Goal: Information Seeking & Learning: Check status

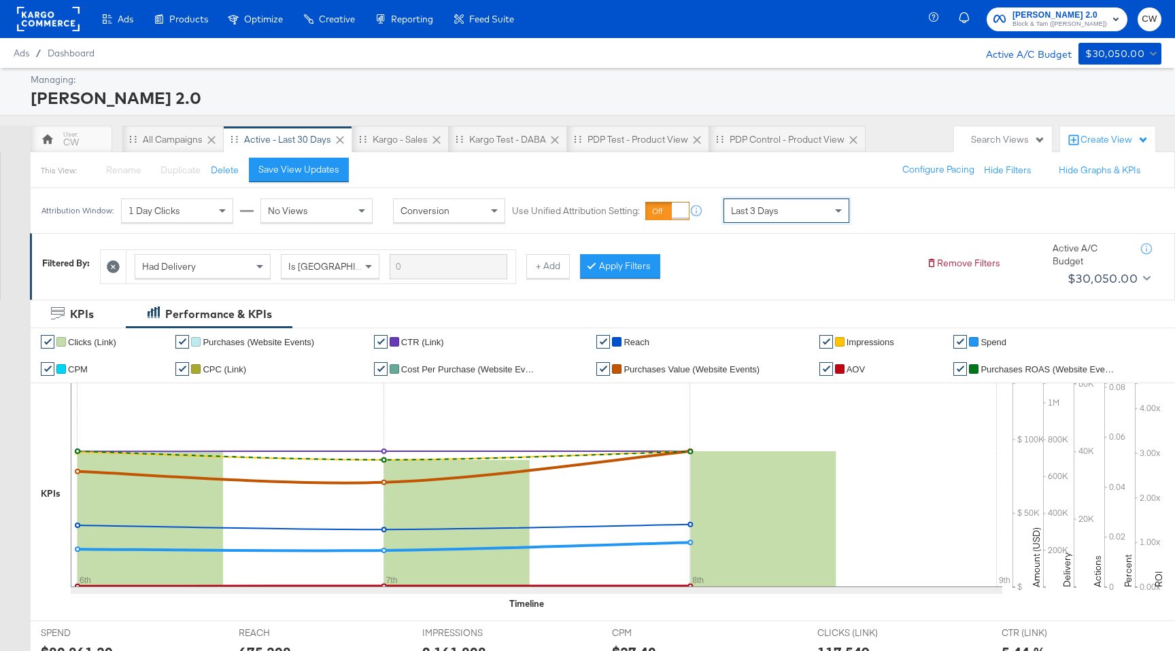
click at [58, 22] on rect at bounding box center [48, 19] width 63 height 24
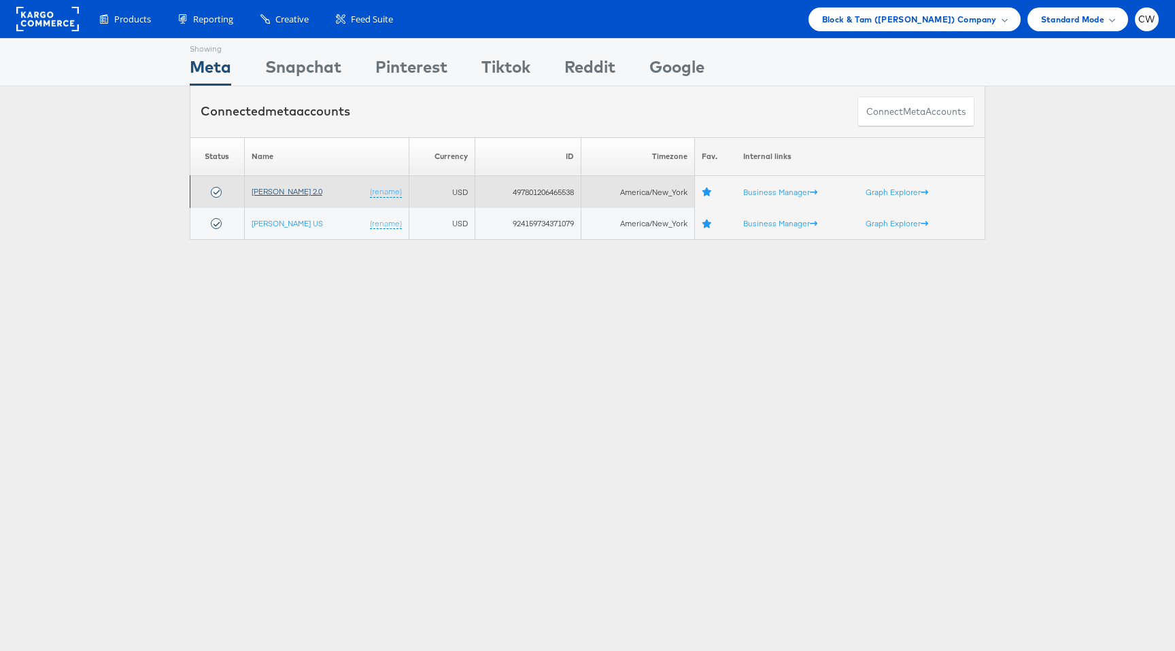
click at [303, 190] on link "[PERSON_NAME] 2.0" at bounding box center [287, 191] width 71 height 10
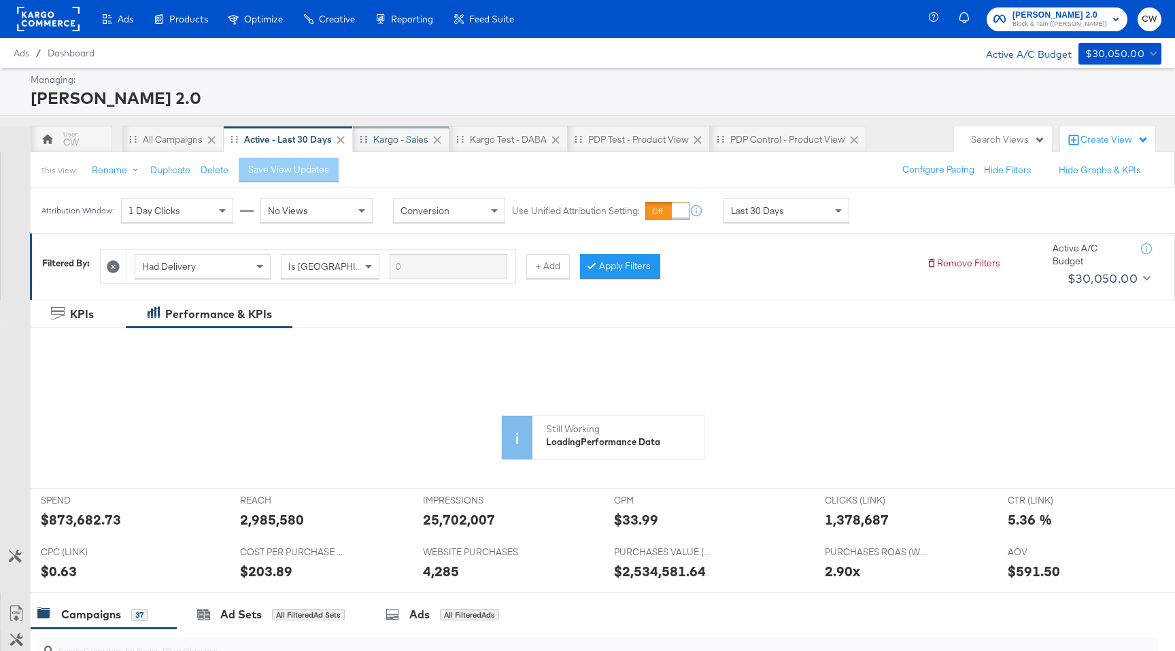
click at [414, 143] on div "Kargo - Sales" at bounding box center [400, 139] width 55 height 13
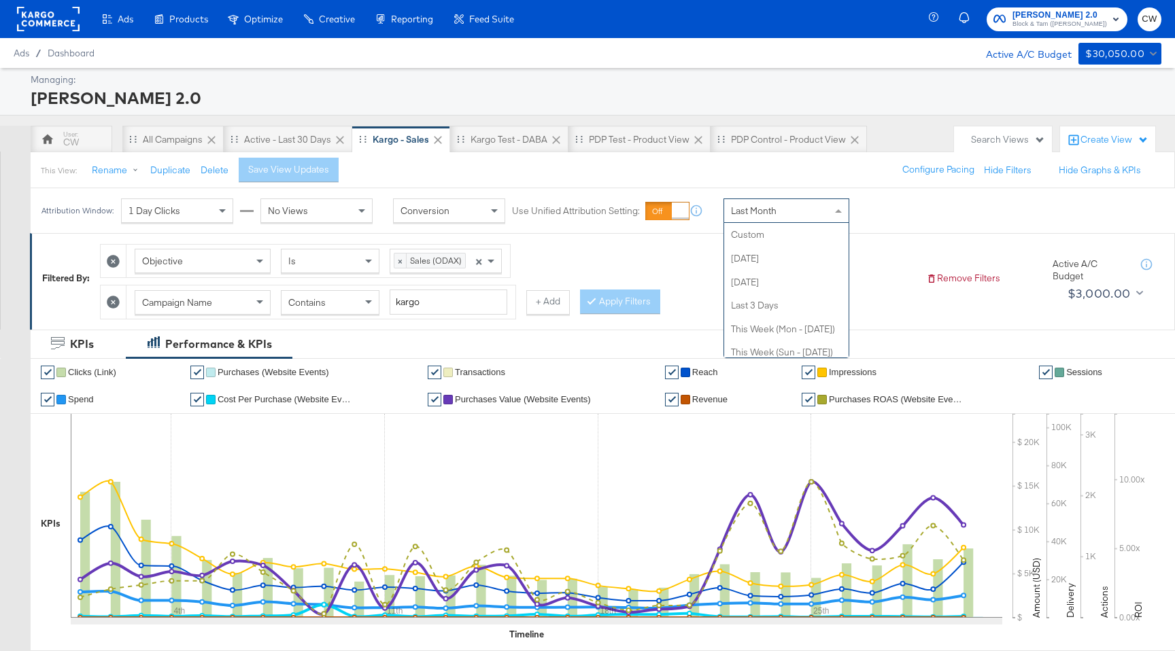
click at [804, 218] on div "Last Month" at bounding box center [786, 210] width 124 height 23
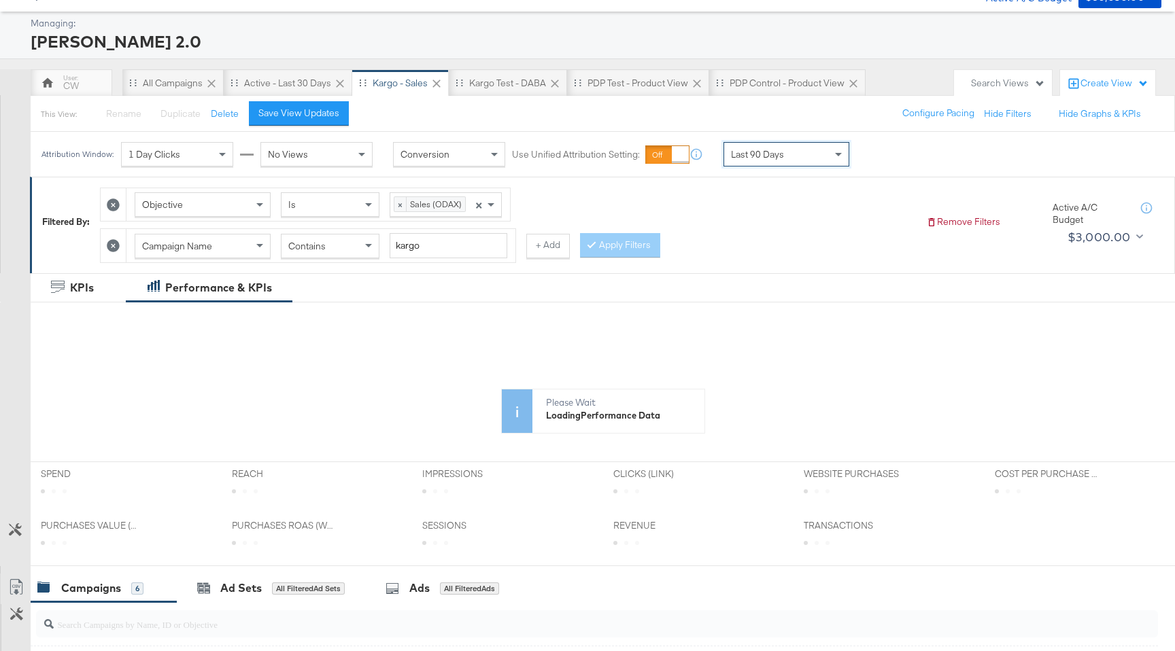
scroll to position [74, 0]
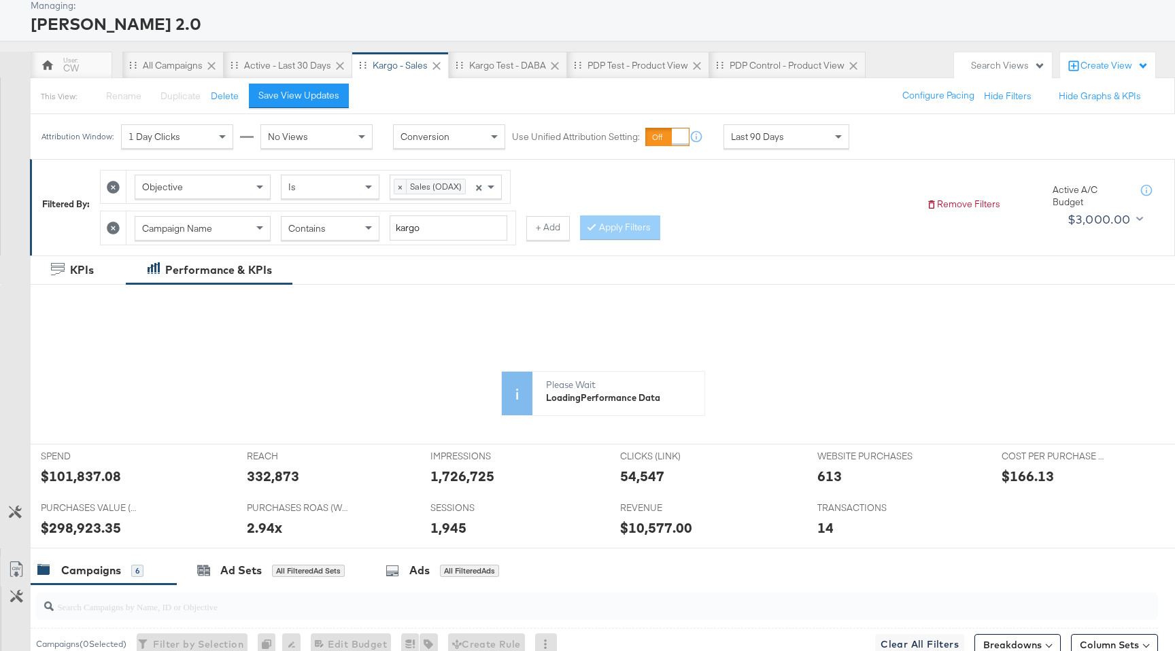
click at [82, 472] on rect at bounding box center [85, 481] width 10 height 126
click at [82, 472] on div at bounding box center [122, 422] width 183 height 218
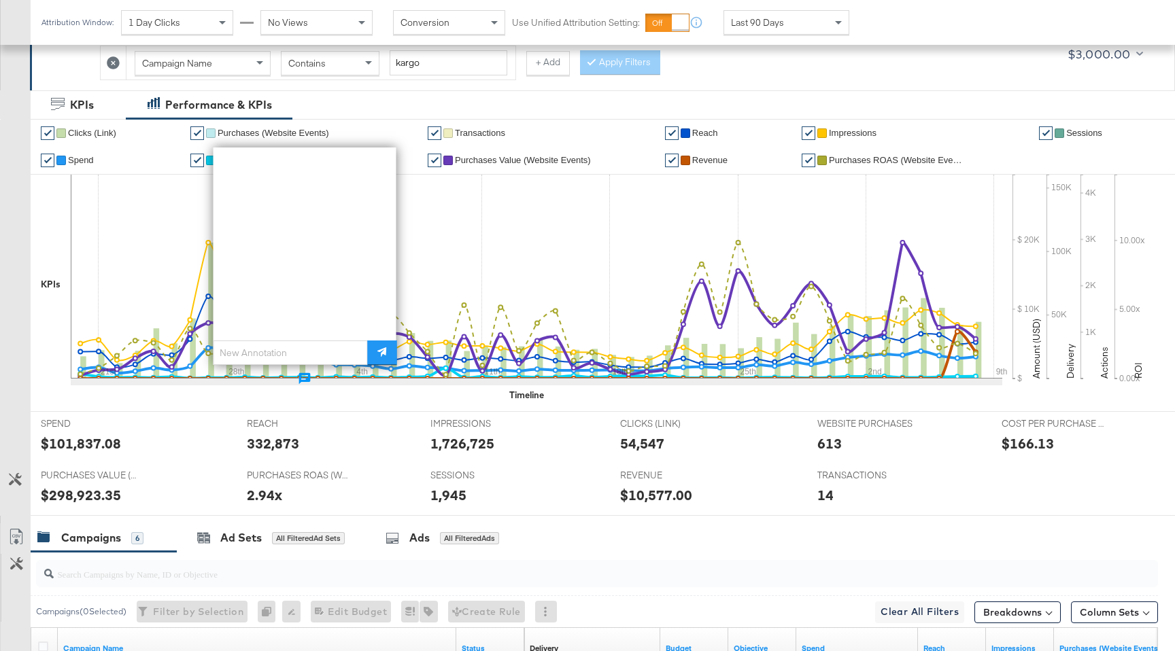
click at [371, 416] on div "REACH REACH 332,873" at bounding box center [329, 438] width 184 height 52
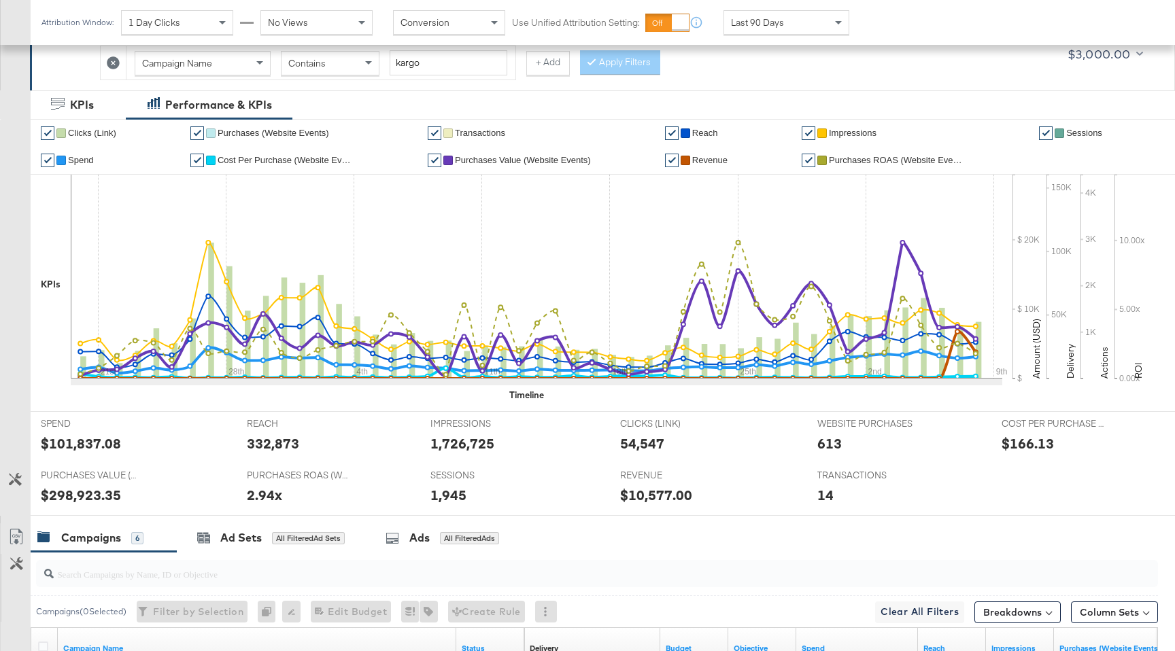
scroll to position [185, 0]
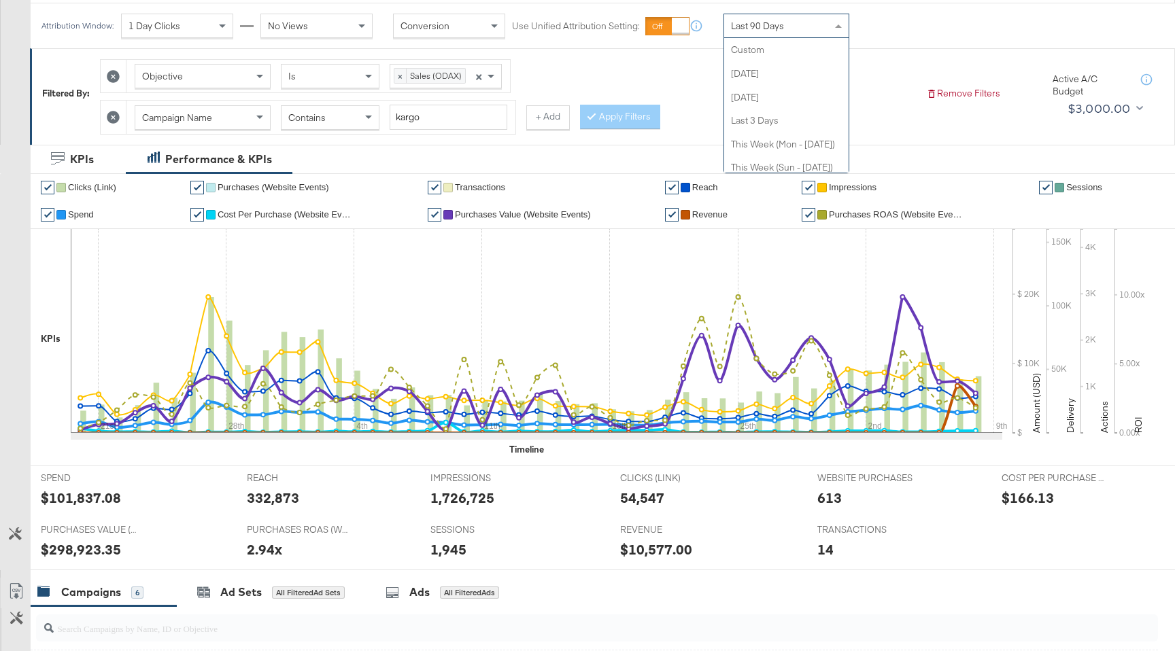
click at [781, 24] on span "Last 90 Days" at bounding box center [757, 26] width 53 height 12
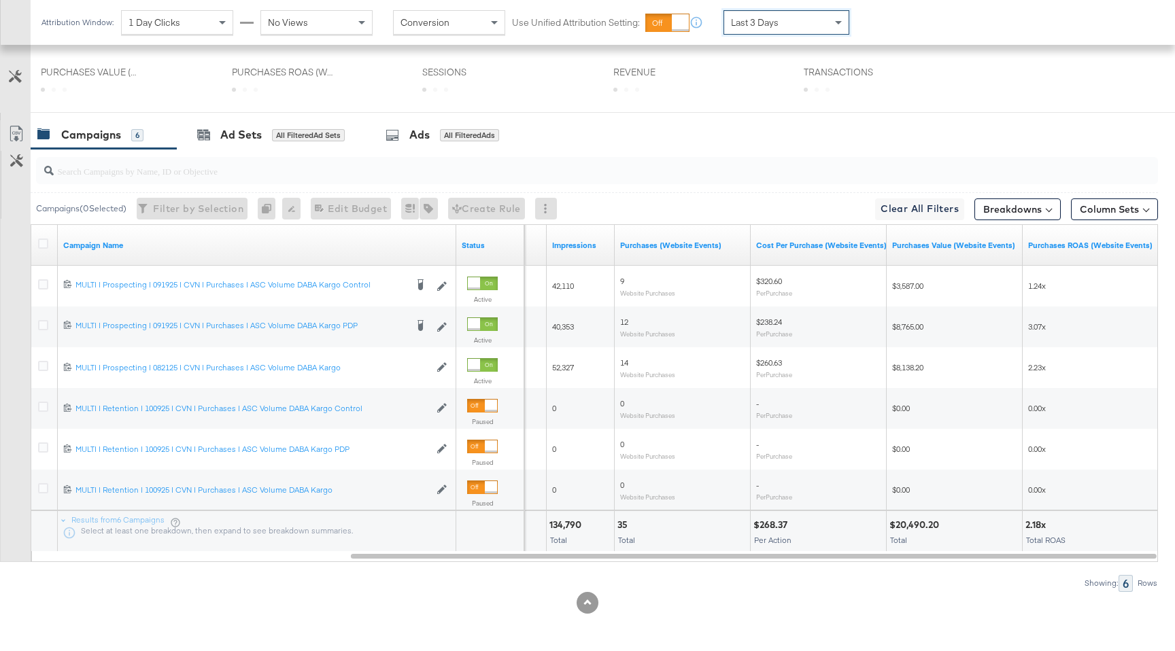
scroll to position [643, 0]
click at [803, 20] on div "Last 3 Days" at bounding box center [786, 22] width 124 height 23
click at [800, 20] on div "Last 7 Days" at bounding box center [786, 22] width 124 height 23
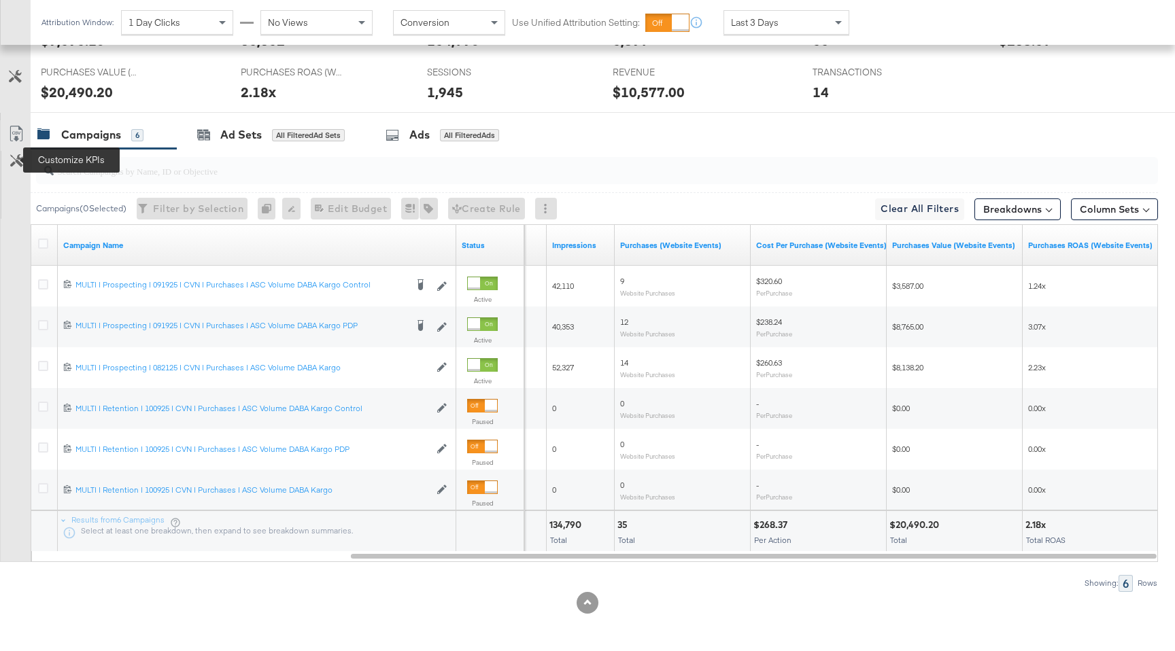
click at [18, 166] on icon at bounding box center [16, 160] width 13 height 13
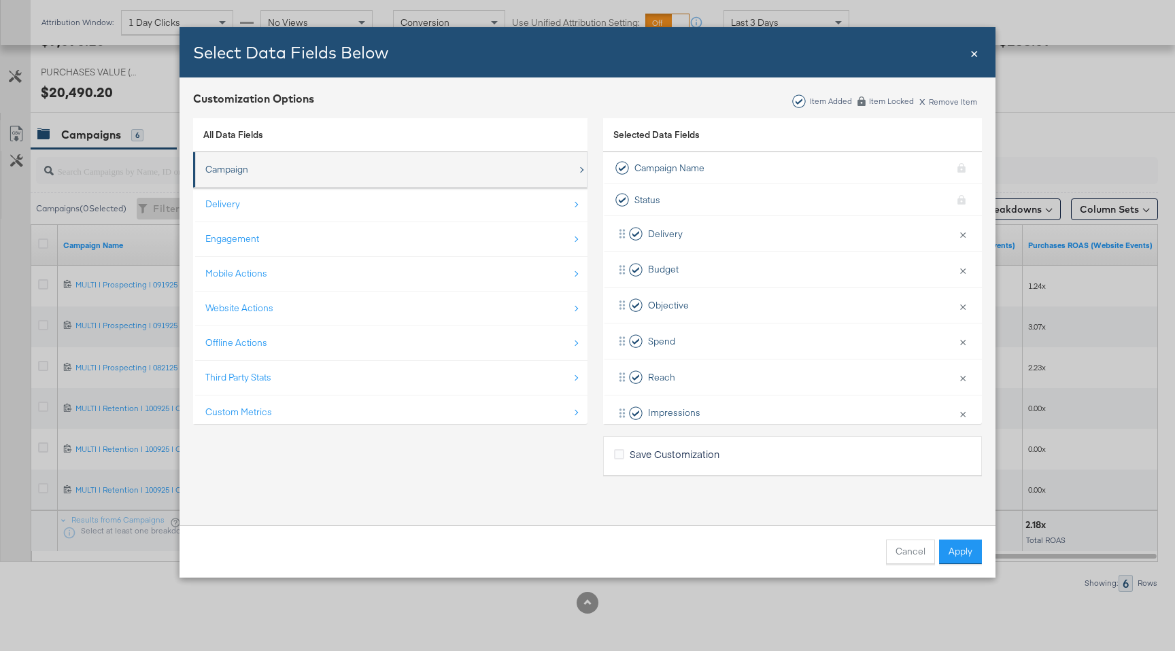
click at [250, 159] on div "Campaign" at bounding box center [391, 170] width 372 height 28
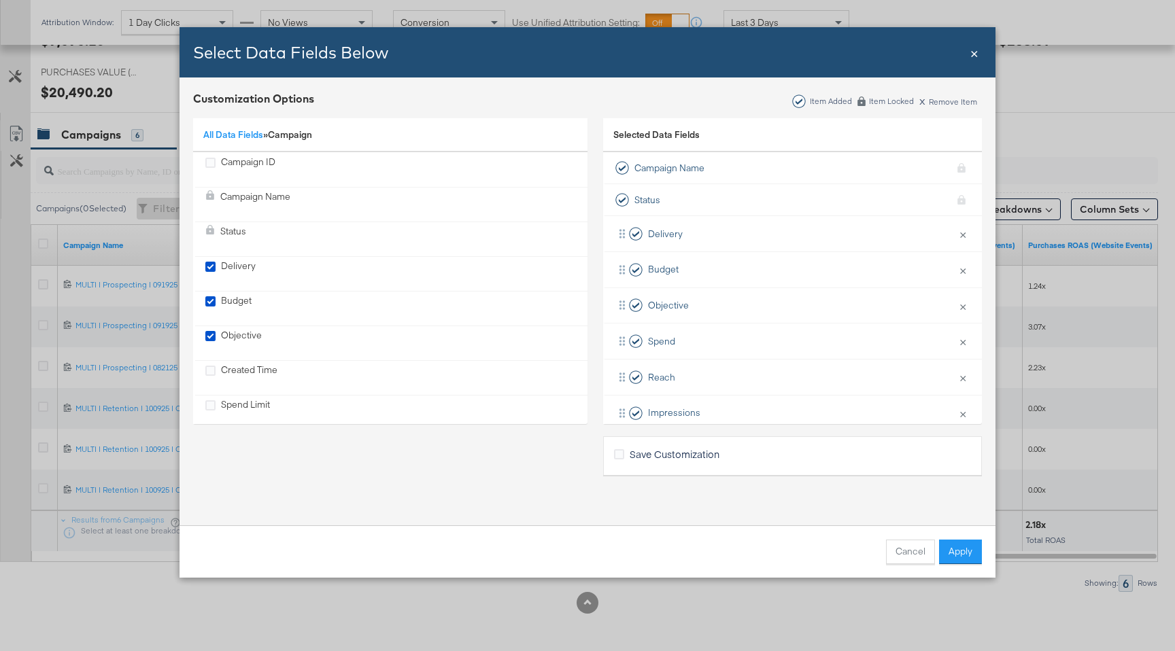
click at [243, 126] on div "All Data Fields » Campaign" at bounding box center [390, 135] width 394 height 35
click at [240, 132] on link "All Data Fields" at bounding box center [233, 135] width 60 height 12
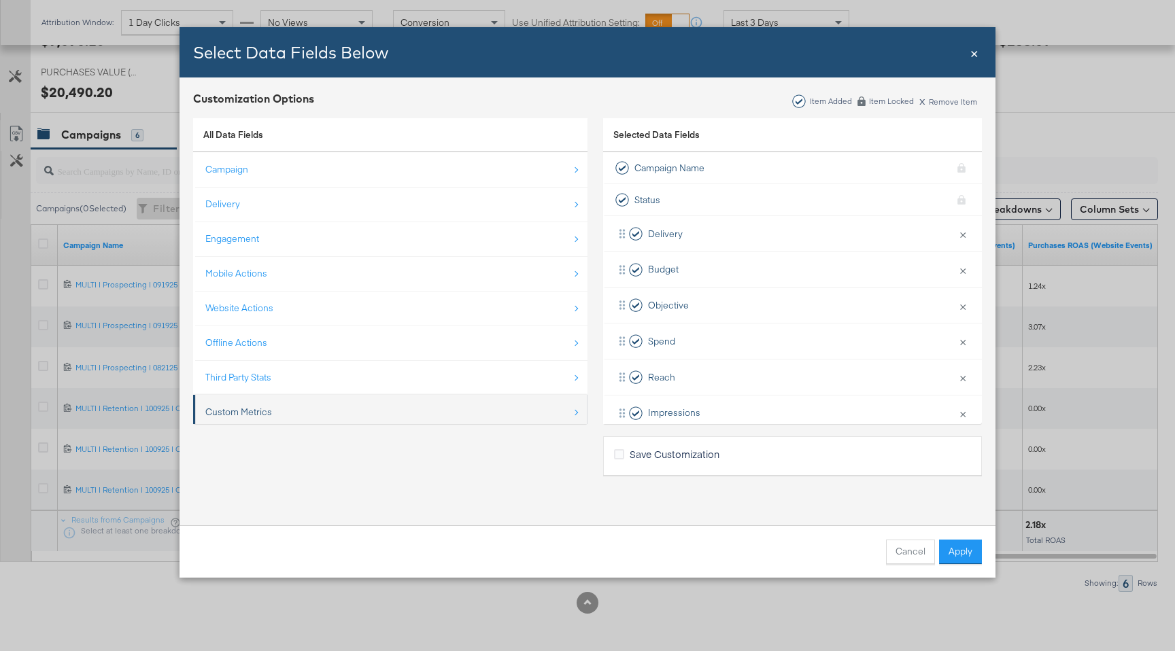
scroll to position [20, 0]
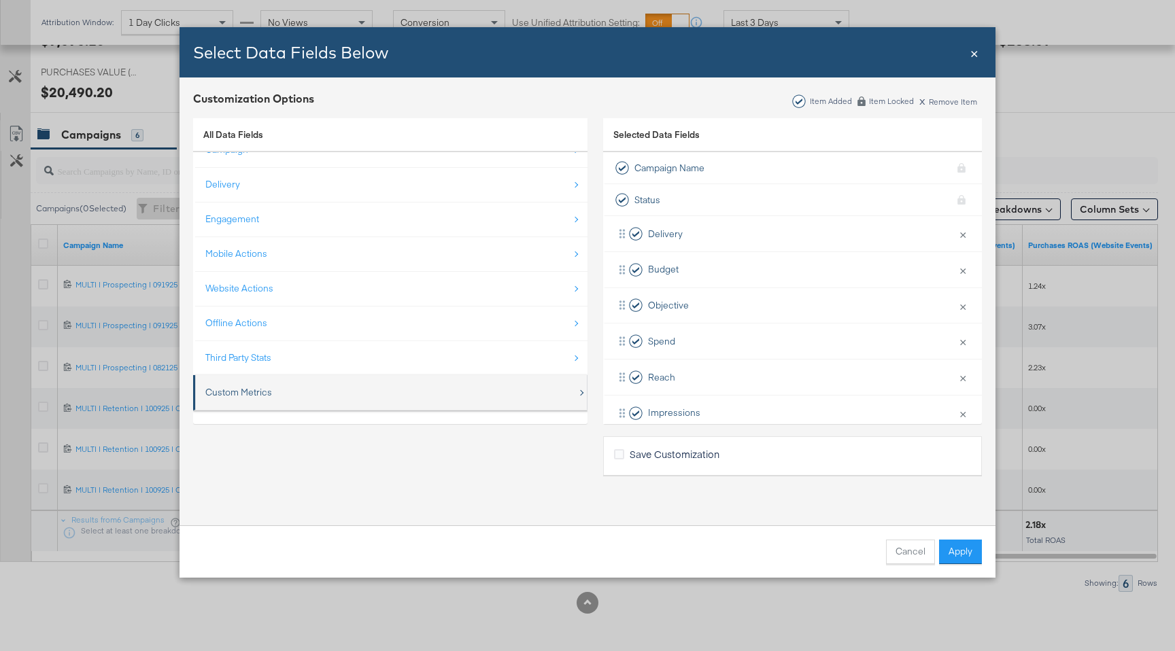
click at [257, 398] on div "Custom Metrics" at bounding box center [238, 392] width 67 height 13
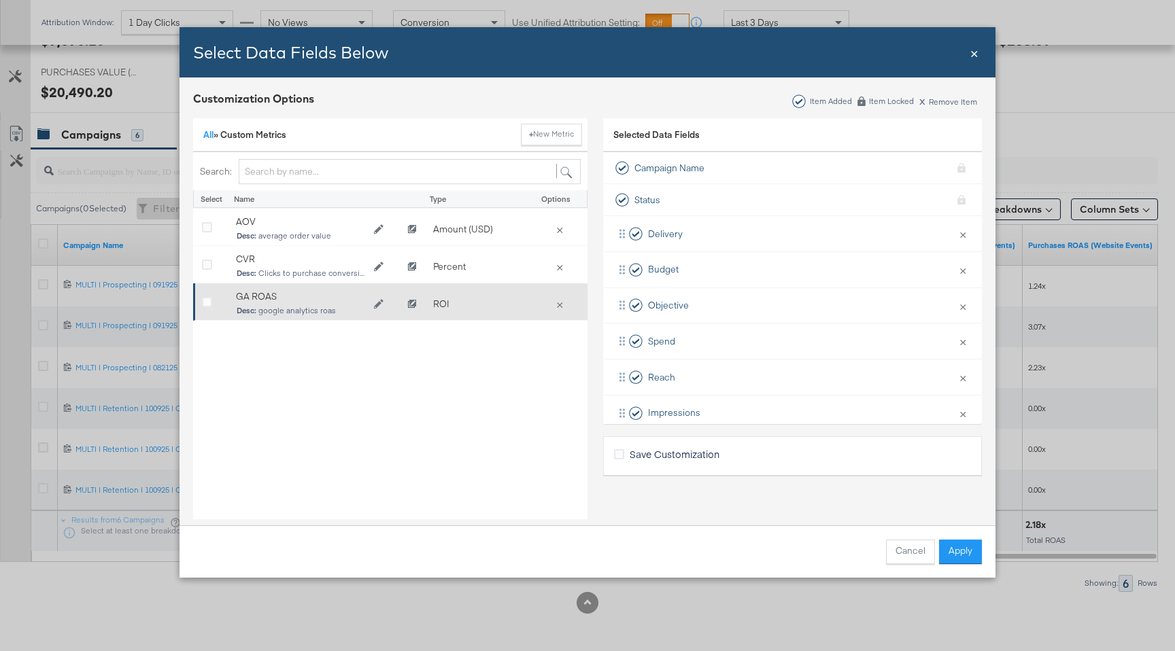
click at [208, 307] on div "Bulk Add Locations Modal" at bounding box center [212, 305] width 20 height 14
click at [208, 299] on icon "Bulk Add Locations Modal" at bounding box center [207, 303] width 10 height 10
click at [0, 0] on input "Bulk Add Locations Modal" at bounding box center [0, 0] width 0 height 0
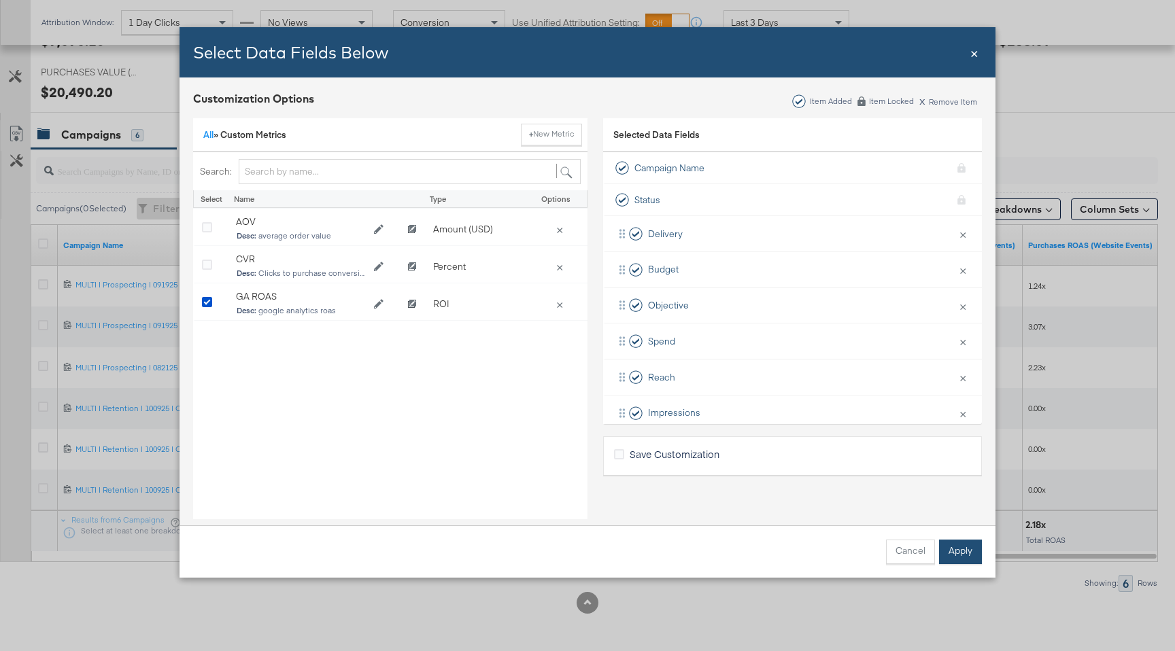
click at [976, 551] on button "Apply" at bounding box center [960, 552] width 43 height 24
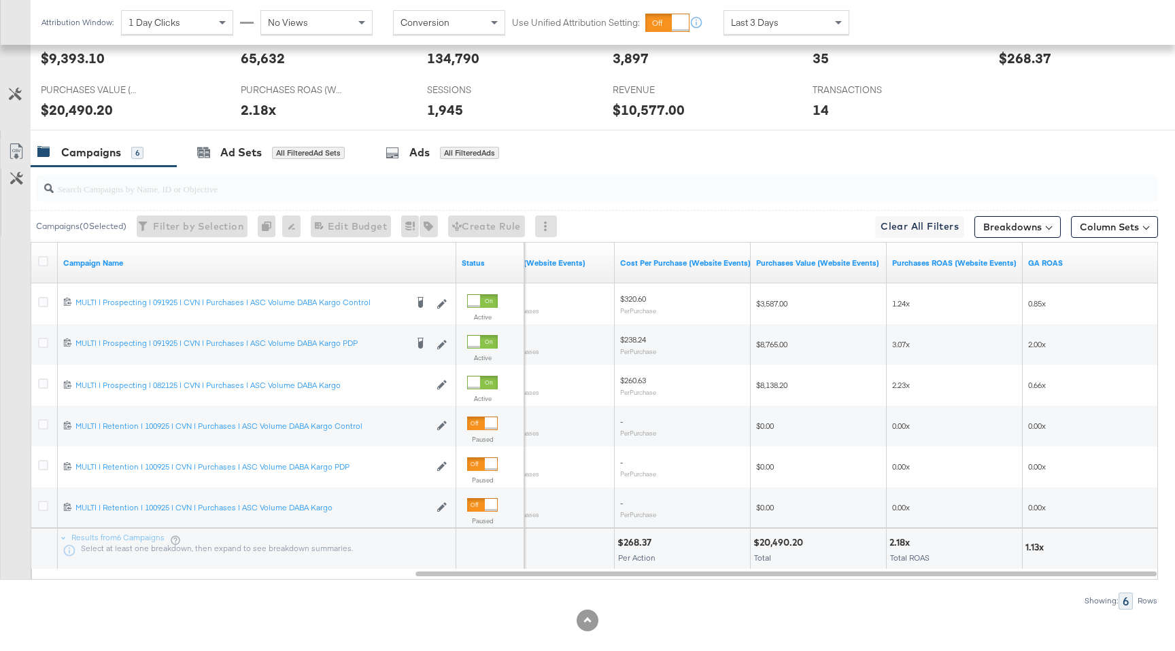
scroll to position [615, 0]
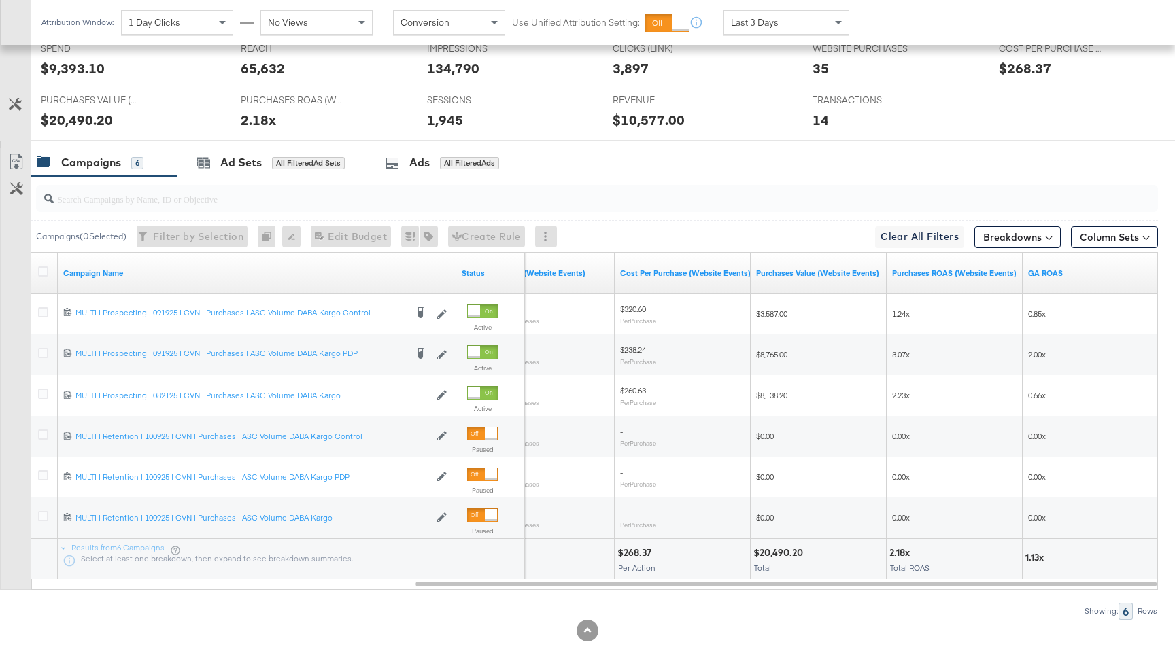
click at [796, 30] on div "Last 3 Days" at bounding box center [786, 22] width 124 height 23
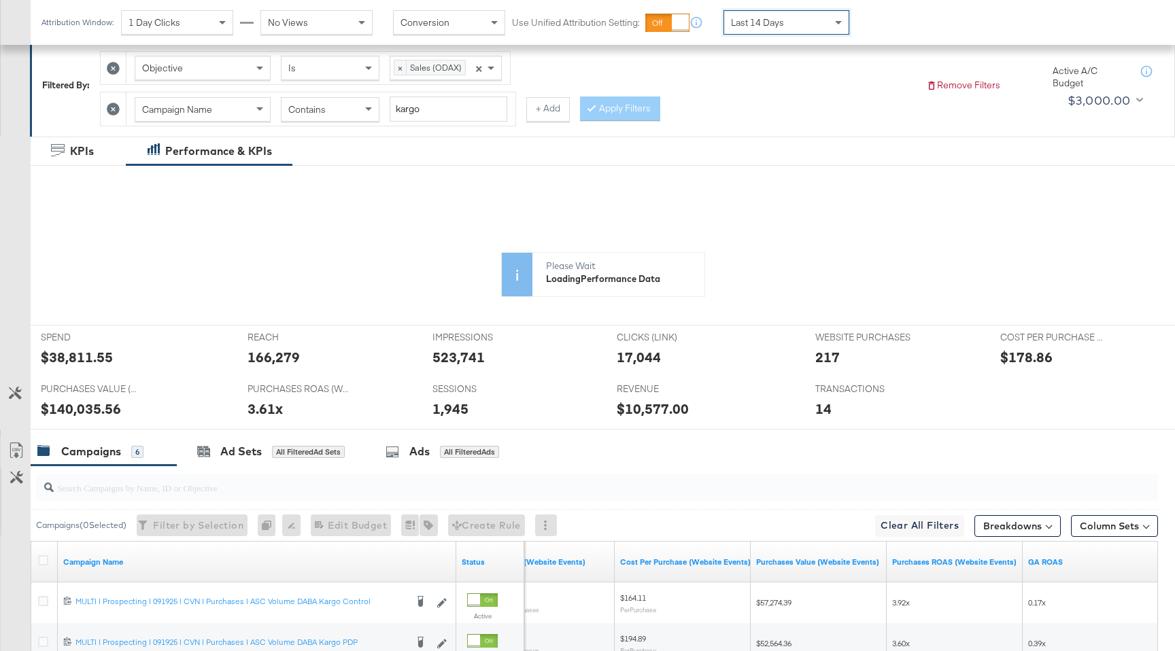
scroll to position [190, 0]
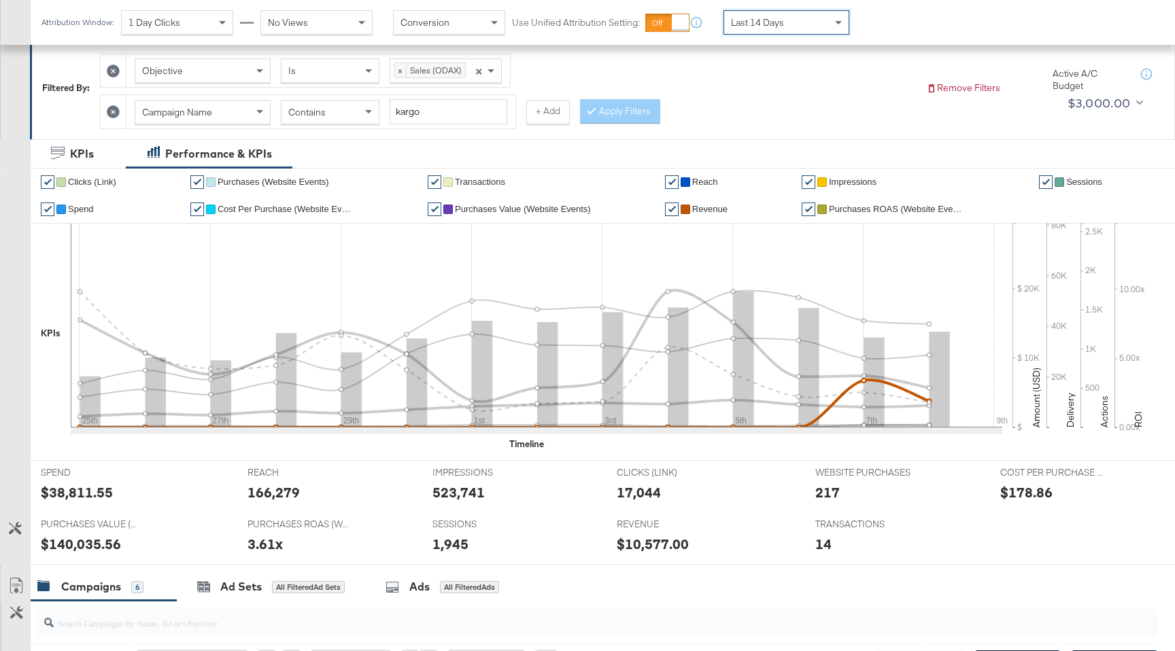
click at [715, 207] on span "Revenue" at bounding box center [709, 209] width 35 height 10
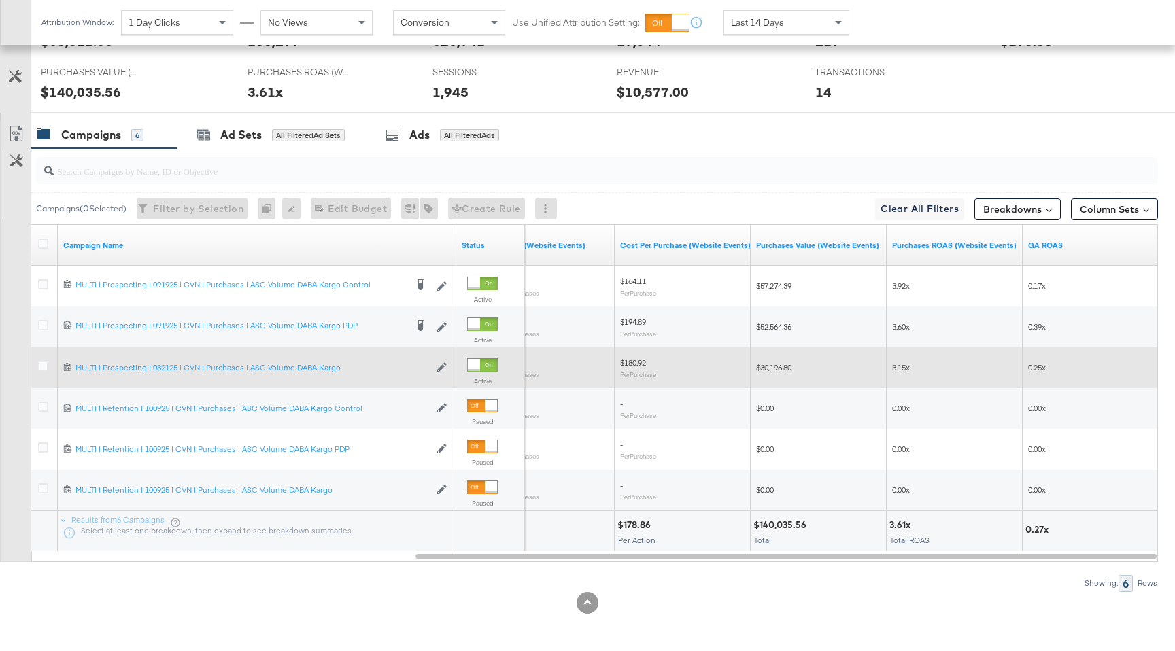
scroll to position [641, 0]
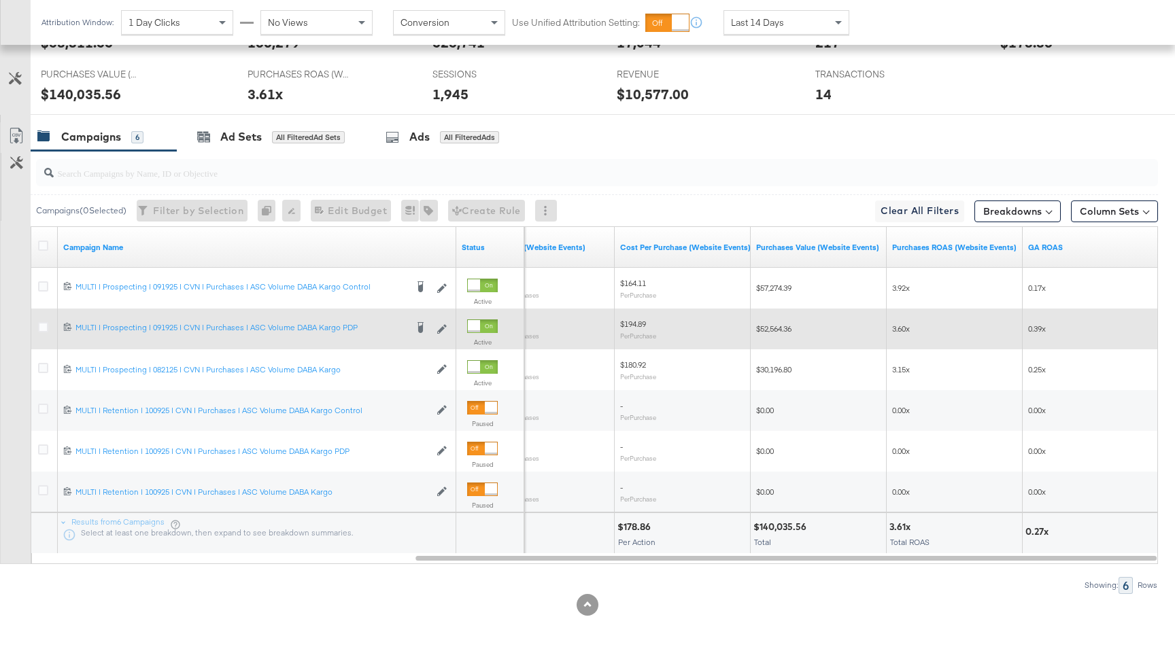
click at [904, 328] on span "3.60x" at bounding box center [901, 329] width 18 height 10
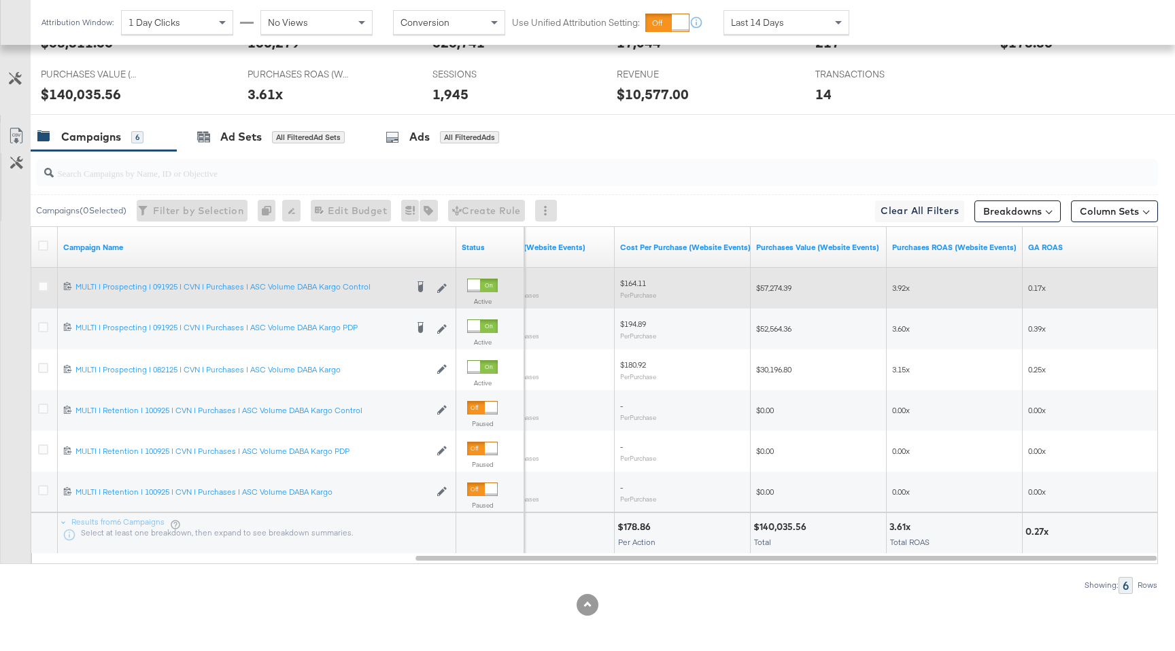
click at [903, 288] on span "3.92x" at bounding box center [901, 288] width 18 height 10
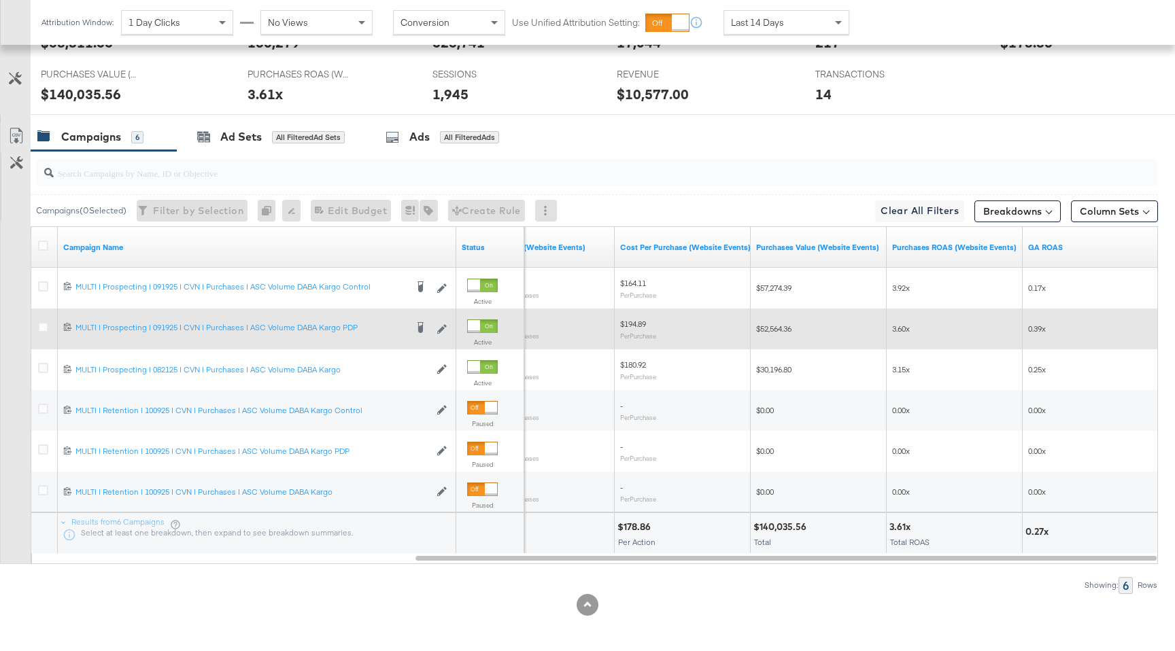
click at [904, 326] on span "3.60x" at bounding box center [901, 329] width 18 height 10
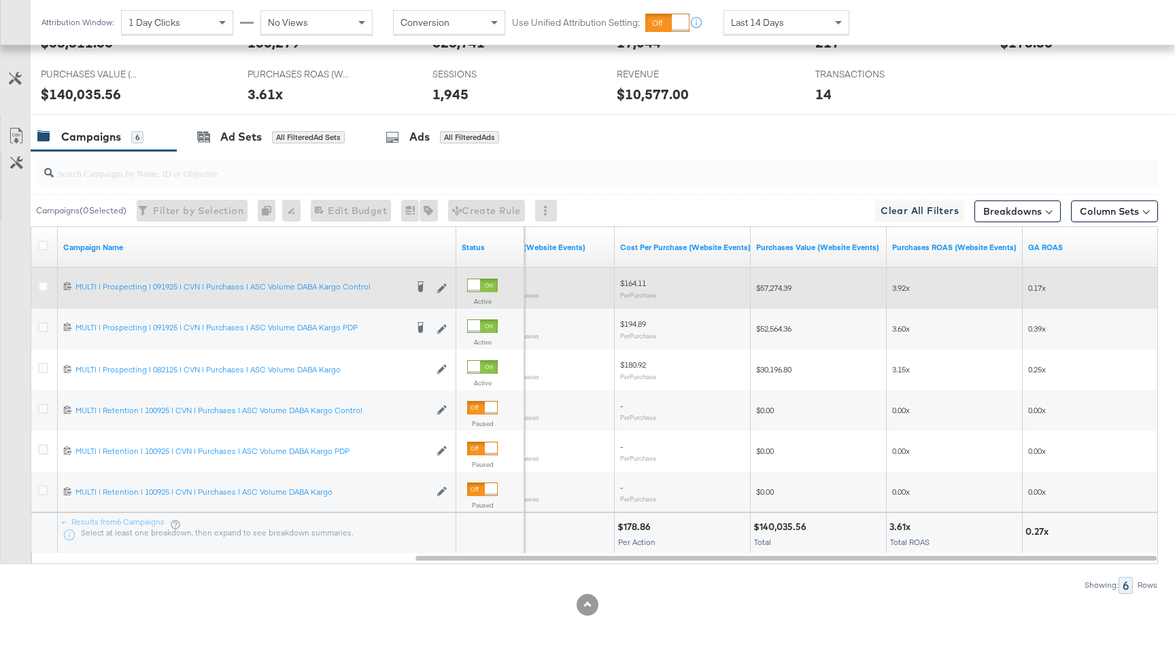
click at [898, 290] on span "3.92x" at bounding box center [901, 288] width 18 height 10
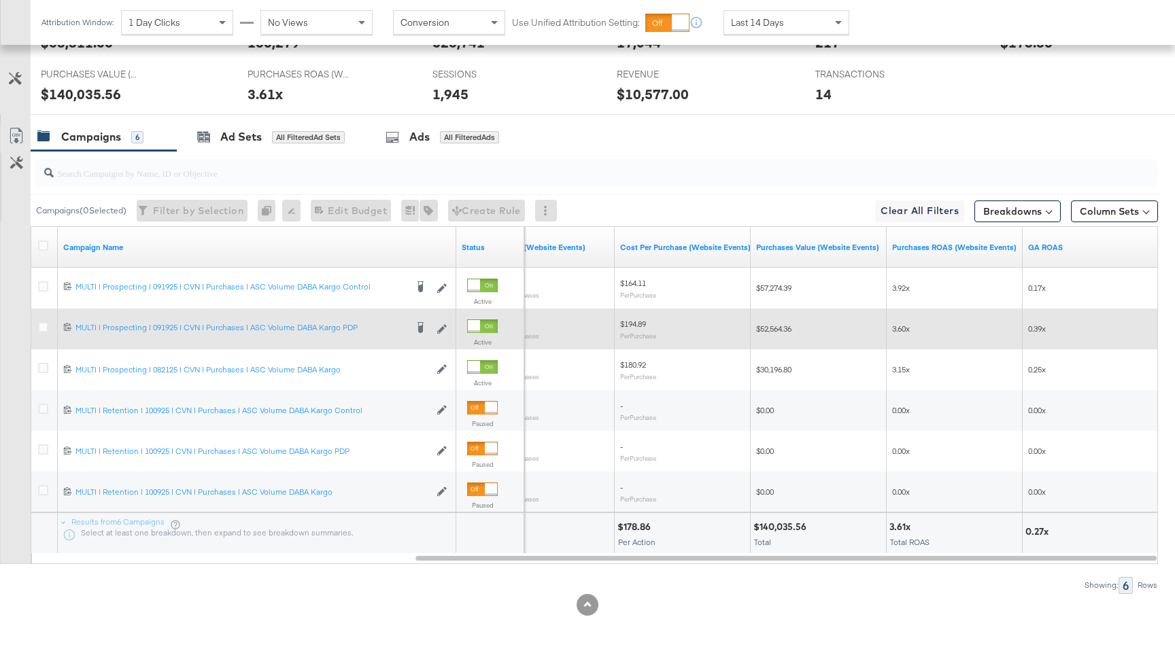
click at [898, 323] on div "3.60x" at bounding box center [955, 329] width 136 height 22
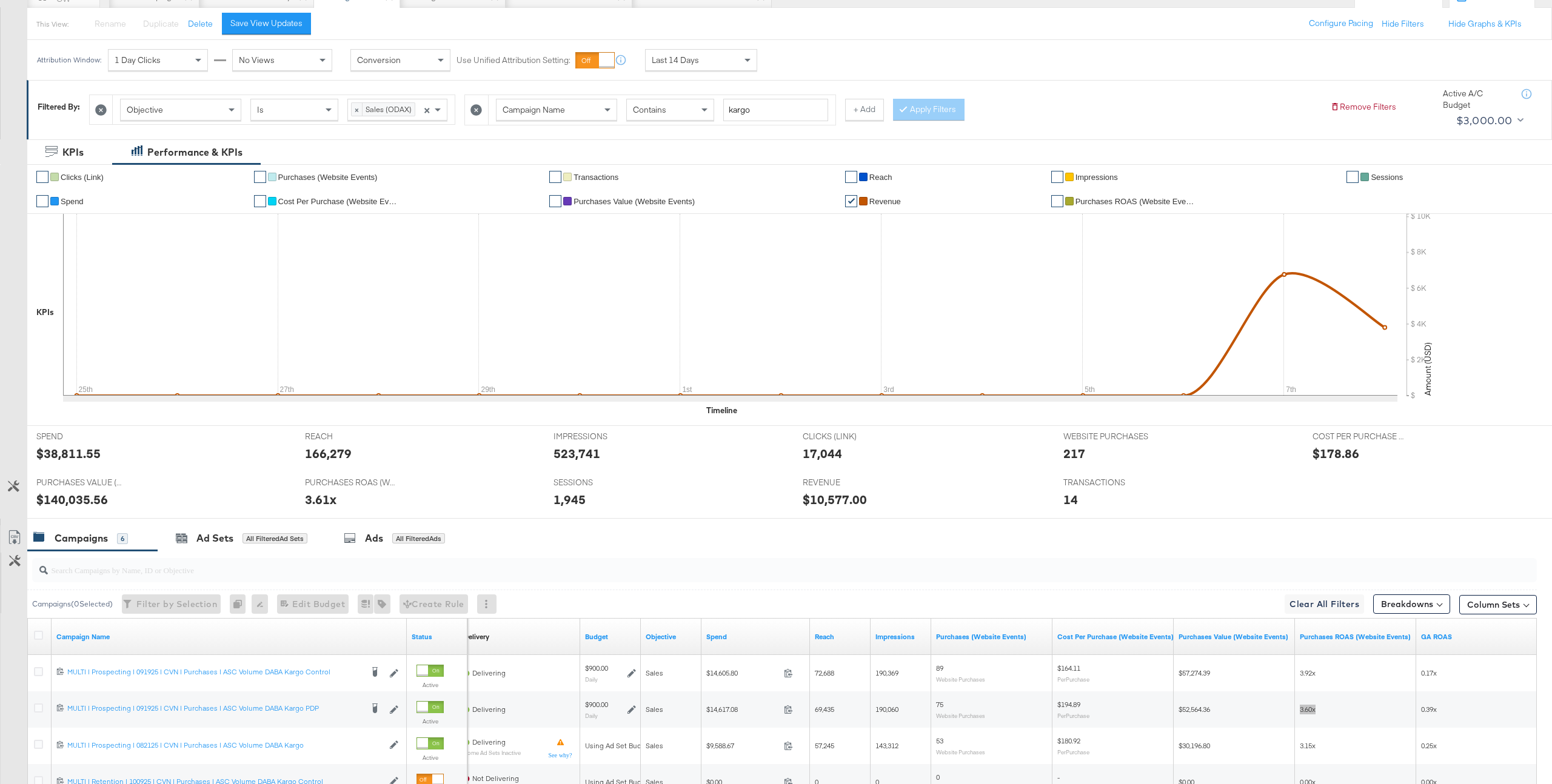
scroll to position [106, 0]
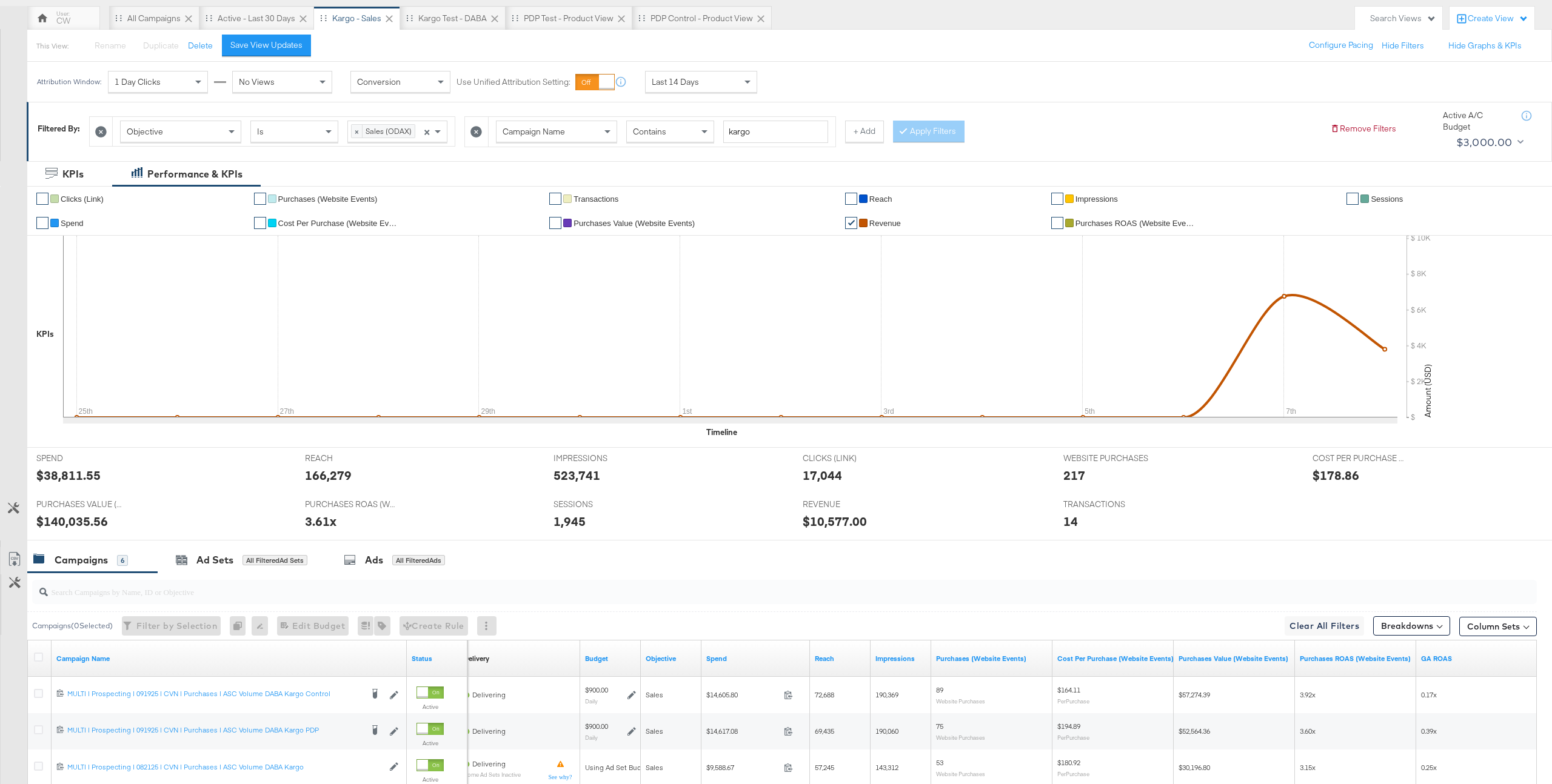
click at [715, 88] on div "Last 14 Days" at bounding box center [701, 81] width 111 height 20
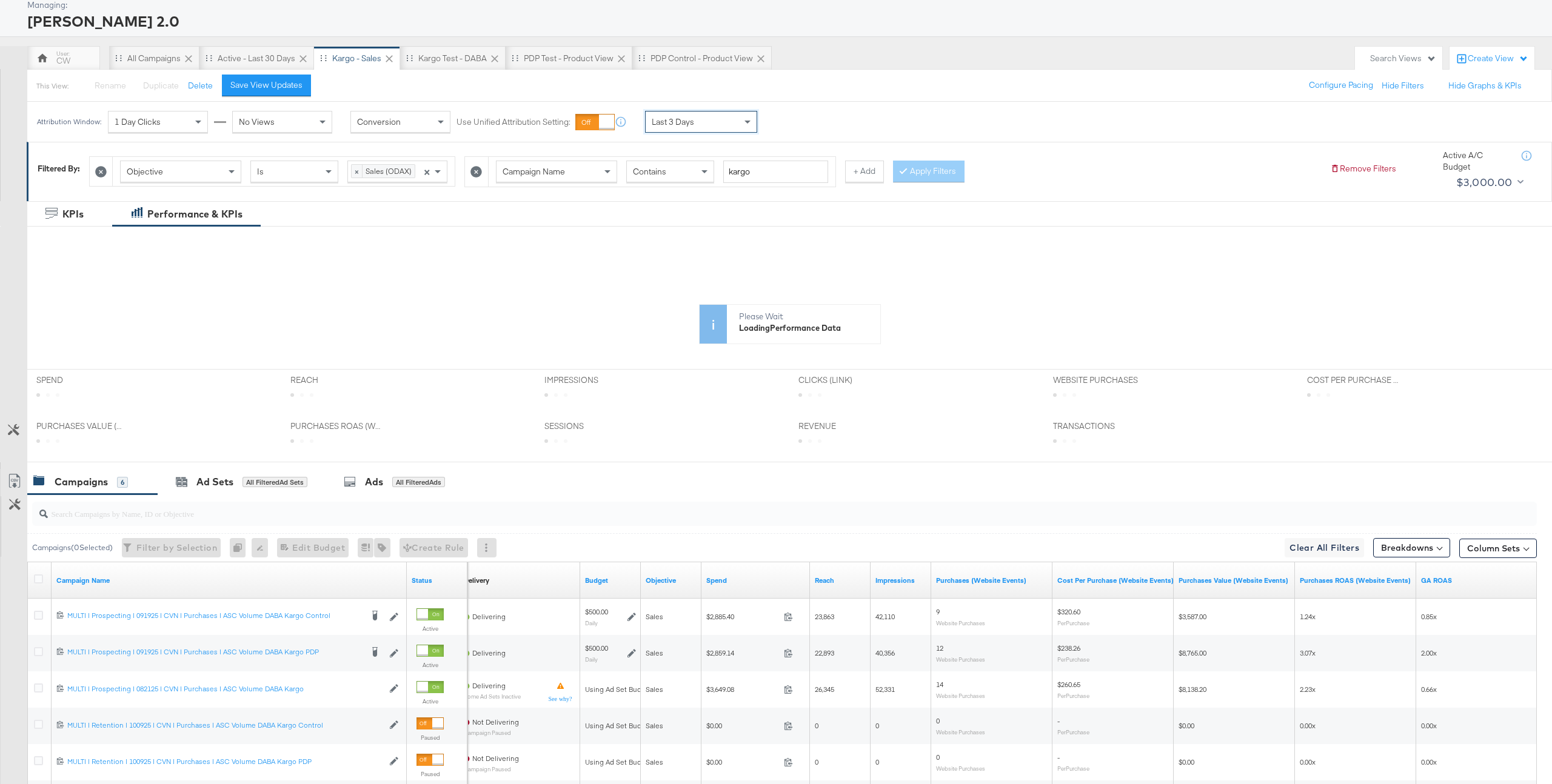
scroll to position [61, 0]
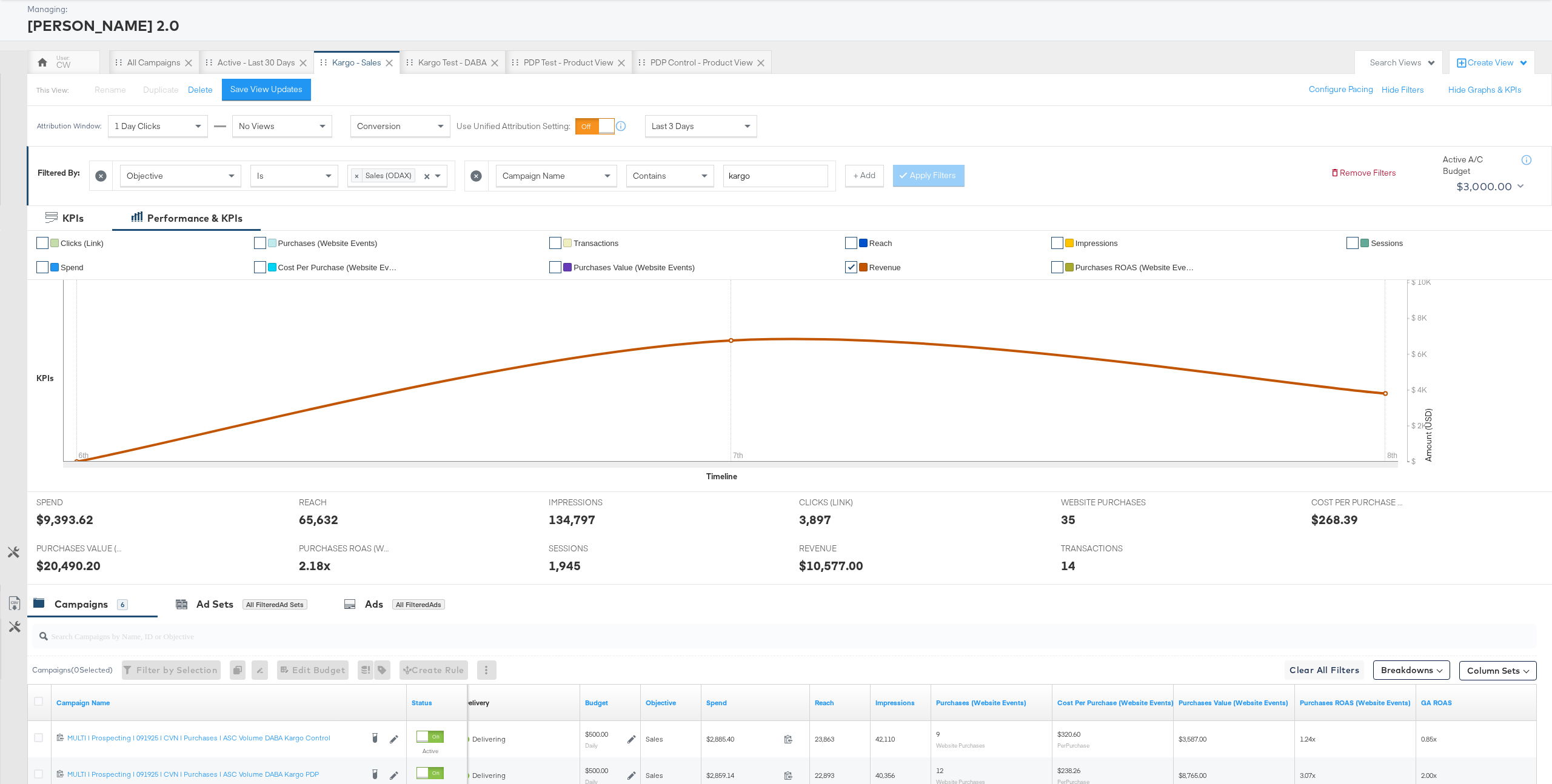
click at [1047, 63] on div "Search Views" at bounding box center [1403, 62] width 66 height 12
click at [972, 52] on div "CW All Campaigns Active - Last 30 Days Kargo - Sales Kargo test - DABA PDP Test…" at bounding box center [688, 61] width 1321 height 24
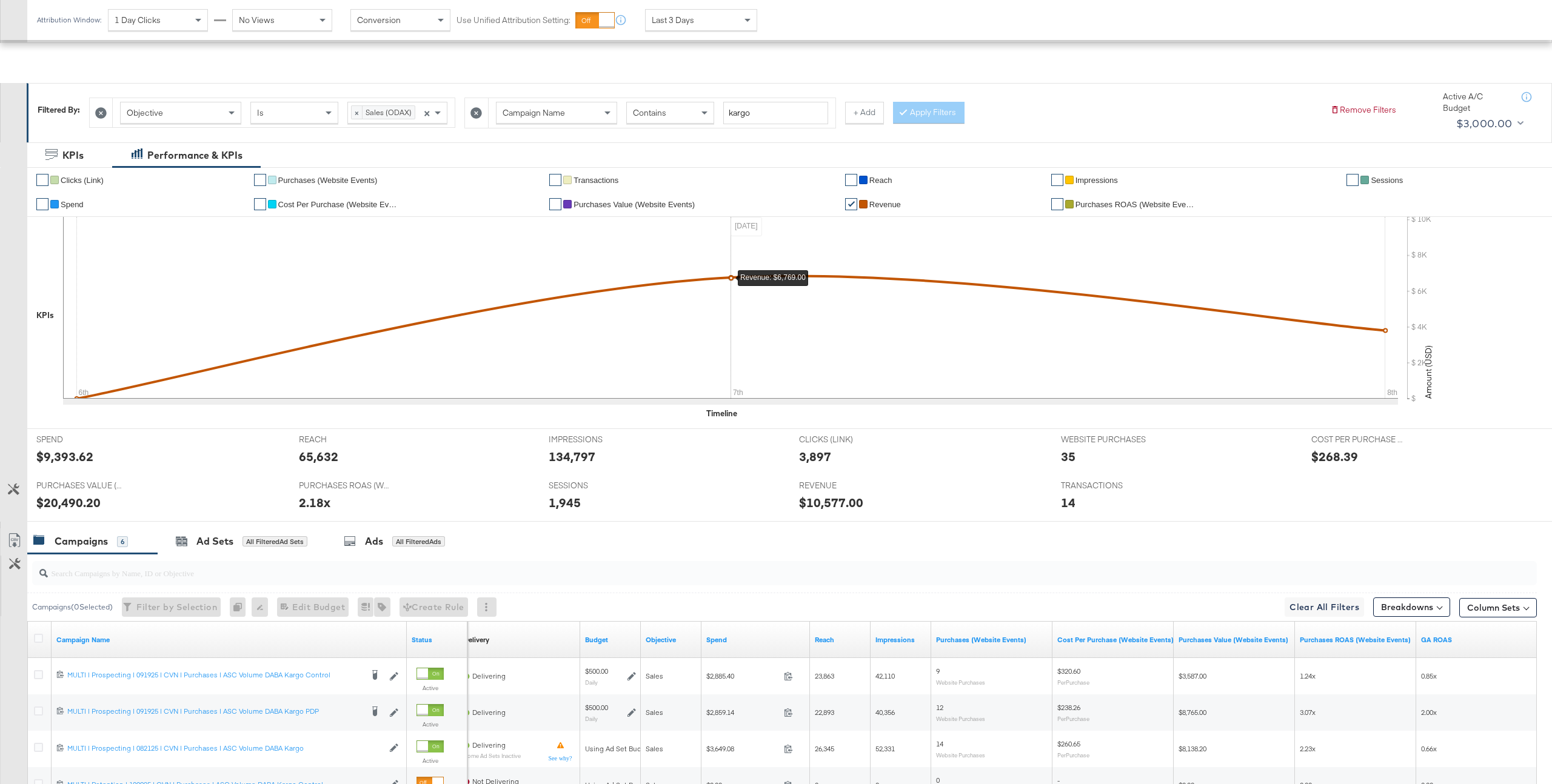
scroll to position [104, 0]
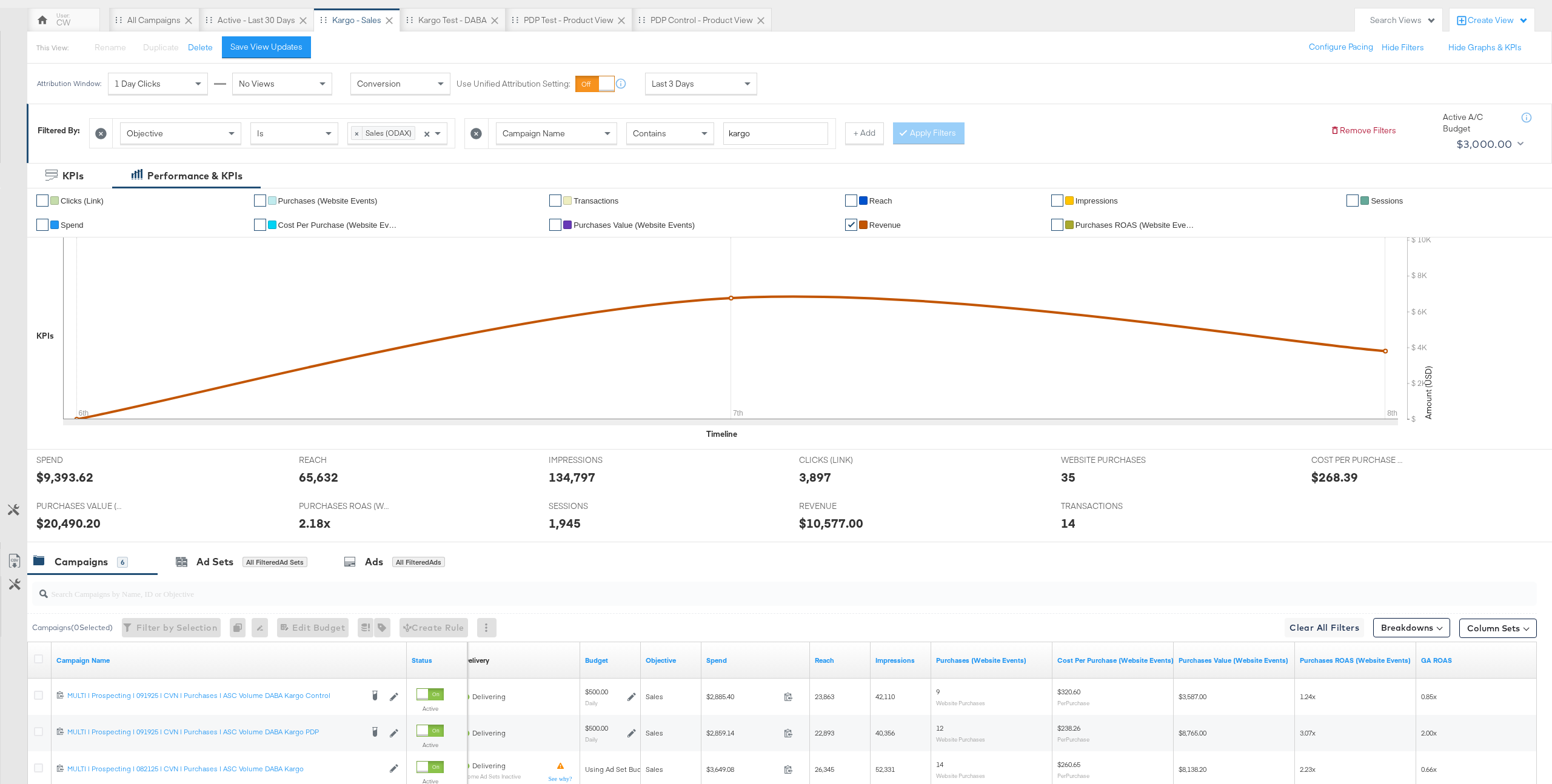
click at [686, 86] on span "Last 3 Days" at bounding box center [673, 84] width 43 height 11
click at [831, 82] on label "End:" at bounding box center [820, 79] width 20 height 8
click at [660, 189] on input "[DATE]" at bounding box center [666, 180] width 162 height 21
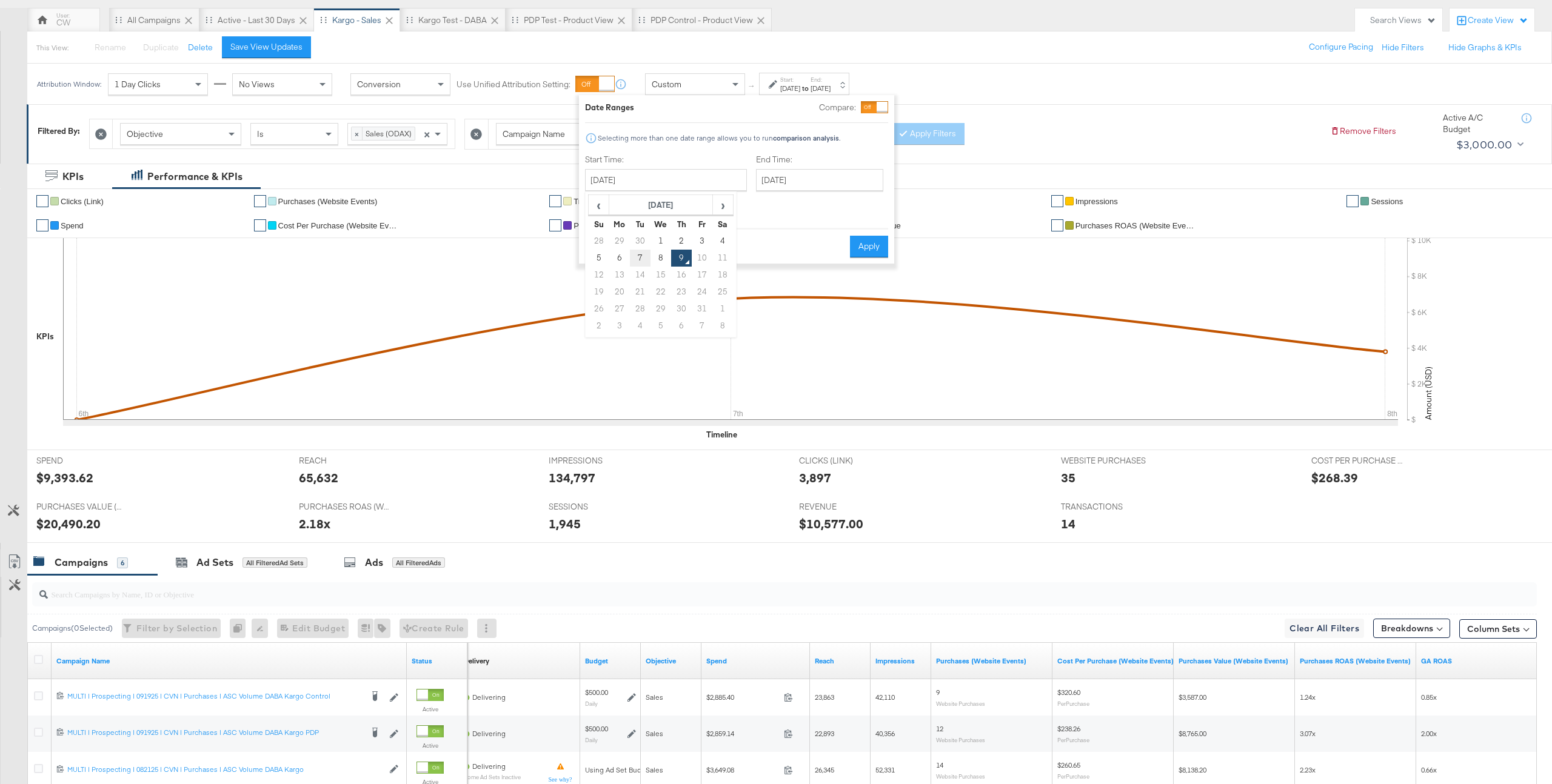
click at [636, 259] on td "7" at bounding box center [640, 257] width 21 height 17
type input "October 7th 2025"
click at [759, 188] on input "[DATE]" at bounding box center [819, 180] width 127 height 21
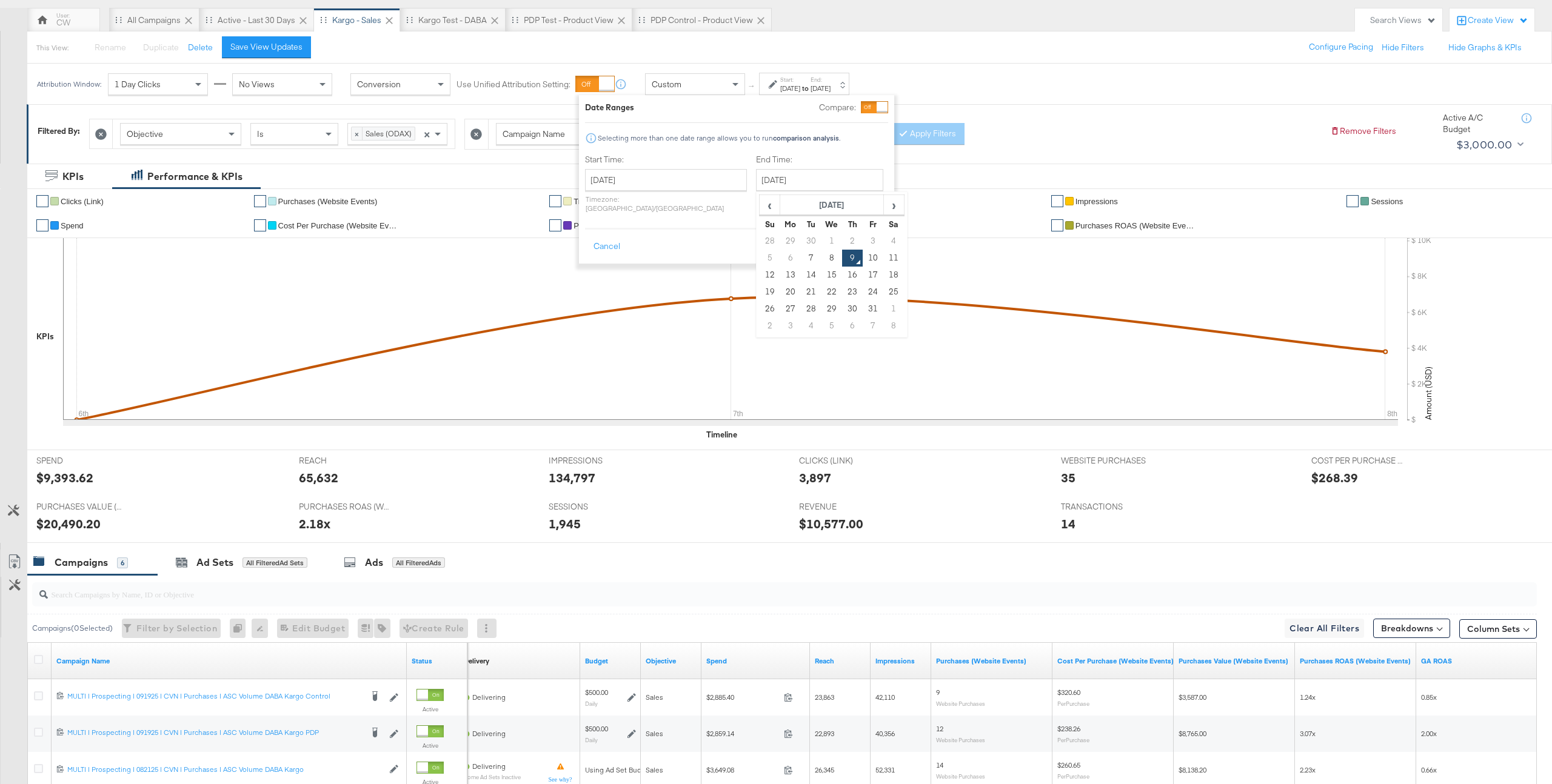
click at [884, 240] on button "Apply" at bounding box center [868, 247] width 38 height 21
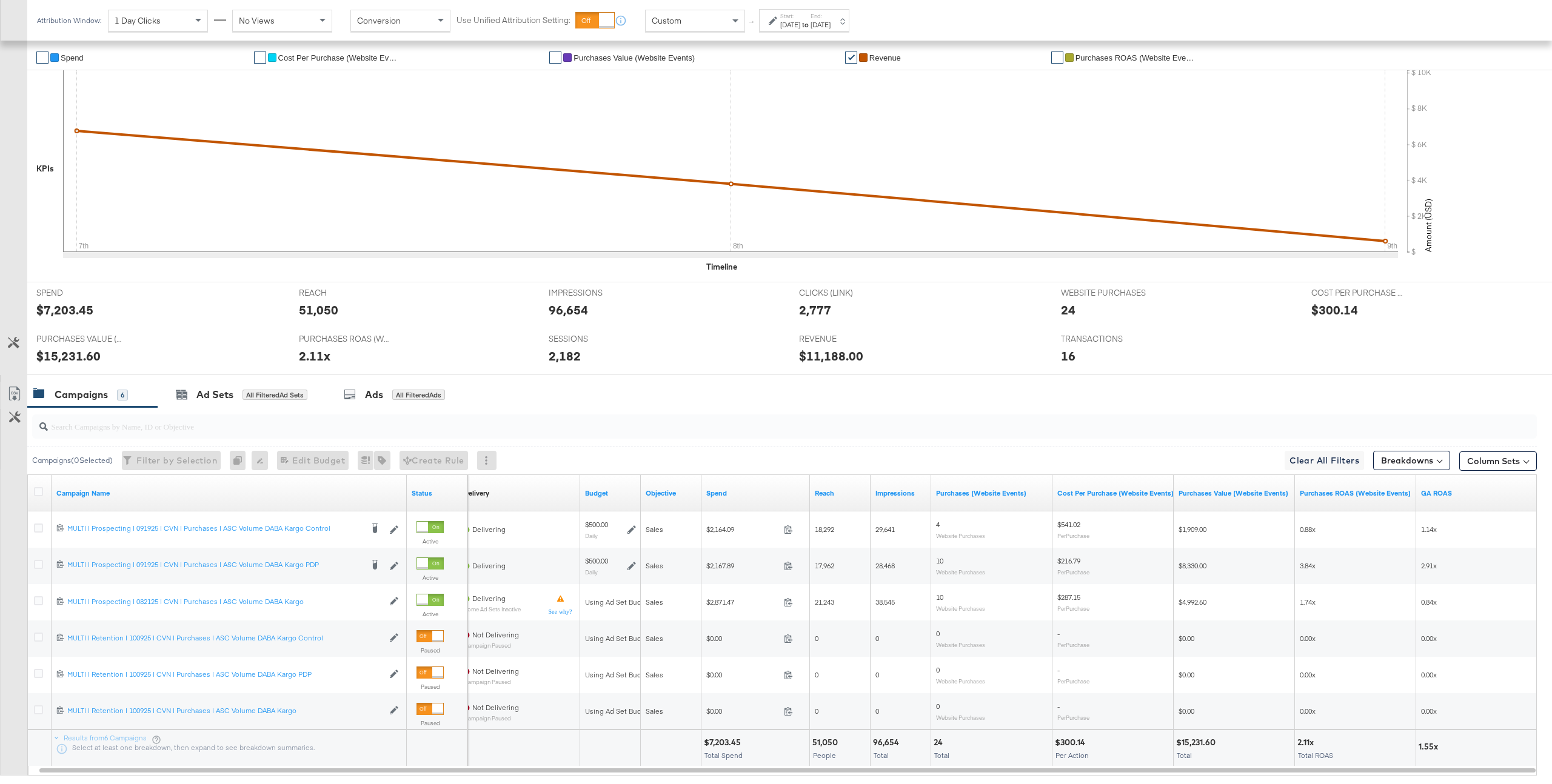
scroll to position [279, 0]
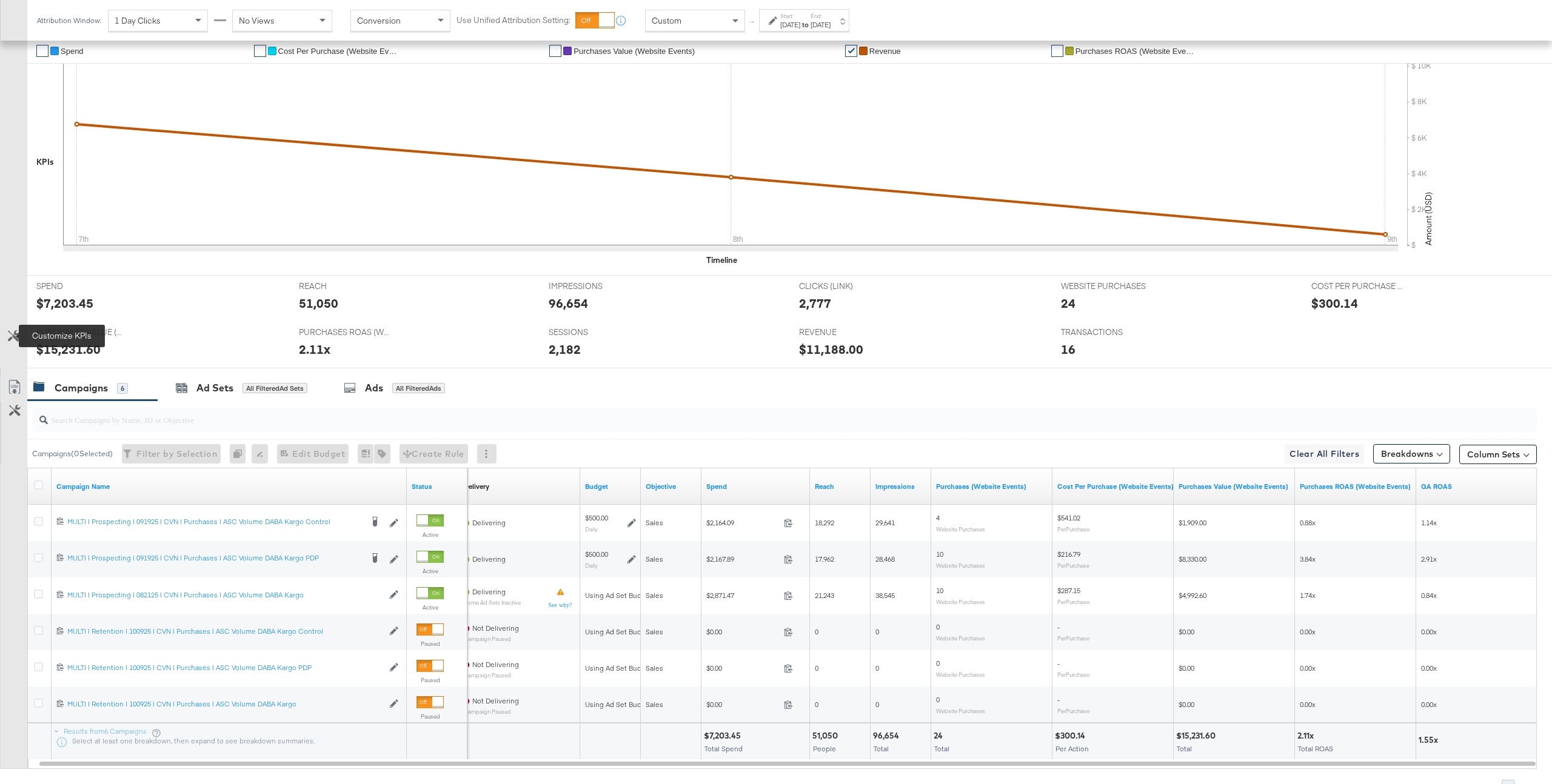
click at [13, 335] on icon at bounding box center [13, 336] width 12 height 12
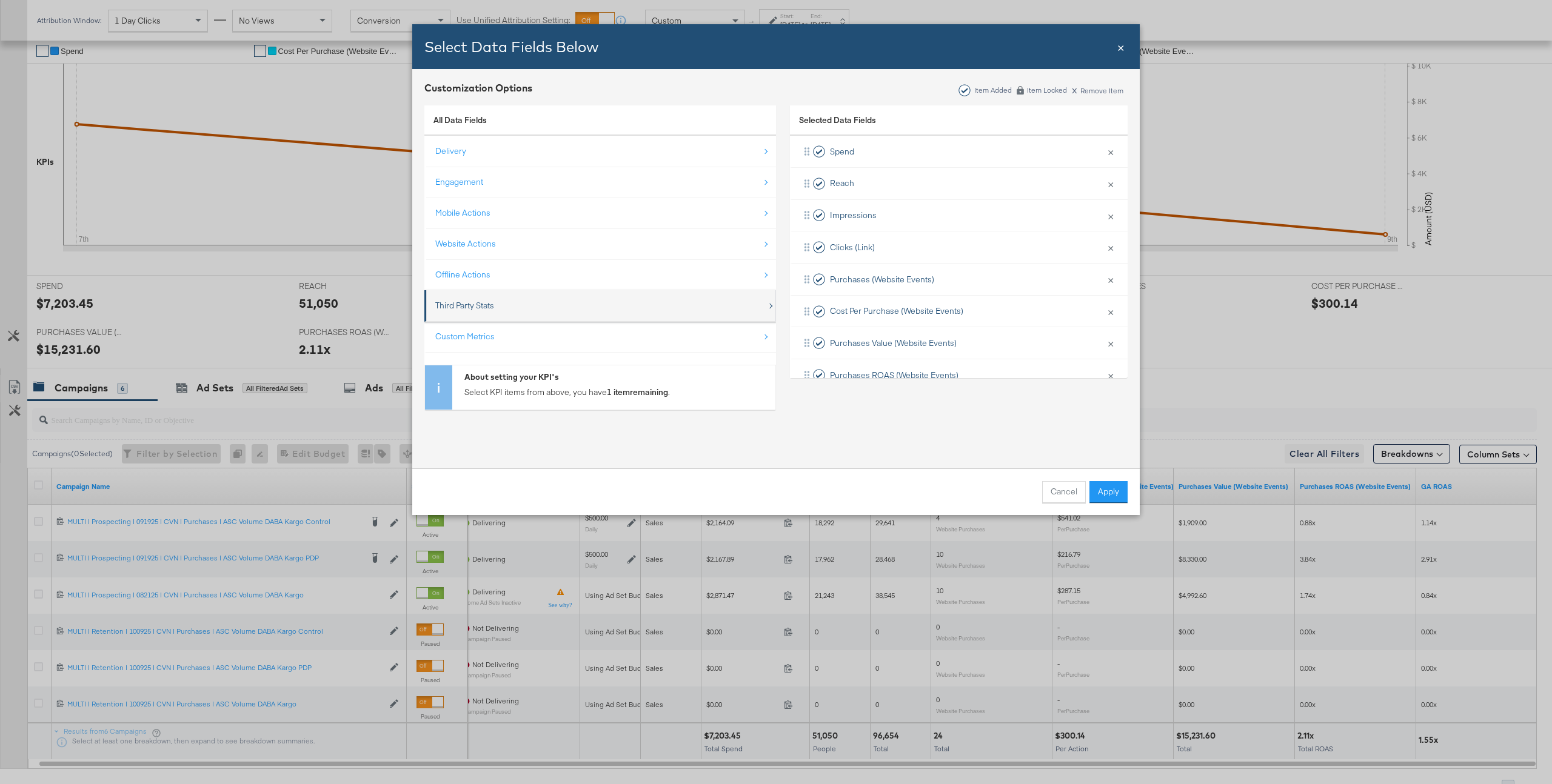
click at [483, 308] on div "Third Party Stats" at bounding box center [464, 306] width 59 height 12
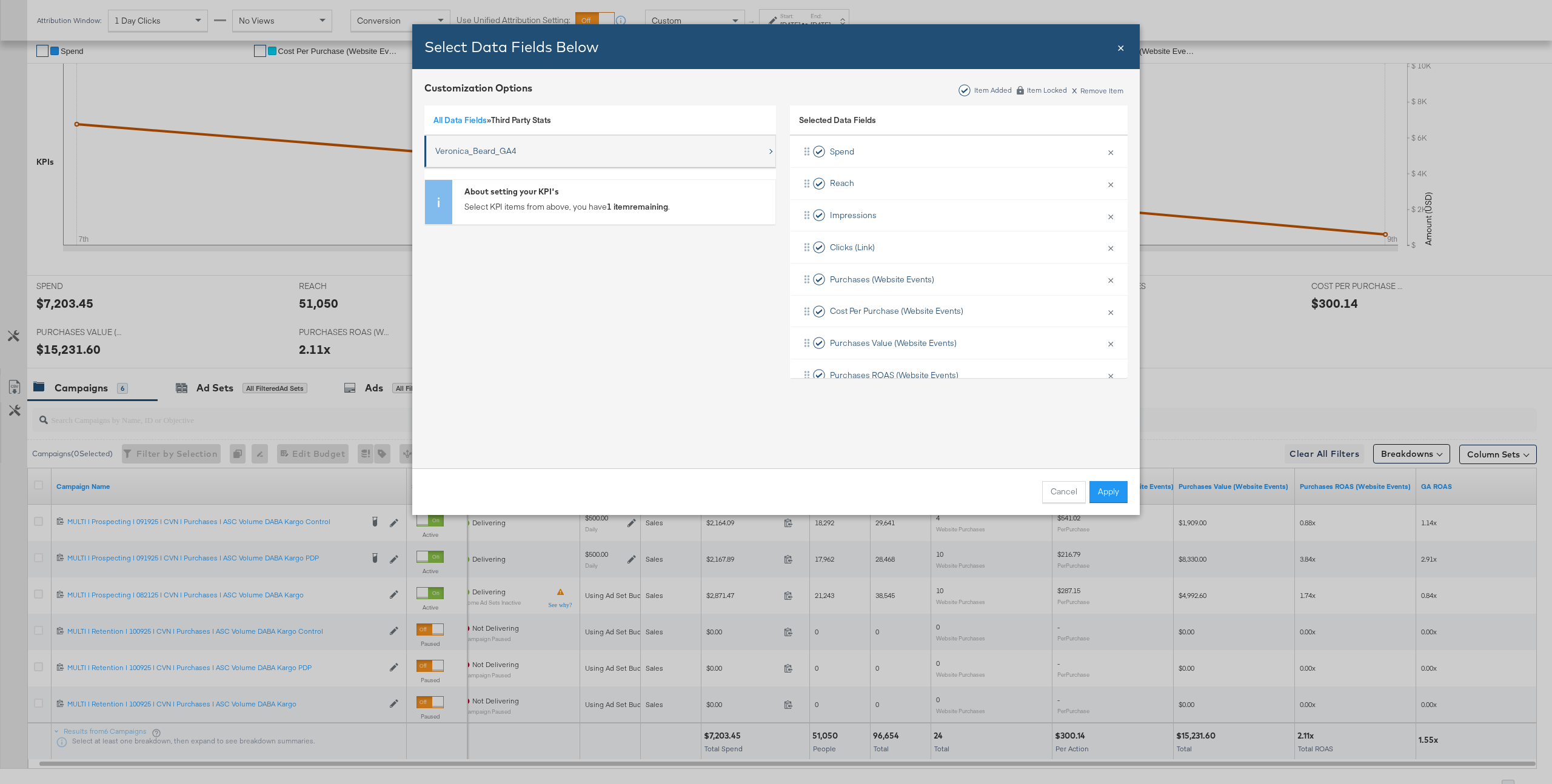
click at [516, 158] on div "Veronica_Beard_GA4" at bounding box center [601, 151] width 332 height 25
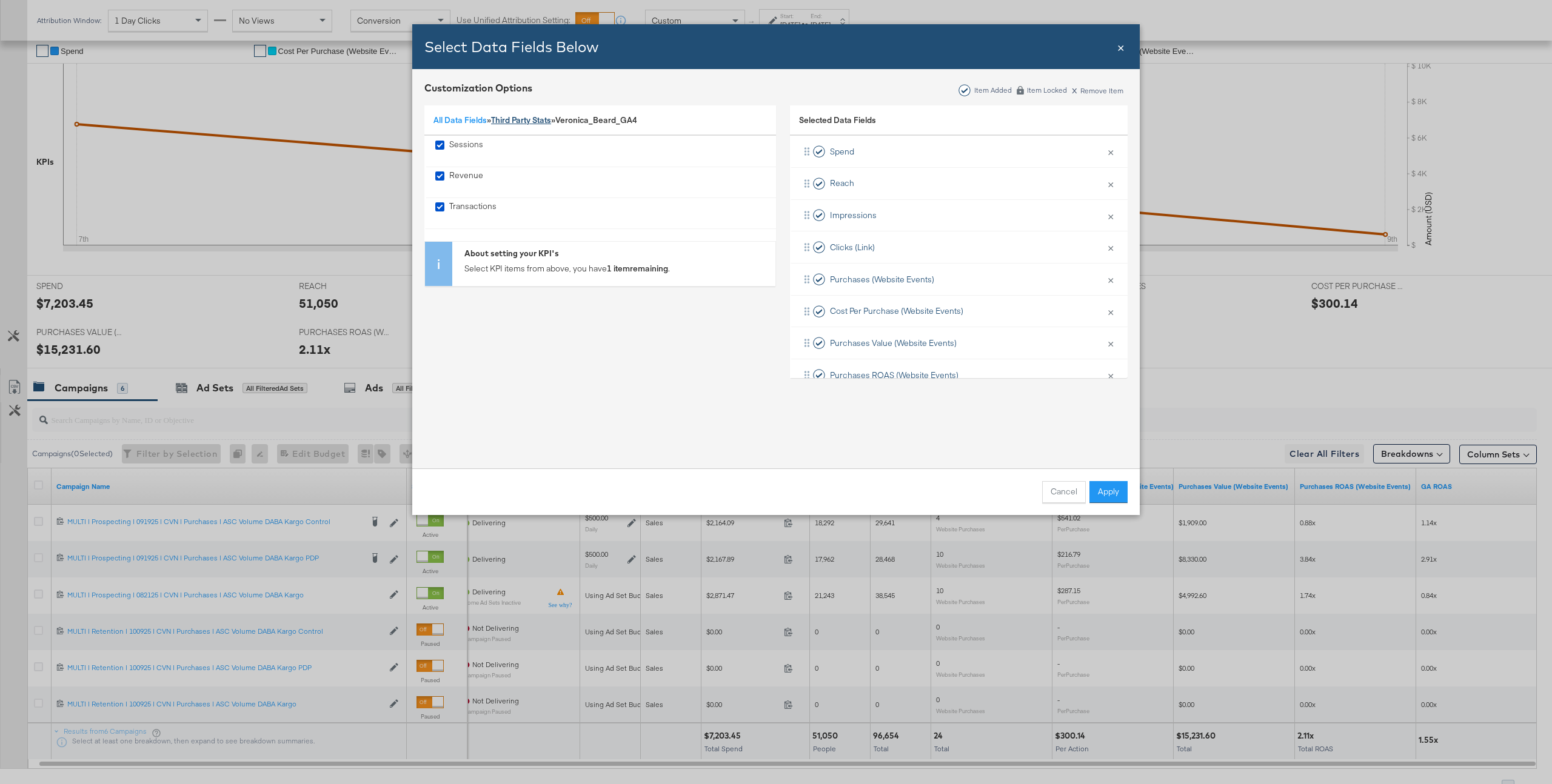
click at [543, 124] on link "Third Party Stats" at bounding box center [521, 120] width 60 height 11
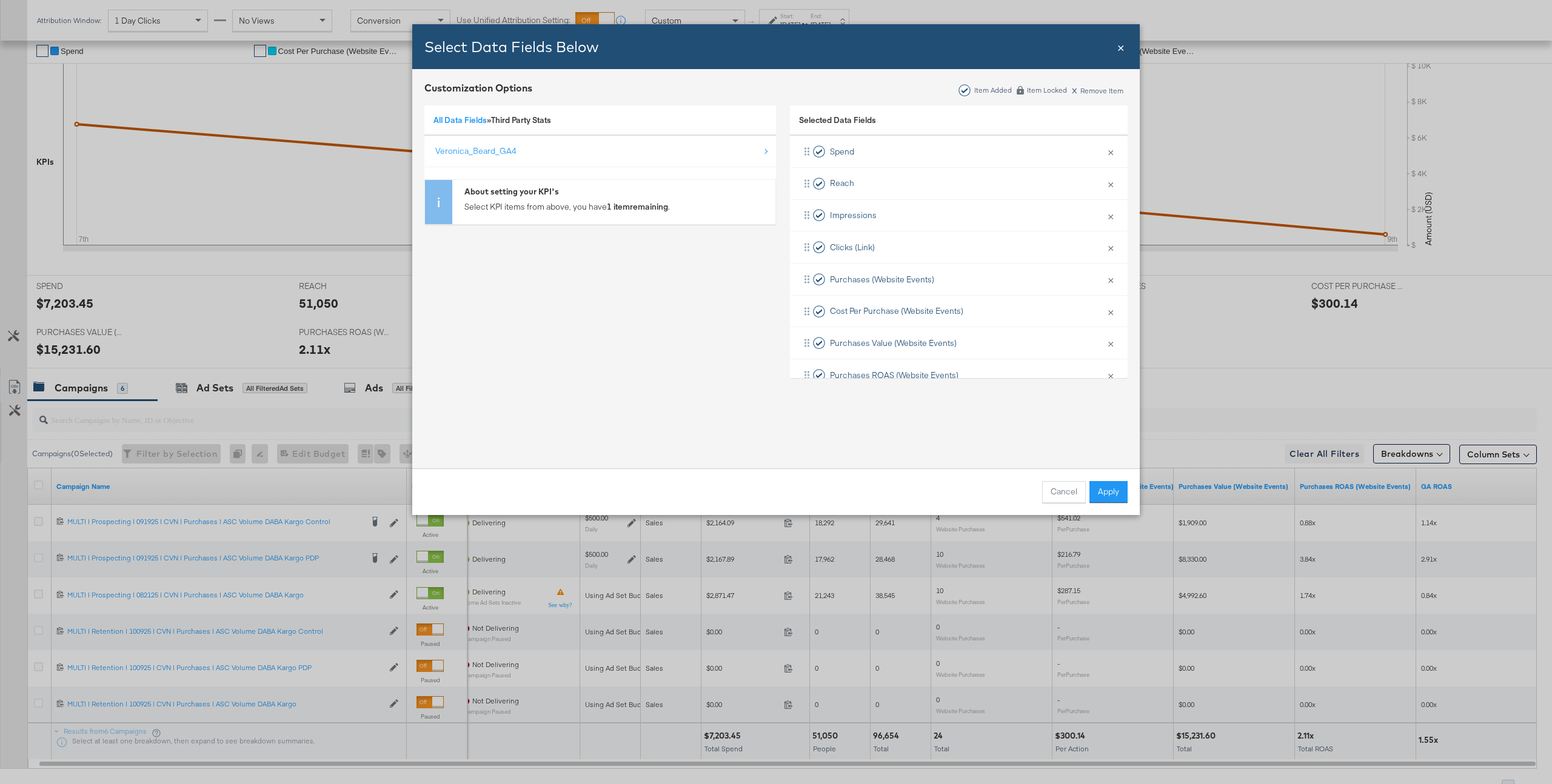
click at [464, 127] on div "All Data Fields » Third Party Stats" at bounding box center [600, 120] width 351 height 31
click at [467, 124] on link "All Data Fields" at bounding box center [460, 120] width 53 height 11
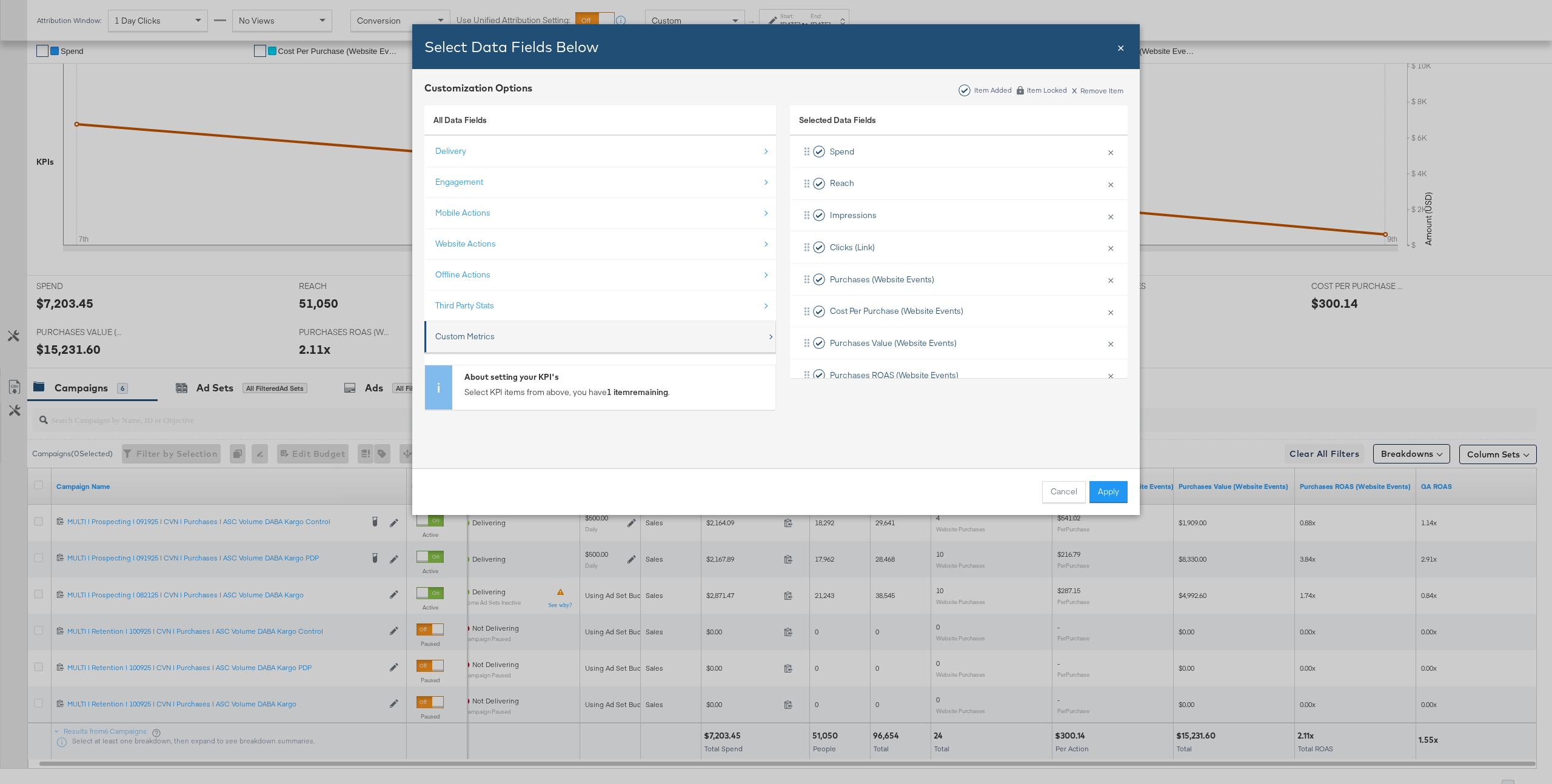
click at [469, 335] on div "Custom Metrics" at bounding box center [464, 336] width 60 height 12
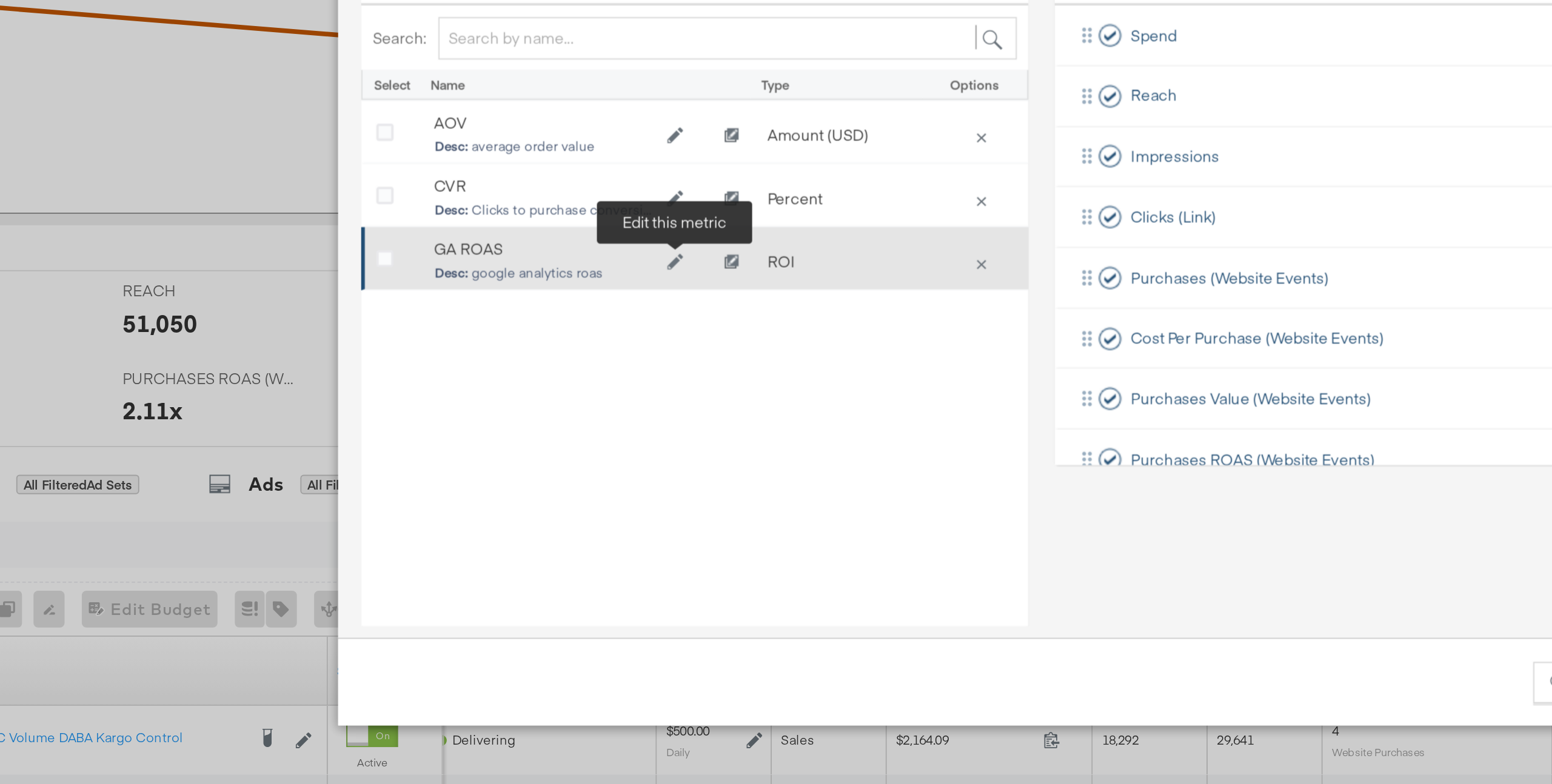
click at [588, 273] on icon "Edit GA ROAS" at bounding box center [590, 272] width 9 height 9
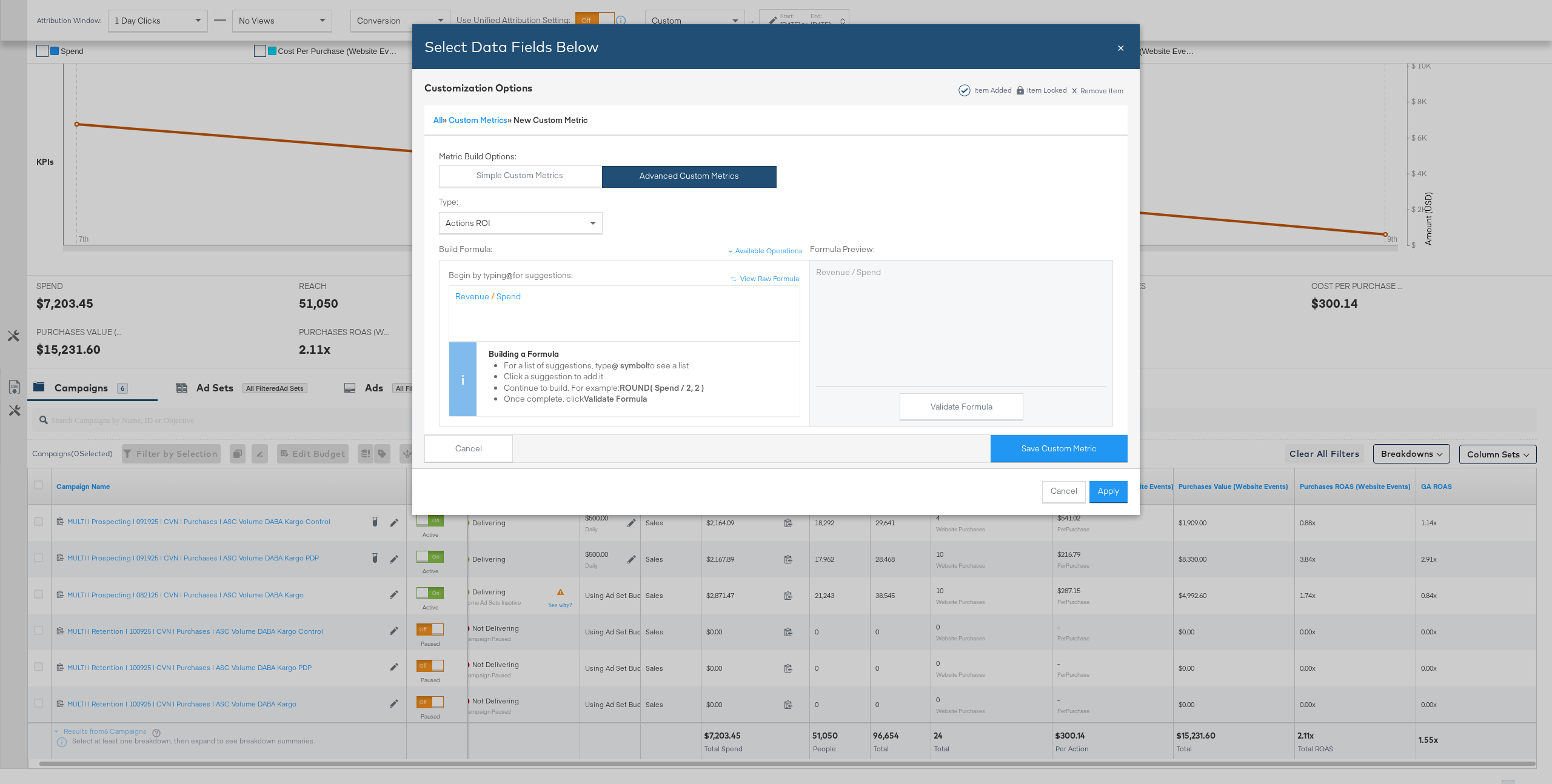
click at [1047, 50] on span "×" at bounding box center [1121, 46] width 7 height 16
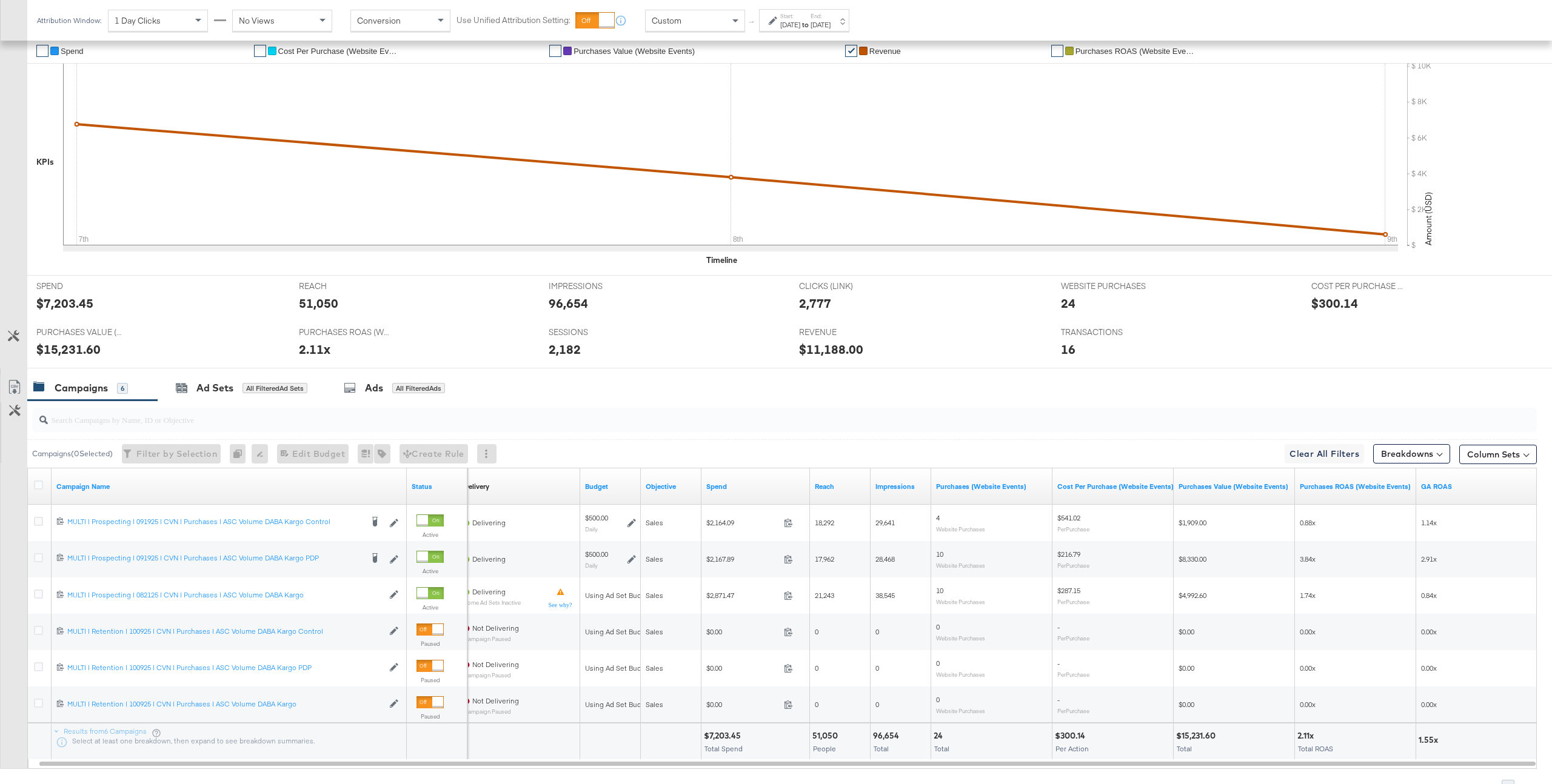
scroll to position [311, 0]
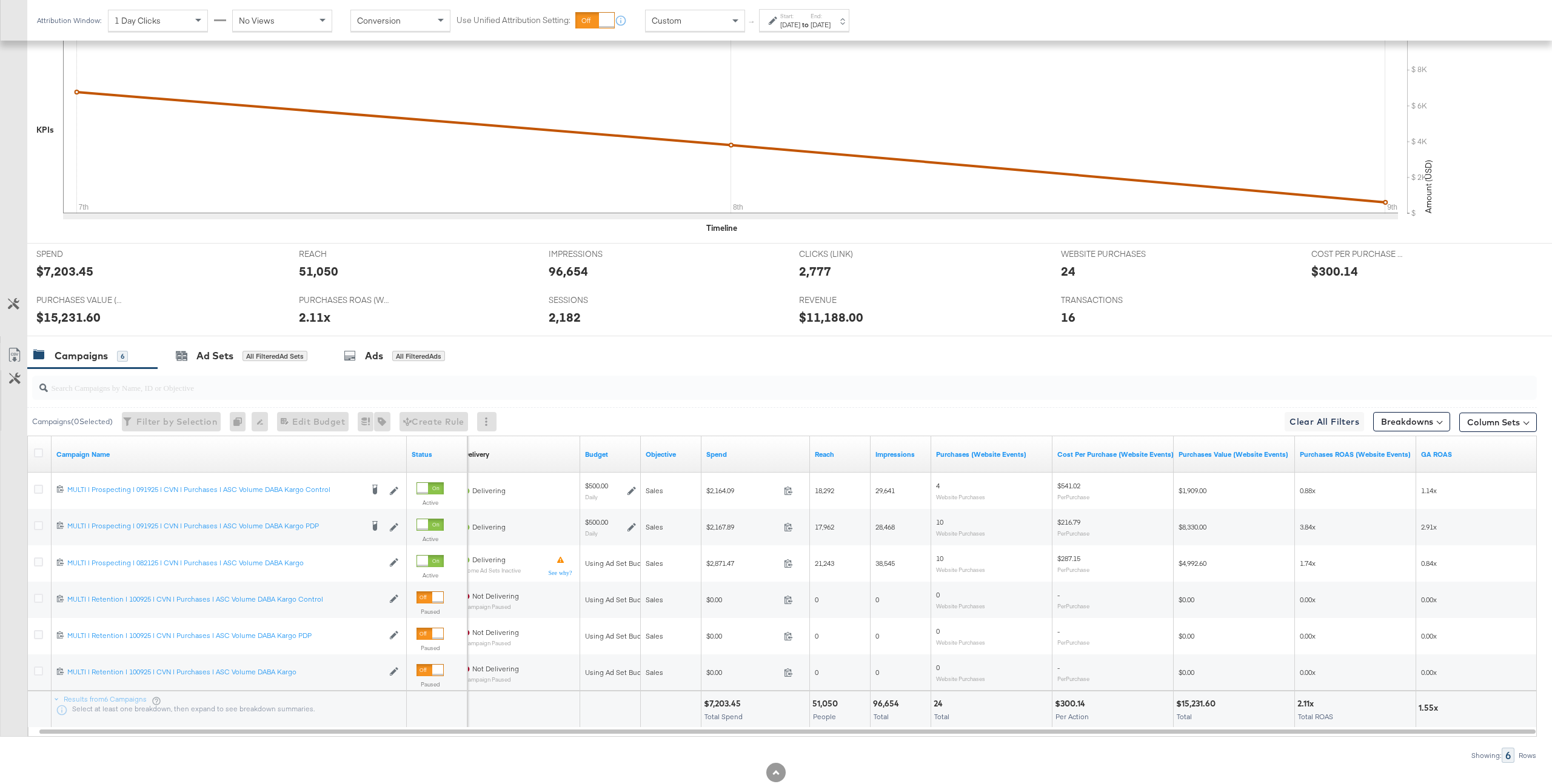
click at [16, 306] on icon at bounding box center [13, 304] width 12 height 12
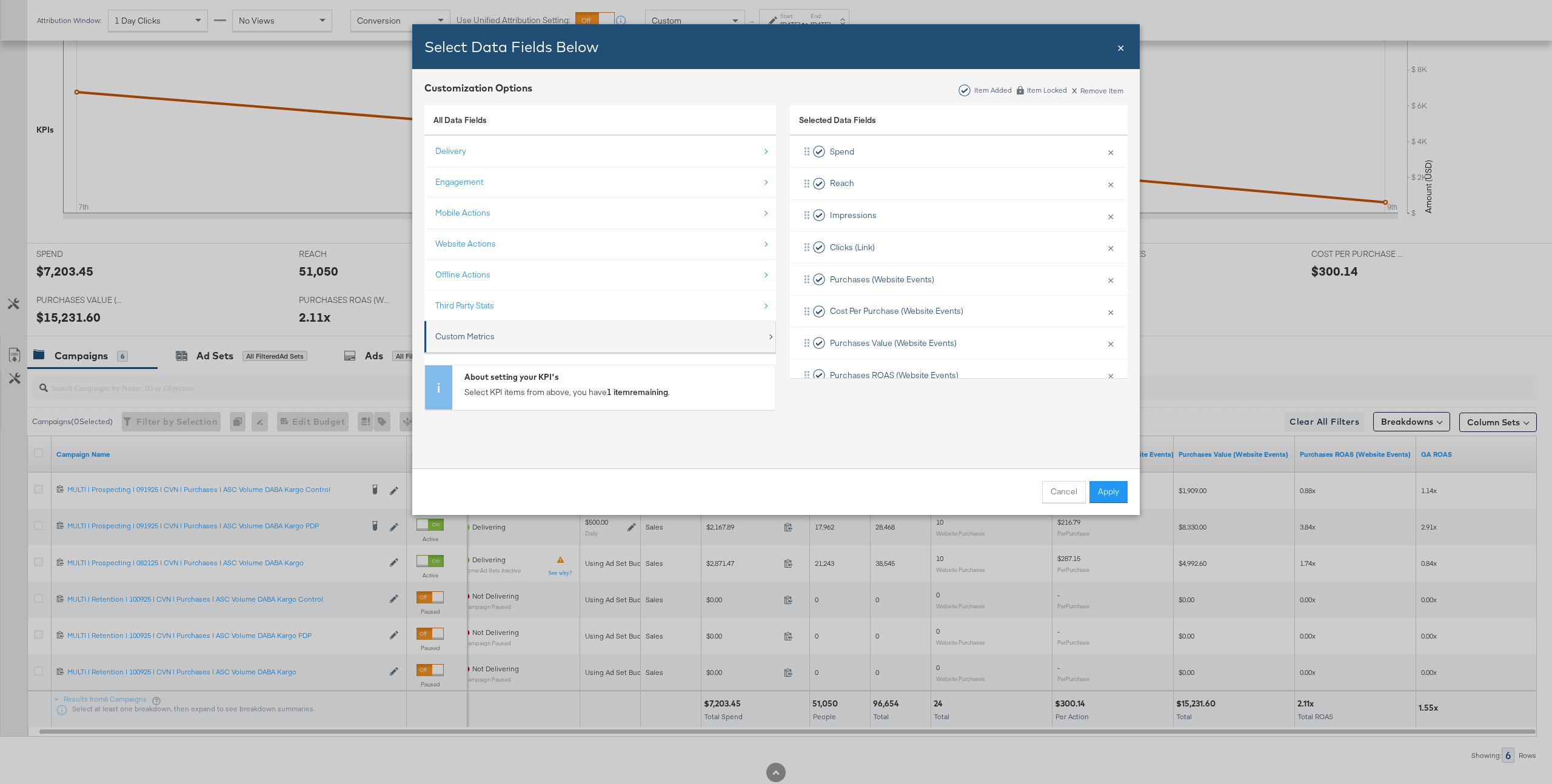
click at [488, 346] on div "Custom Metrics" at bounding box center [601, 337] width 332 height 25
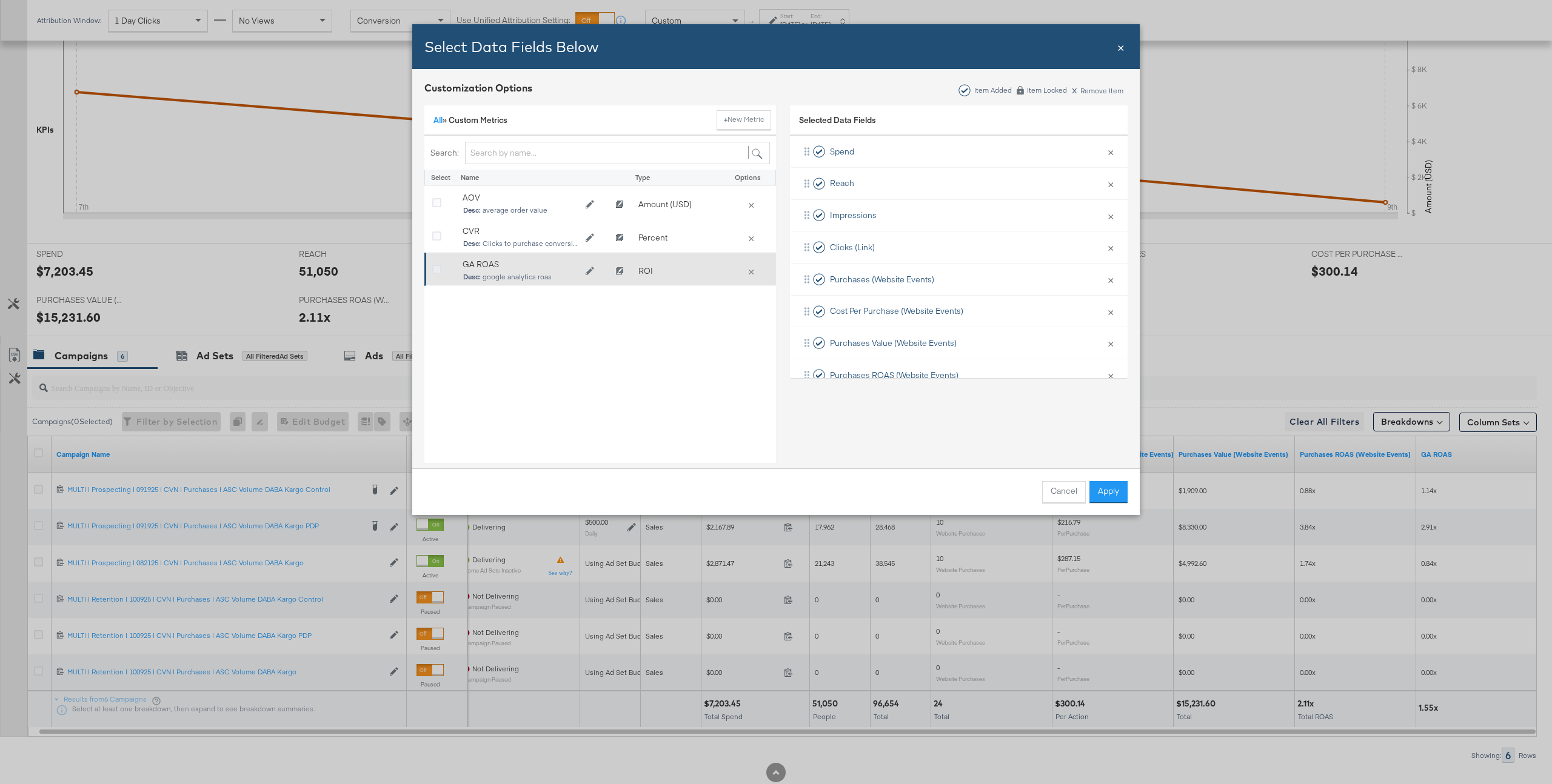
click at [437, 273] on icon "Bulk Add Locations Modal" at bounding box center [437, 270] width 9 height 9
click at [0, 0] on input "Bulk Add Locations Modal" at bounding box center [0, 0] width 0 height 0
click at [1047, 484] on button "Apply" at bounding box center [1108, 492] width 38 height 21
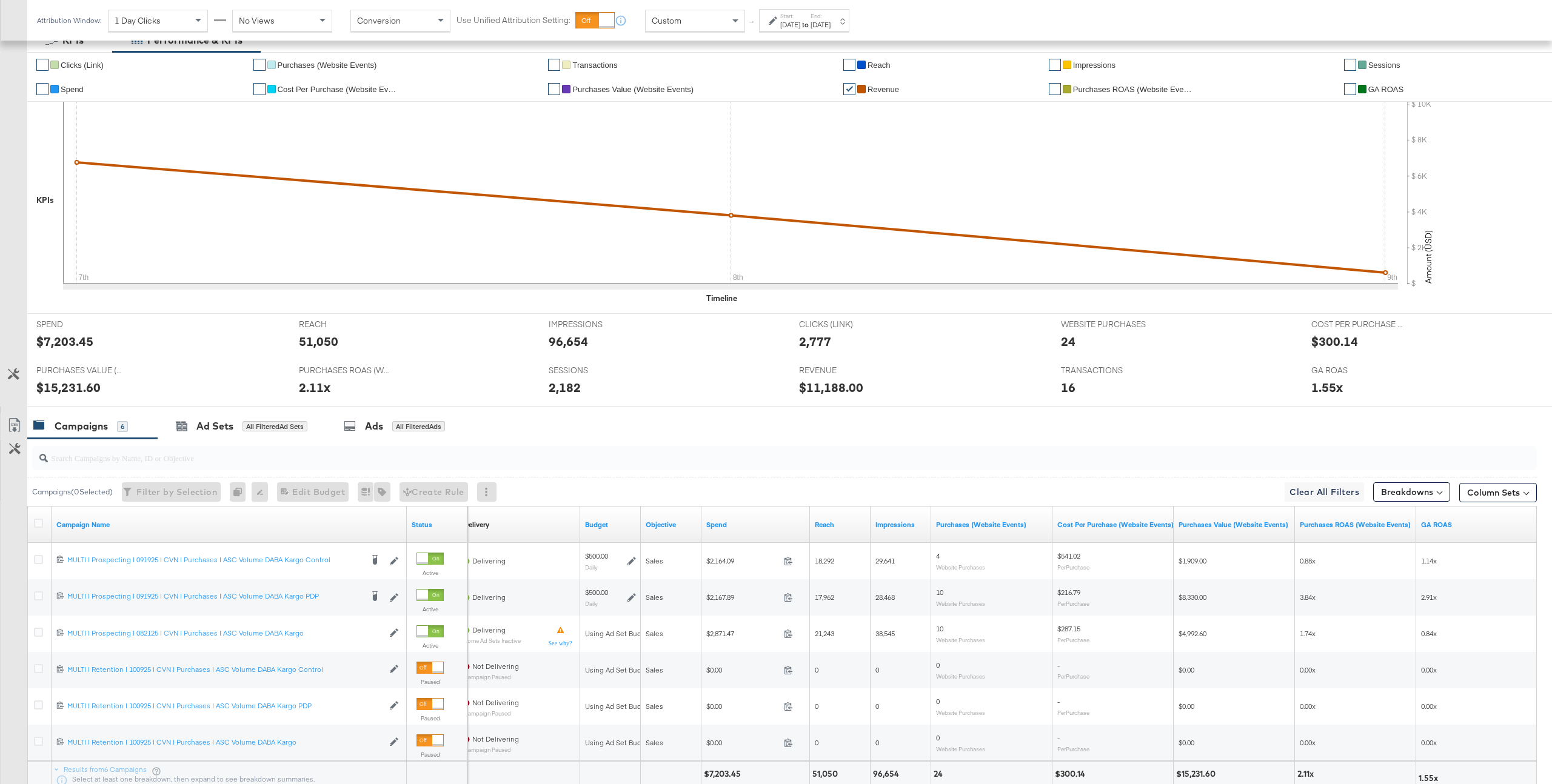
scroll to position [240, 0]
click at [1047, 382] on div "1.55x" at bounding box center [1326, 388] width 31 height 18
click at [303, 392] on div "2.11x" at bounding box center [314, 388] width 31 height 18
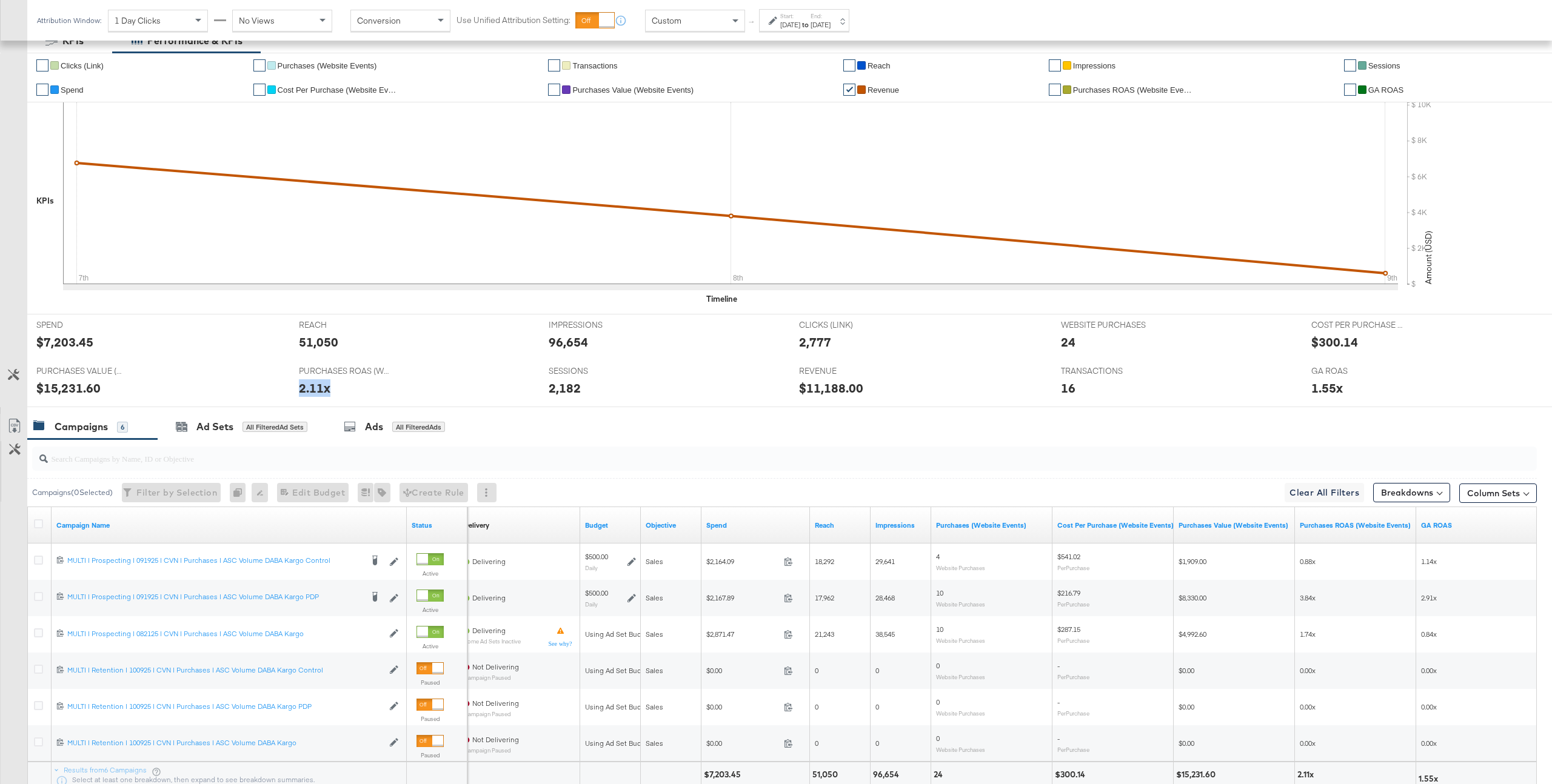
click at [303, 392] on div "2.11x" at bounding box center [314, 388] width 31 height 18
click at [1047, 393] on div "1.55x" at bounding box center [1326, 388] width 31 height 18
click at [8, 453] on button "Customize KPIs" at bounding box center [14, 450] width 28 height 18
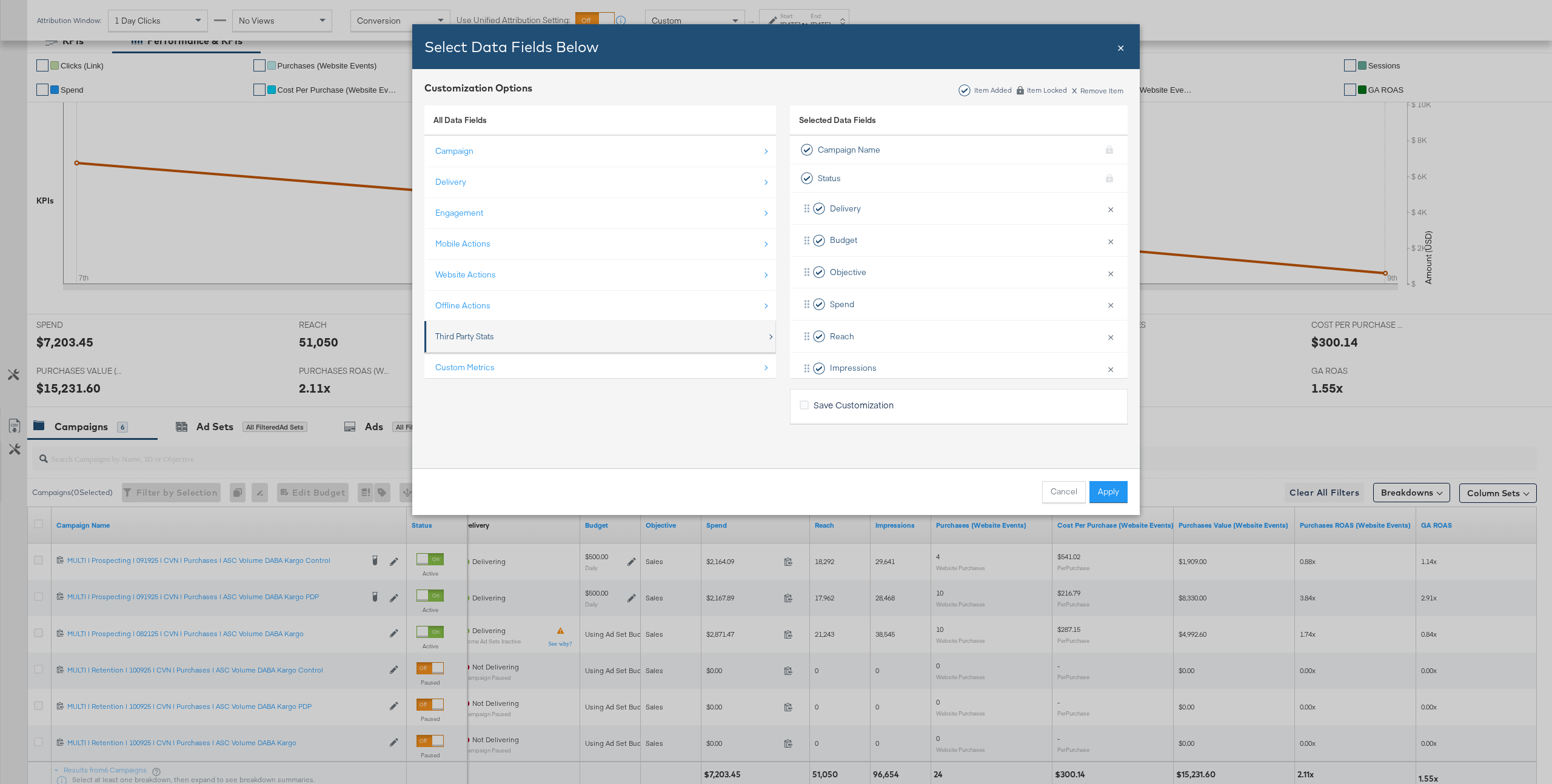
click at [474, 340] on div "Third Party Stats" at bounding box center [464, 336] width 59 height 12
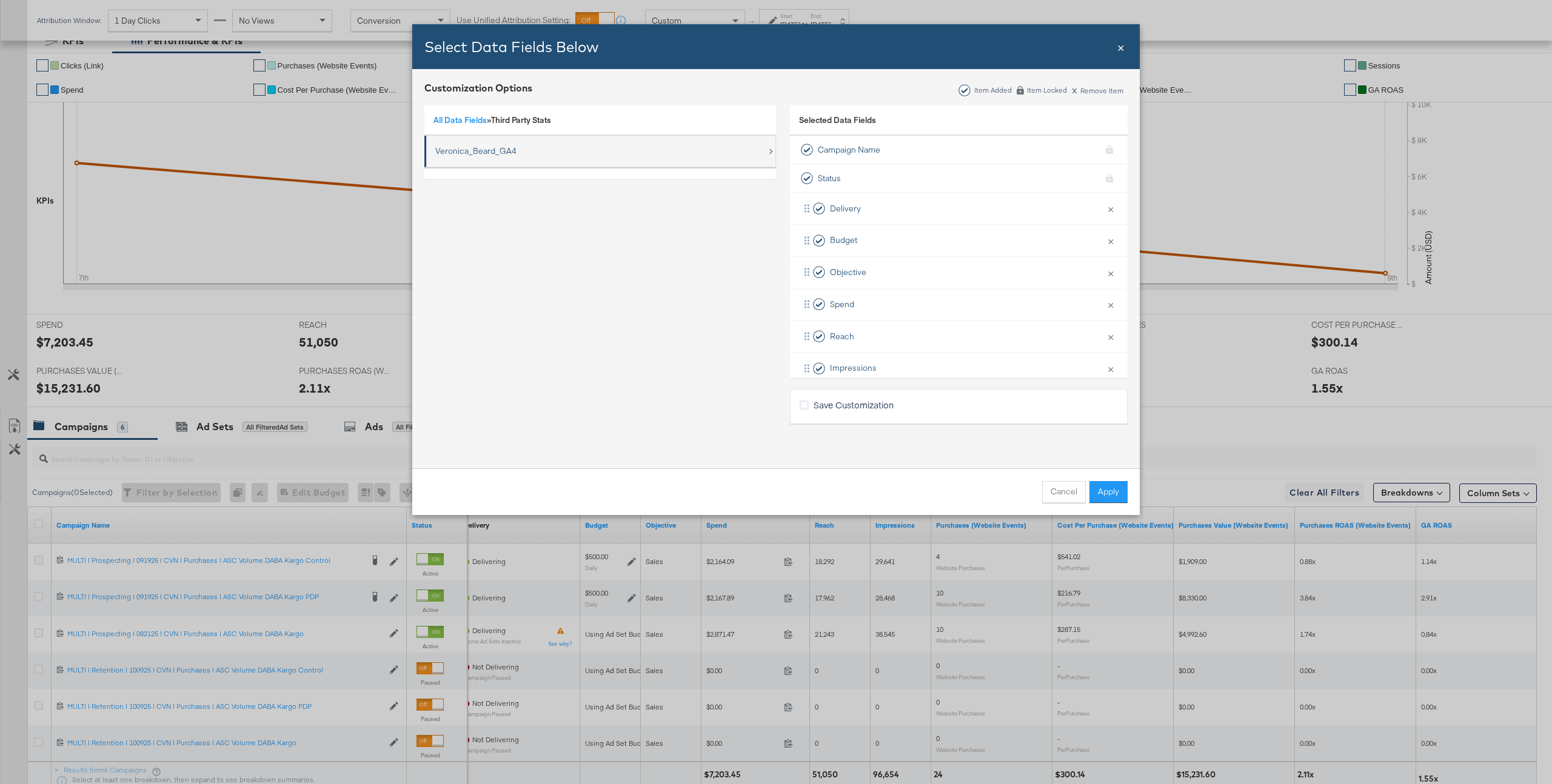
click at [479, 146] on div "Veronica_Beard_GA4" at bounding box center [475, 151] width 81 height 12
click at [433, 149] on li "Sessions" at bounding box center [600, 151] width 351 height 31
click at [439, 151] on div "Sessions" at bounding box center [439, 146] width 9 height 14
click at [439, 171] on icon "Revenue" at bounding box center [439, 176] width 9 height 9
click at [0, 0] on input "Revenue" at bounding box center [0, 0] width 0 height 0
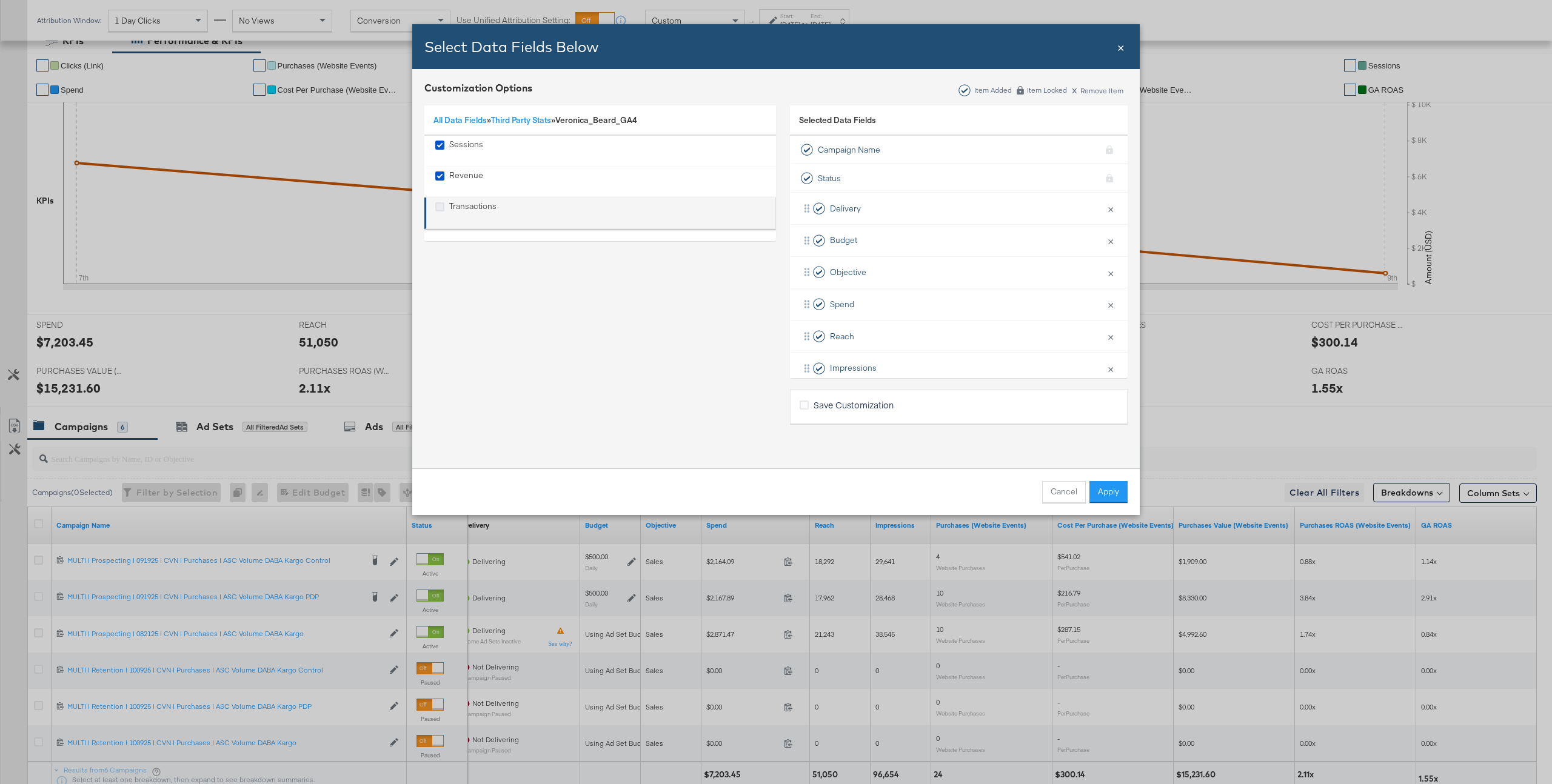
click at [439, 204] on icon "Transactions" at bounding box center [439, 207] width 9 height 9
click at [0, 0] on input "Transactions" at bounding box center [0, 0] width 0 height 0
click at [1047, 488] on button "Apply" at bounding box center [1108, 492] width 38 height 21
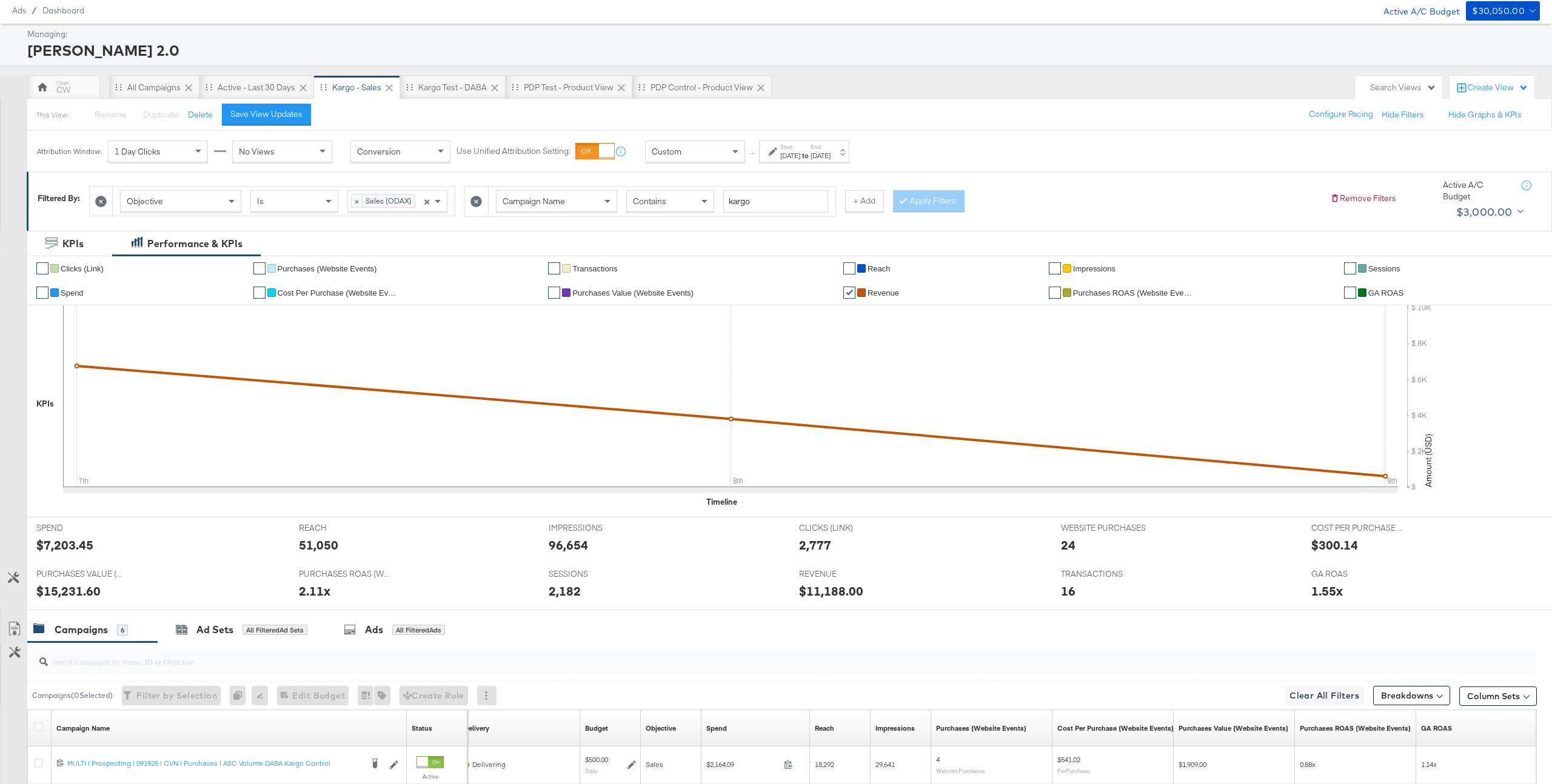
scroll to position [0, 0]
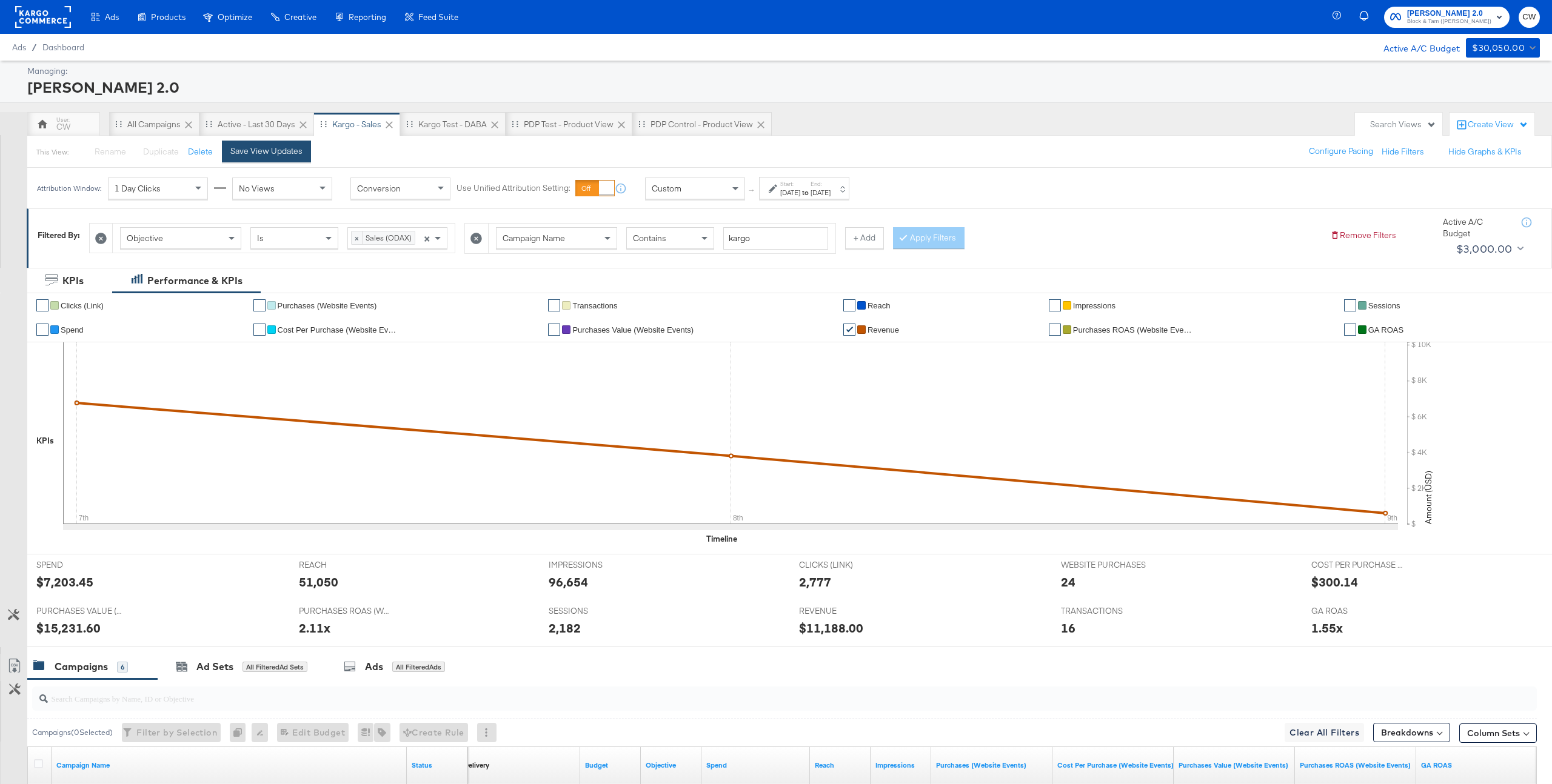
click at [262, 152] on div "Save View Updates" at bounding box center [266, 151] width 72 height 12
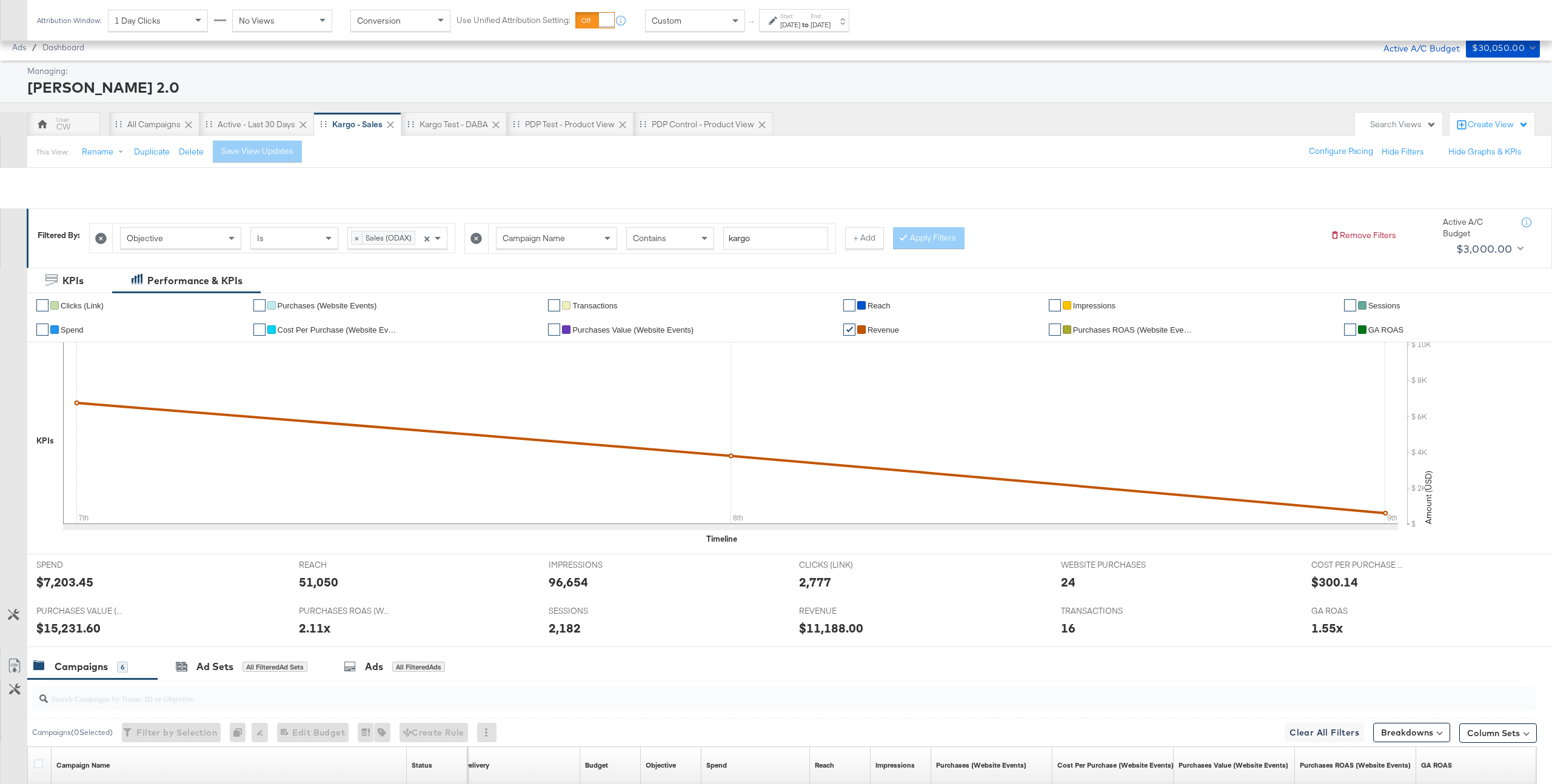
scroll to position [343, 0]
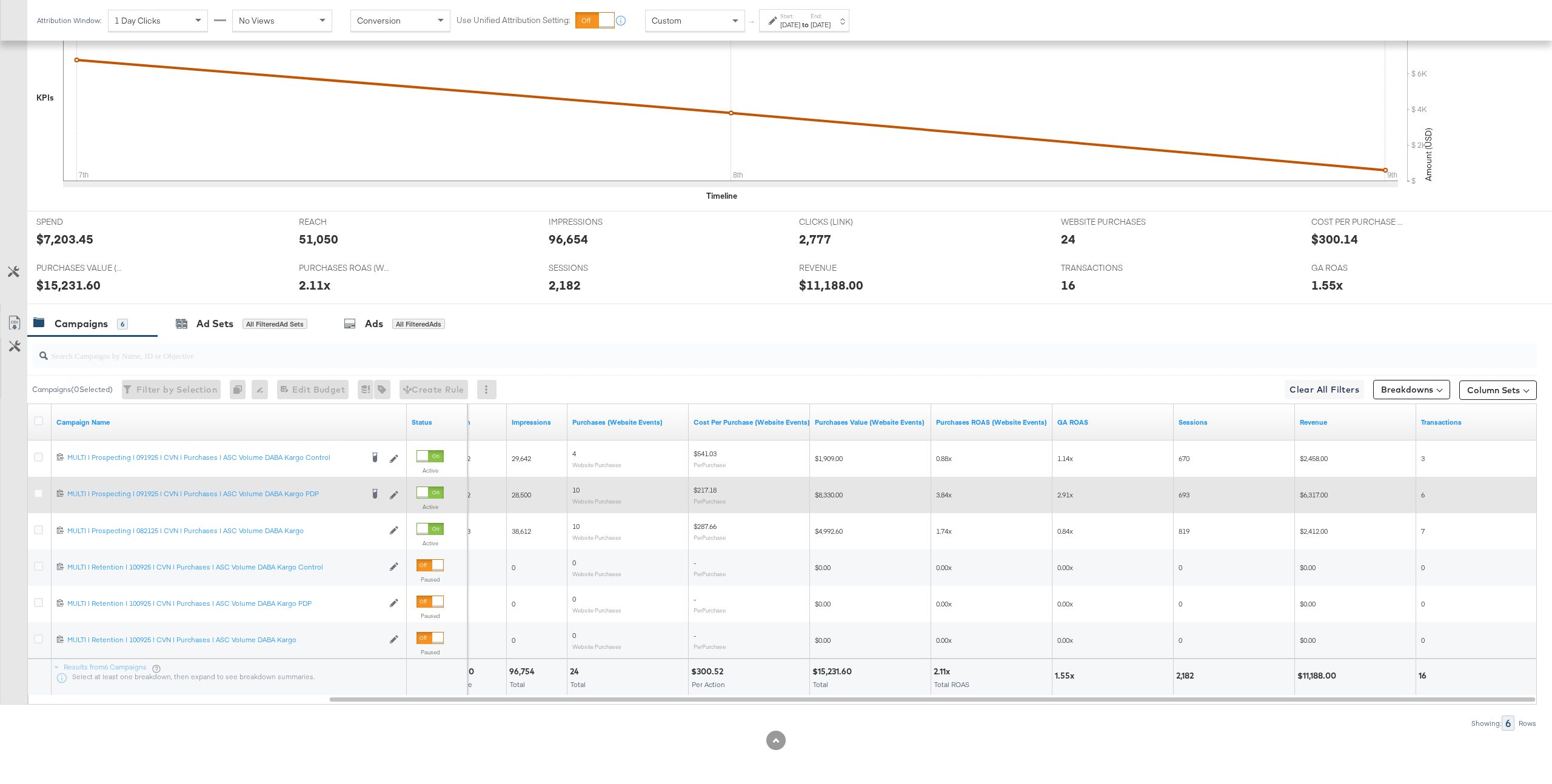
click at [577, 484] on div "10 Website Purchases" at bounding box center [628, 494] width 121 height 29
click at [577, 491] on span "10" at bounding box center [576, 490] width 7 height 9
click at [1047, 497] on div "6" at bounding box center [1476, 494] width 111 height 10
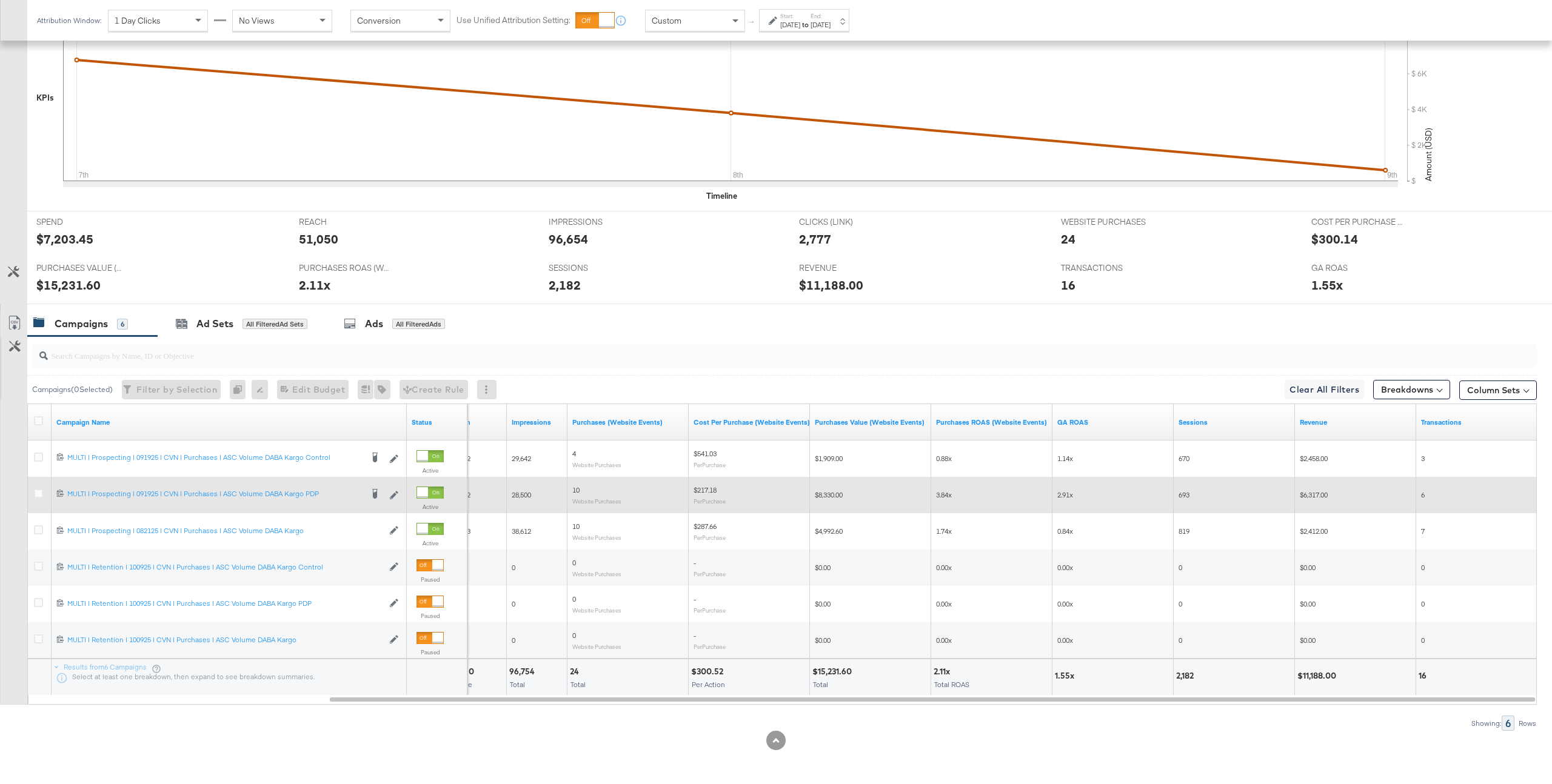
click at [1047, 497] on div "6" at bounding box center [1476, 494] width 111 height 10
click at [939, 495] on span "3.84x" at bounding box center [944, 494] width 16 height 9
click at [1047, 496] on span "2.91x" at bounding box center [1065, 494] width 16 height 9
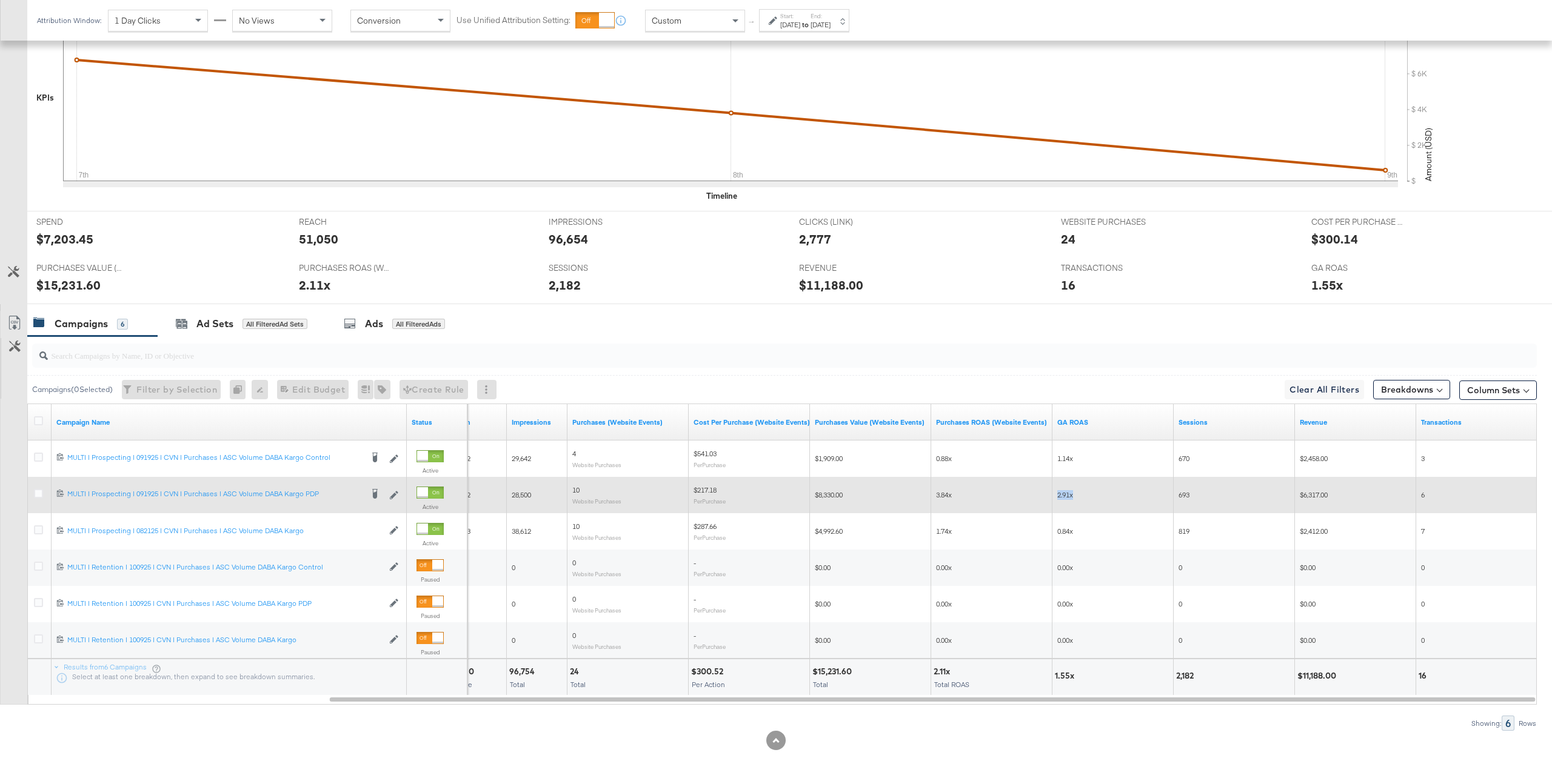
click at [1047, 496] on span "2.91x" at bounding box center [1065, 494] width 16 height 9
click at [1047, 499] on div "2.91x" at bounding box center [1113, 494] width 111 height 10
click at [1047, 501] on div "2.91x" at bounding box center [1113, 495] width 121 height 20
click at [940, 494] on span "3.84x" at bounding box center [944, 494] width 16 height 9
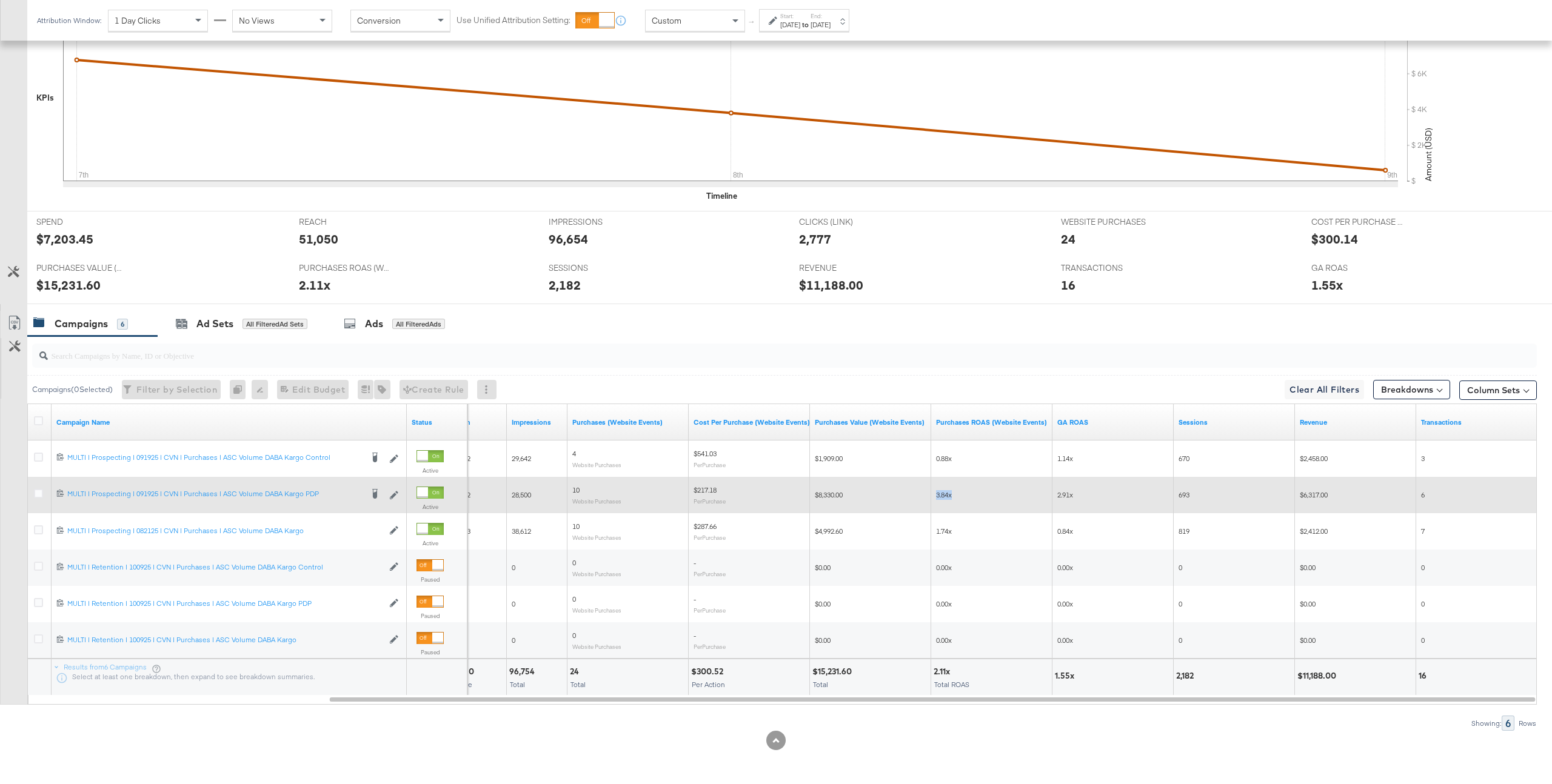
click at [940, 494] on span "3.84x" at bounding box center [944, 494] width 16 height 9
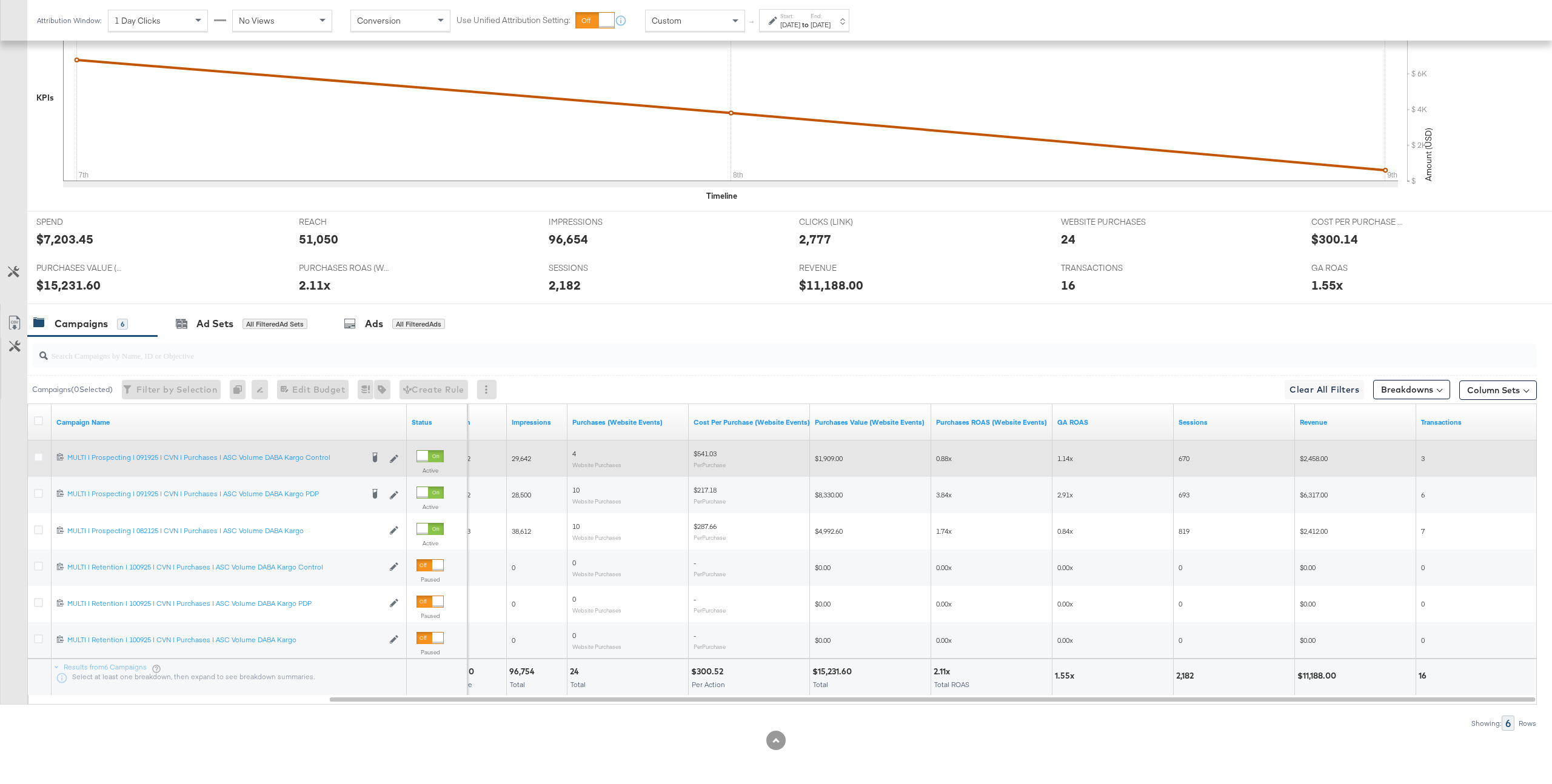
click at [945, 458] on span "0.88x" at bounding box center [944, 458] width 16 height 9
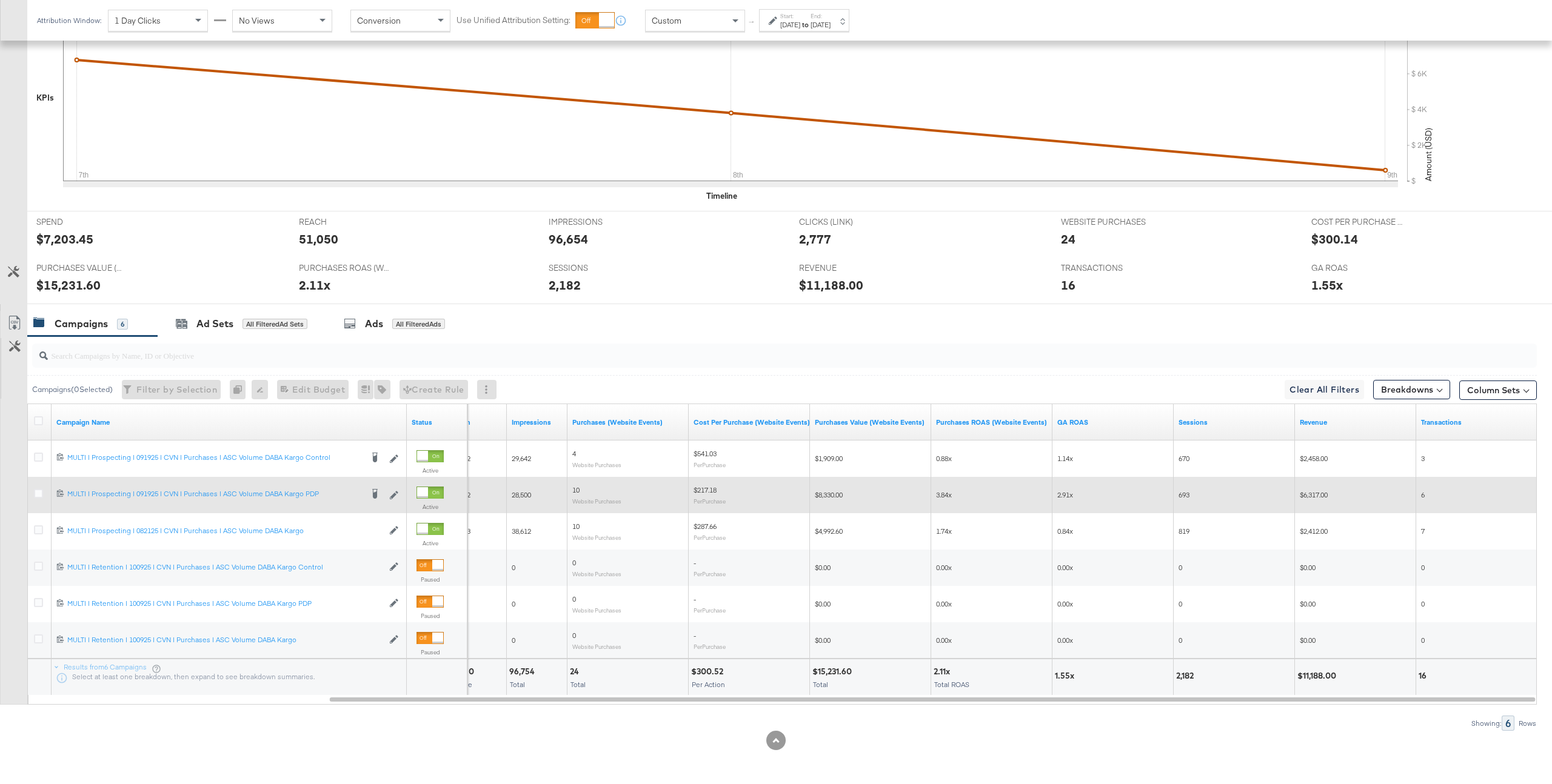
click at [1047, 497] on span "2.91x" at bounding box center [1065, 494] width 16 height 9
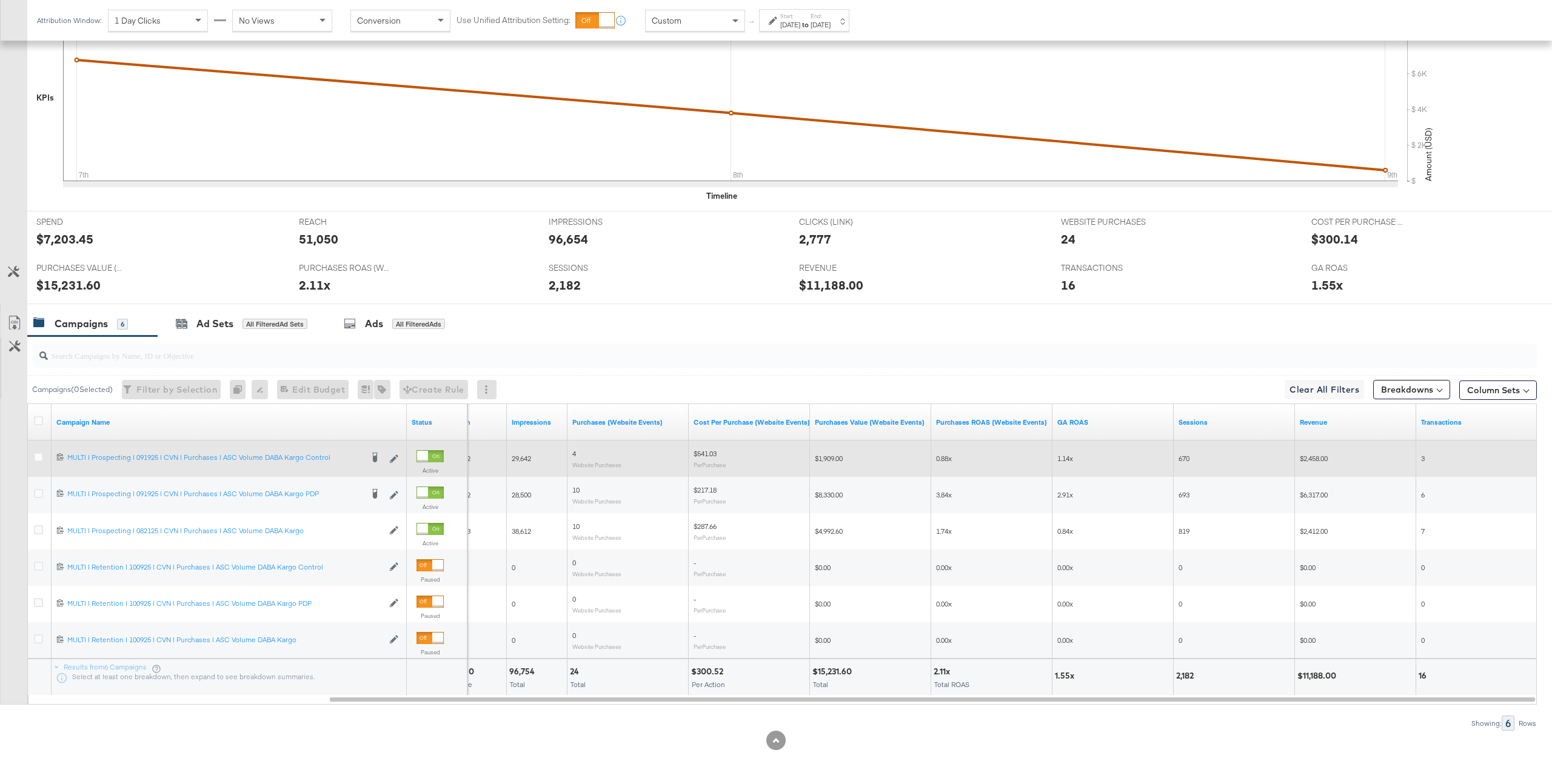
click at [1047, 456] on span "1.14x" at bounding box center [1065, 458] width 16 height 9
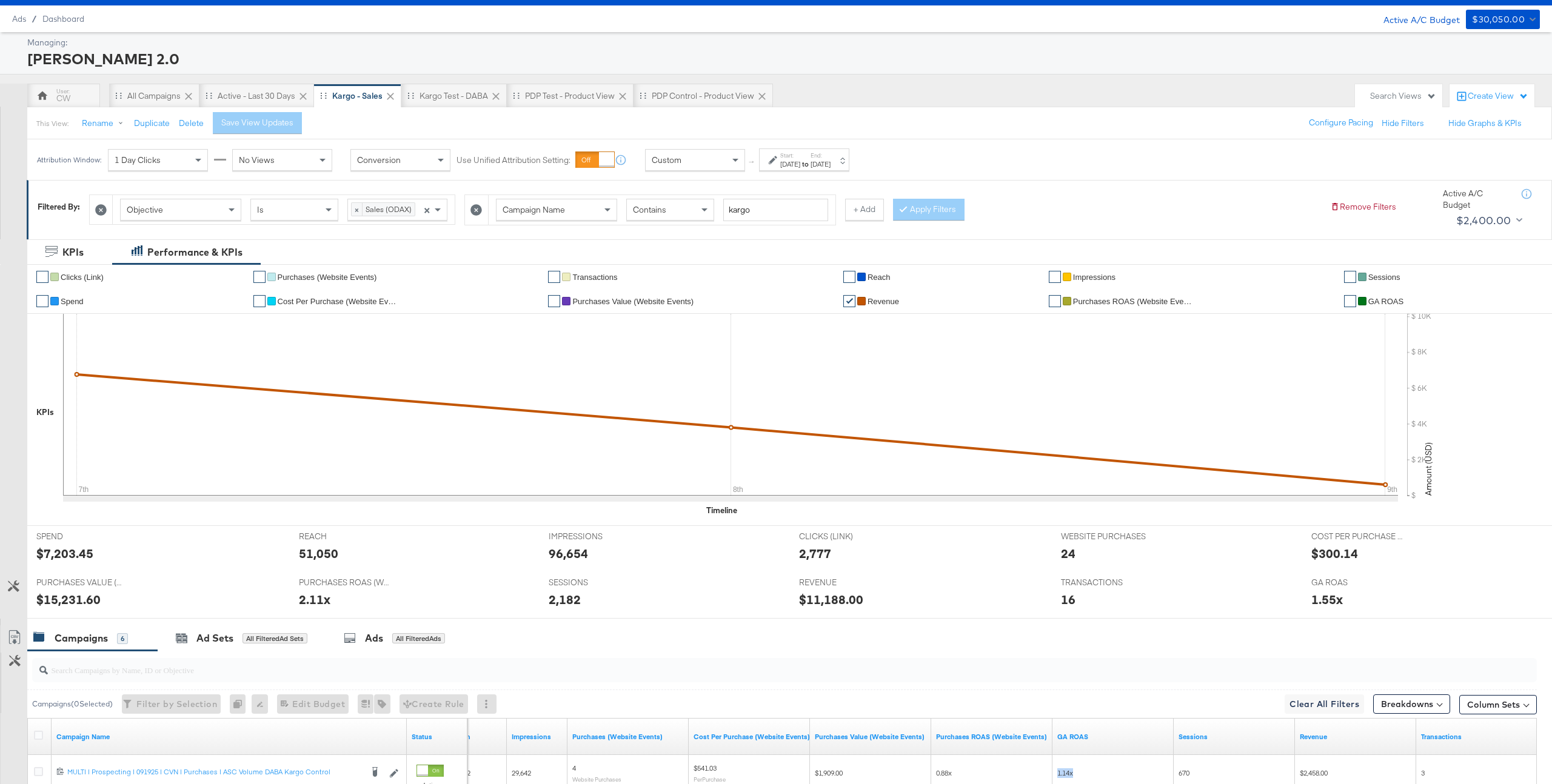
scroll to position [0, 0]
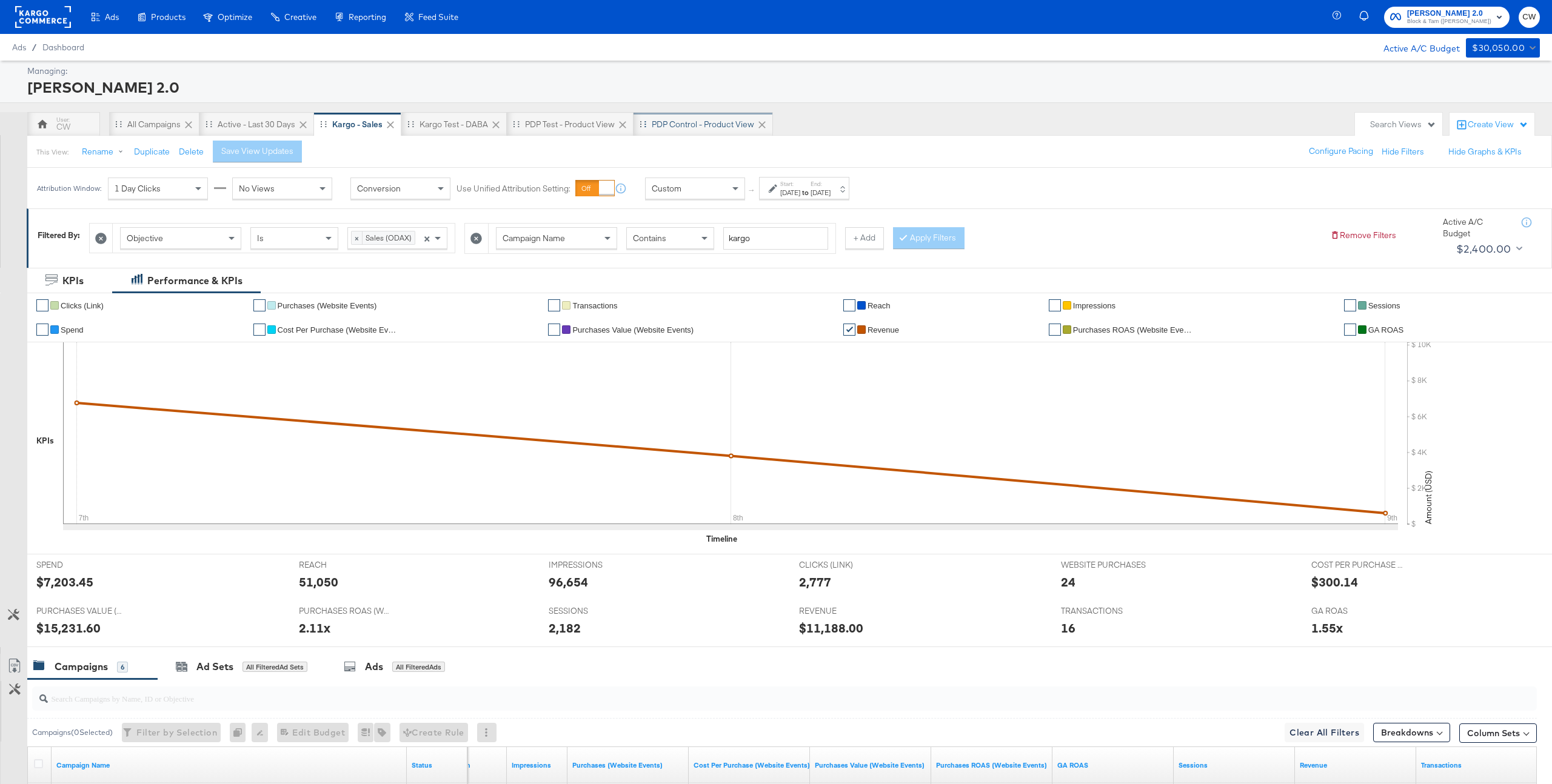
click at [734, 122] on div "PDP Control - Product View" at bounding box center [702, 124] width 103 height 12
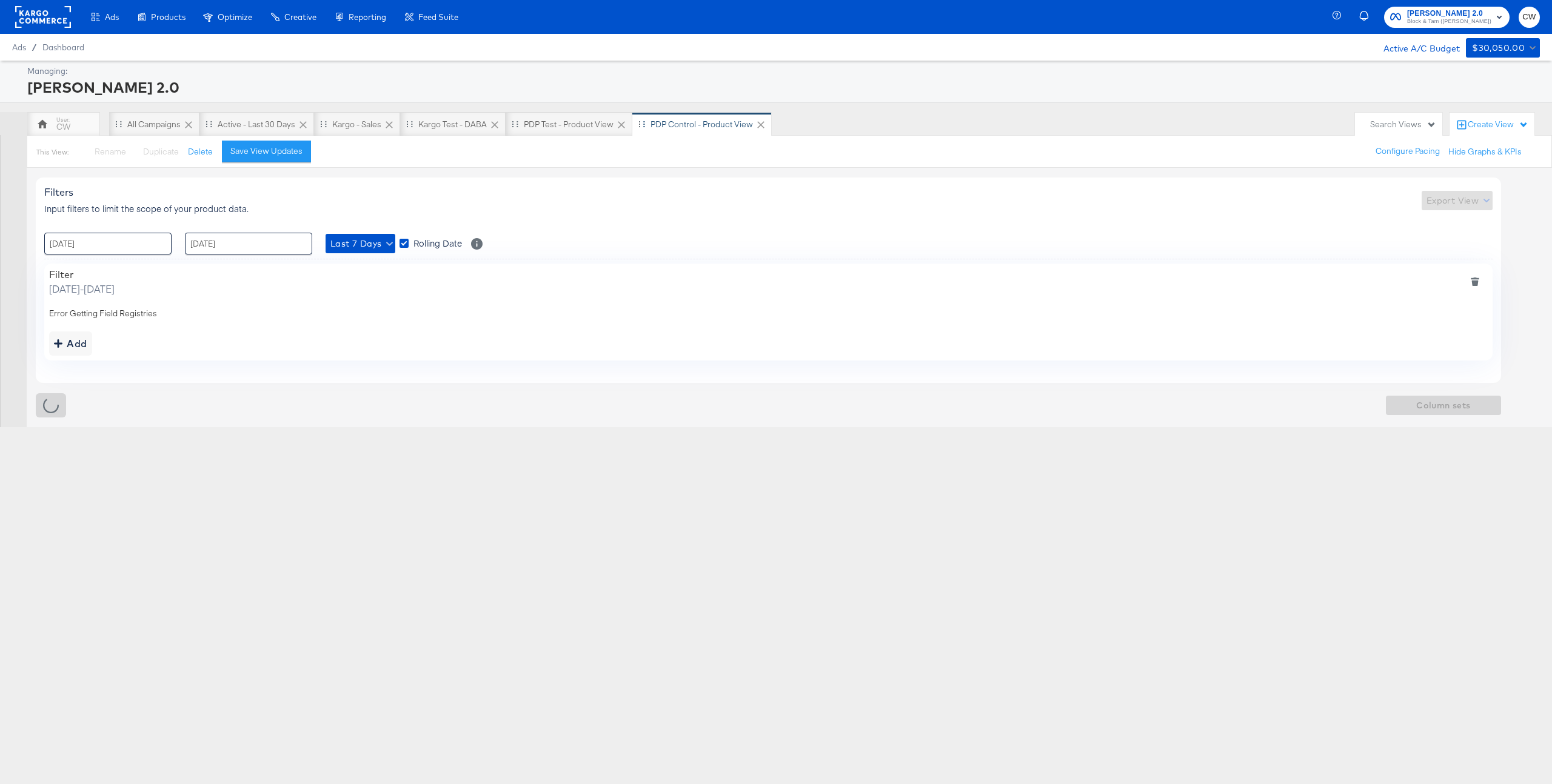
click at [1047, 126] on div "Create View" at bounding box center [1498, 125] width 61 height 12
click at [365, 127] on div "Kargo - Sales" at bounding box center [357, 124] width 49 height 12
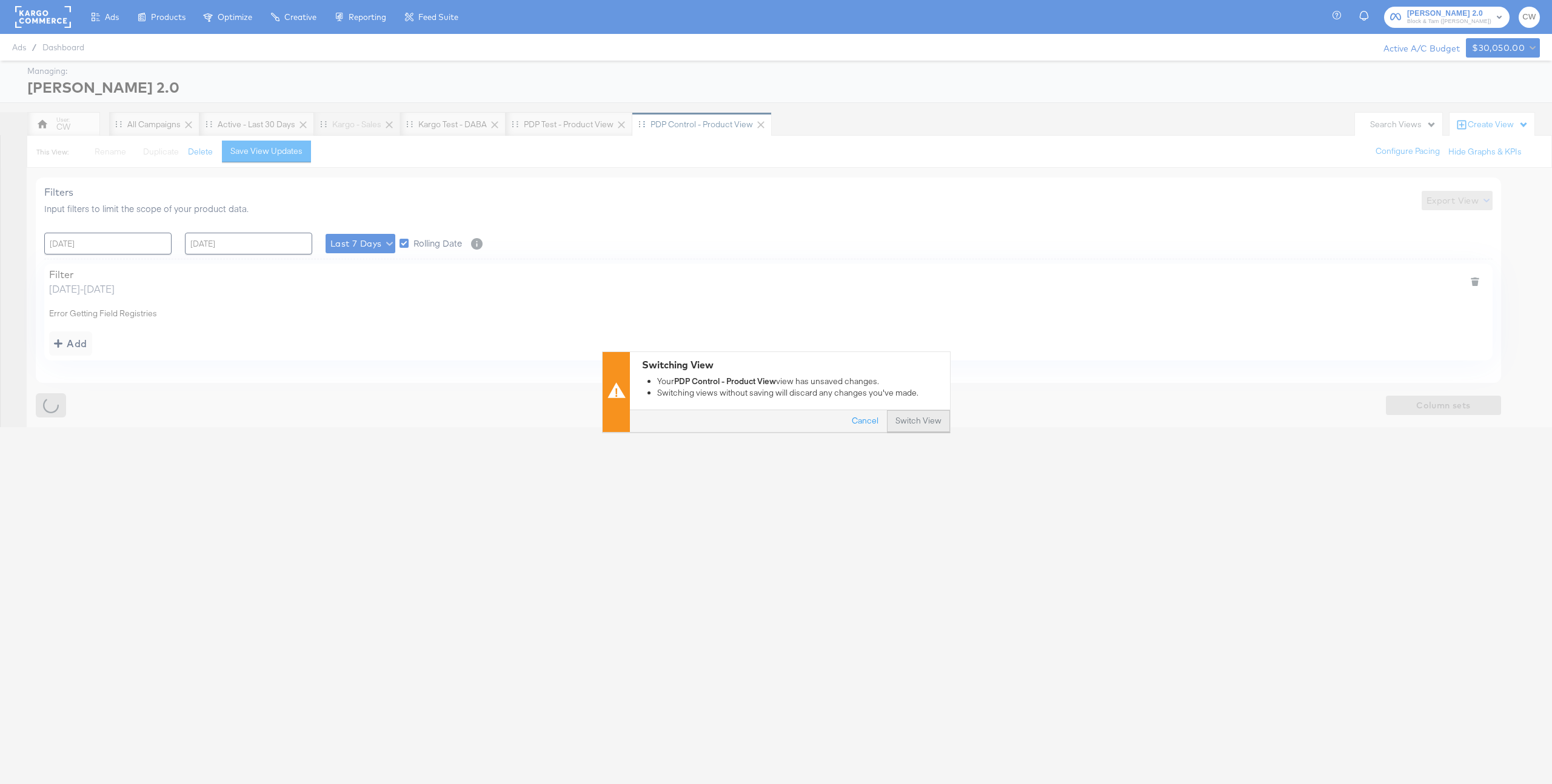
click at [929, 423] on button "Switch View" at bounding box center [918, 421] width 63 height 21
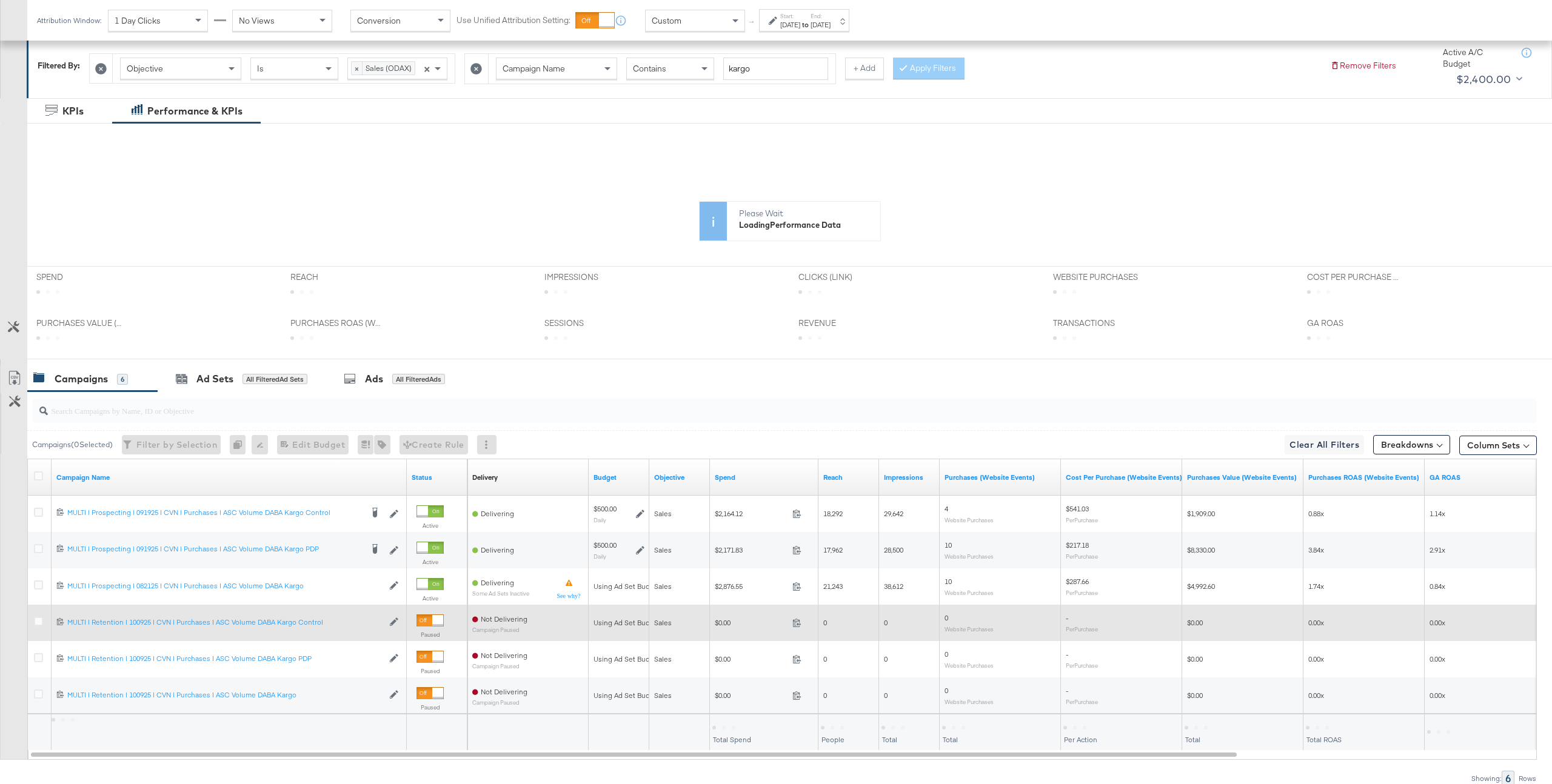
scroll to position [198, 0]
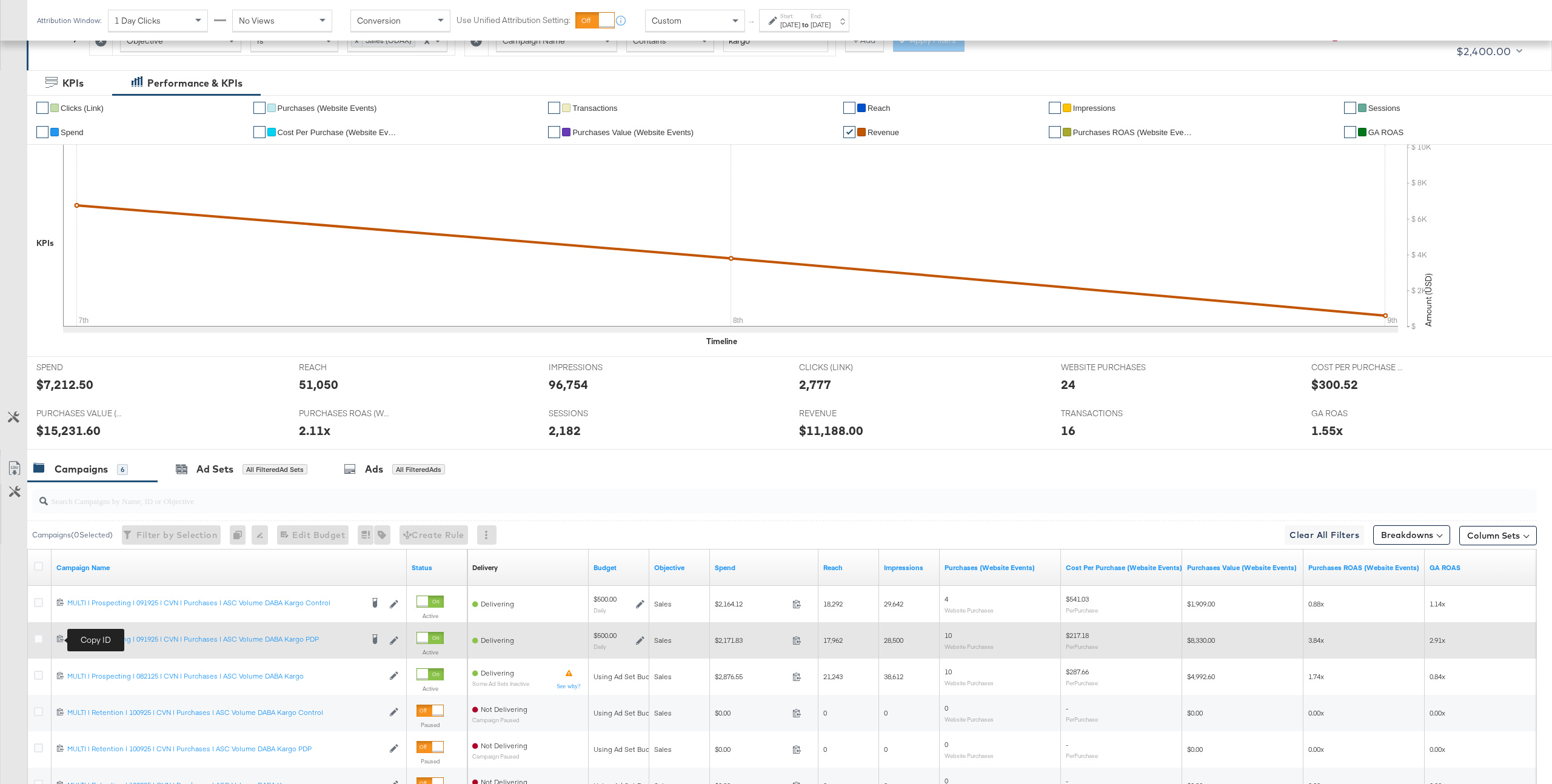
click at [61, 580] on icon at bounding box center [60, 638] width 8 height 8
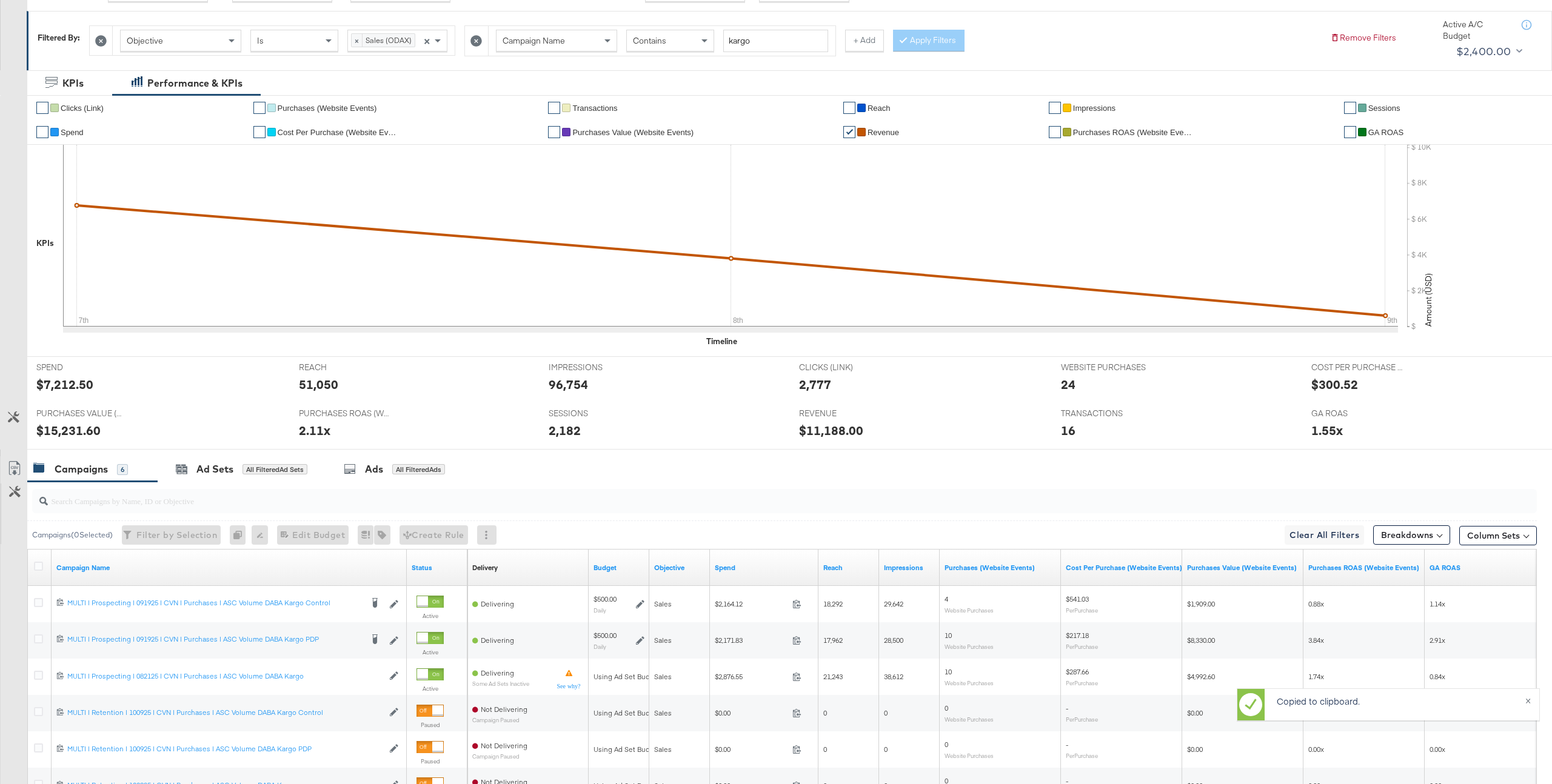
scroll to position [0, 0]
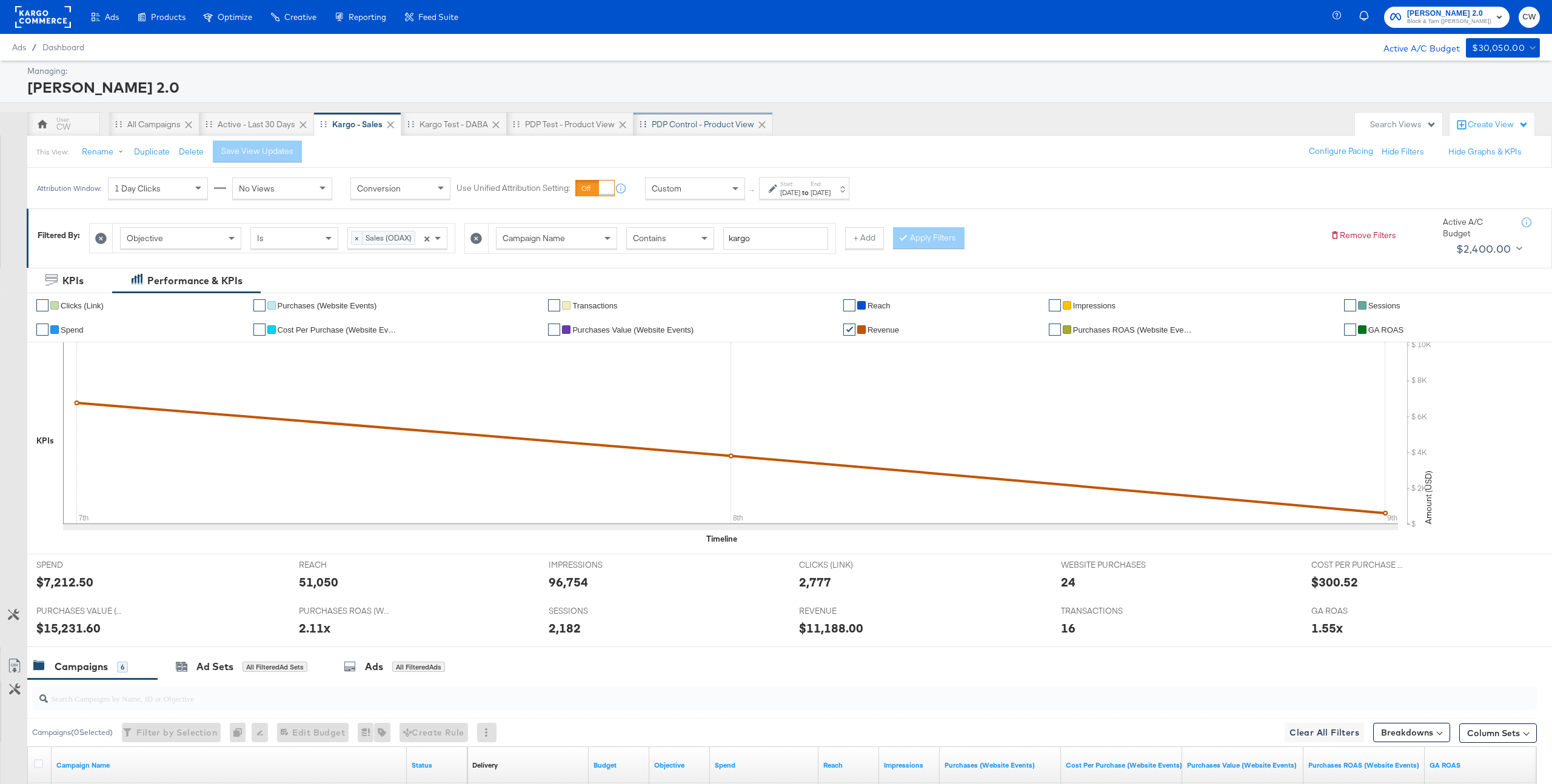
click at [717, 118] on div "PDP Control - Product View" at bounding box center [702, 124] width 103 height 12
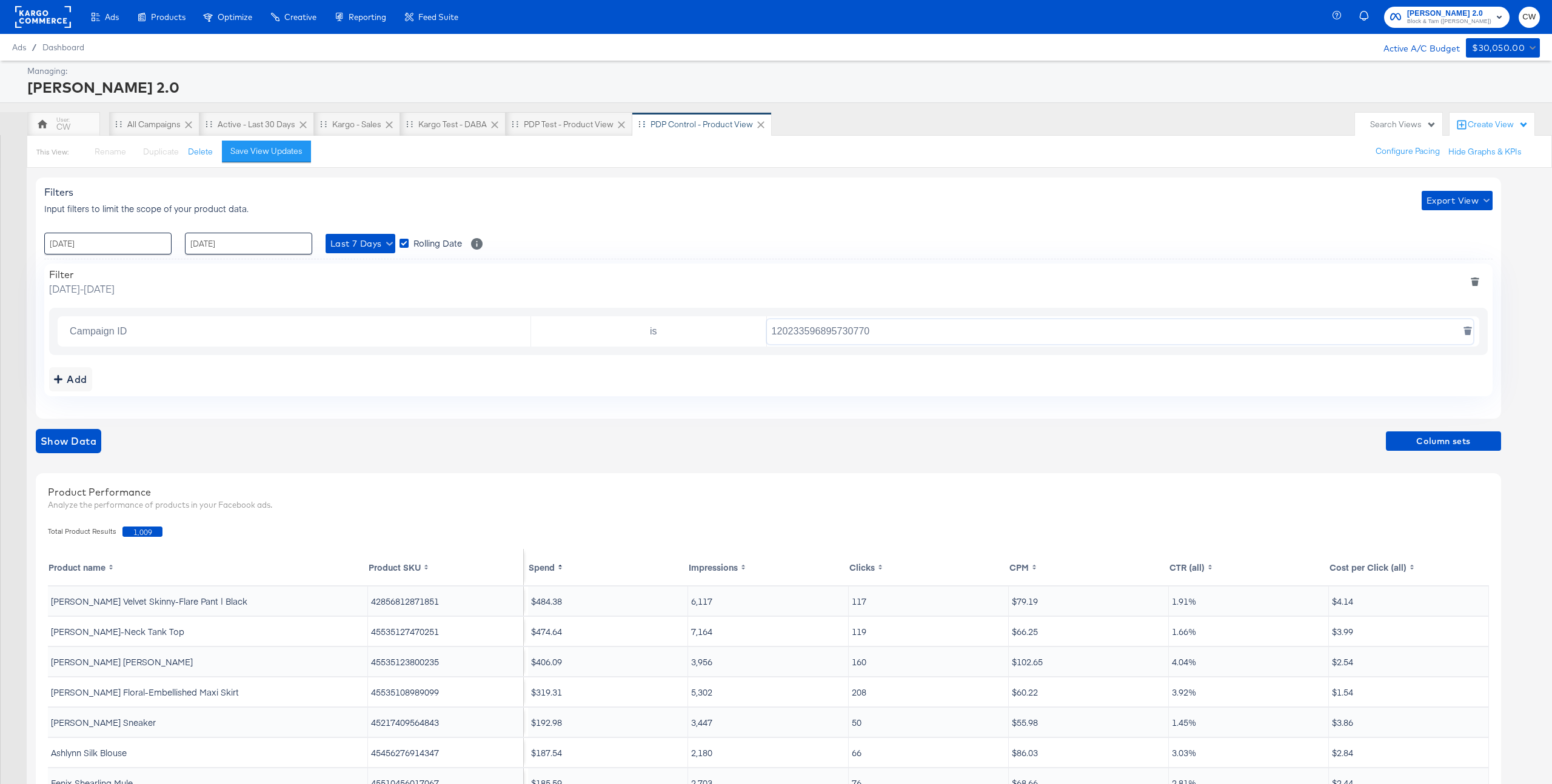
click at [818, 330] on input "120233596895730770" at bounding box center [1120, 331] width 707 height 25
paste input "66218"
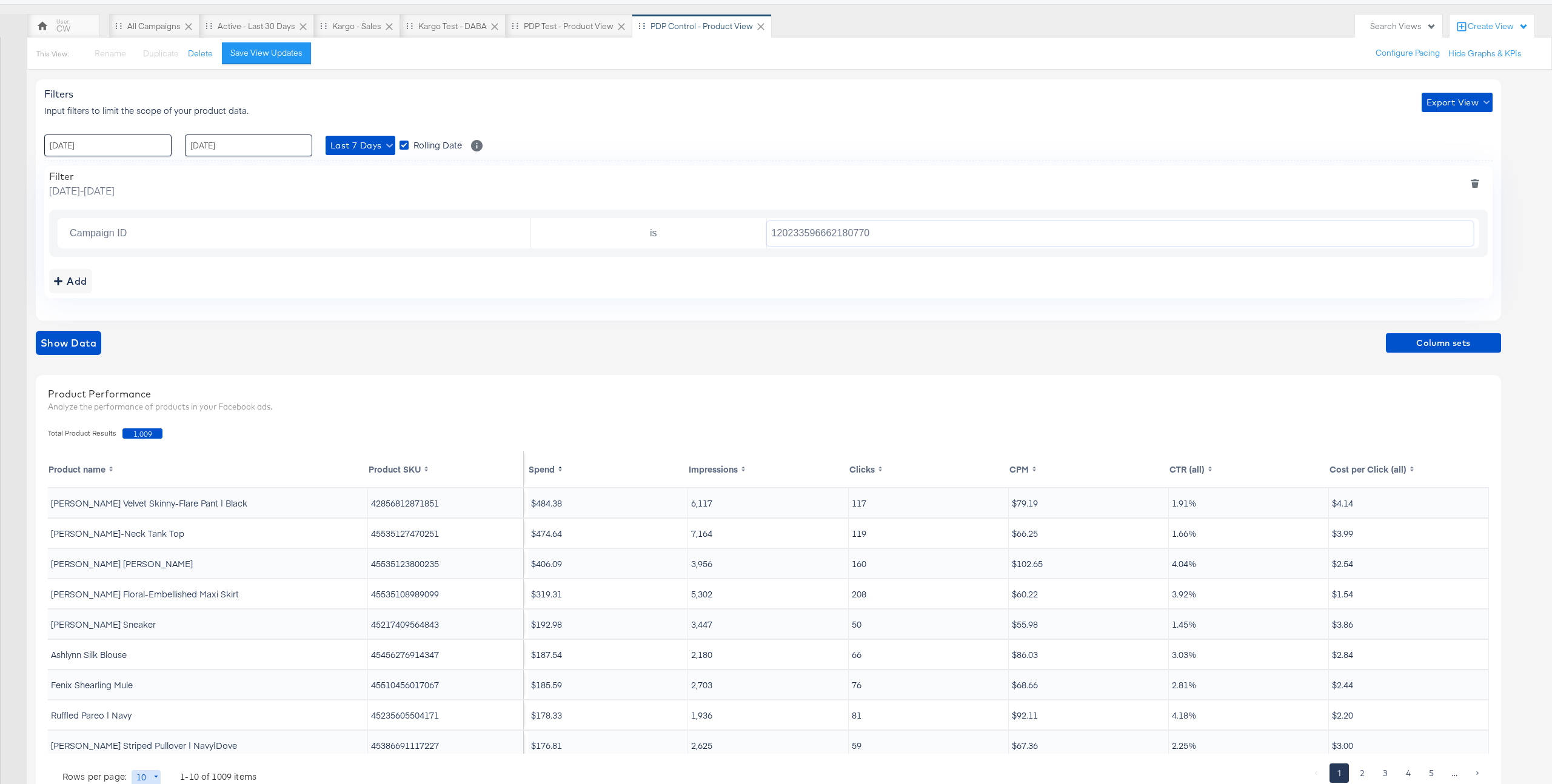
scroll to position [145, 0]
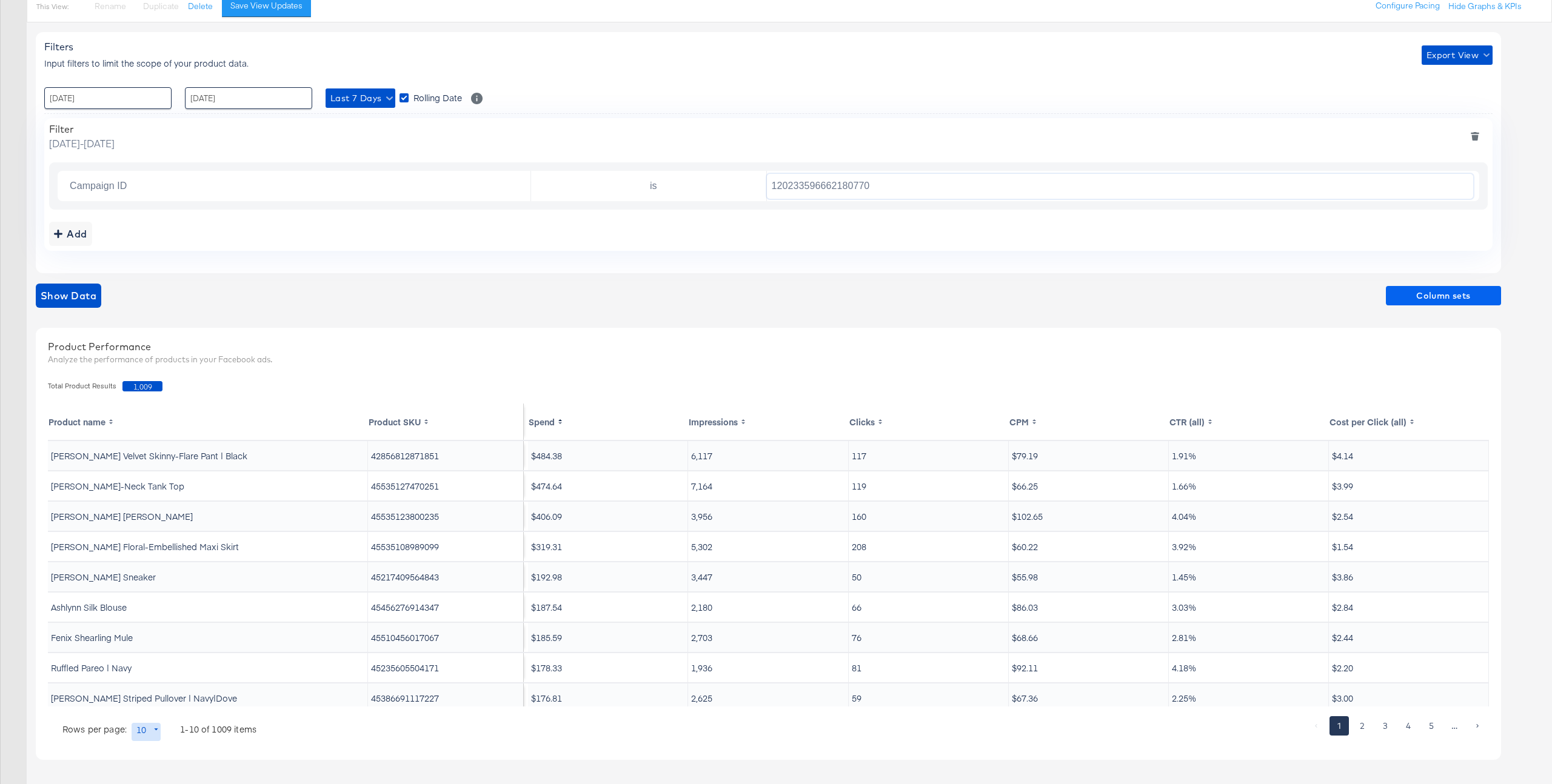
type input "120233596662180770"
click at [1047, 302] on span "Column sets" at bounding box center [1443, 296] width 105 height 15
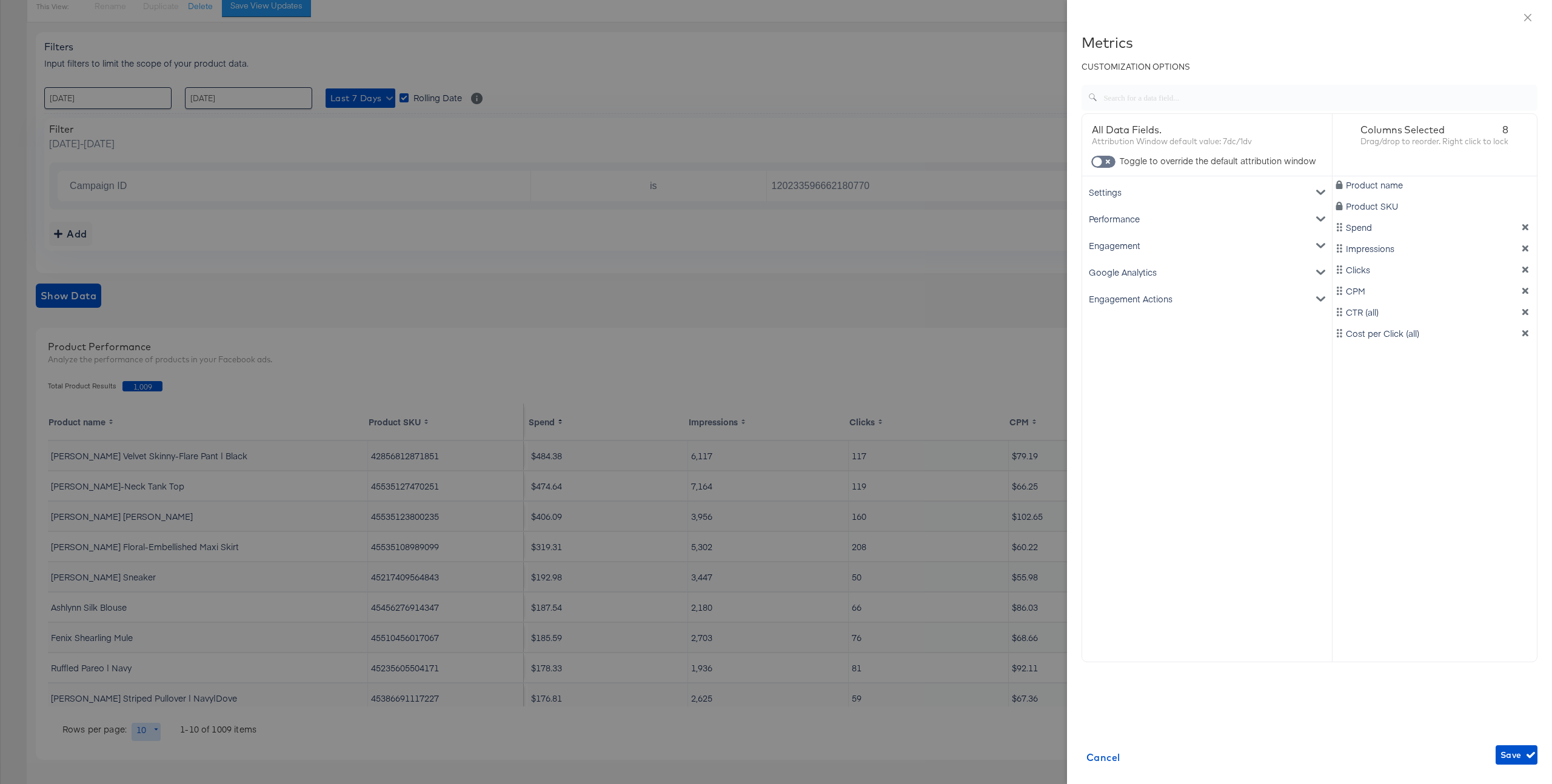
click at [1047, 269] on div "Google Analytics" at bounding box center [1206, 272] width 245 height 27
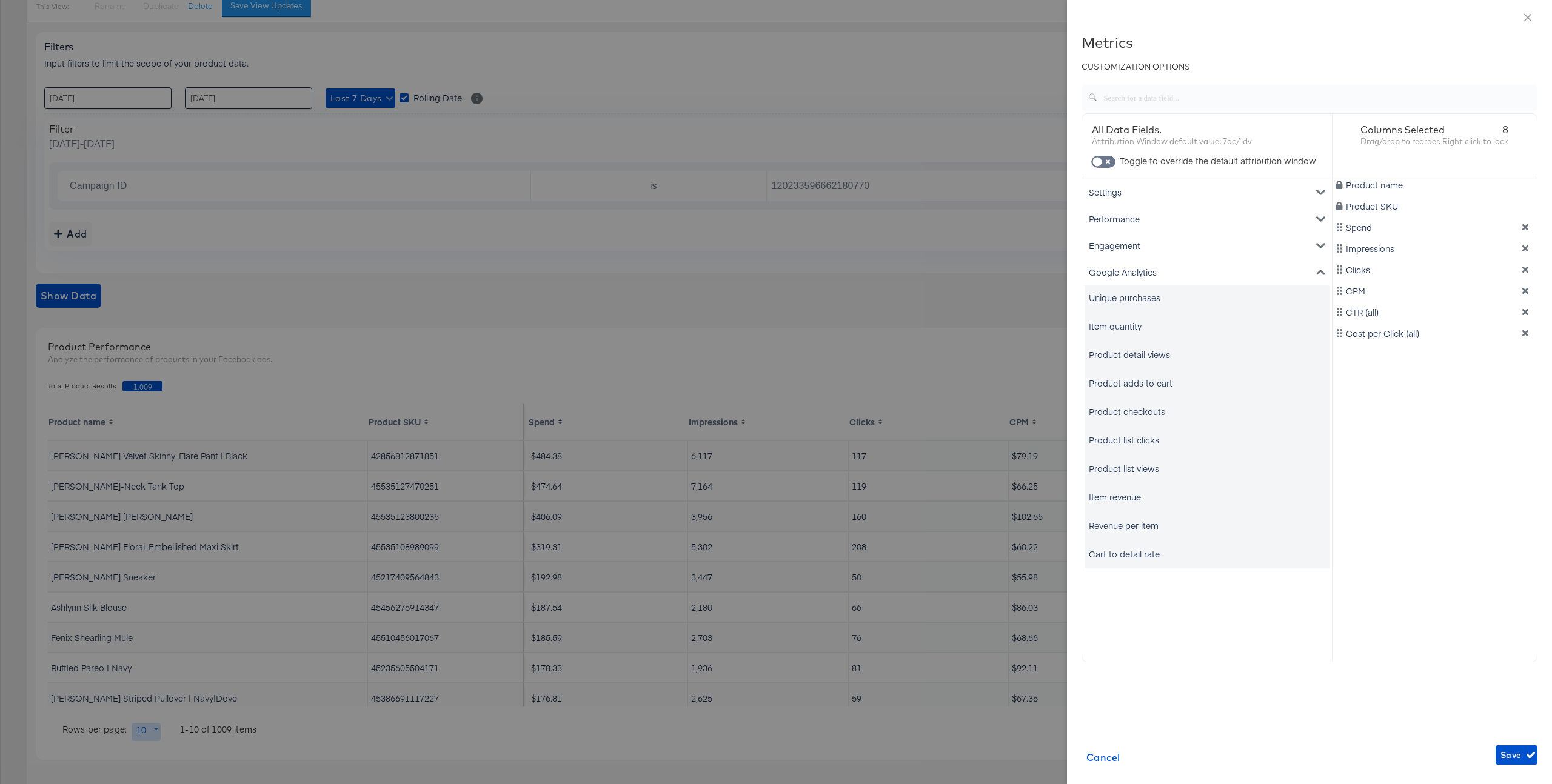
click at [1047, 499] on div "Item revenue" at bounding box center [1114, 497] width 52 height 12
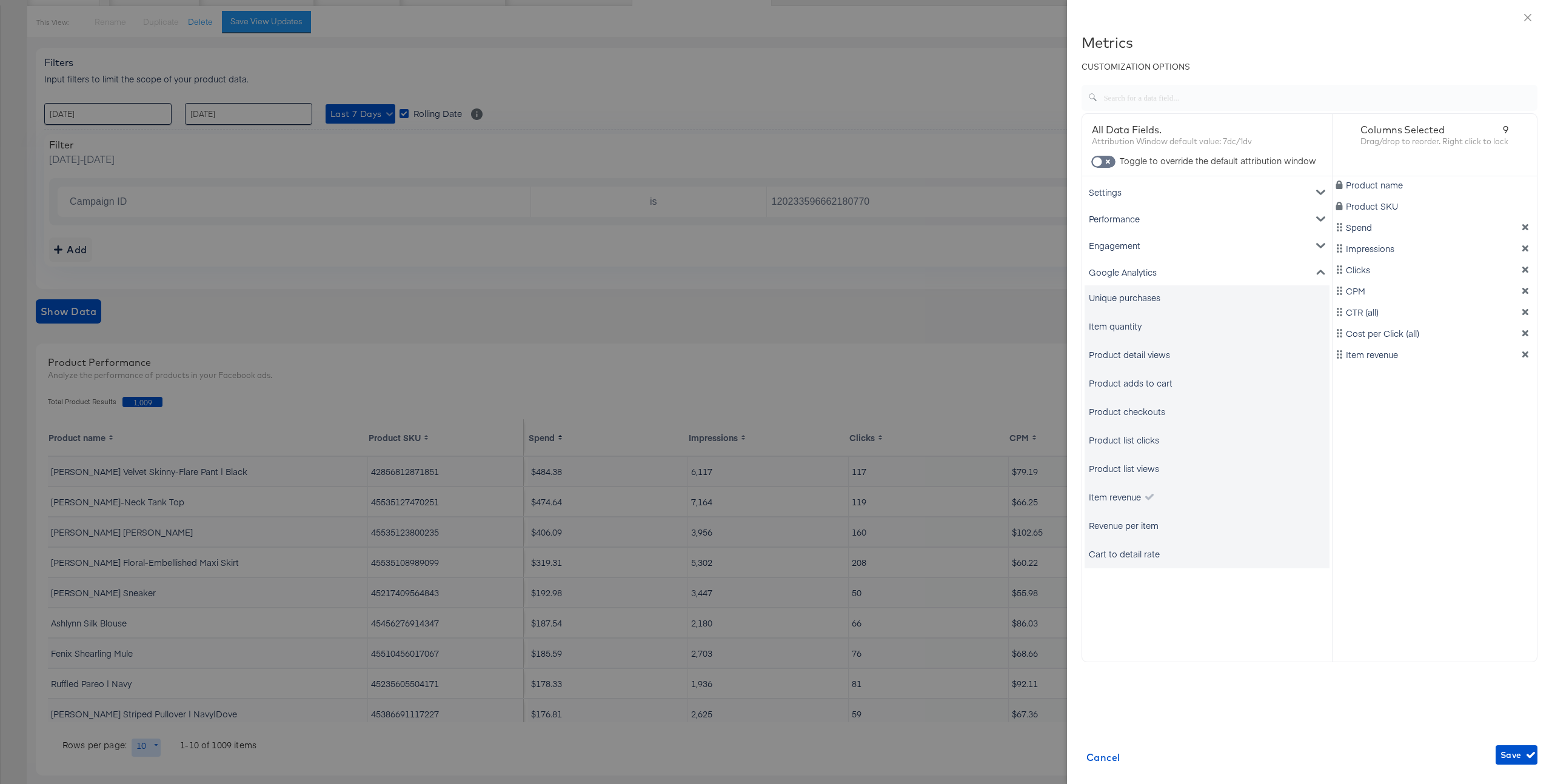
scroll to position [127, 0]
click at [1047, 387] on div "Product adds to cart" at bounding box center [1206, 382] width 245 height 24
click at [1047, 411] on div "Product checkouts" at bounding box center [1206, 411] width 245 height 24
click at [1047, 414] on div "Product checkouts" at bounding box center [1127, 412] width 77 height 12
click at [1047, 379] on div "Product adds to cart" at bounding box center [1130, 383] width 84 height 12
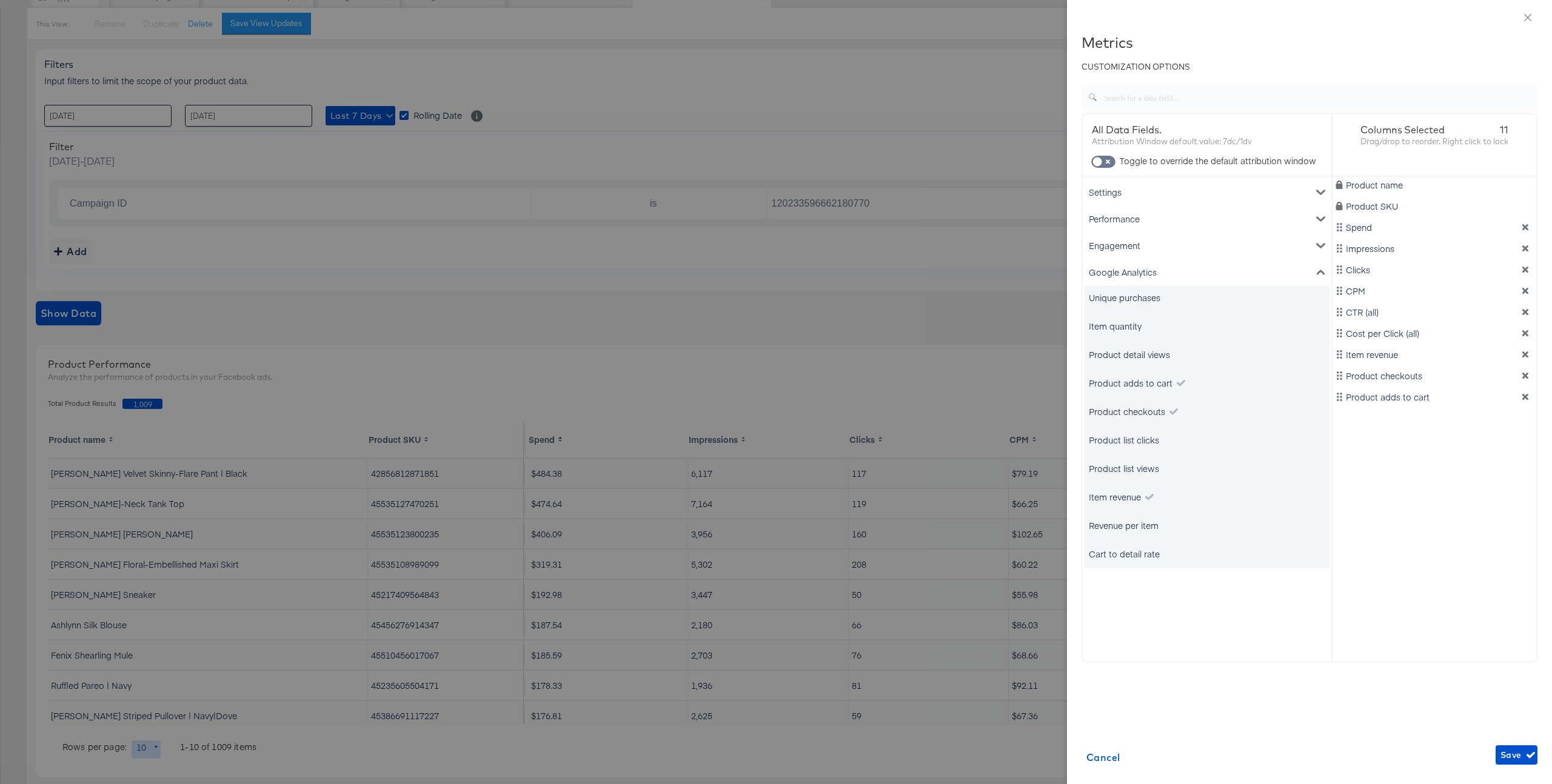
click at [1047, 435] on div "Product list clicks" at bounding box center [1123, 440] width 70 height 12
click at [1047, 470] on div "Product list views" at bounding box center [1123, 469] width 70 height 12
click at [1047, 530] on div "Revenue per item" at bounding box center [1123, 526] width 70 height 12
click at [1047, 551] on div "Cart to detail rate" at bounding box center [1124, 554] width 71 height 12
click at [1047, 580] on span "Save" at bounding box center [1516, 755] width 32 height 15
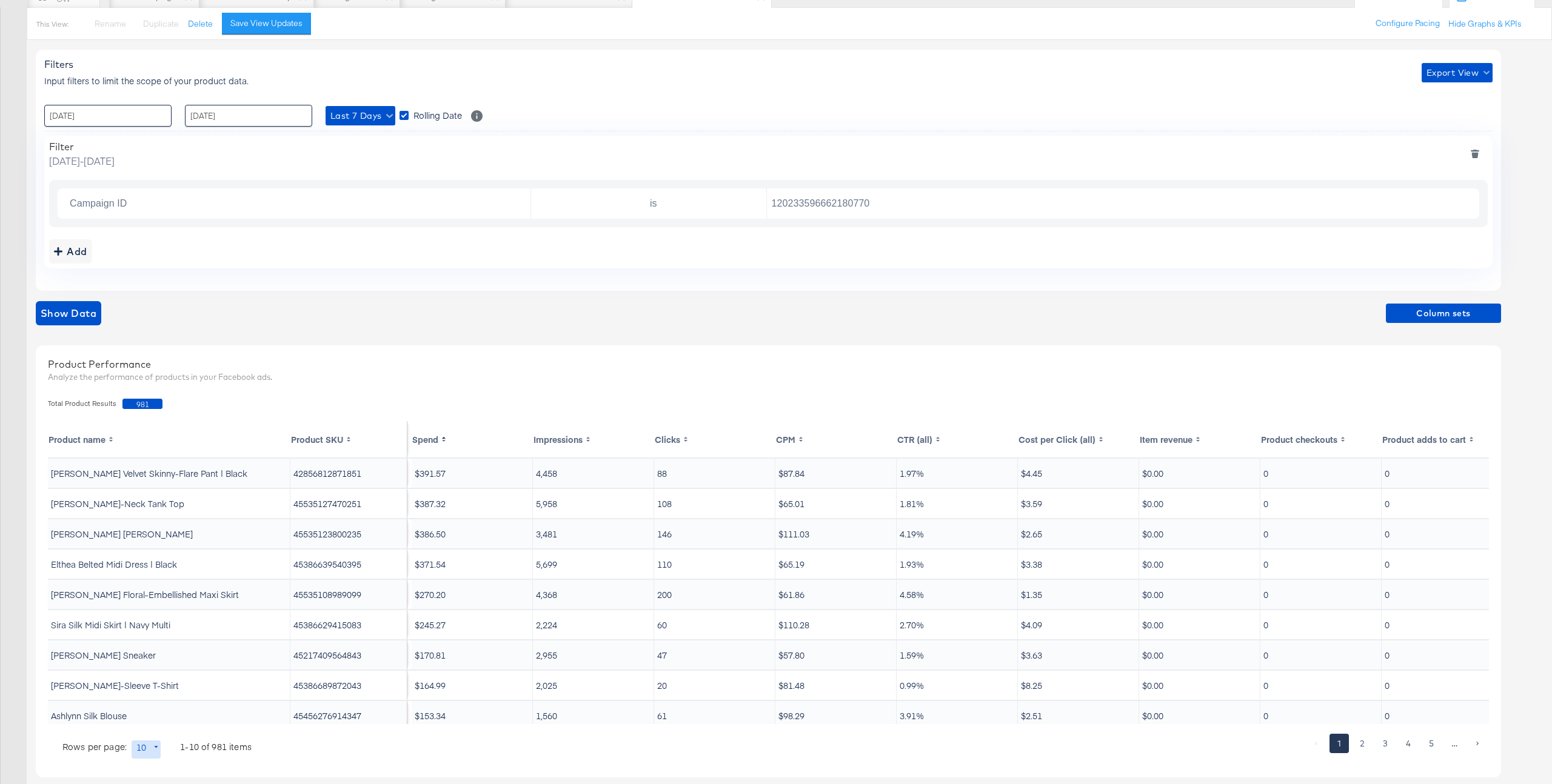
click at [1047, 442] on th "Item revenue" at bounding box center [1200, 439] width 121 height 37
click at [1047, 434] on th "Item revenue" at bounding box center [1200, 439] width 121 height 37
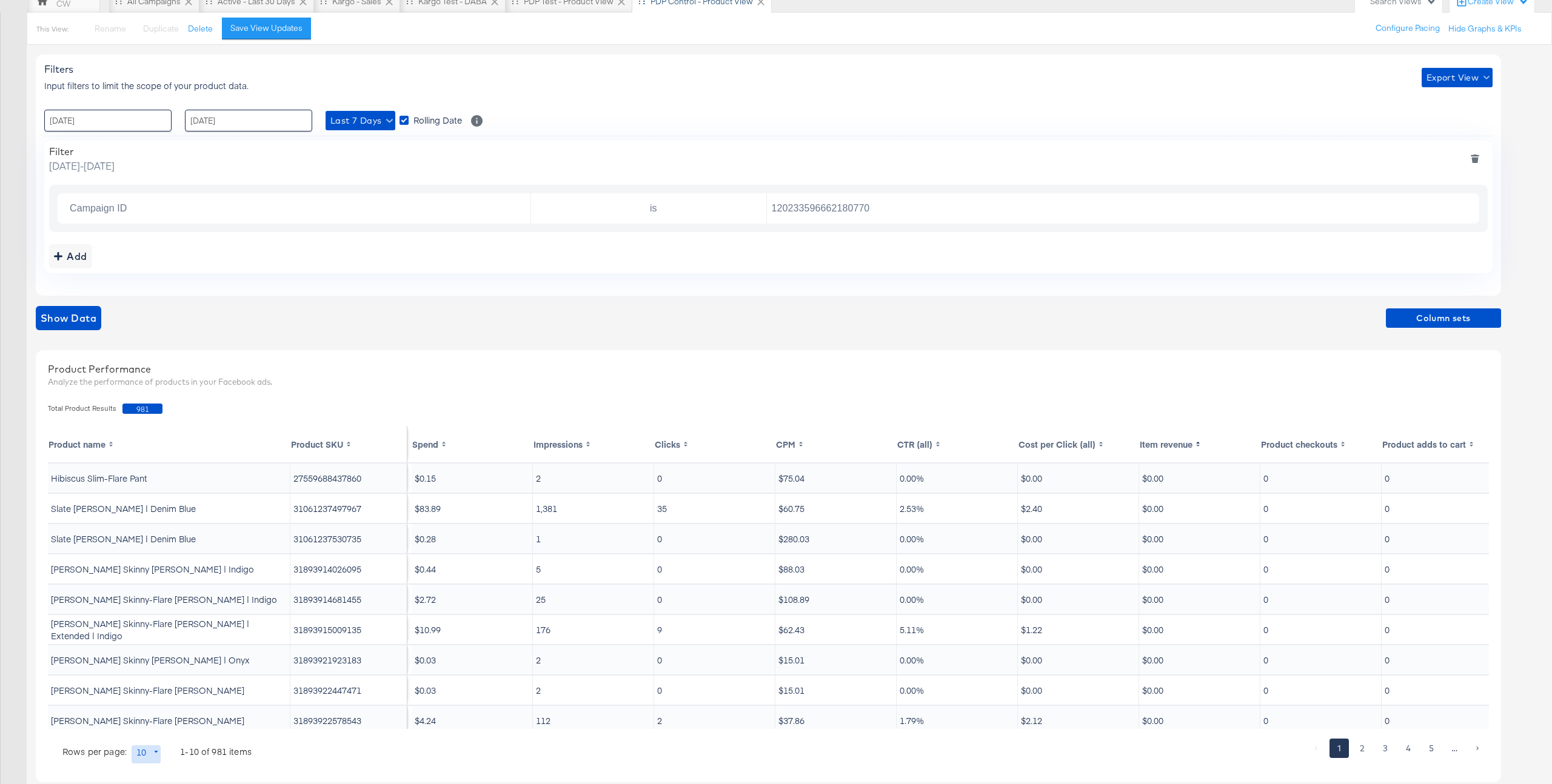
scroll to position [120, 0]
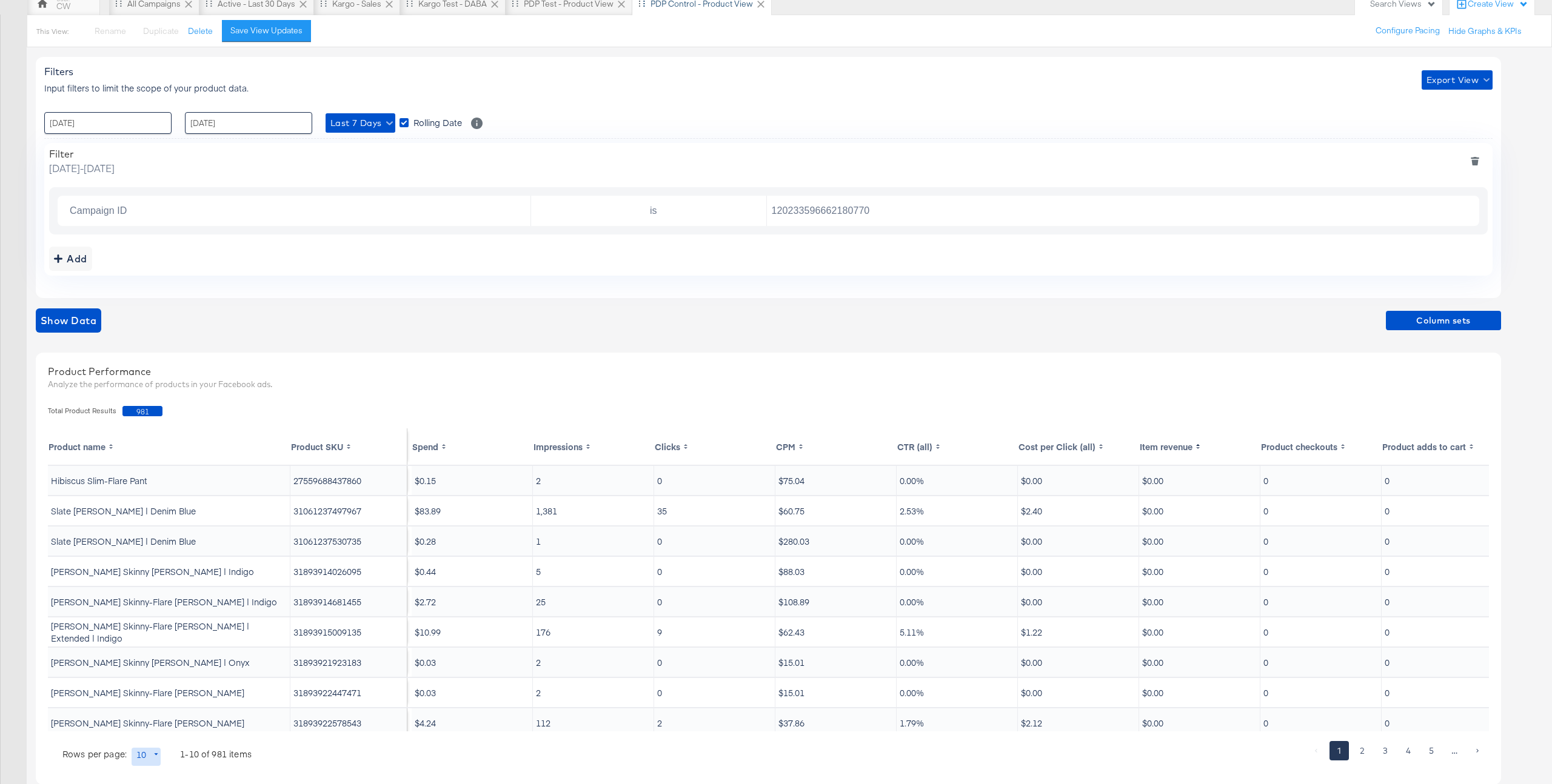
click at [1047, 451] on th "Product adds to cart" at bounding box center [1442, 446] width 121 height 37
click at [1047, 445] on th "Product checkouts" at bounding box center [1321, 446] width 121 height 37
click at [423, 440] on th "Spend" at bounding box center [472, 446] width 121 height 37
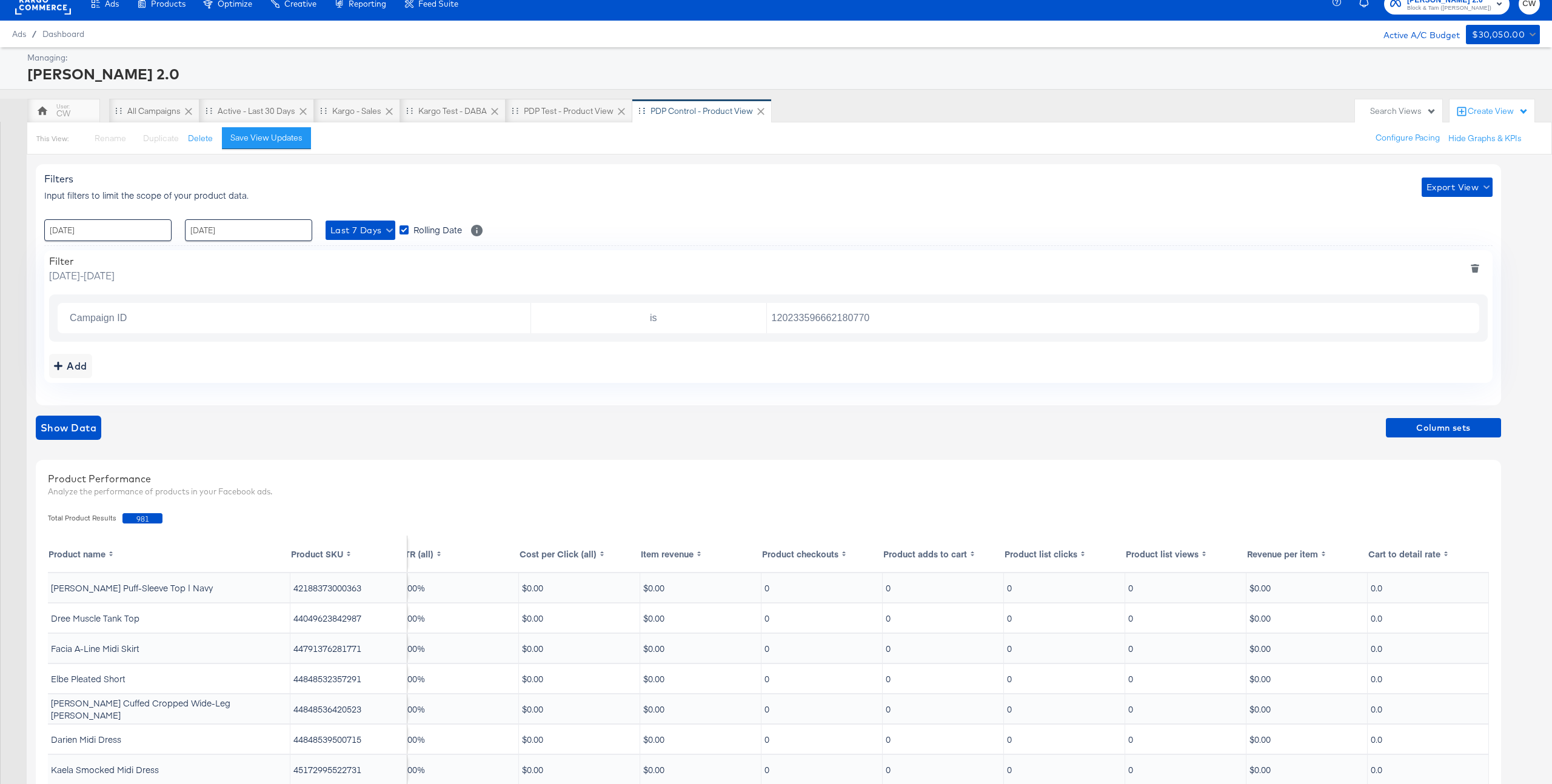
scroll to position [0, 0]
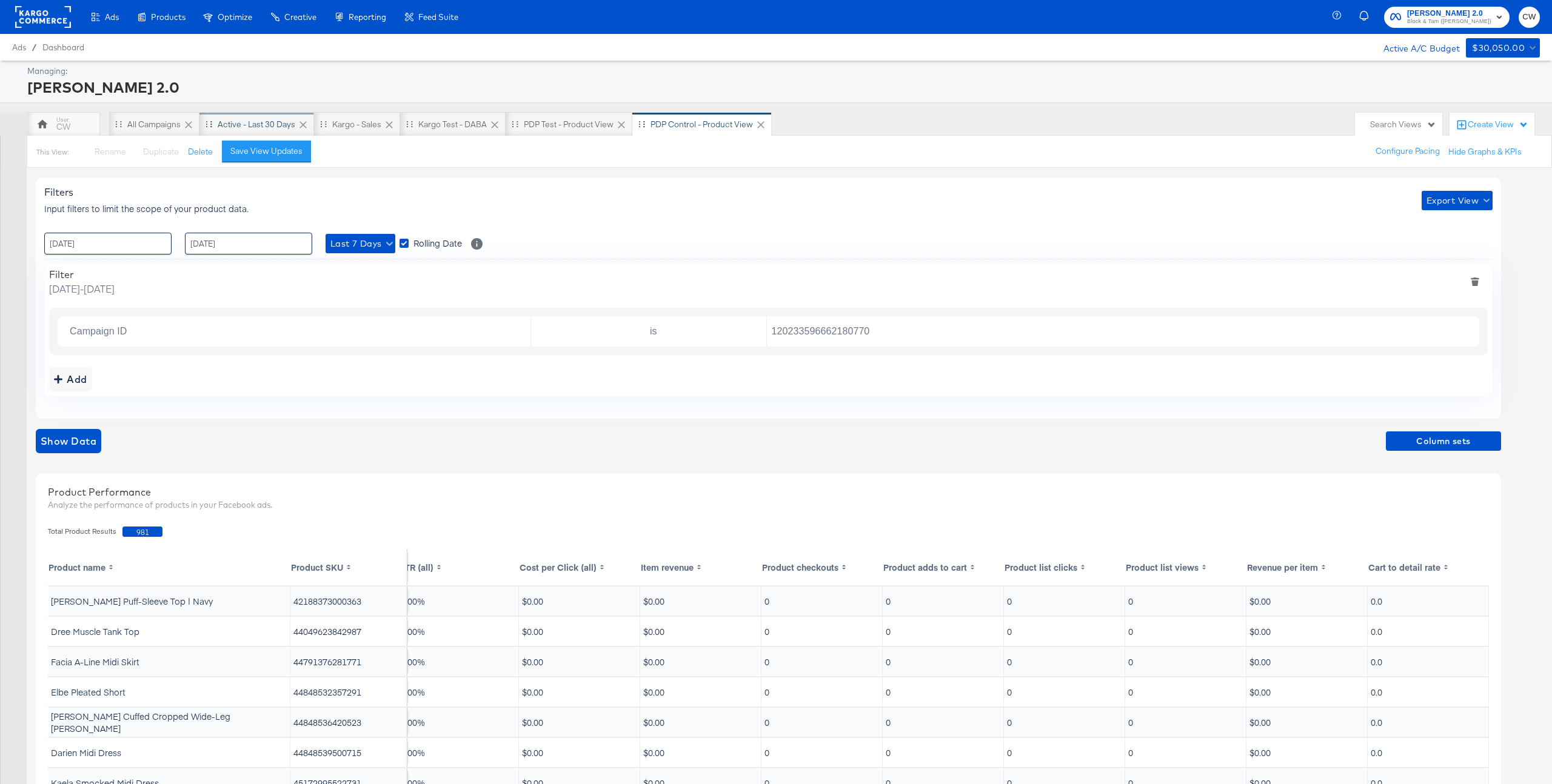
click at [254, 130] on div "Active - Last 30 Days" at bounding box center [257, 124] width 115 height 24
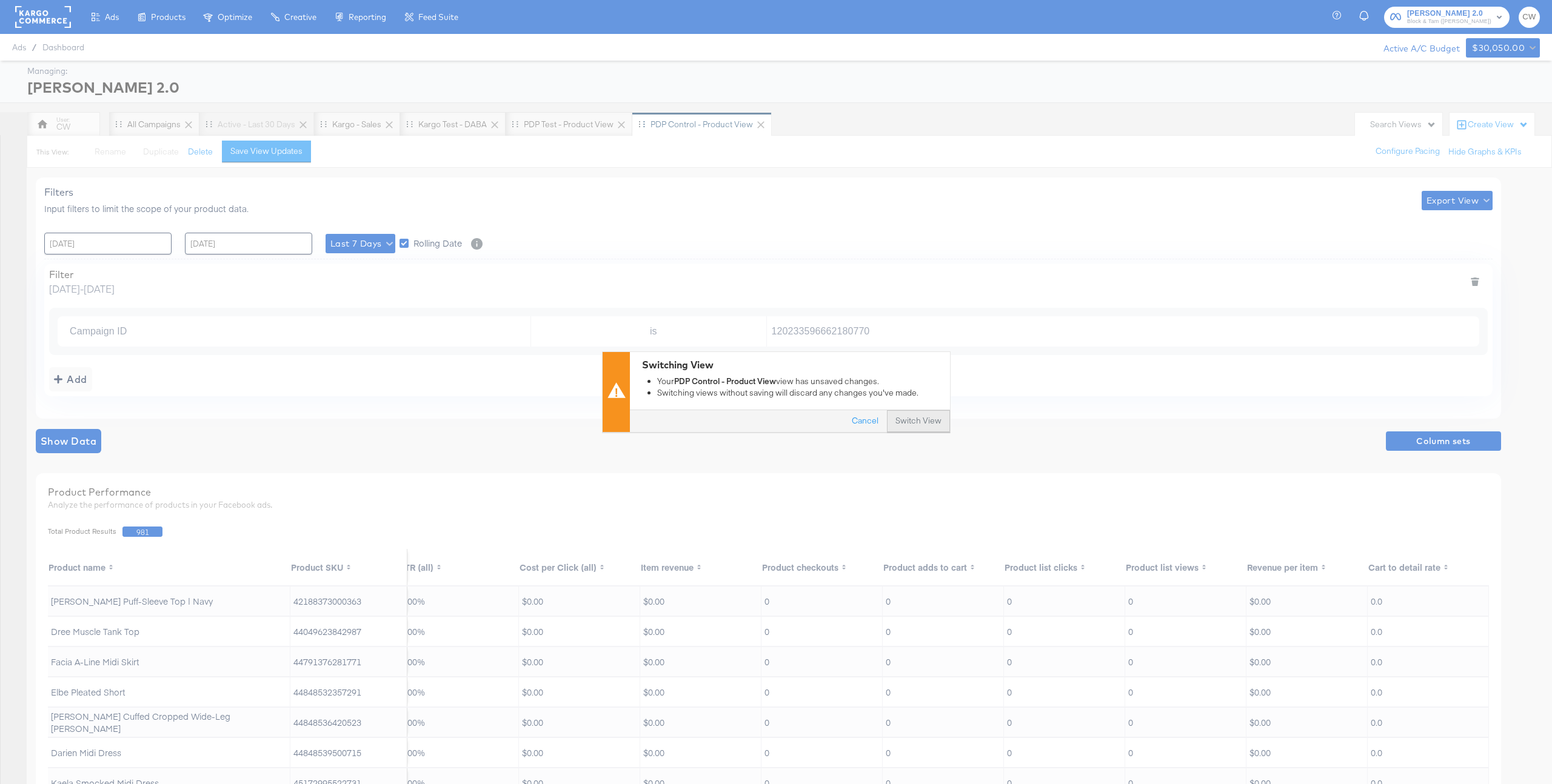
click at [927, 420] on button "Switch View" at bounding box center [918, 421] width 63 height 21
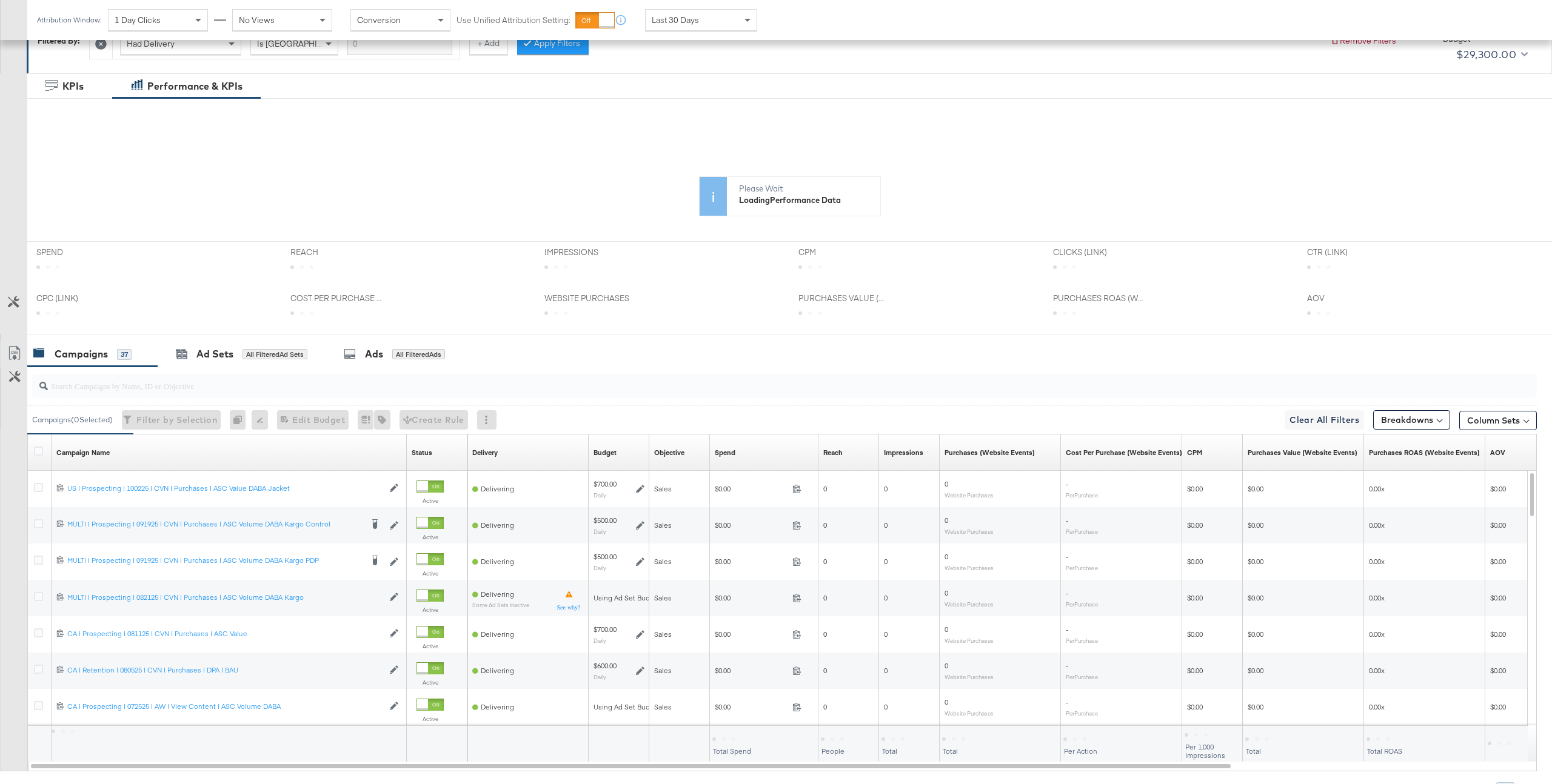
scroll to position [260, 0]
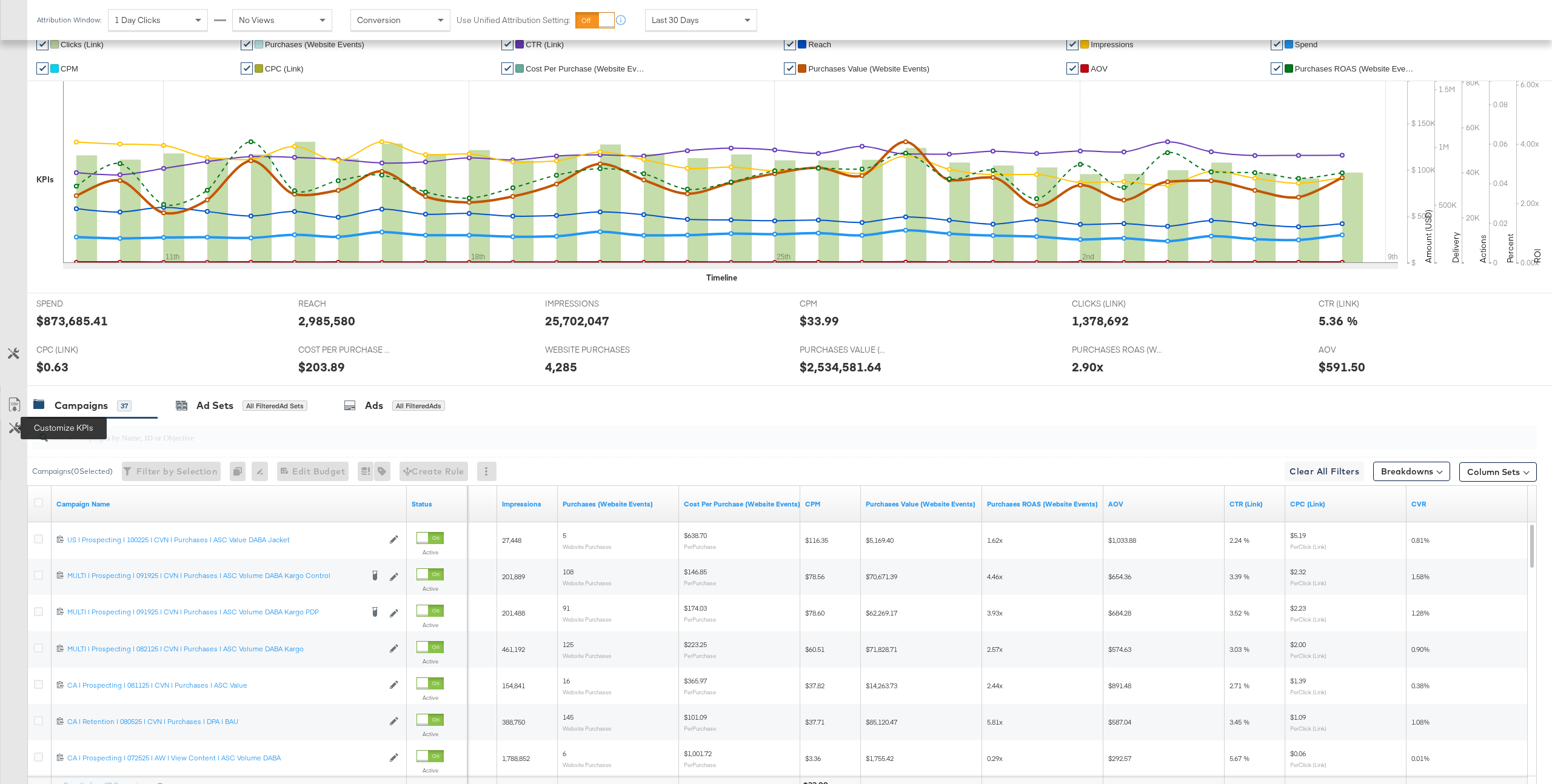
click at [14, 431] on icon at bounding box center [14, 428] width 12 height 12
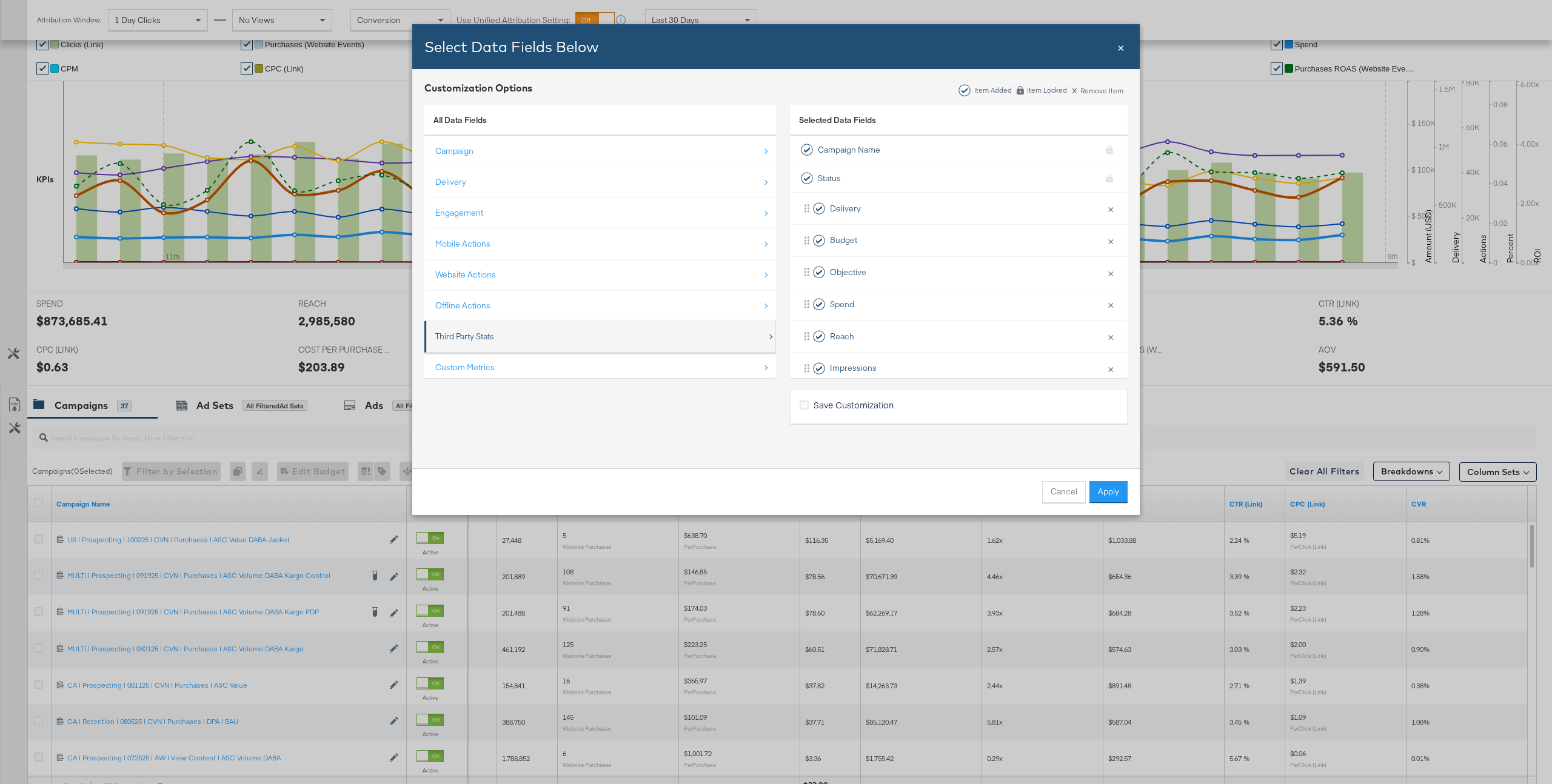
click at [474, 341] on div "Third Party Stats" at bounding box center [464, 336] width 59 height 12
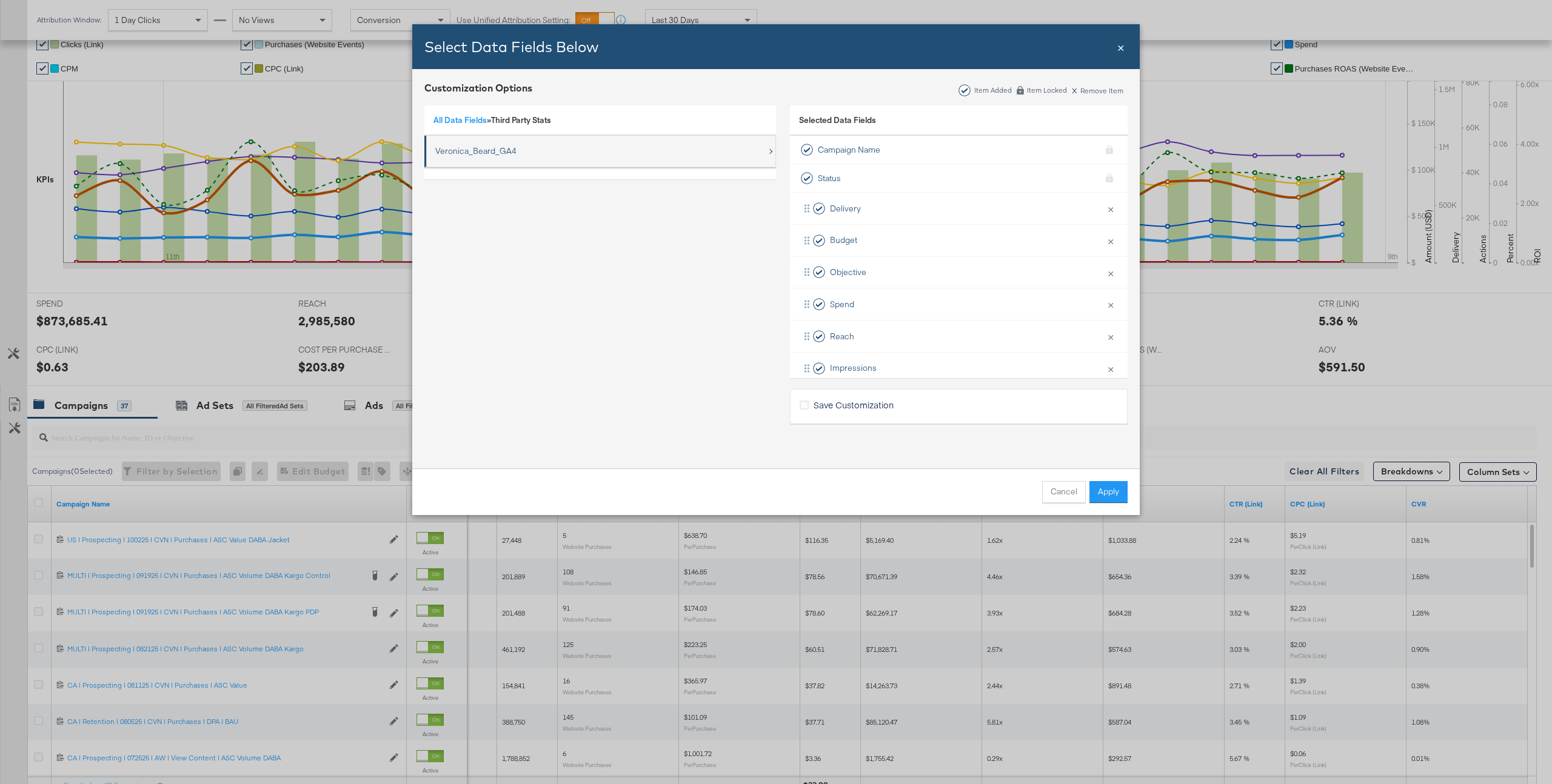
click at [451, 150] on div "Veronica_Beard_GA4" at bounding box center [475, 151] width 81 height 12
click at [451, 147] on div "Sessions" at bounding box center [466, 151] width 34 height 25
click at [450, 174] on div "Revenue" at bounding box center [466, 182] width 34 height 25
click at [456, 207] on div "Transactions" at bounding box center [472, 213] width 47 height 25
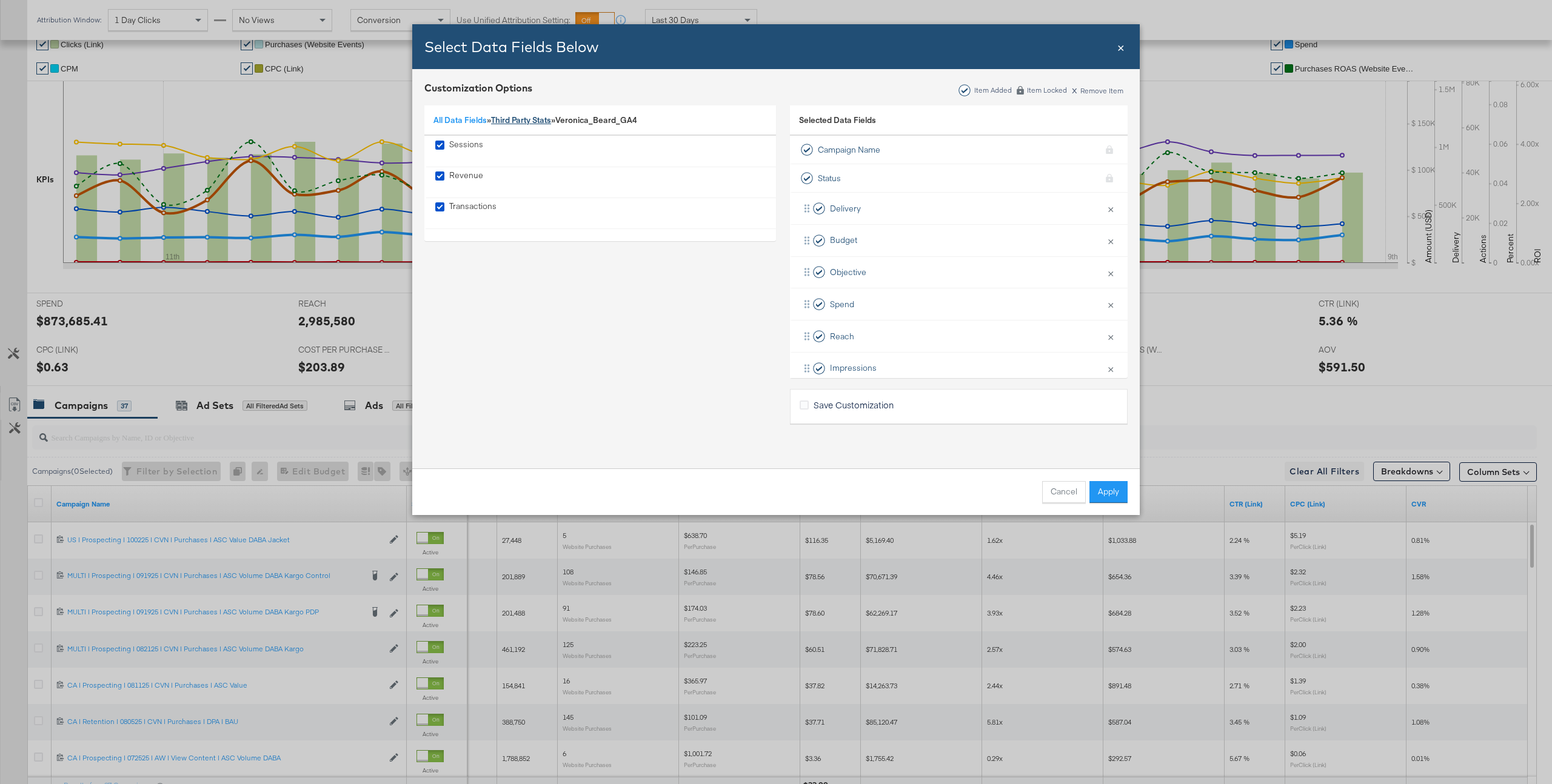
click at [536, 118] on link "Third Party Stats" at bounding box center [521, 120] width 60 height 11
click at [454, 118] on link "All Data Fields" at bounding box center [460, 120] width 53 height 11
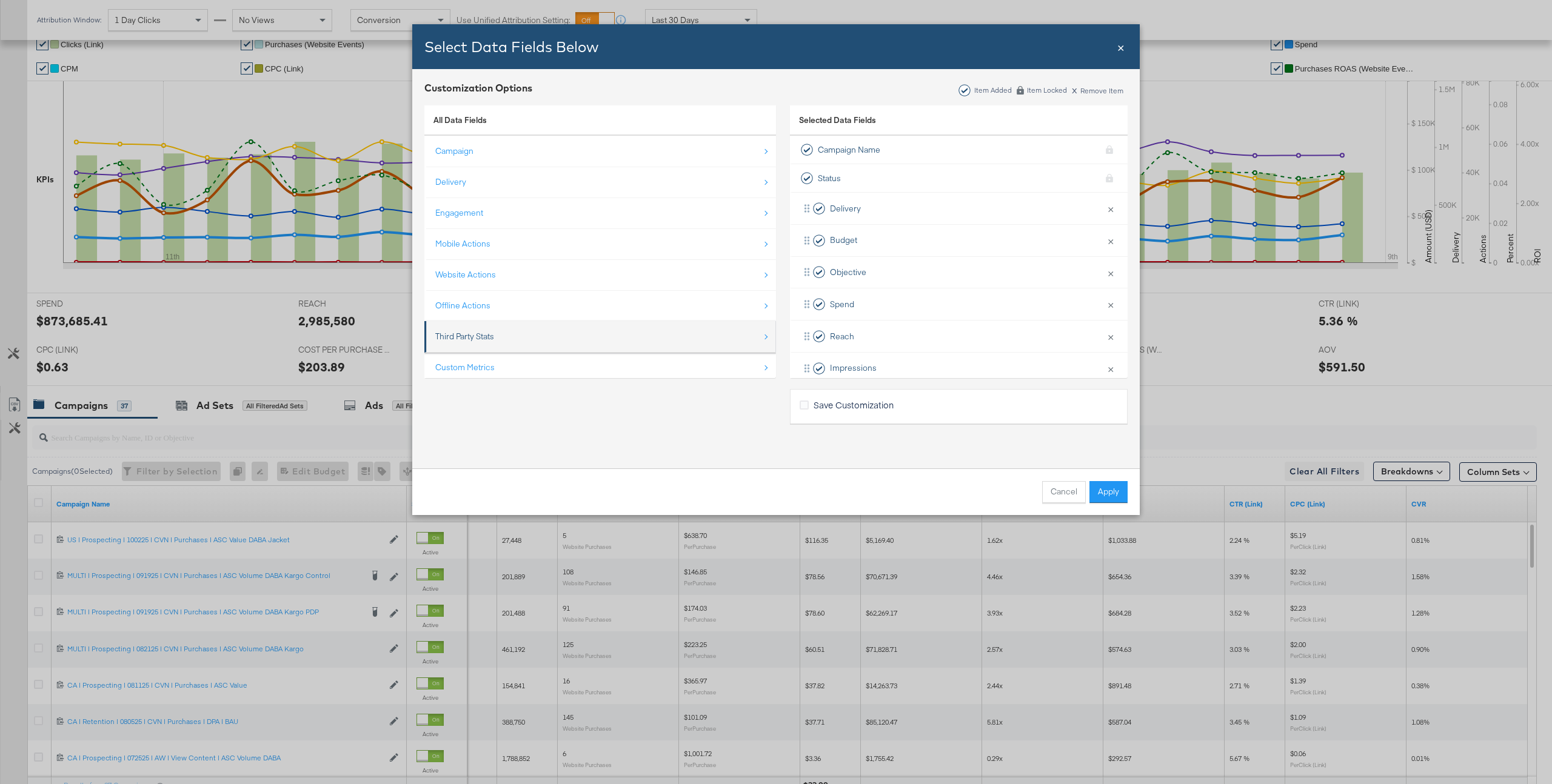
click at [465, 352] on li "Third Party Stats" at bounding box center [600, 336] width 351 height 31
click at [465, 363] on div "Custom Metrics" at bounding box center [464, 367] width 60 height 12
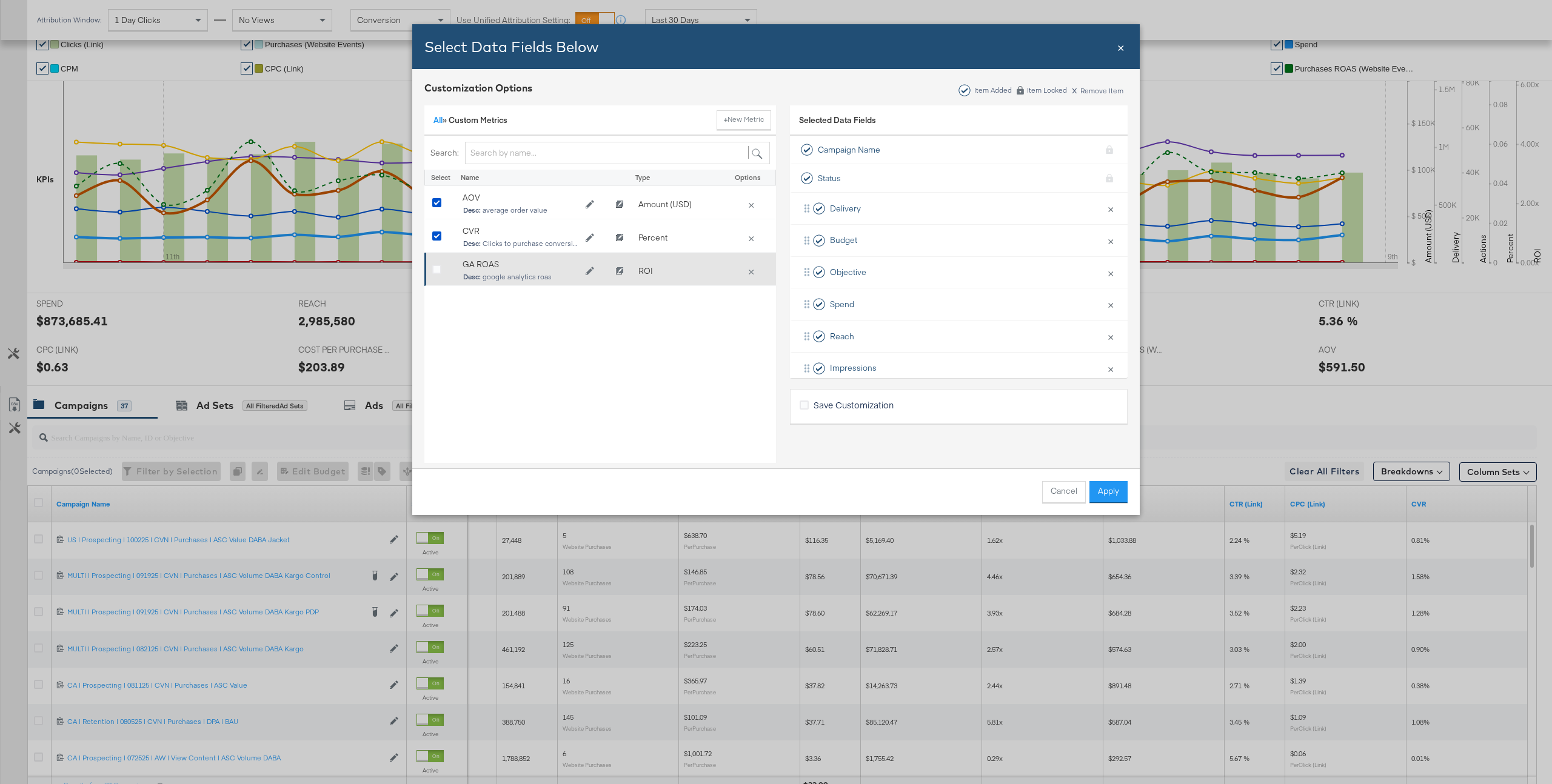
click at [441, 270] on div "Bulk Add Locations Modal" at bounding box center [441, 272] width 18 height 12
click at [434, 270] on icon "Bulk Add Locations Modal" at bounding box center [437, 270] width 9 height 9
click at [0, 0] on input "Bulk Add Locations Modal" at bounding box center [0, 0] width 0 height 0
click at [1047, 487] on button "Apply" at bounding box center [1108, 492] width 38 height 21
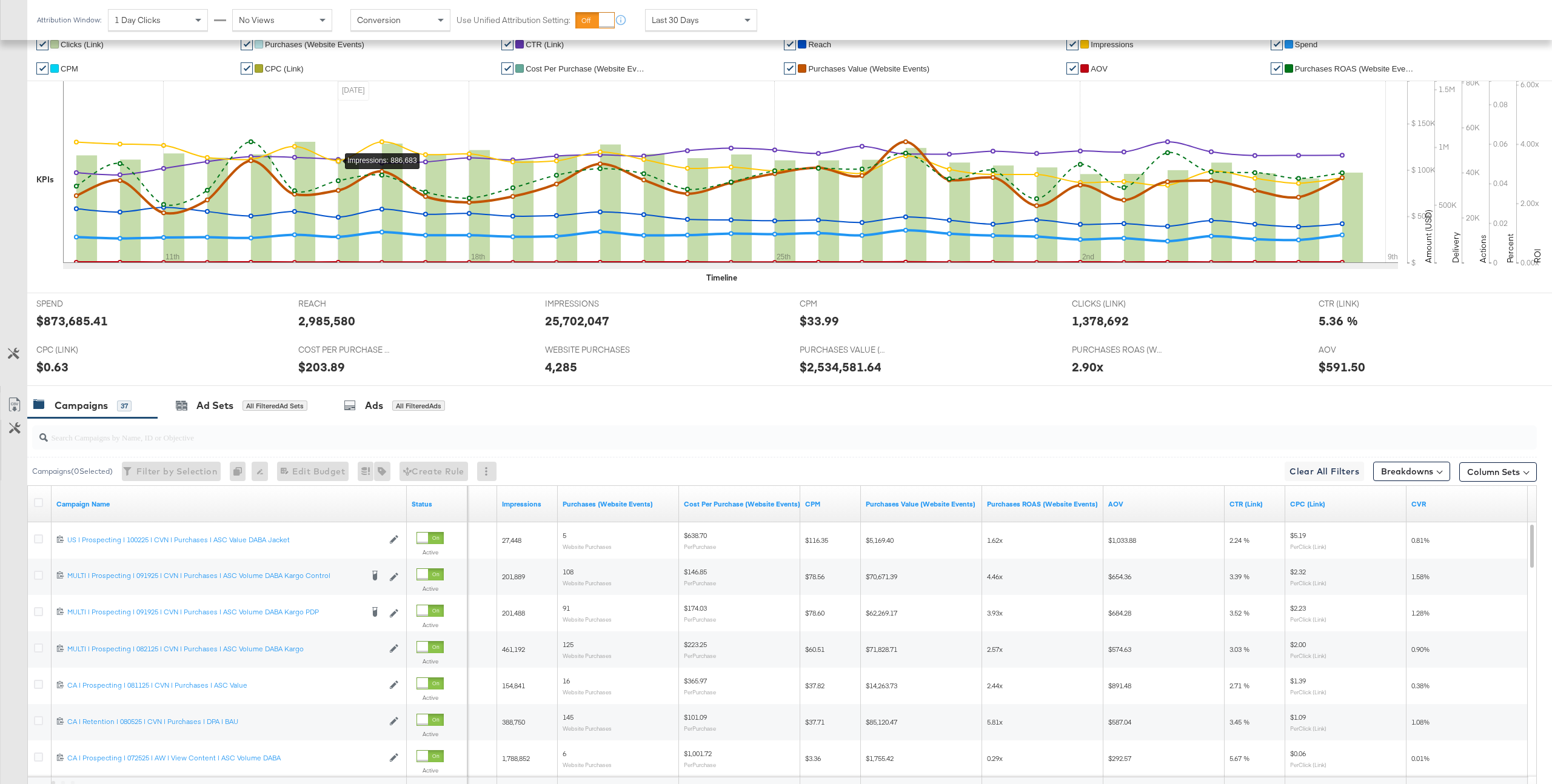
scroll to position [0, 0]
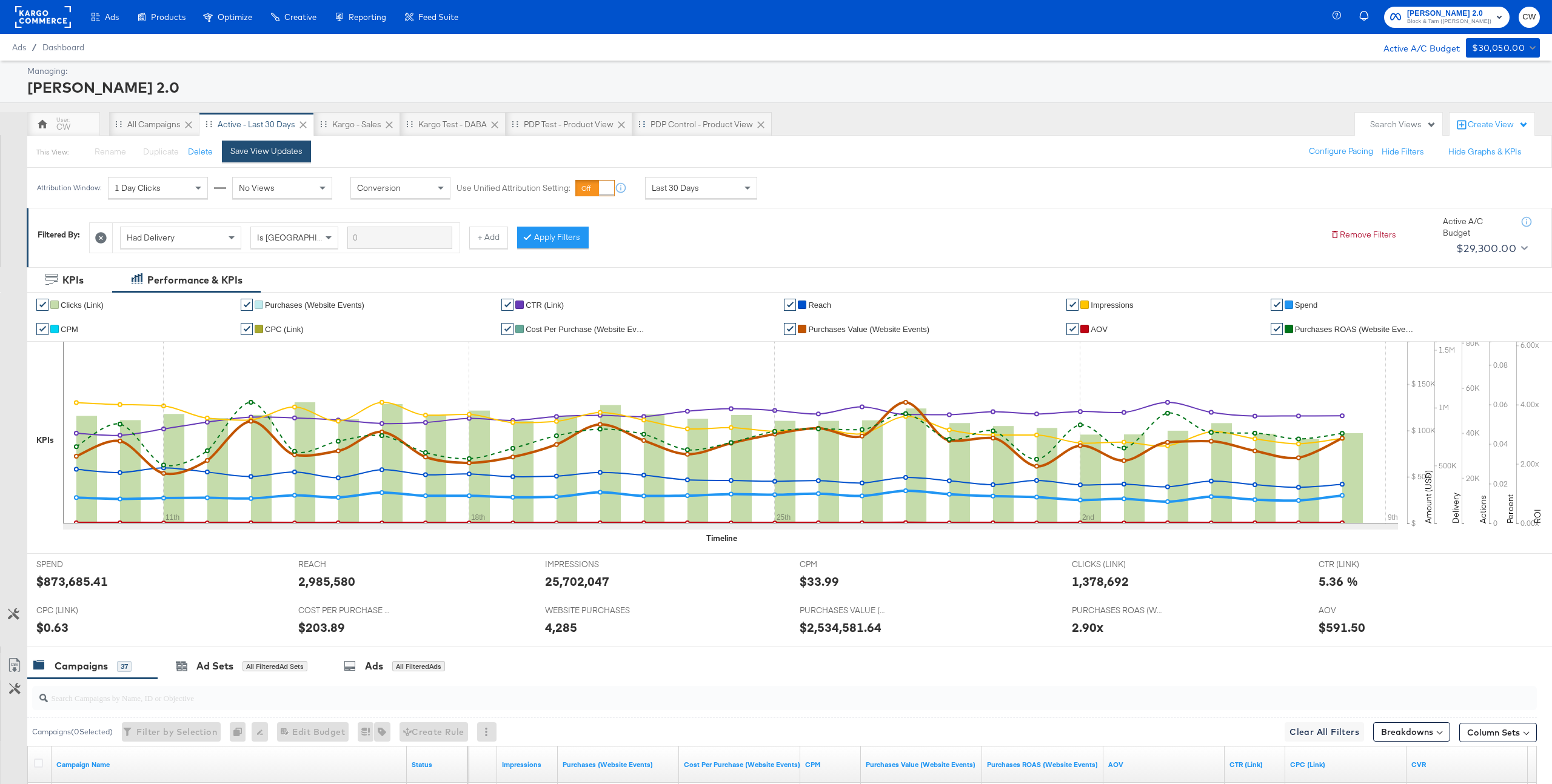
click at [262, 154] on div "Save View Updates" at bounding box center [266, 151] width 72 height 12
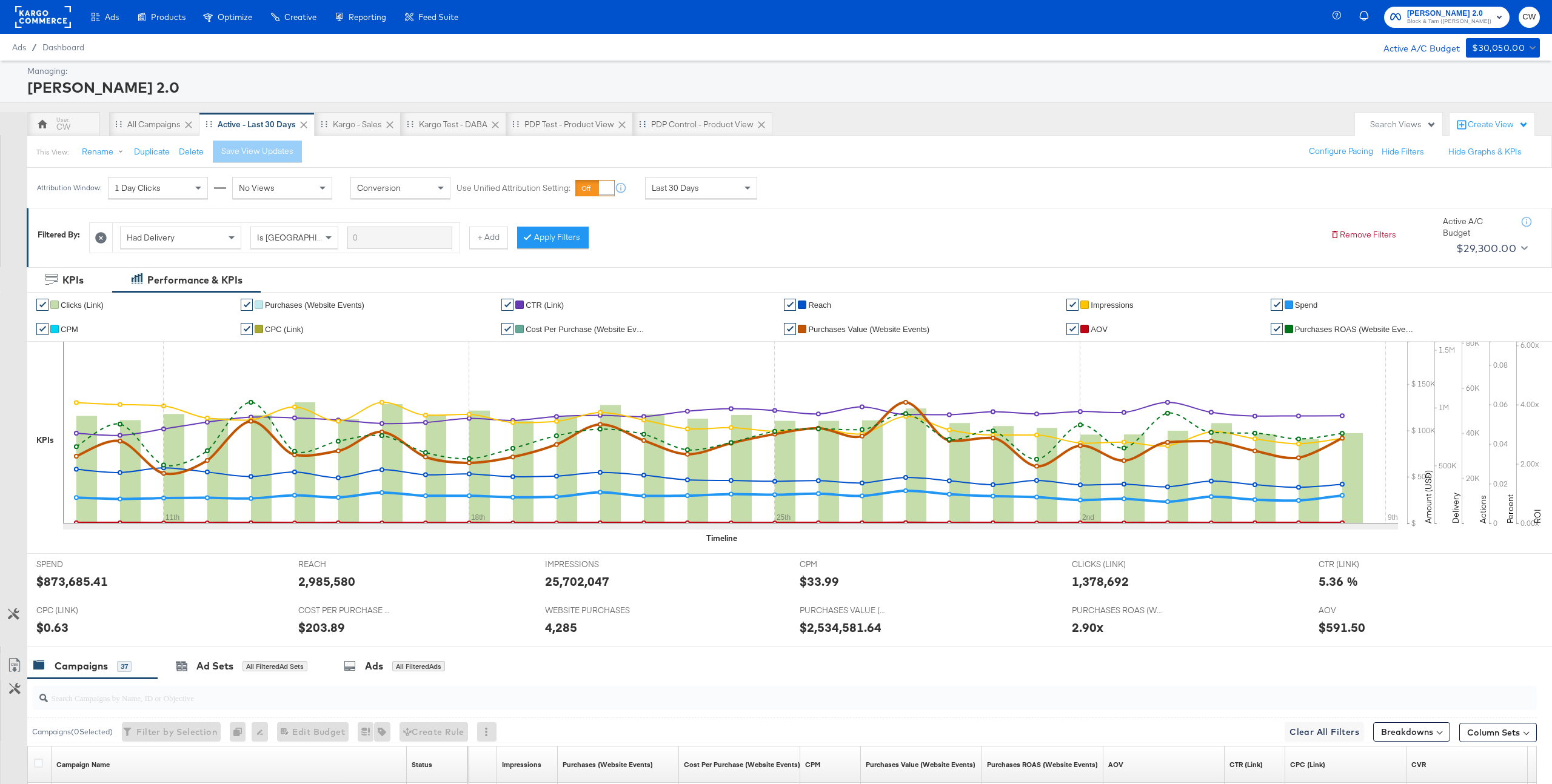
scroll to position [379, 0]
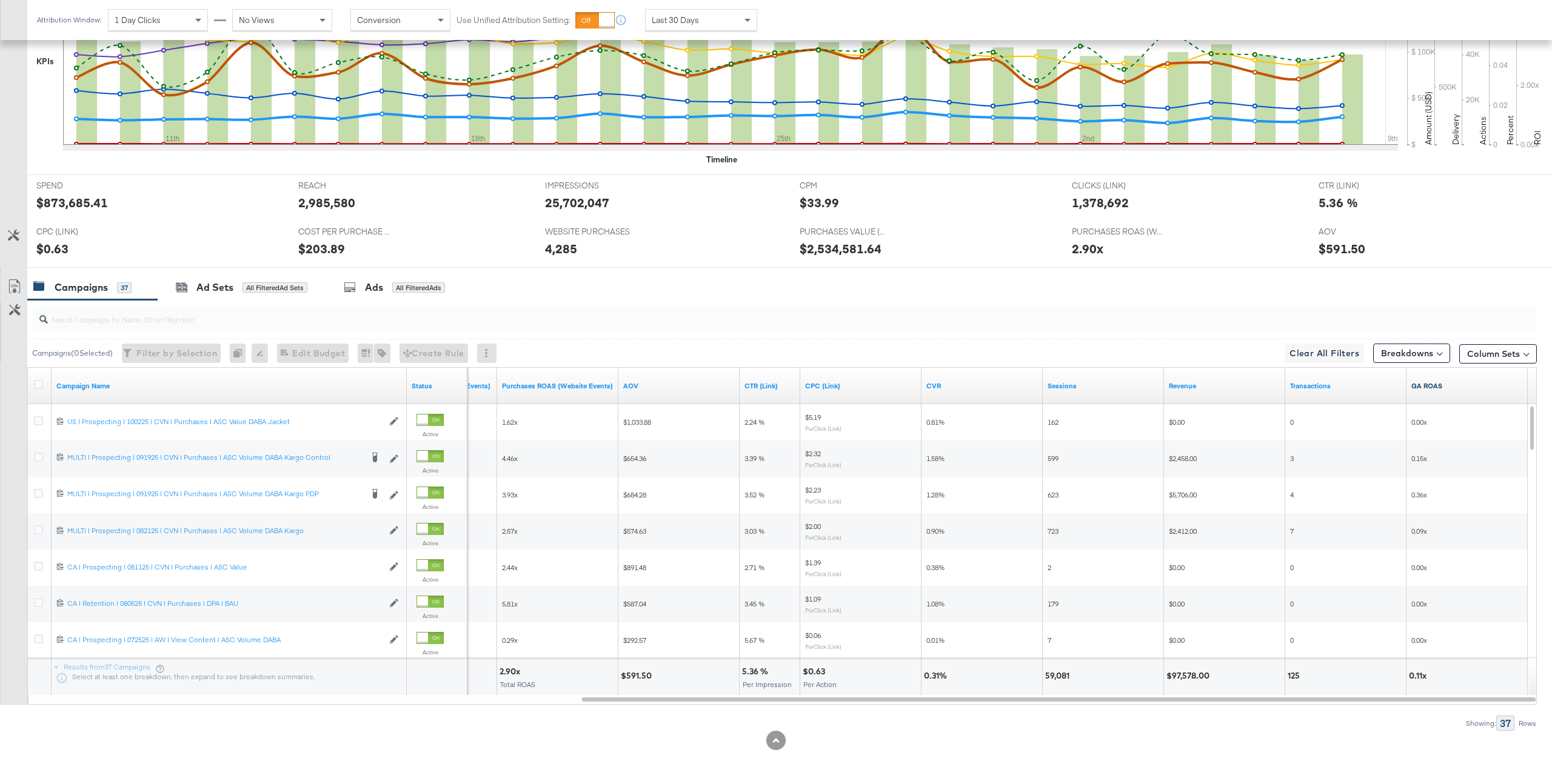
click at [1047, 386] on link "GA ROAS" at bounding box center [1466, 386] width 111 height 10
click at [1047, 386] on link "GA ROAS ↓" at bounding box center [1466, 386] width 111 height 10
click at [1047, 386] on link "GA ROAS ↑" at bounding box center [1466, 386] width 111 height 10
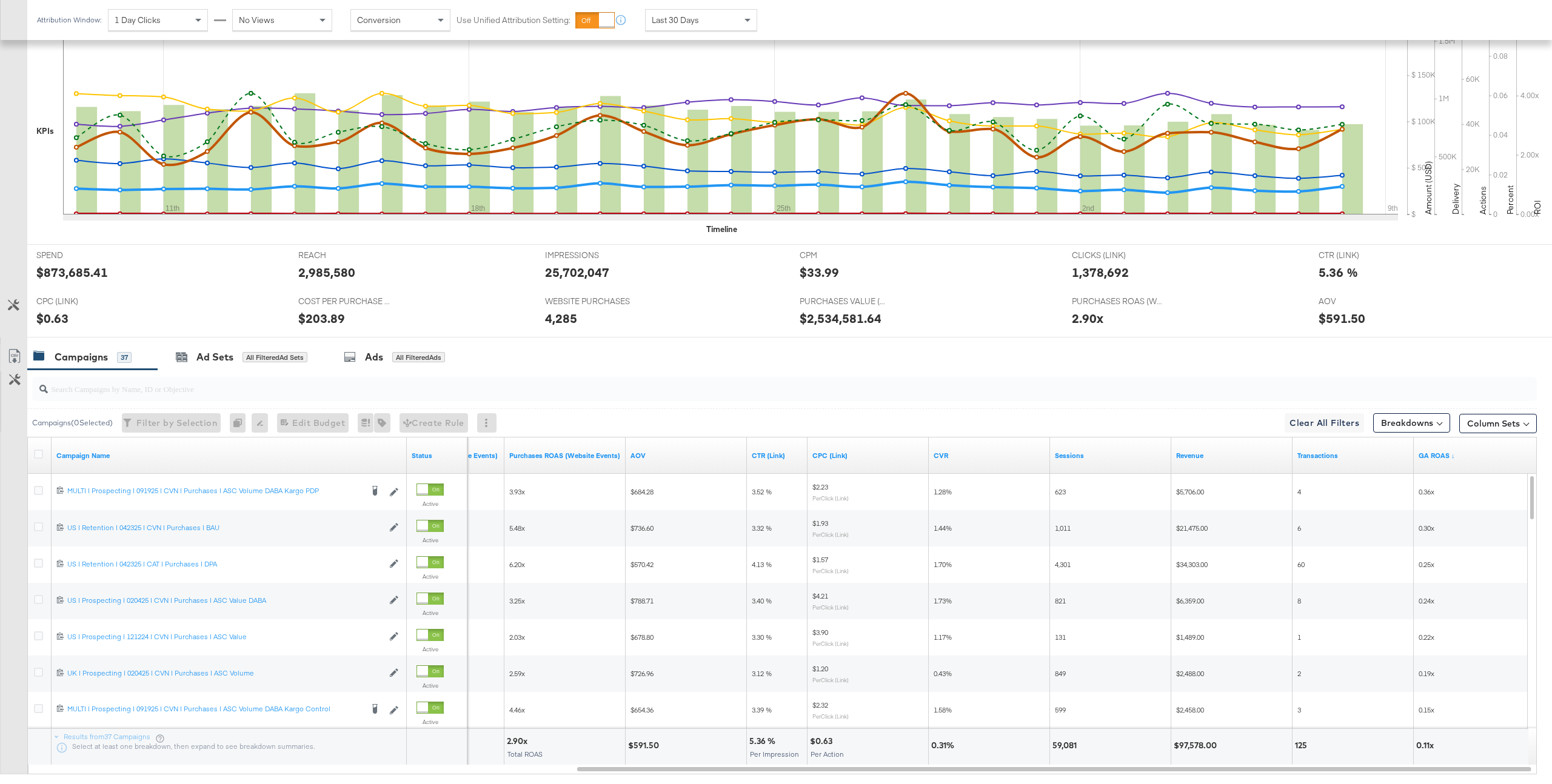
scroll to position [0, 0]
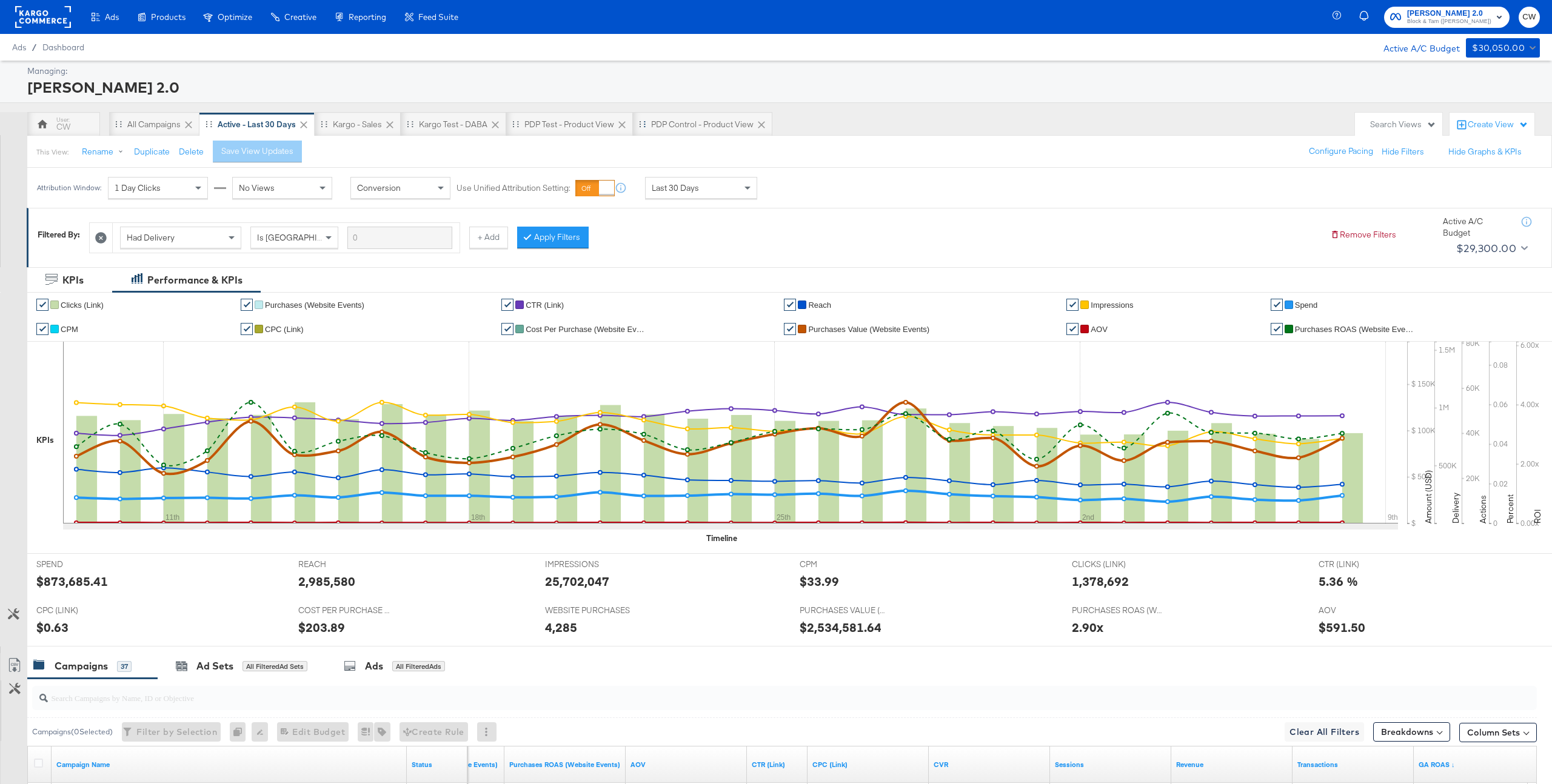
click at [706, 191] on div "Last 30 Days" at bounding box center [701, 187] width 111 height 20
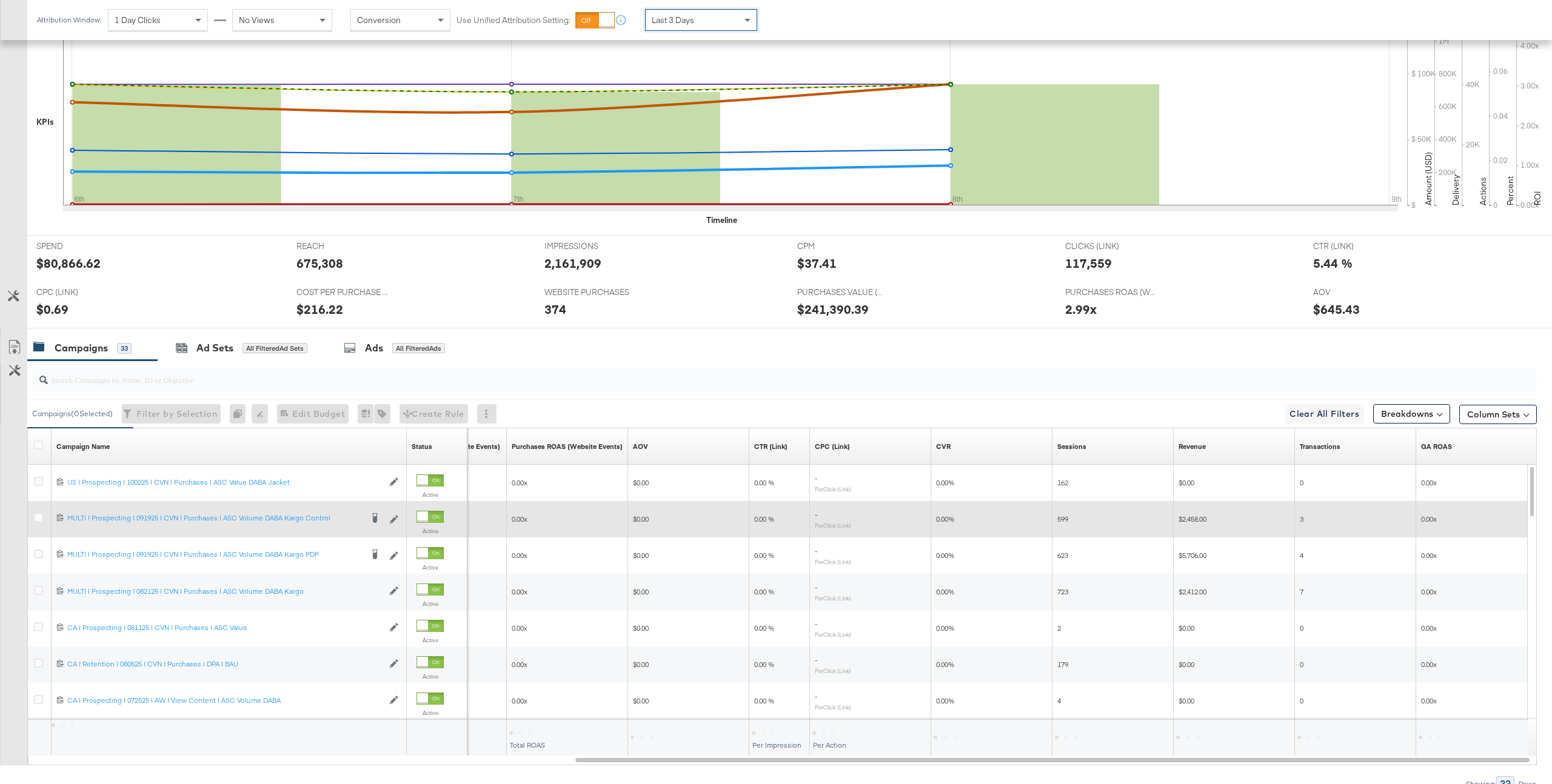
scroll to position [336, 0]
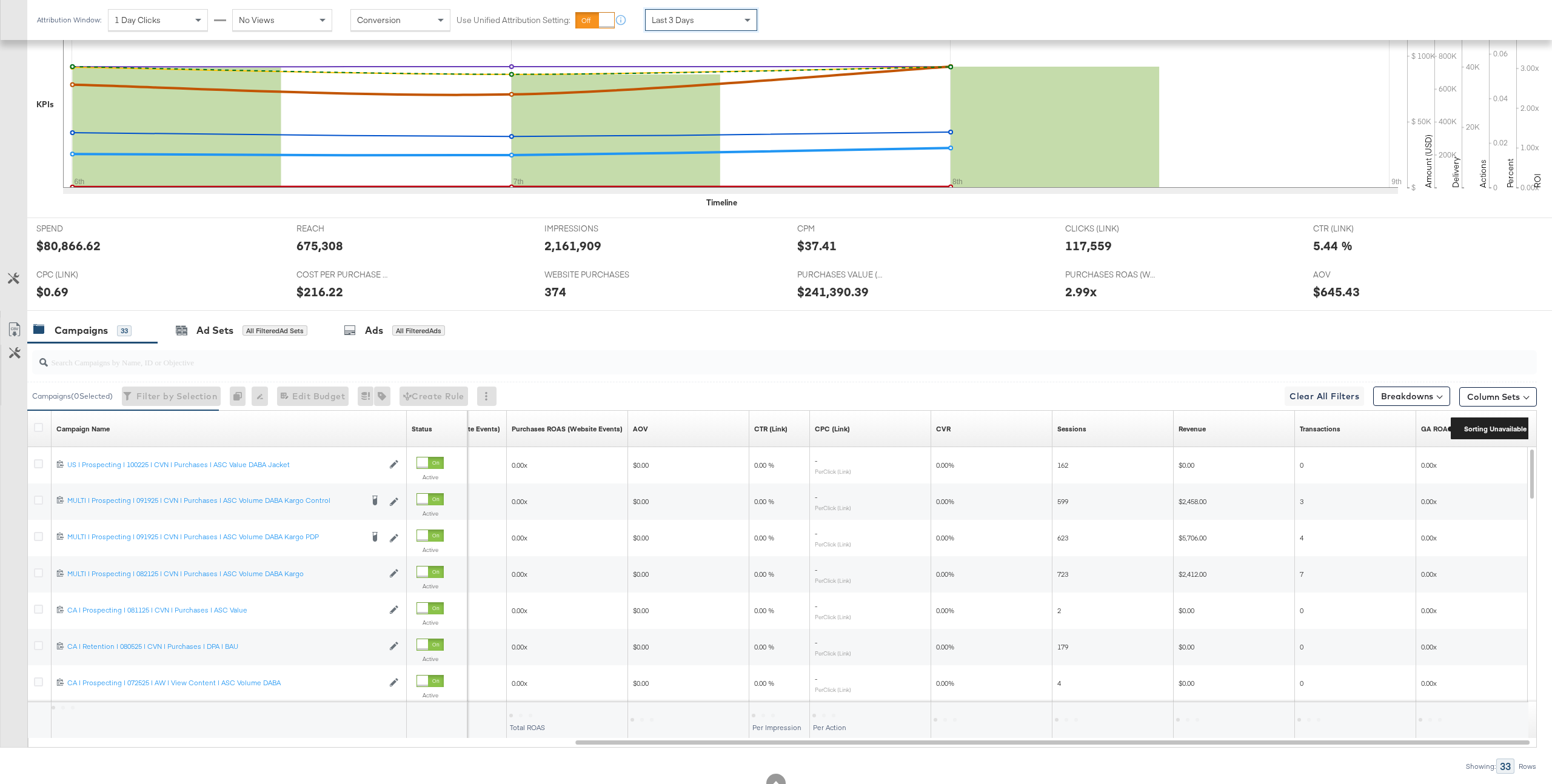
click at [1047, 433] on div "GA ROAS" at bounding box center [1436, 429] width 31 height 10
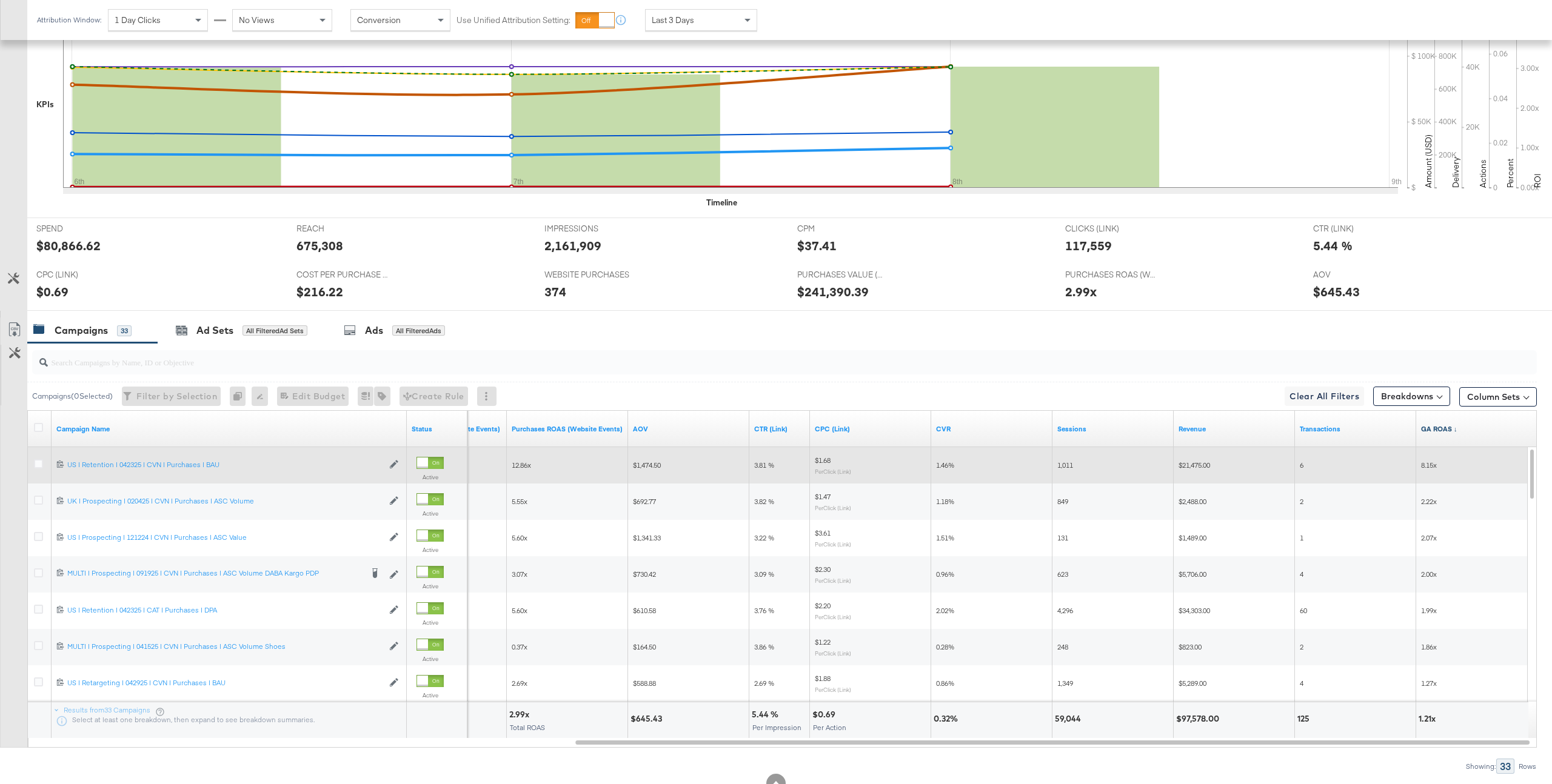
click at [1047, 468] on span "8.15x" at bounding box center [1429, 465] width 16 height 9
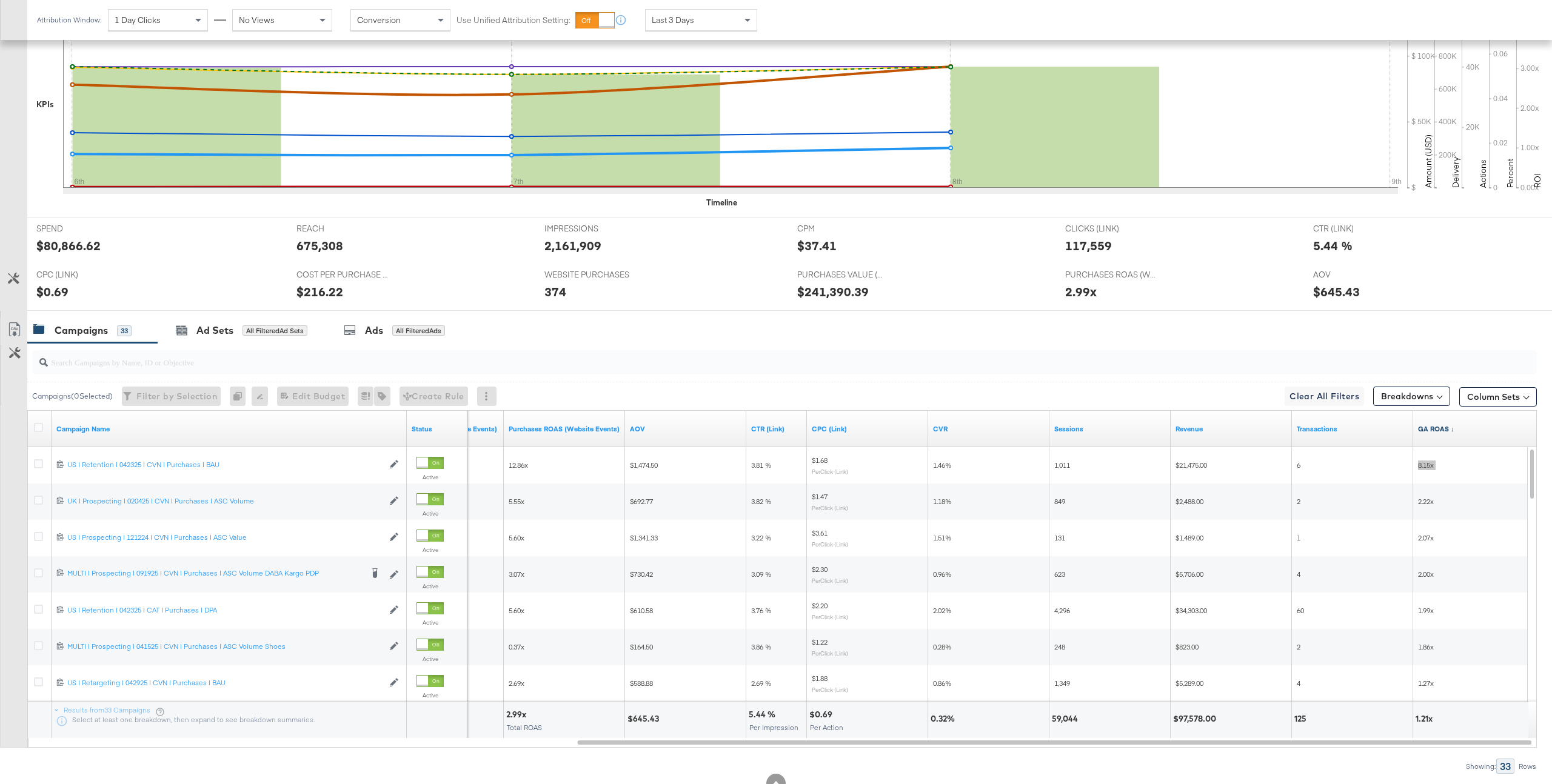
scroll to position [0, 0]
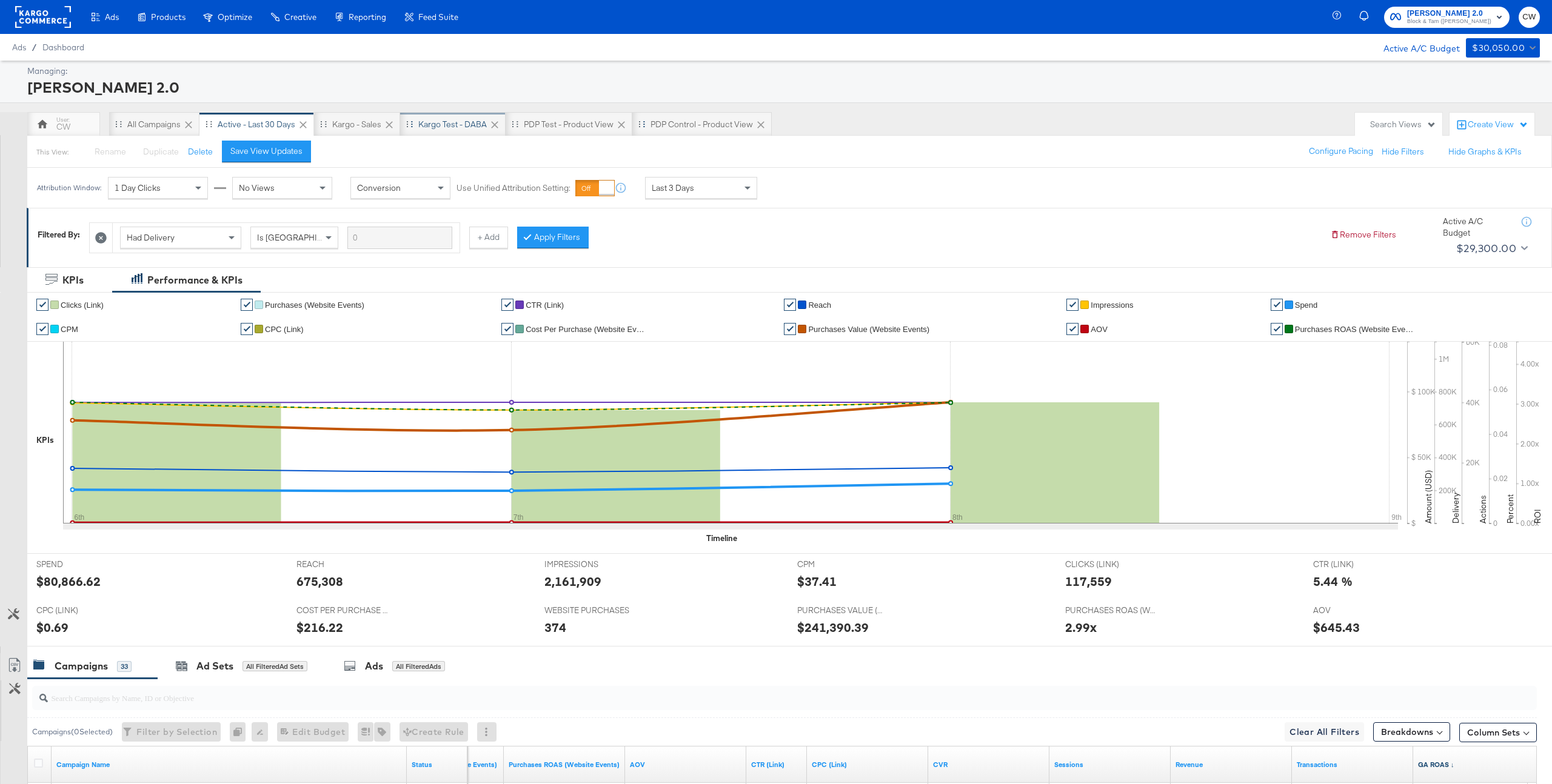
click at [452, 129] on div "Kargo test - DABA" at bounding box center [452, 124] width 69 height 12
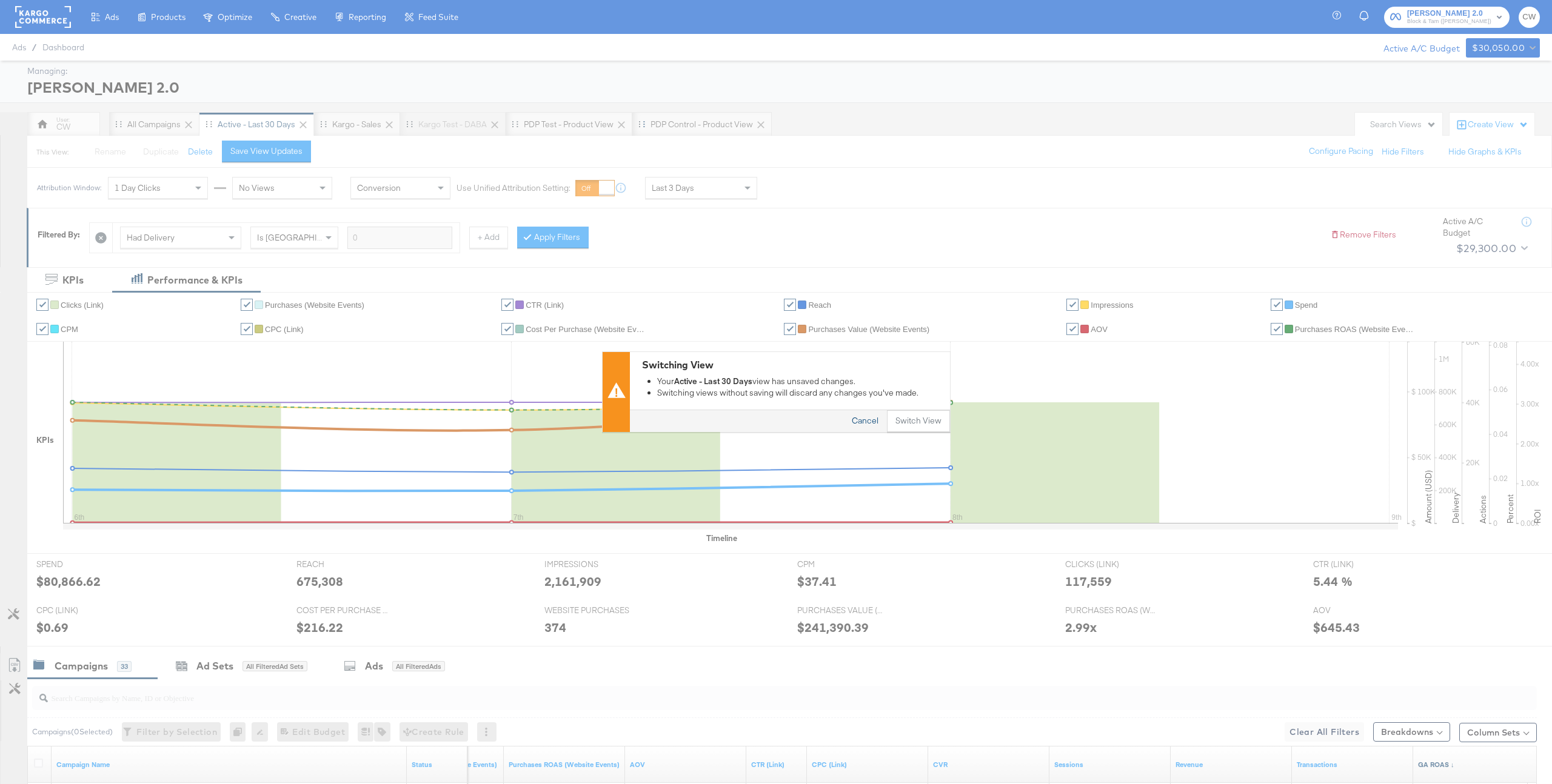
click at [868, 421] on button "Cancel" at bounding box center [865, 421] width 44 height 21
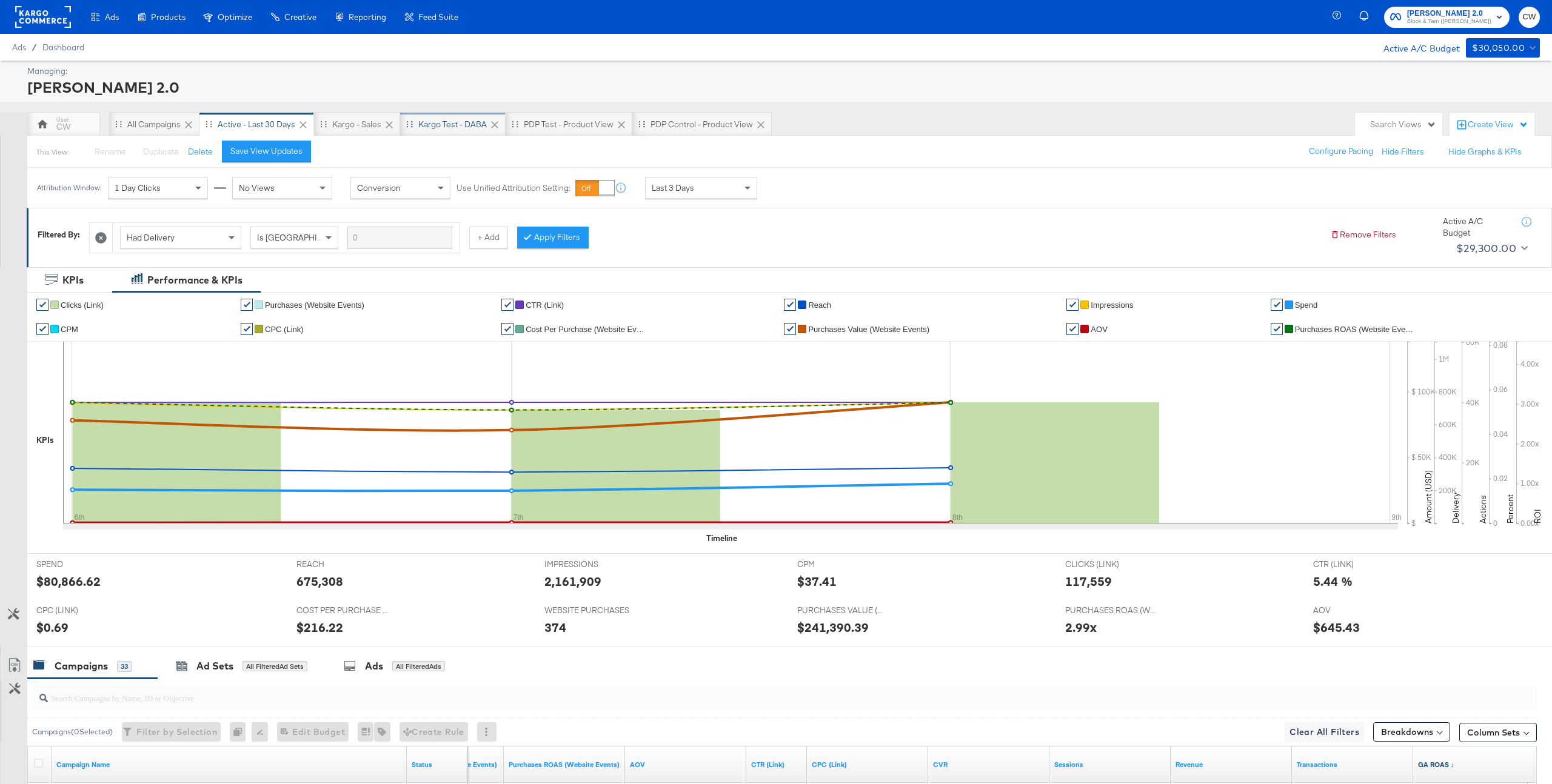
click at [448, 124] on div "Kargo test - DABA" at bounding box center [452, 124] width 69 height 12
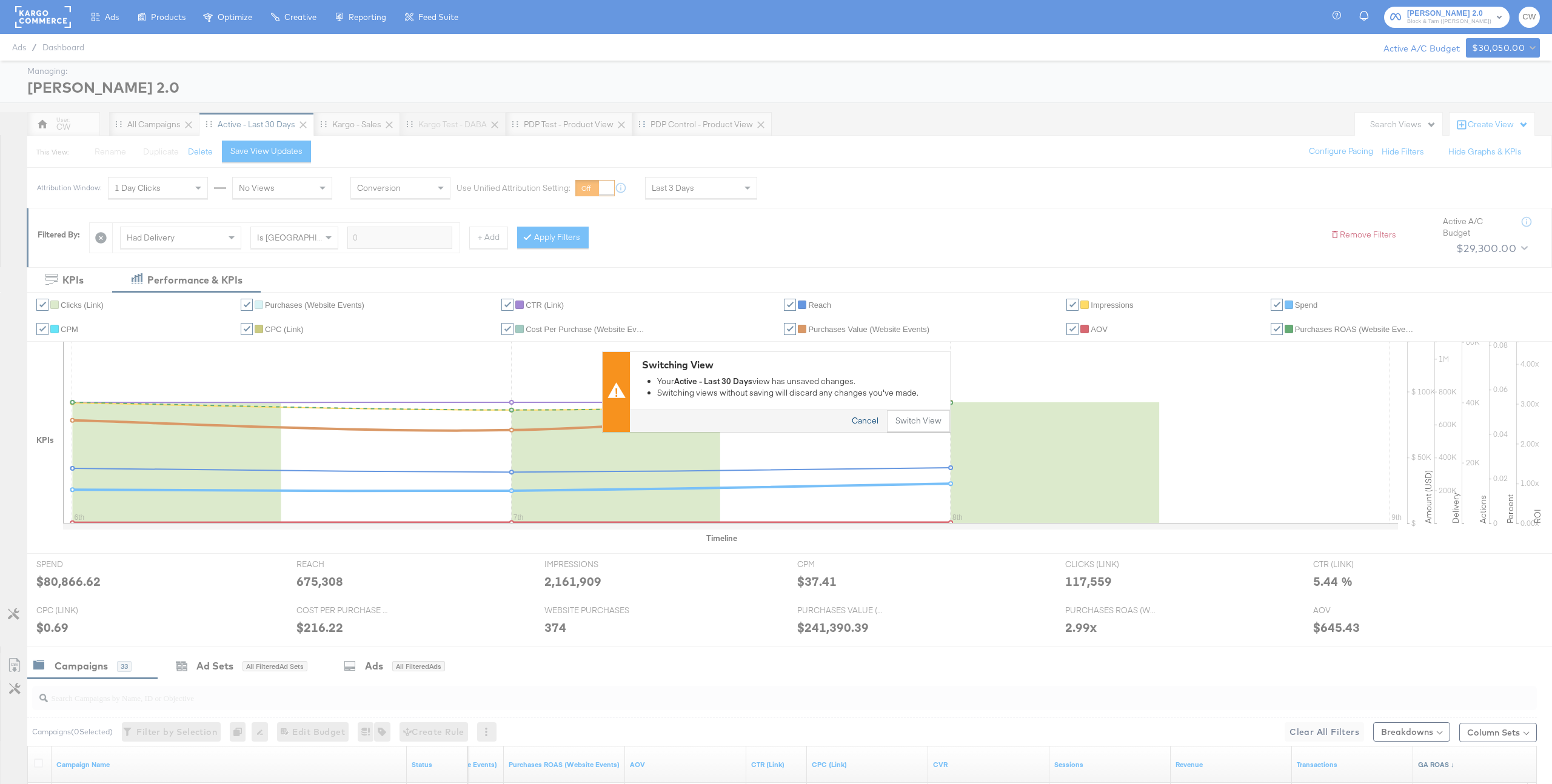
click at [863, 425] on button "Cancel" at bounding box center [865, 421] width 44 height 21
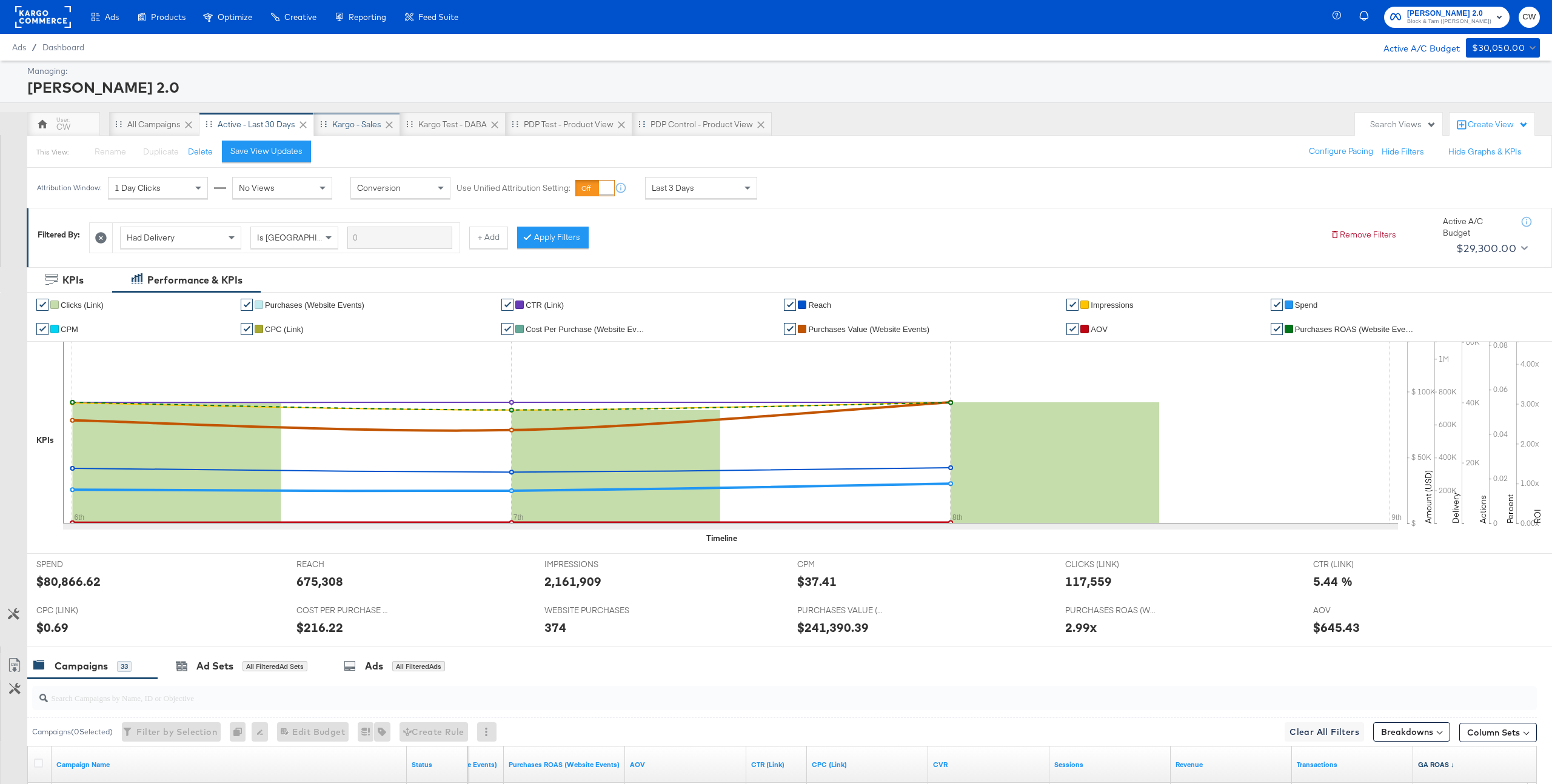
click at [368, 133] on div "Kargo - Sales" at bounding box center [357, 124] width 86 height 24
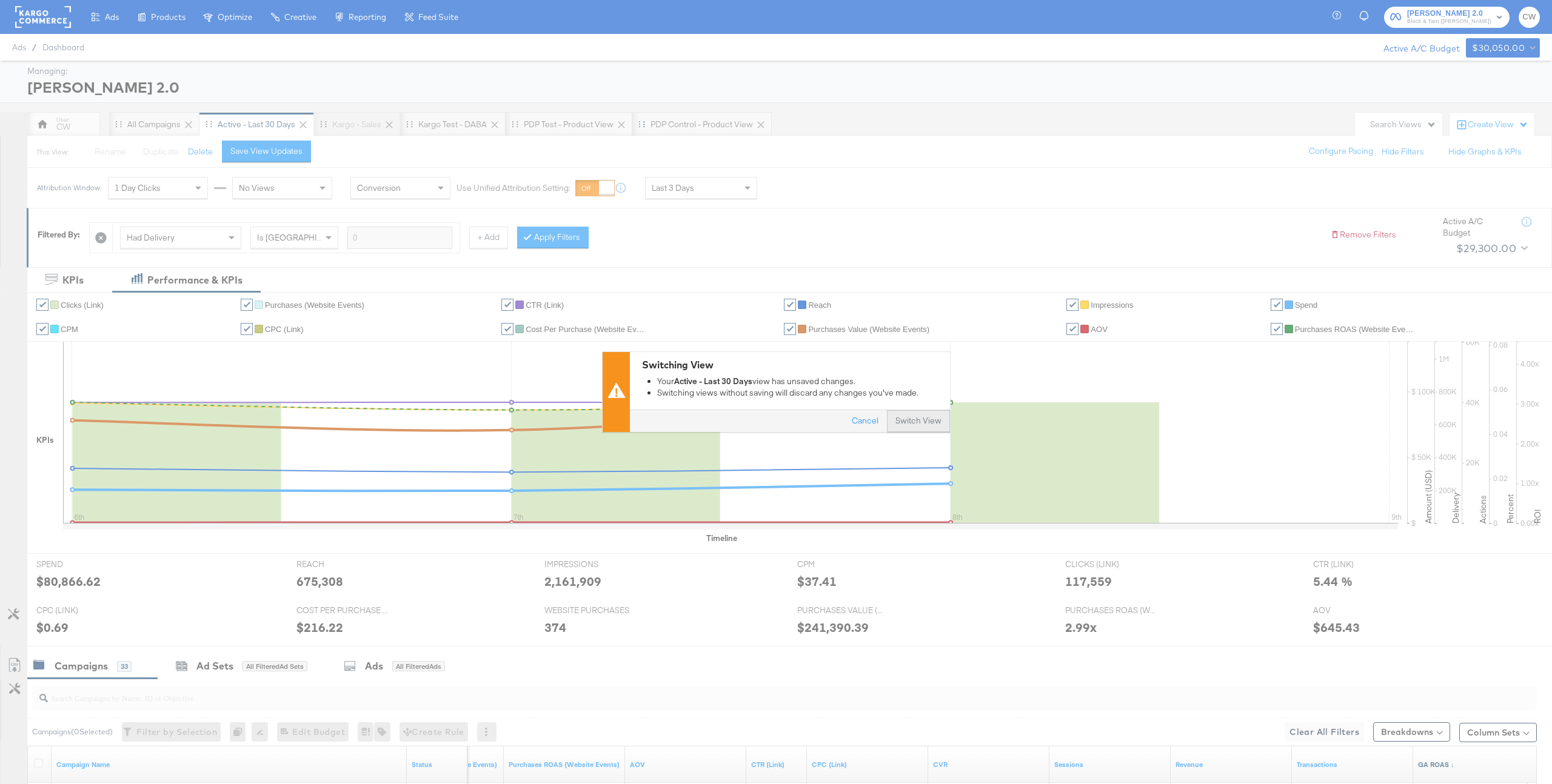
click at [922, 430] on button "Switch View" at bounding box center [918, 421] width 63 height 21
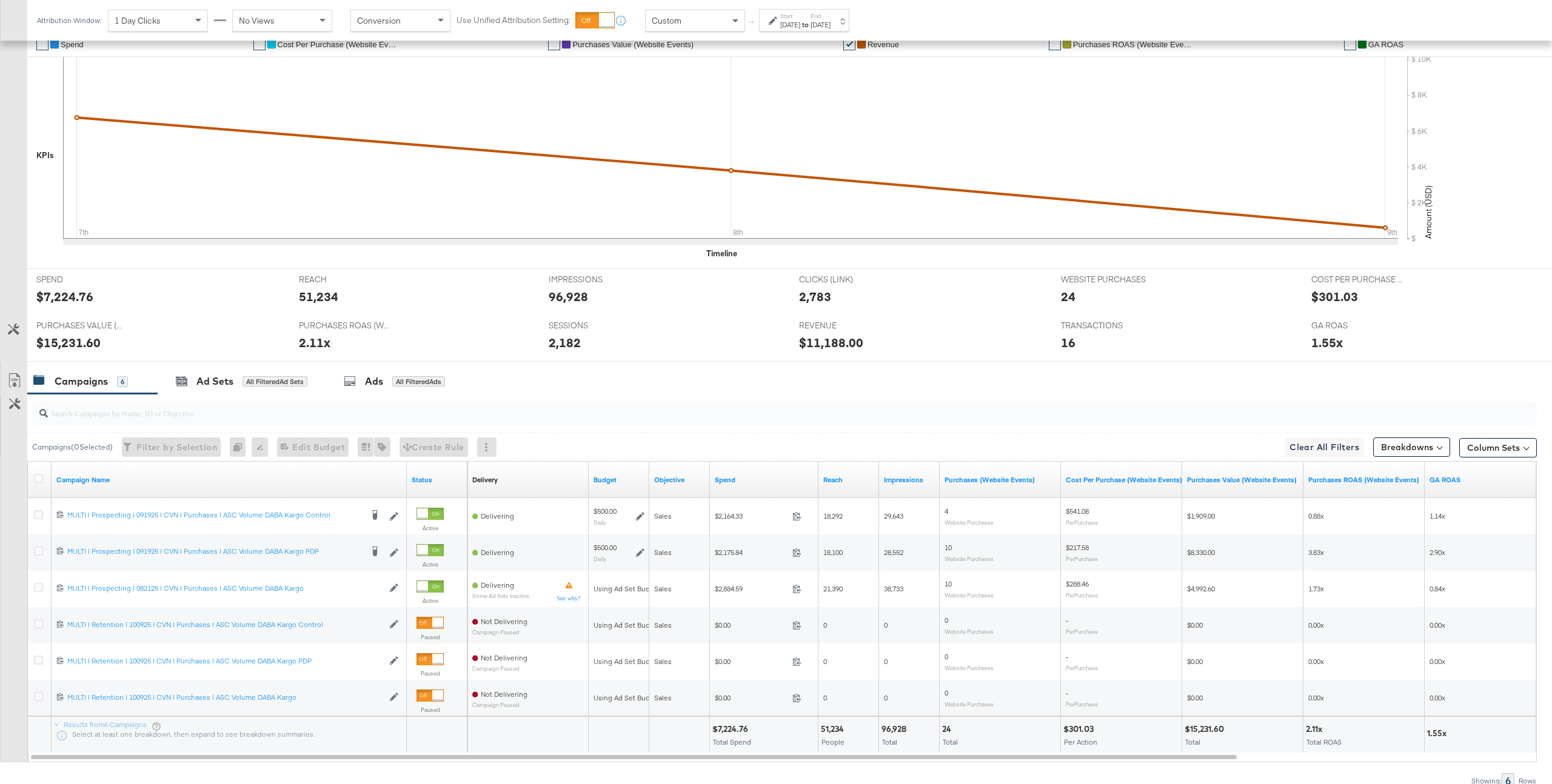
scroll to position [343, 0]
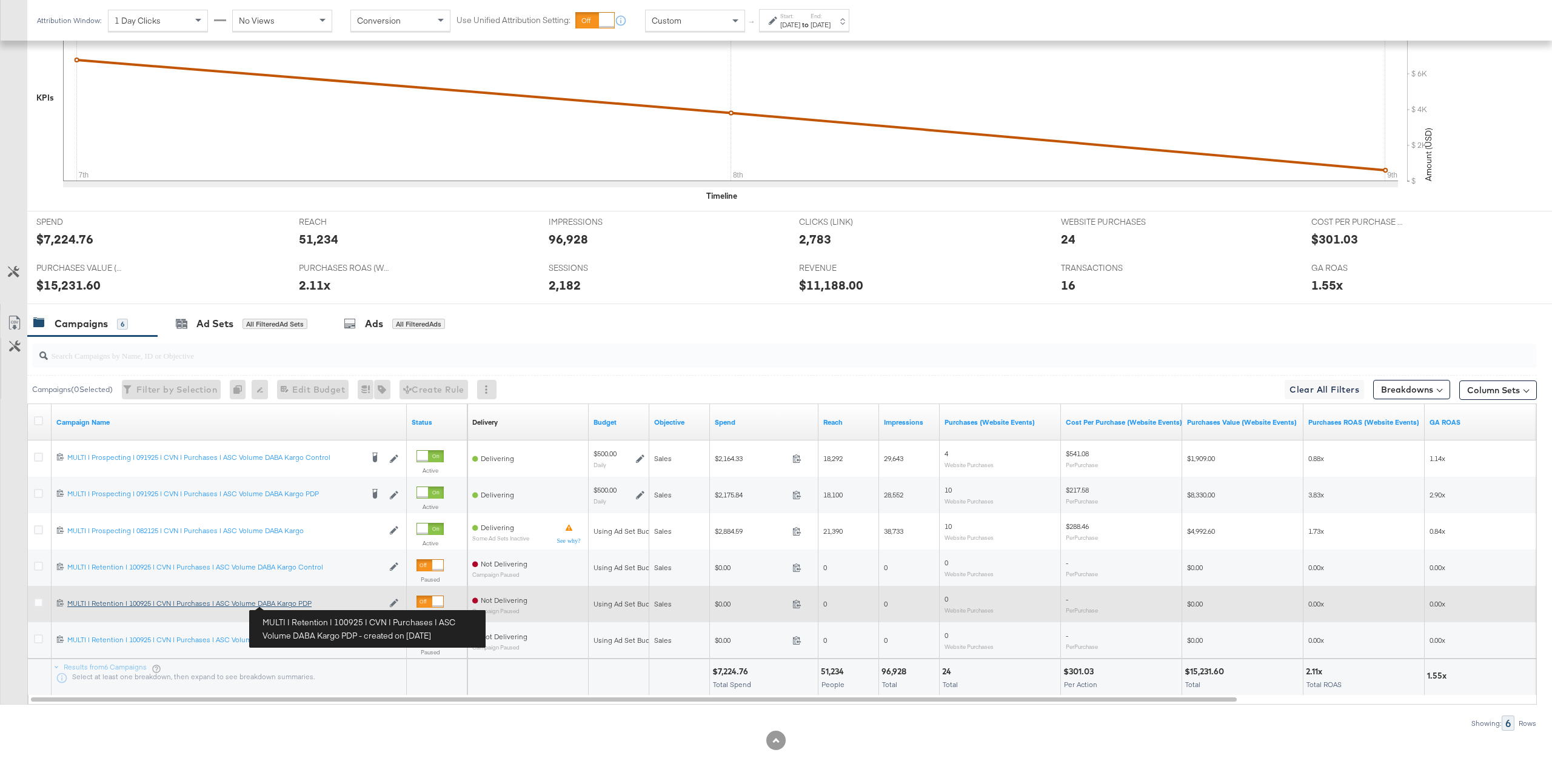
click at [294, 580] on div "MULTI | Retention | 100925 | CVN | Purchases | ASC Volume DABA Kargo PDP MULTI …" at bounding box center [225, 603] width 316 height 10
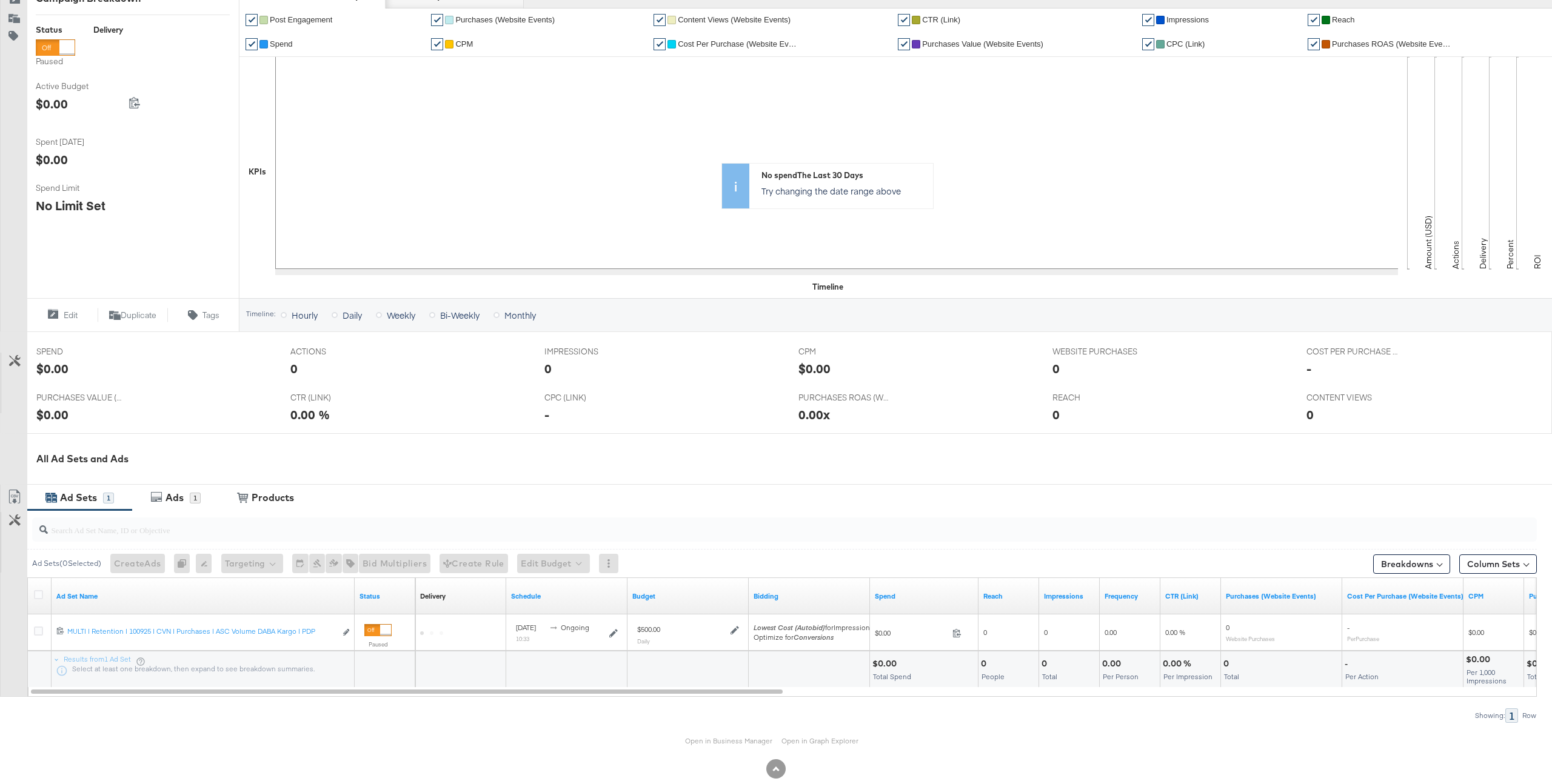
scroll to position [204, 0]
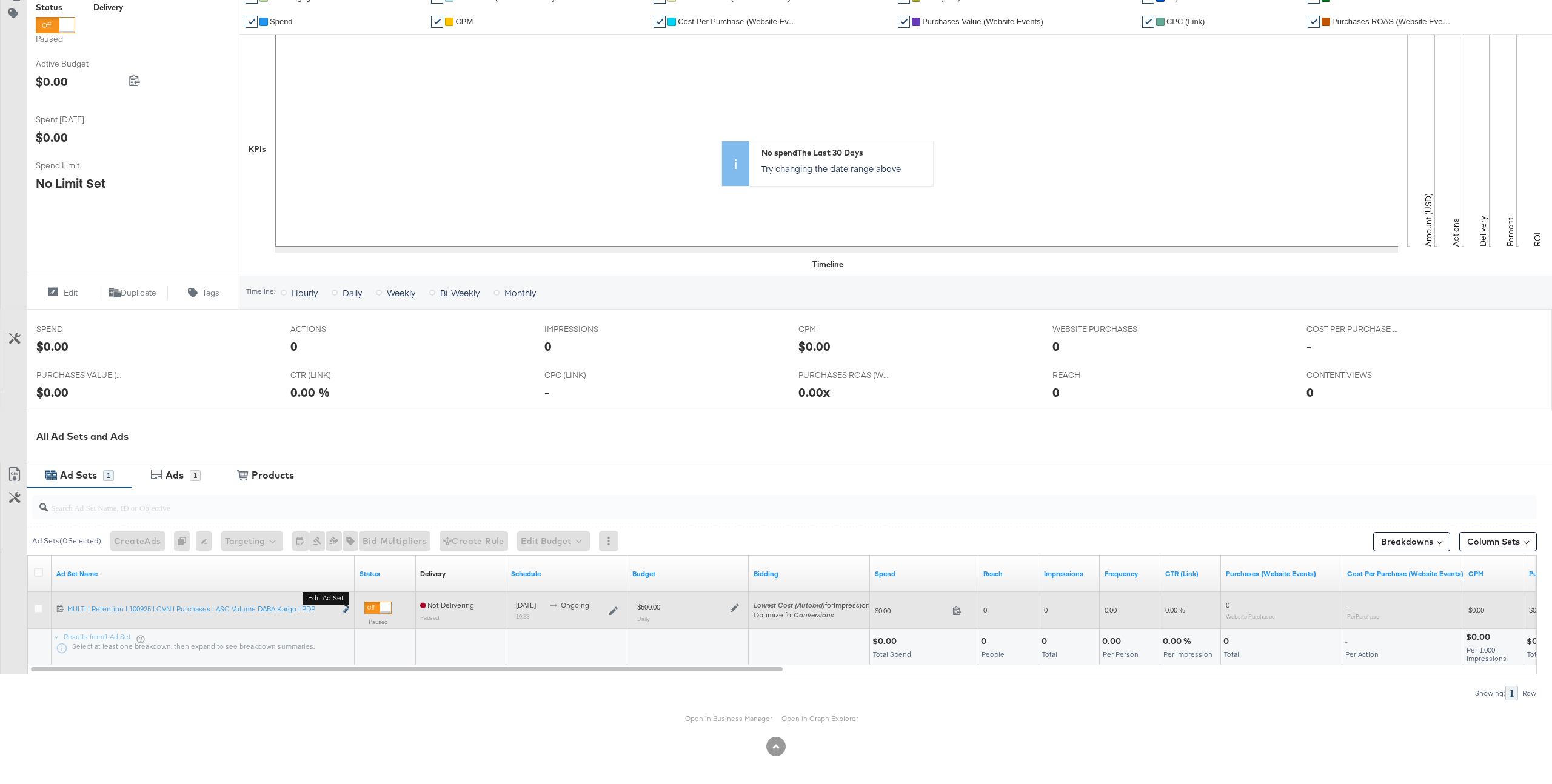
click at [347, 580] on icon "link" at bounding box center [346, 609] width 6 height 6
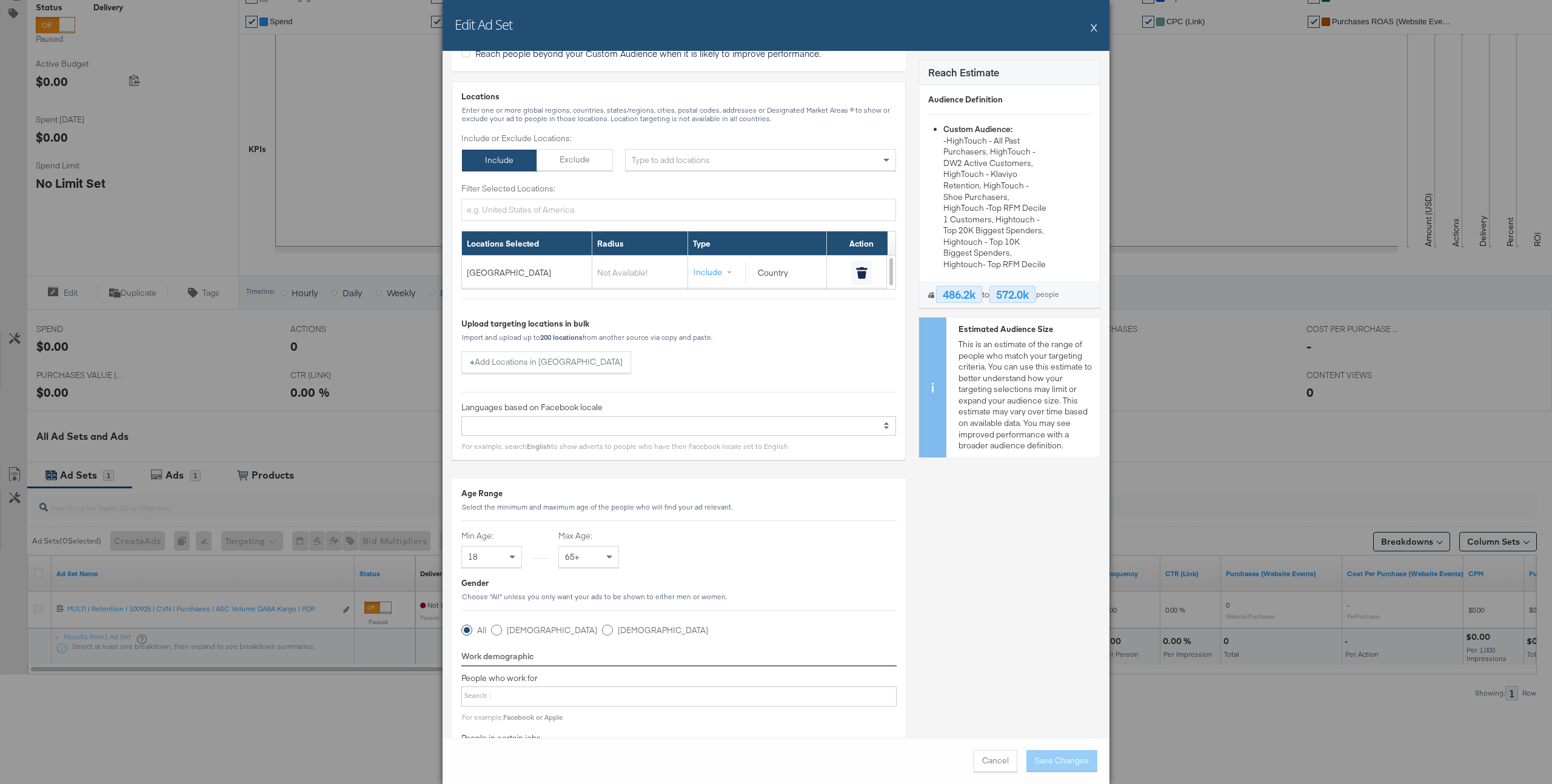
scroll to position [0, 0]
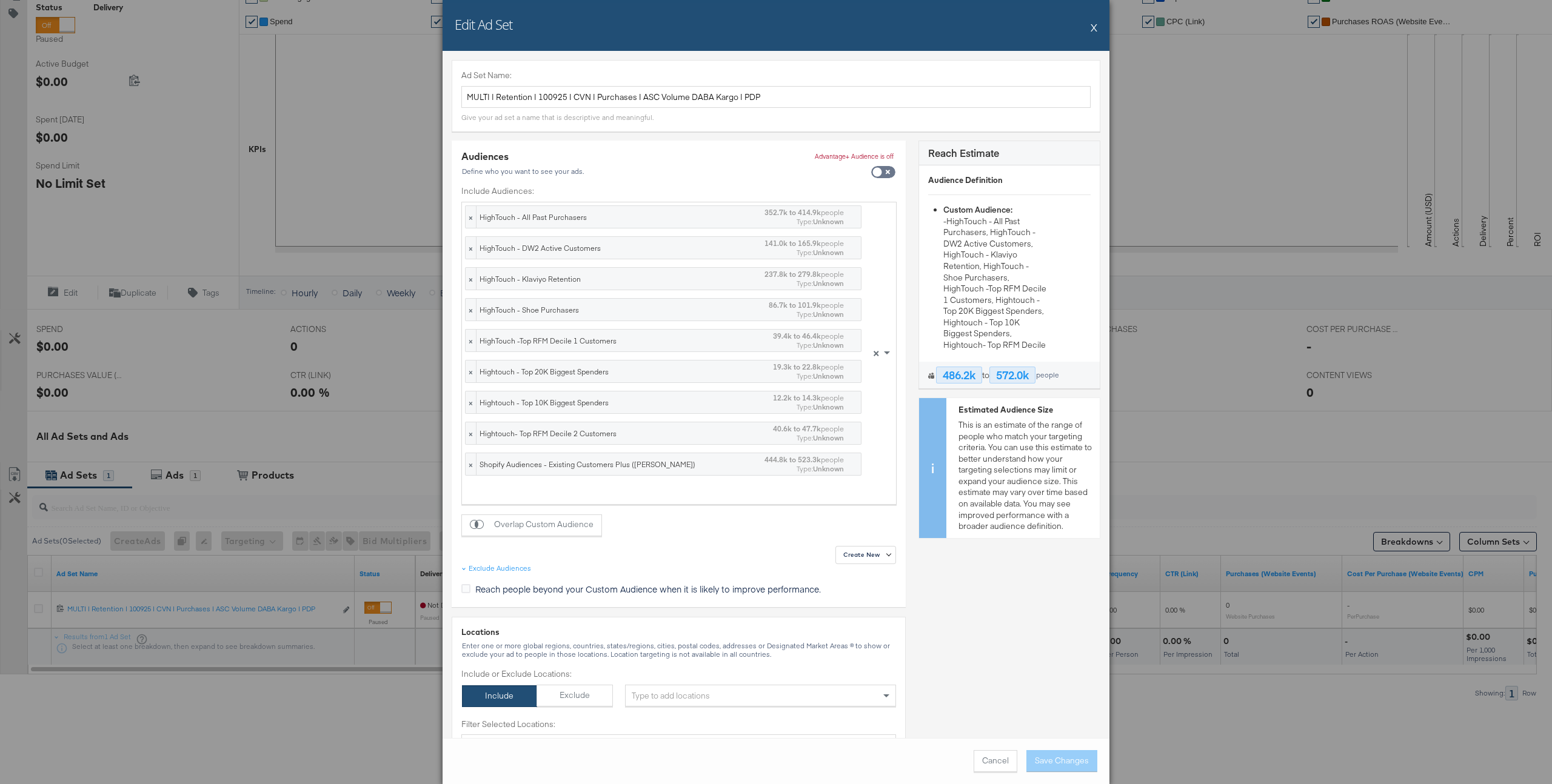
click at [1047, 29] on div "Edit Ad Set X" at bounding box center [776, 25] width 667 height 51
click at [1047, 26] on button "X" at bounding box center [1093, 27] width 6 height 24
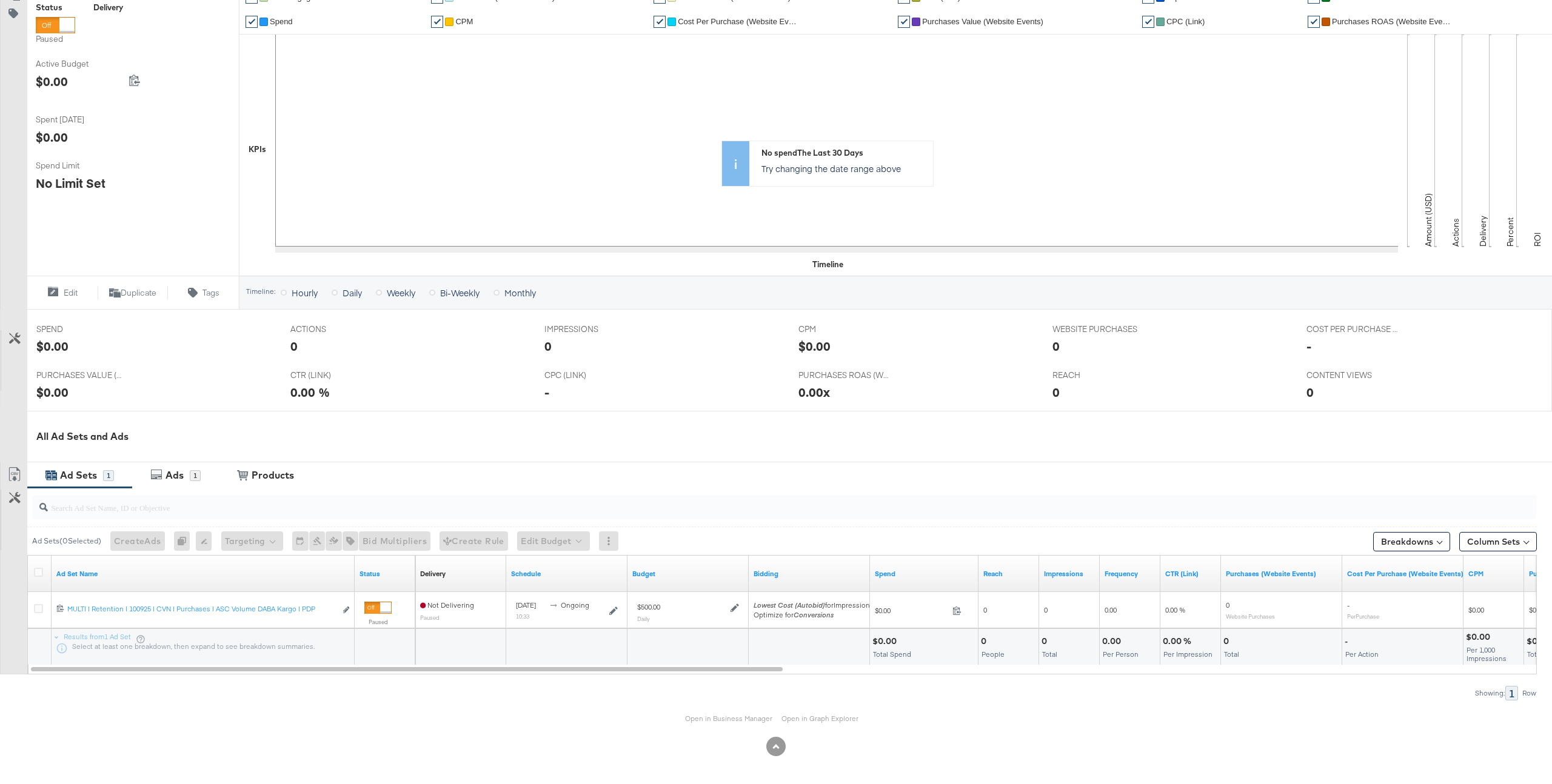
click at [747, 580] on div "Open in Business Manager Open in Graph Explorer" at bounding box center [776, 718] width 1552 height 37
click at [722, 580] on link "Open in Business Manager" at bounding box center [728, 718] width 87 height 9
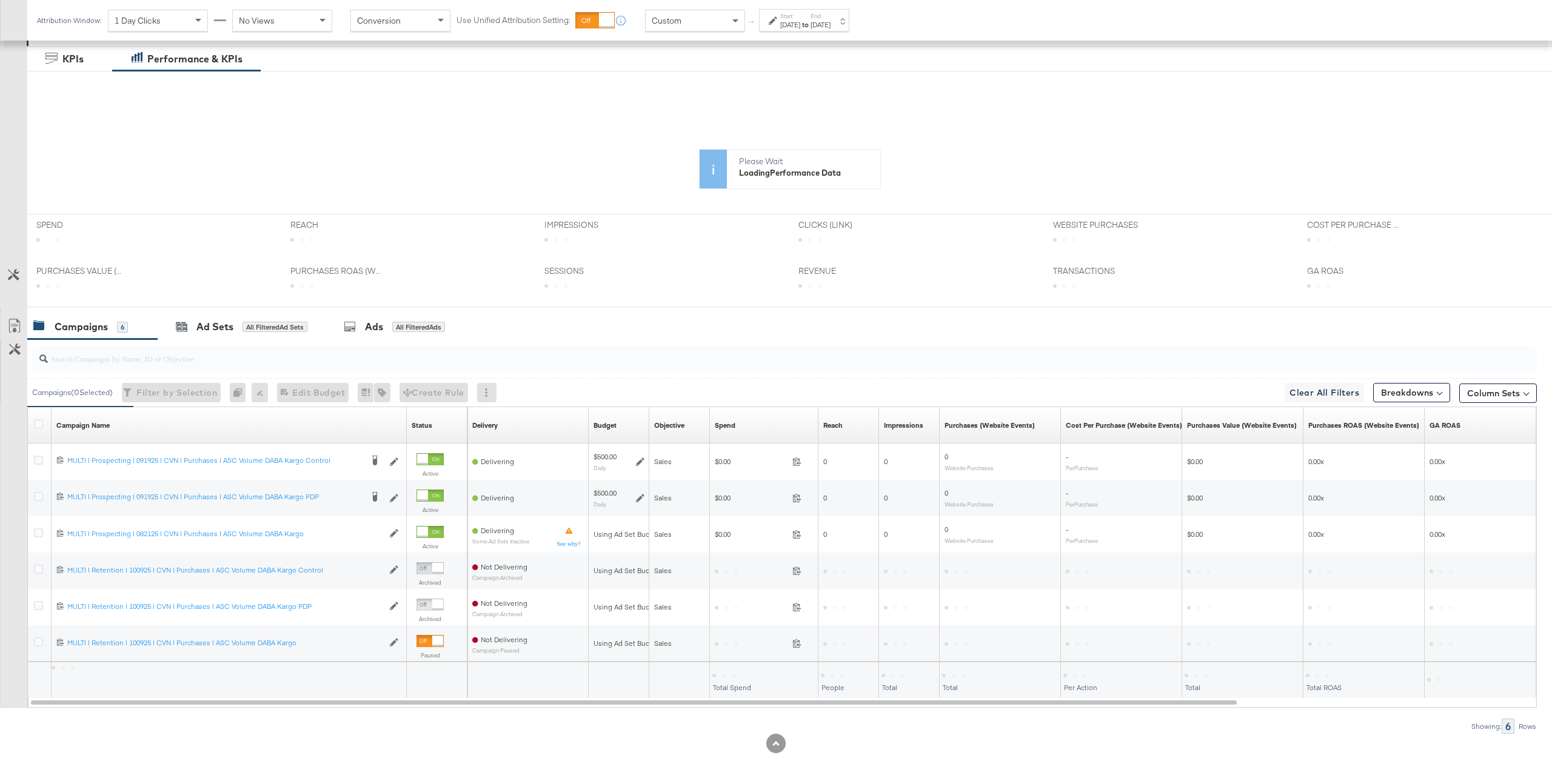
scroll to position [225, 0]
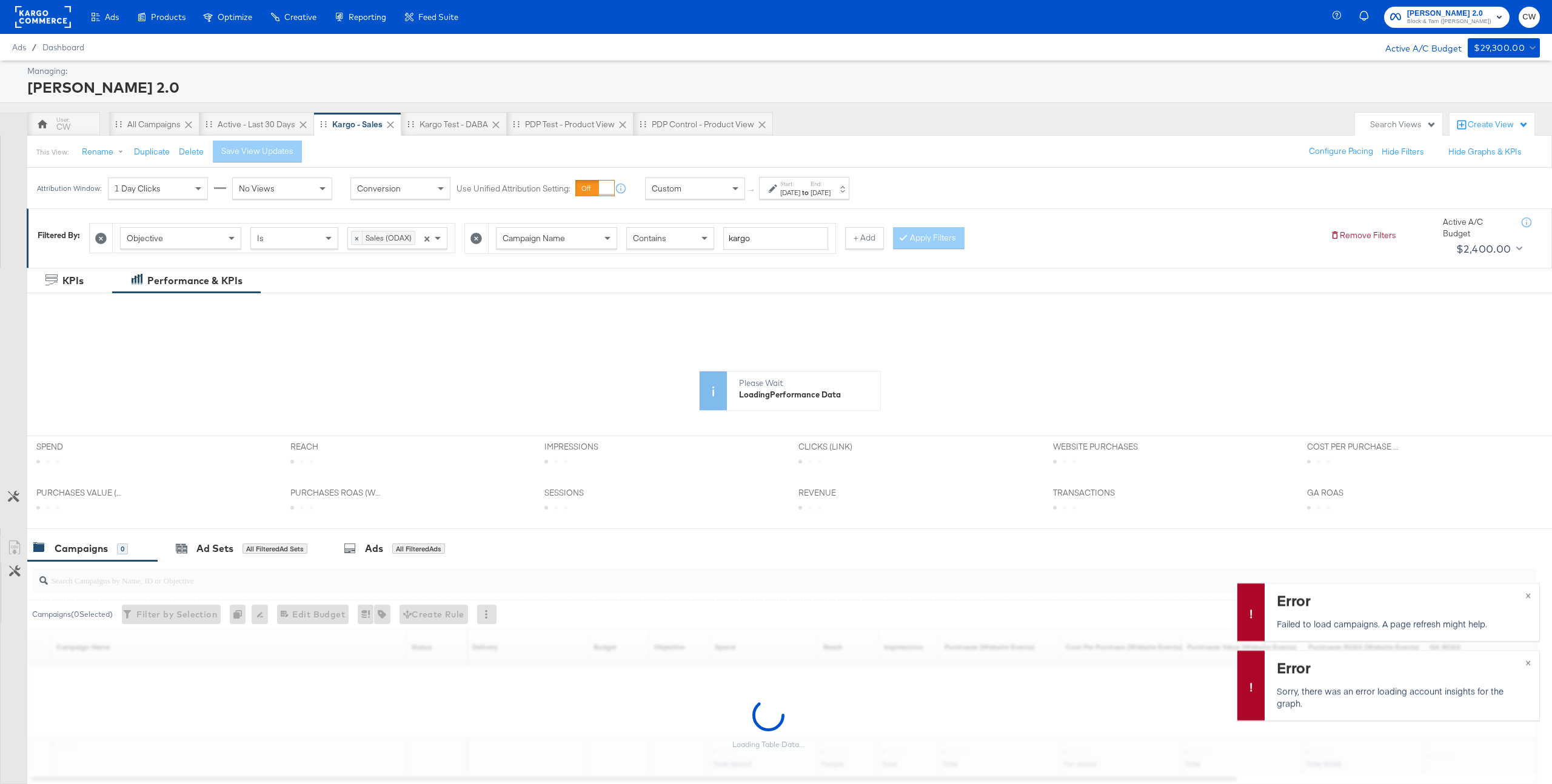
scroll to position [79, 0]
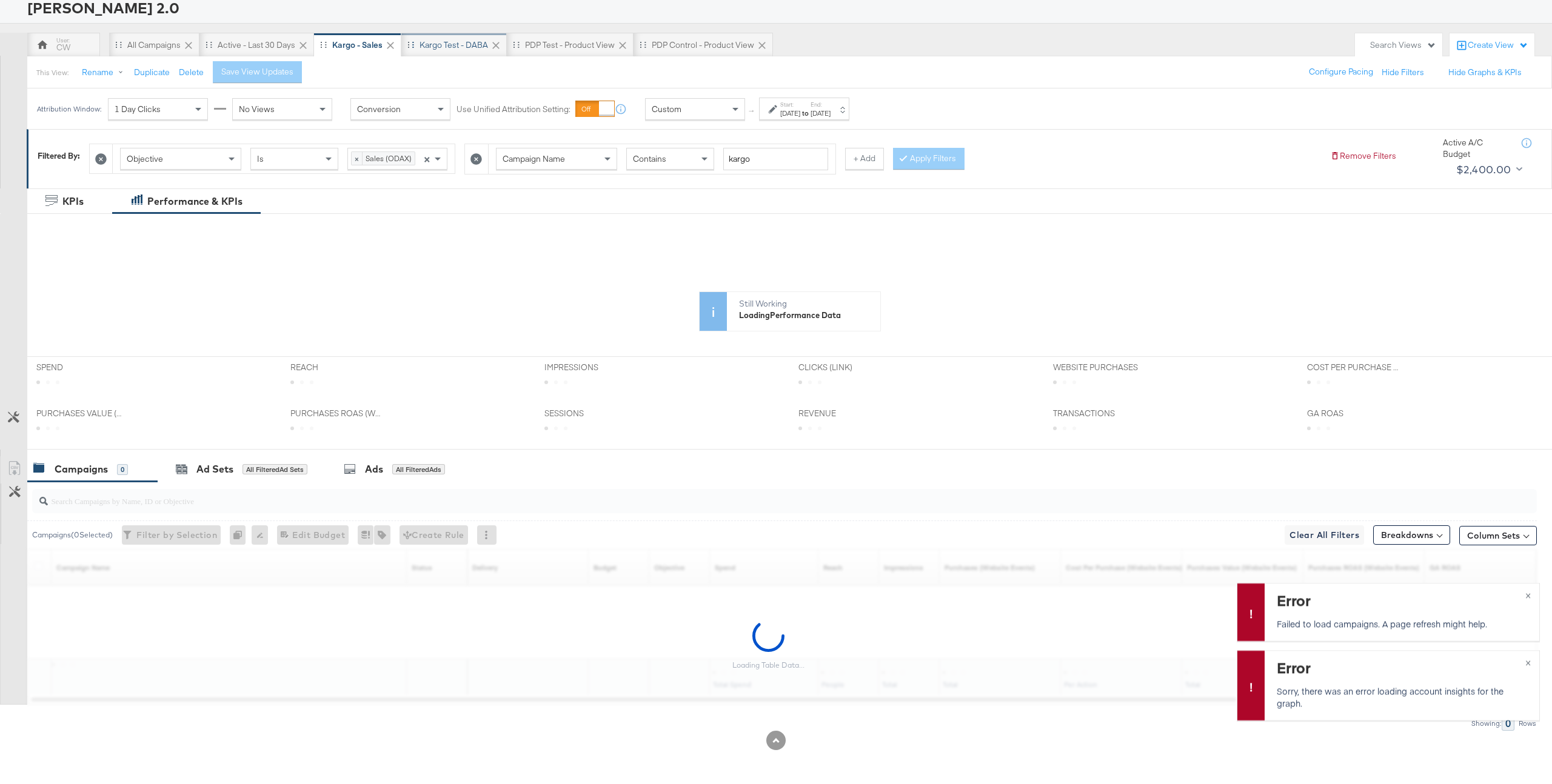
click at [464, 46] on div "Kargo test - DABA" at bounding box center [454, 45] width 69 height 12
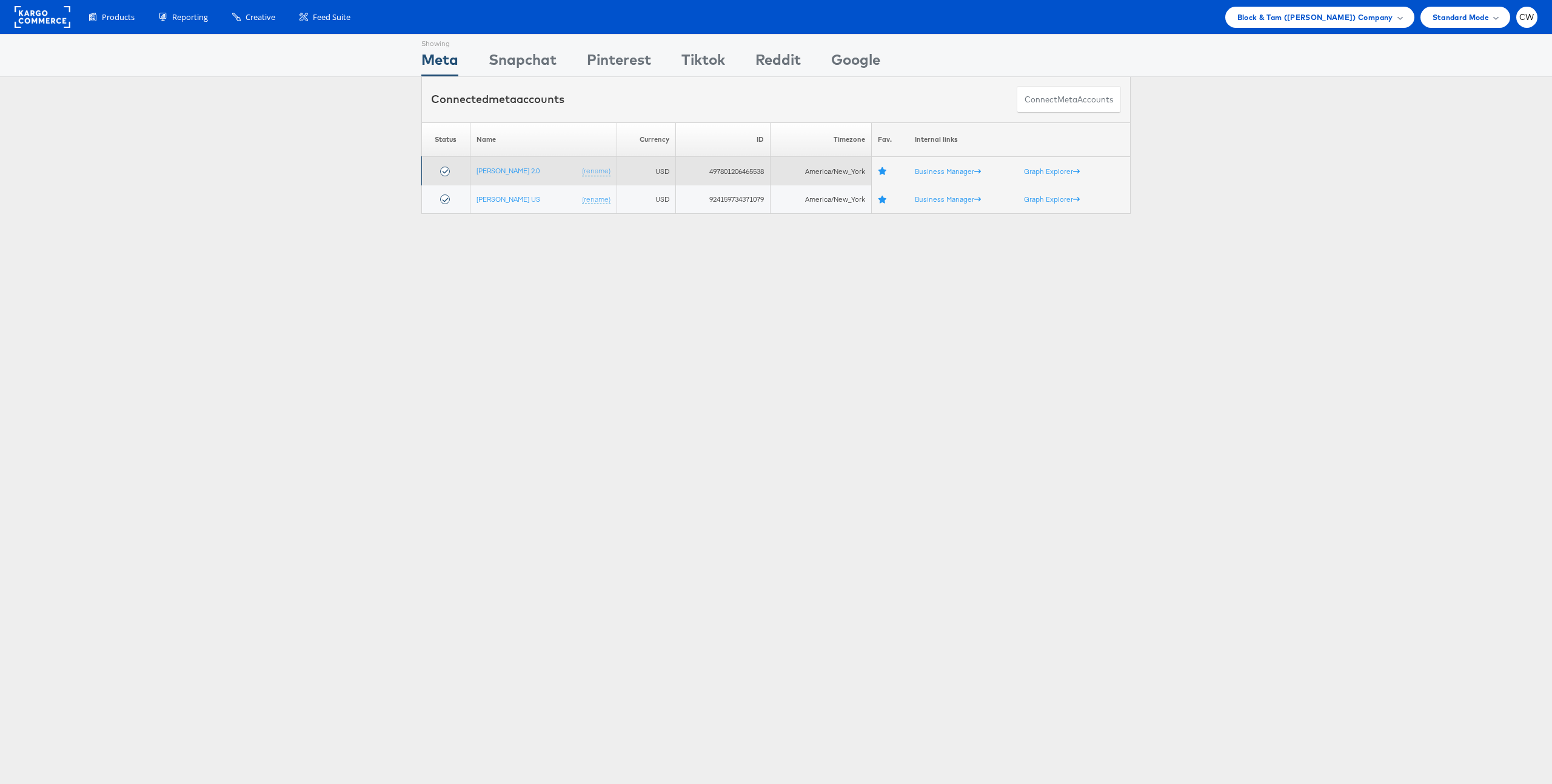
click at [510, 163] on td "[PERSON_NAME] 2.0 (rename)" at bounding box center [543, 171] width 147 height 29
click at [510, 168] on link "[PERSON_NAME] 2.0" at bounding box center [507, 170] width 63 height 9
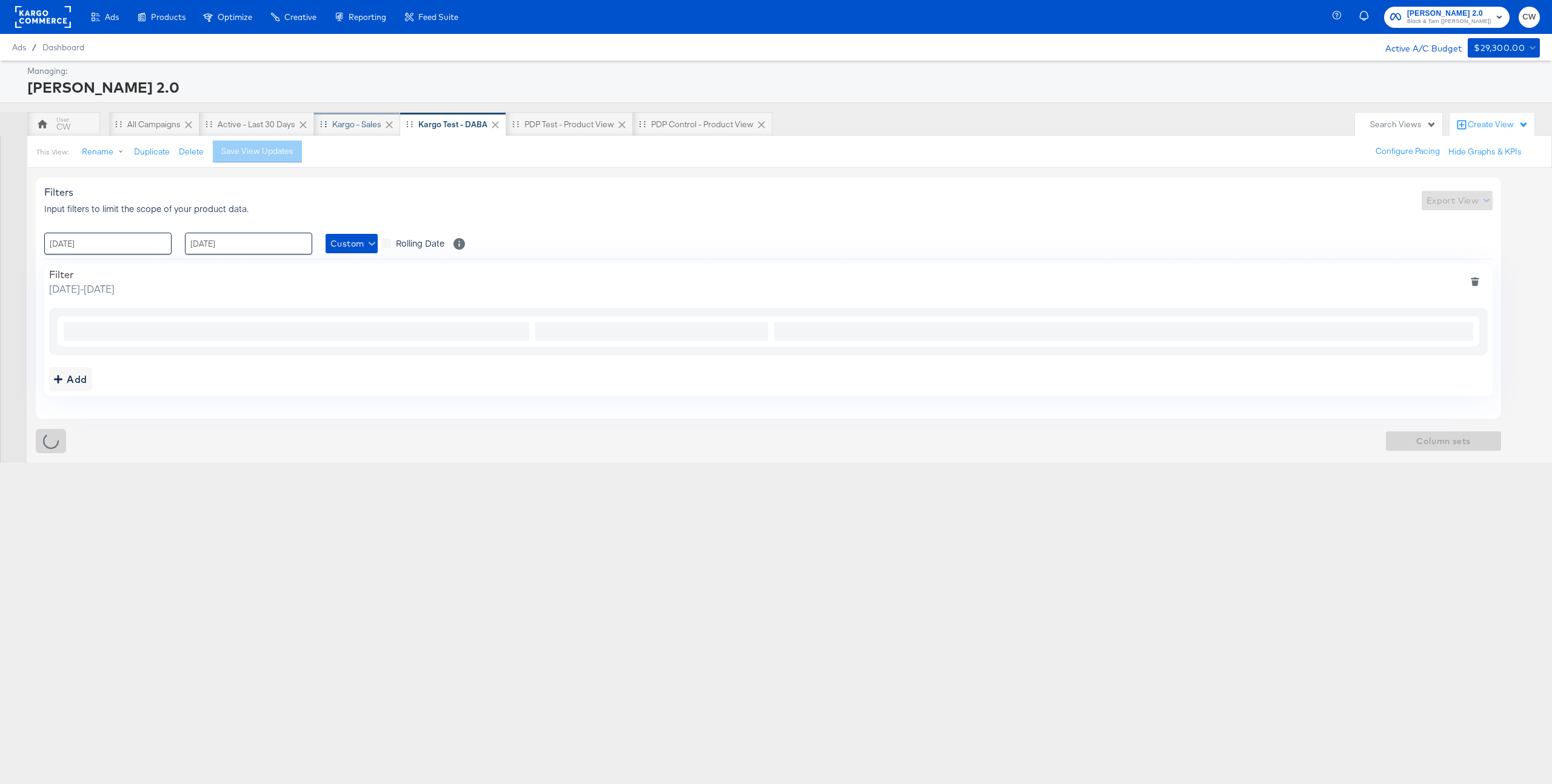
click at [357, 128] on div "Kargo - Sales" at bounding box center [357, 124] width 49 height 12
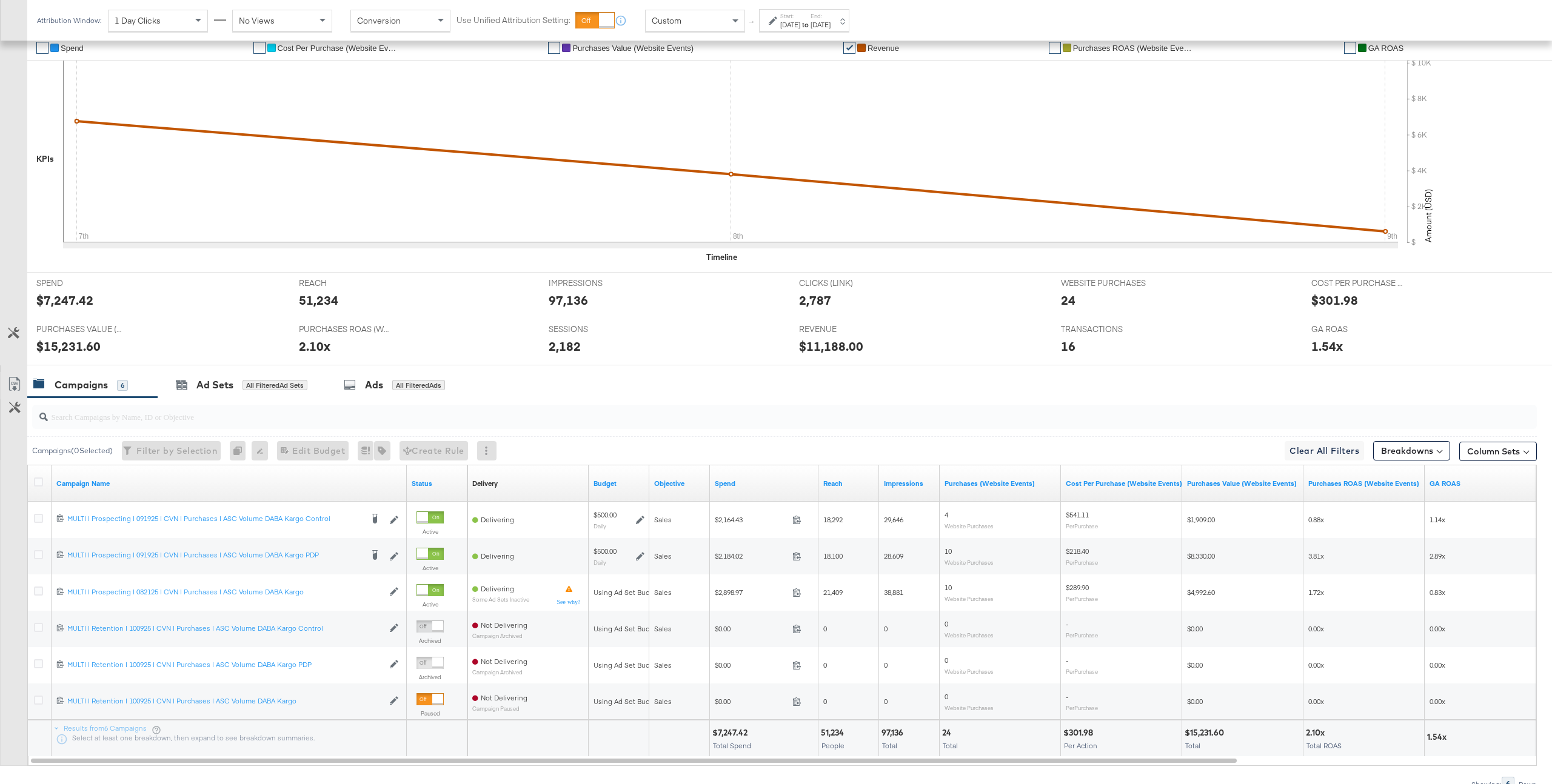
scroll to position [343, 0]
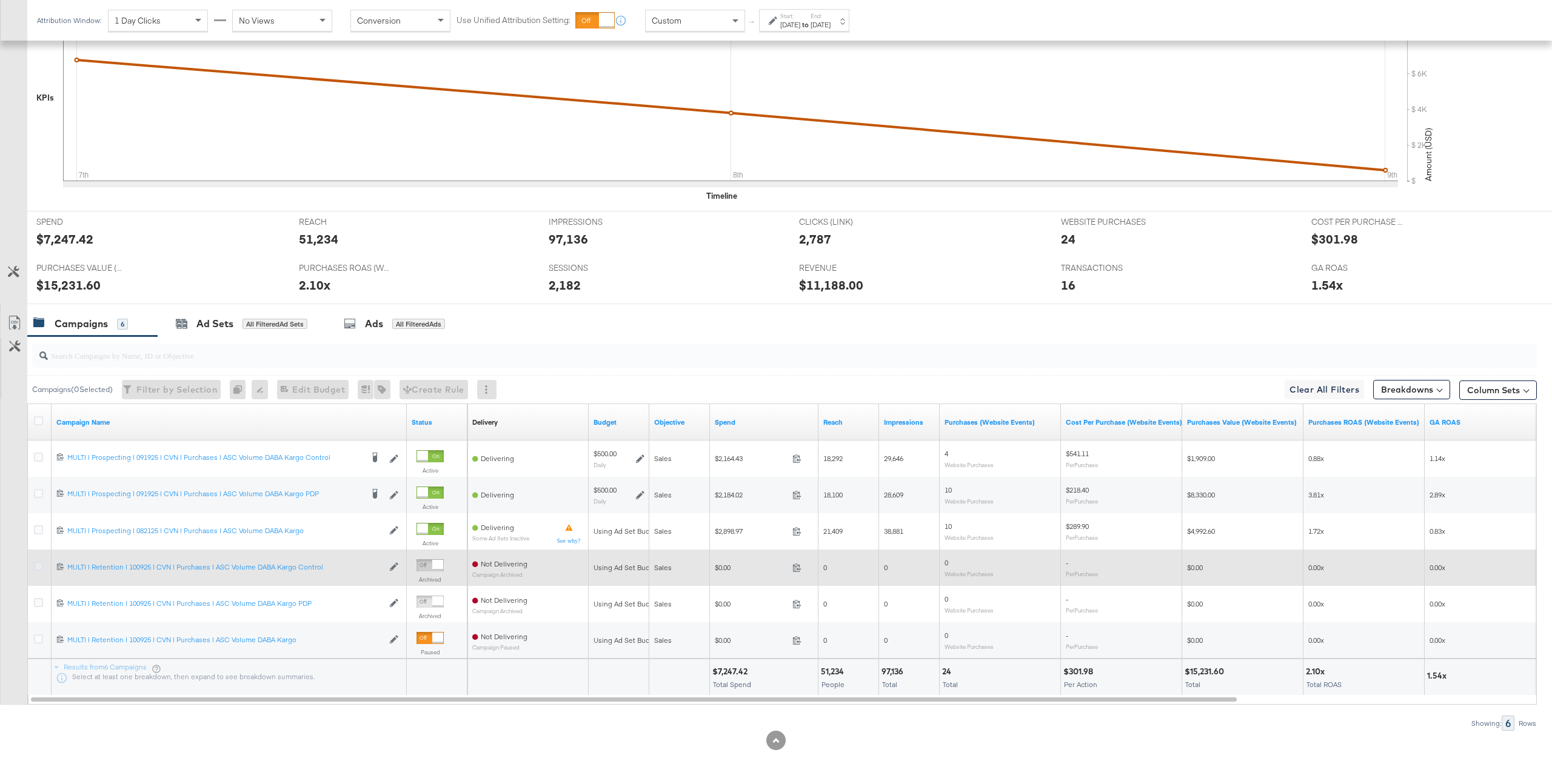
click at [39, 567] on icon at bounding box center [38, 566] width 9 height 9
click at [0, 0] on input "checkbox" at bounding box center [0, 0] width 0 height 0
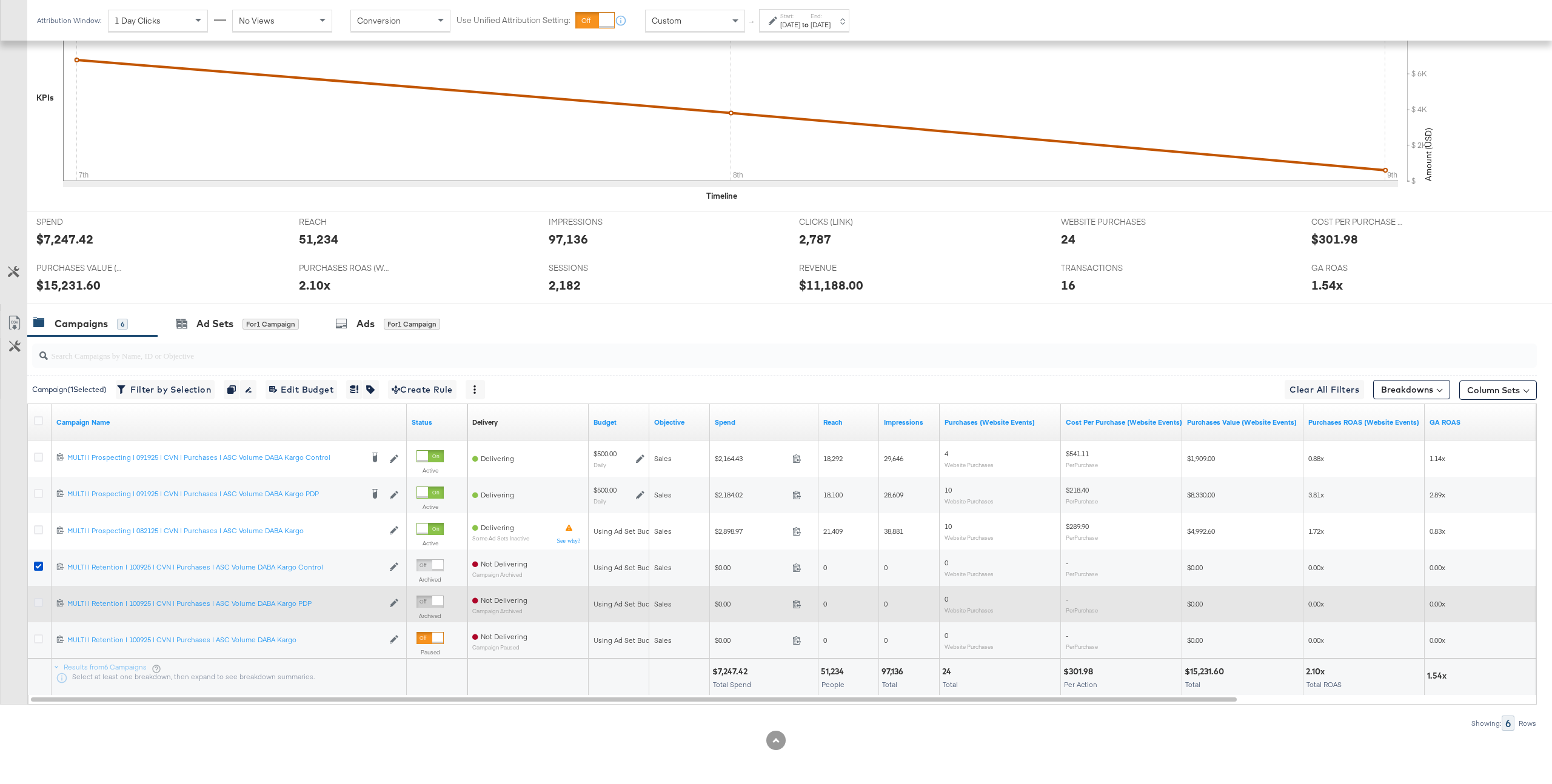
click at [36, 605] on icon at bounding box center [38, 602] width 9 height 9
click at [0, 0] on input "checkbox" at bounding box center [0, 0] width 0 height 0
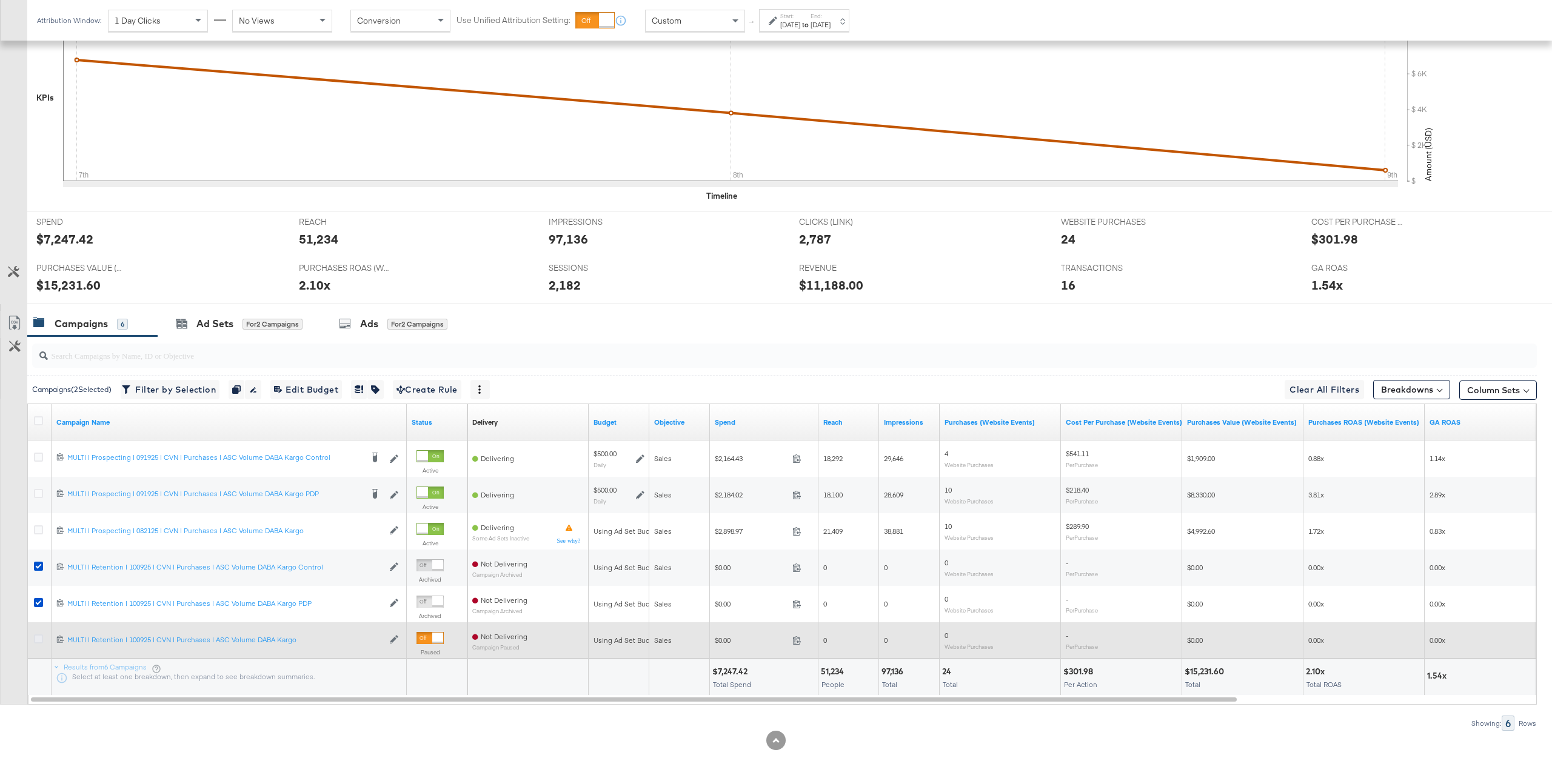
click at [38, 639] on icon at bounding box center [38, 639] width 9 height 9
click at [0, 0] on input "checkbox" at bounding box center [0, 0] width 0 height 0
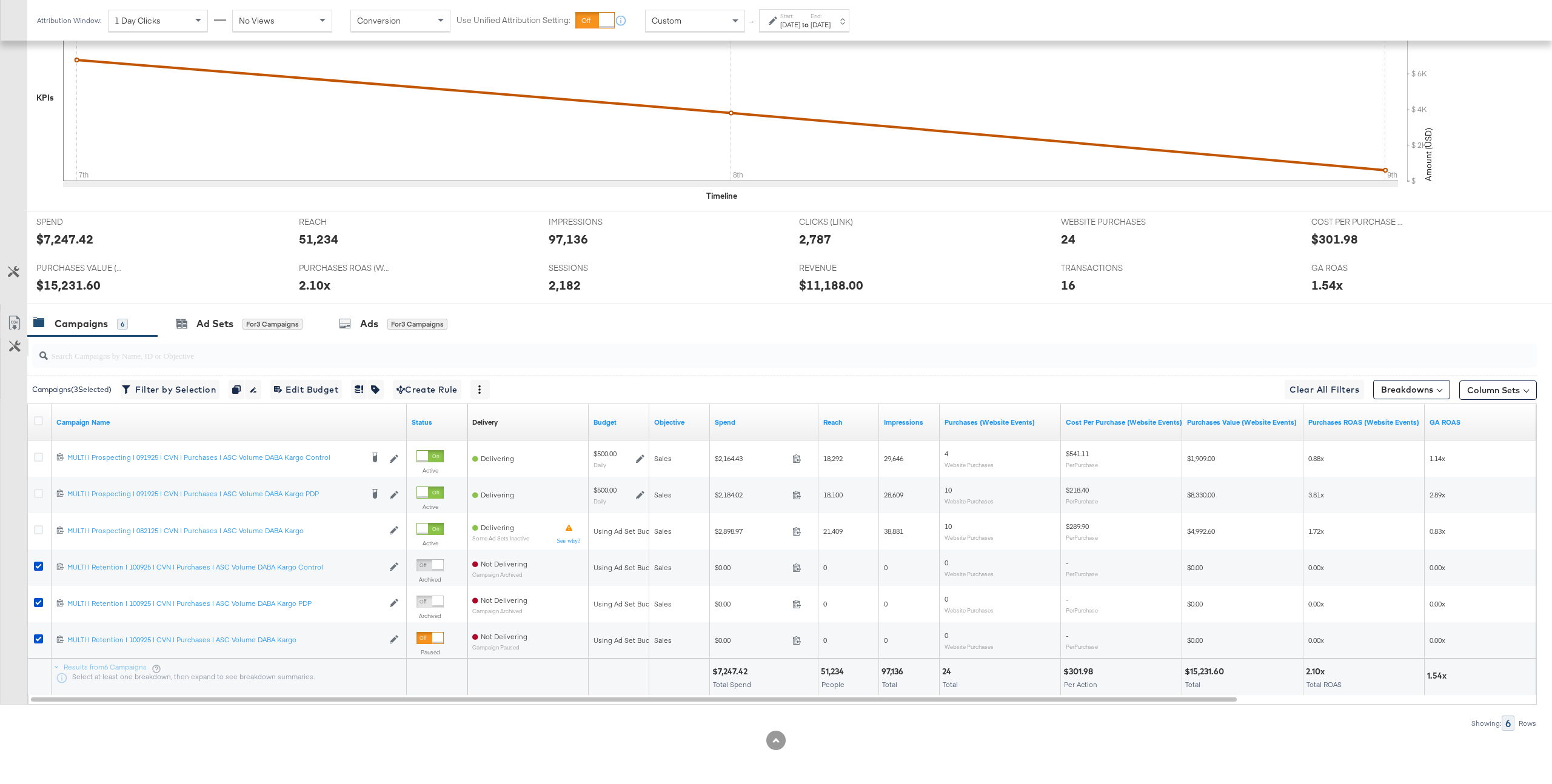
click at [20, 349] on icon at bounding box center [14, 346] width 12 height 12
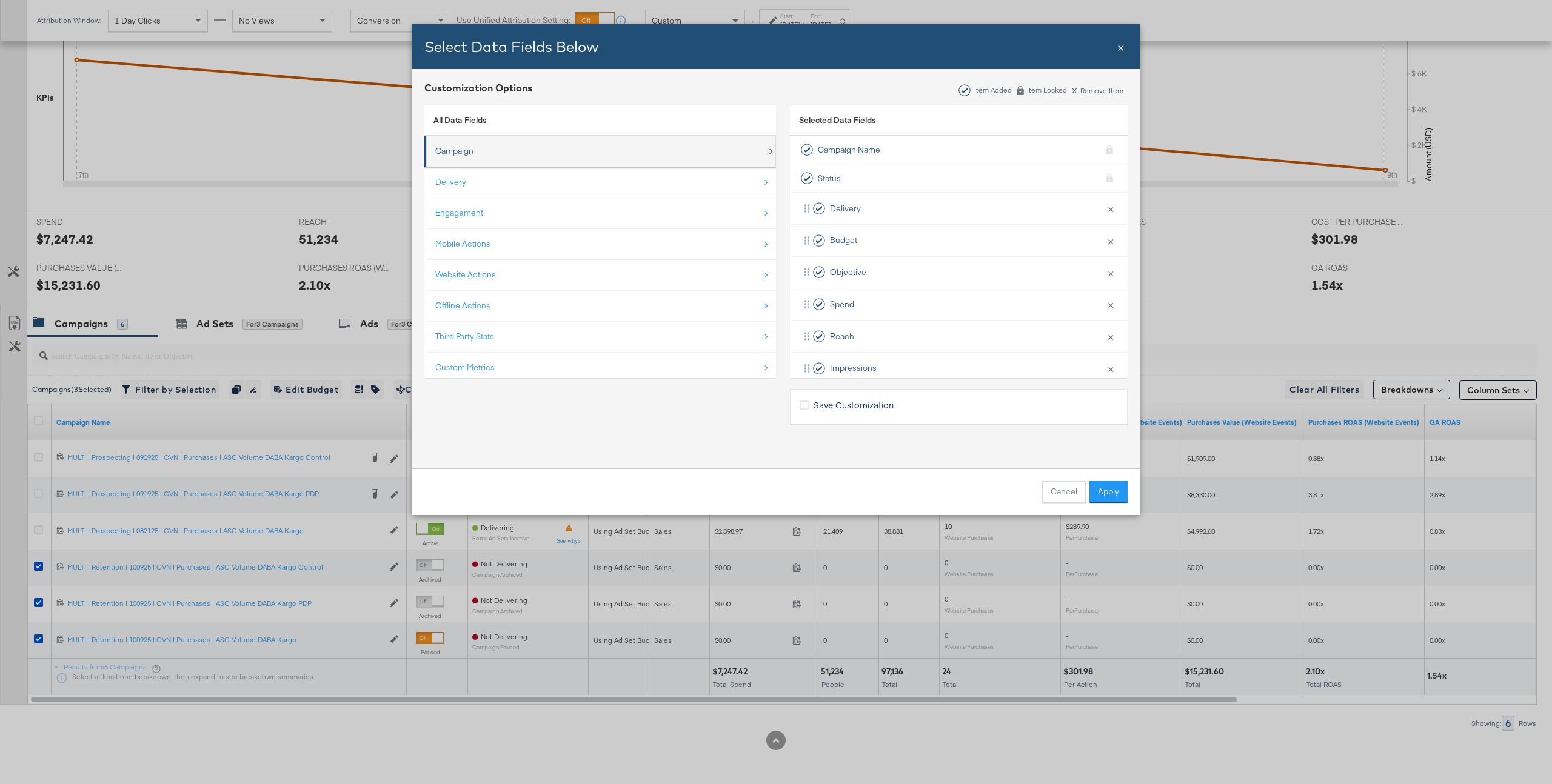
click at [524, 152] on div "Campaign" at bounding box center [601, 151] width 332 height 25
click at [1120, 46] on span "×" at bounding box center [1121, 46] width 7 height 16
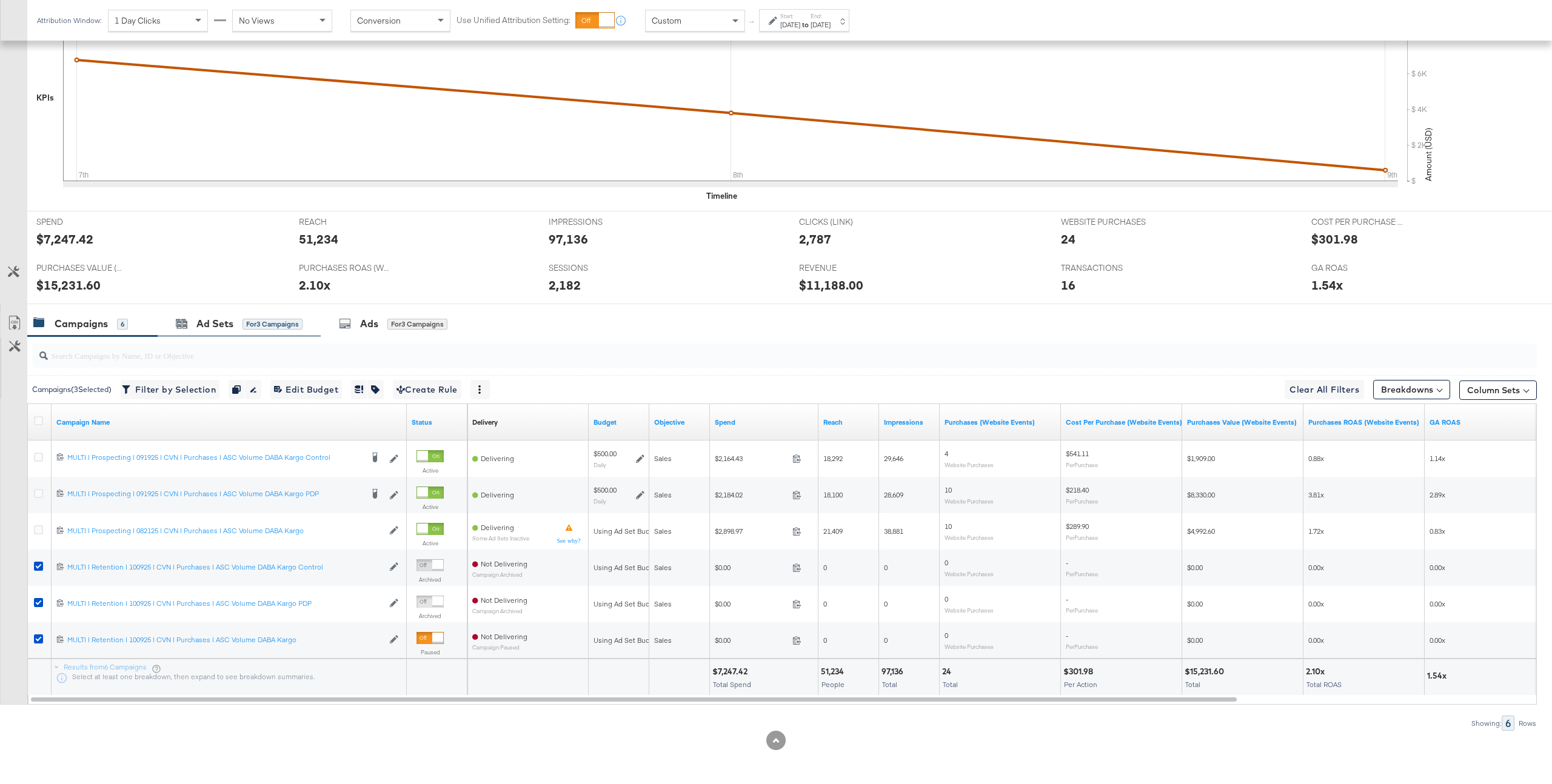
click at [270, 335] on div "Ad Sets for 3 Campaigns" at bounding box center [239, 323] width 163 height 26
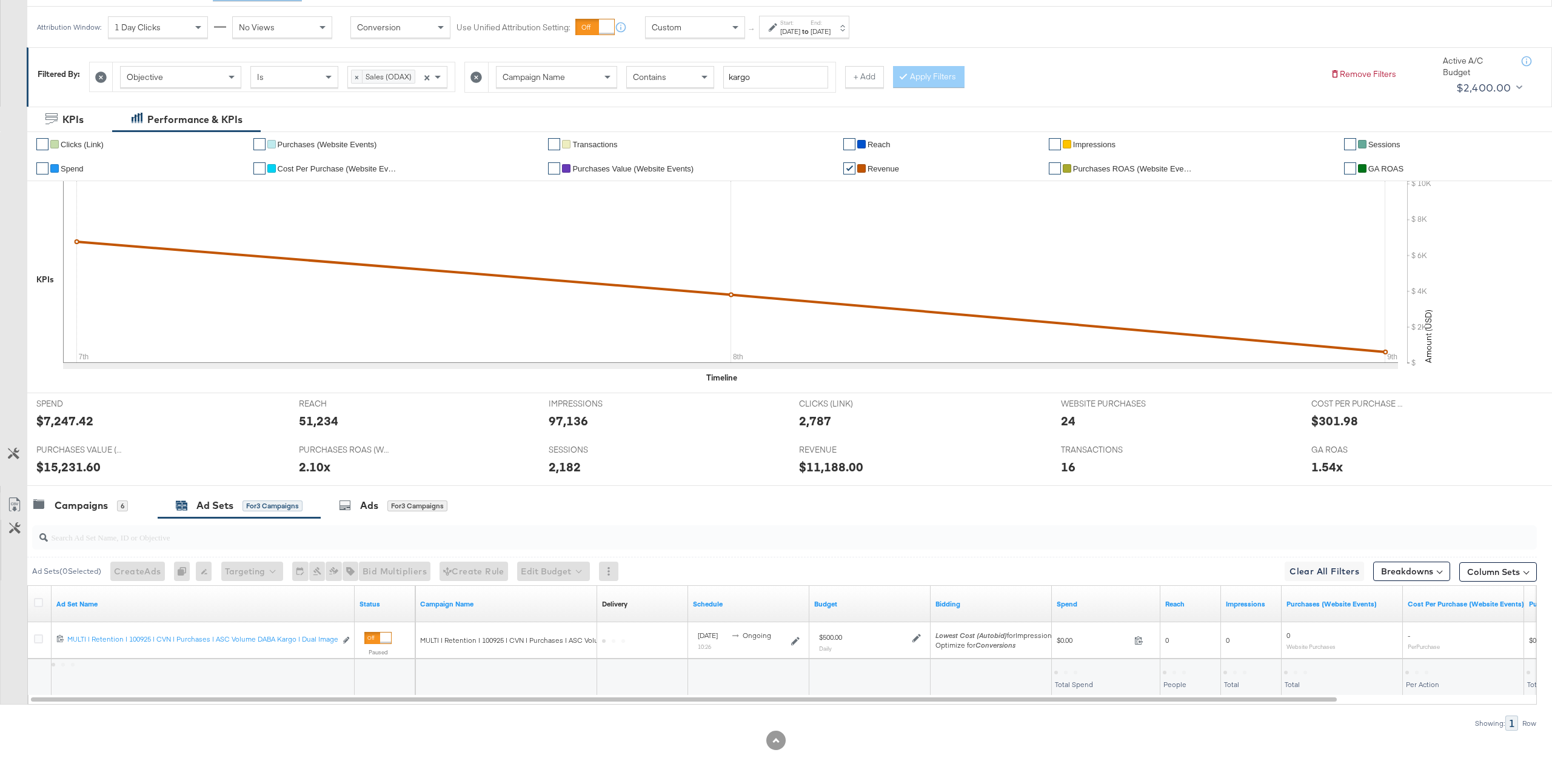
scroll to position [161, 0]
click at [117, 506] on div "6" at bounding box center [122, 506] width 11 height 11
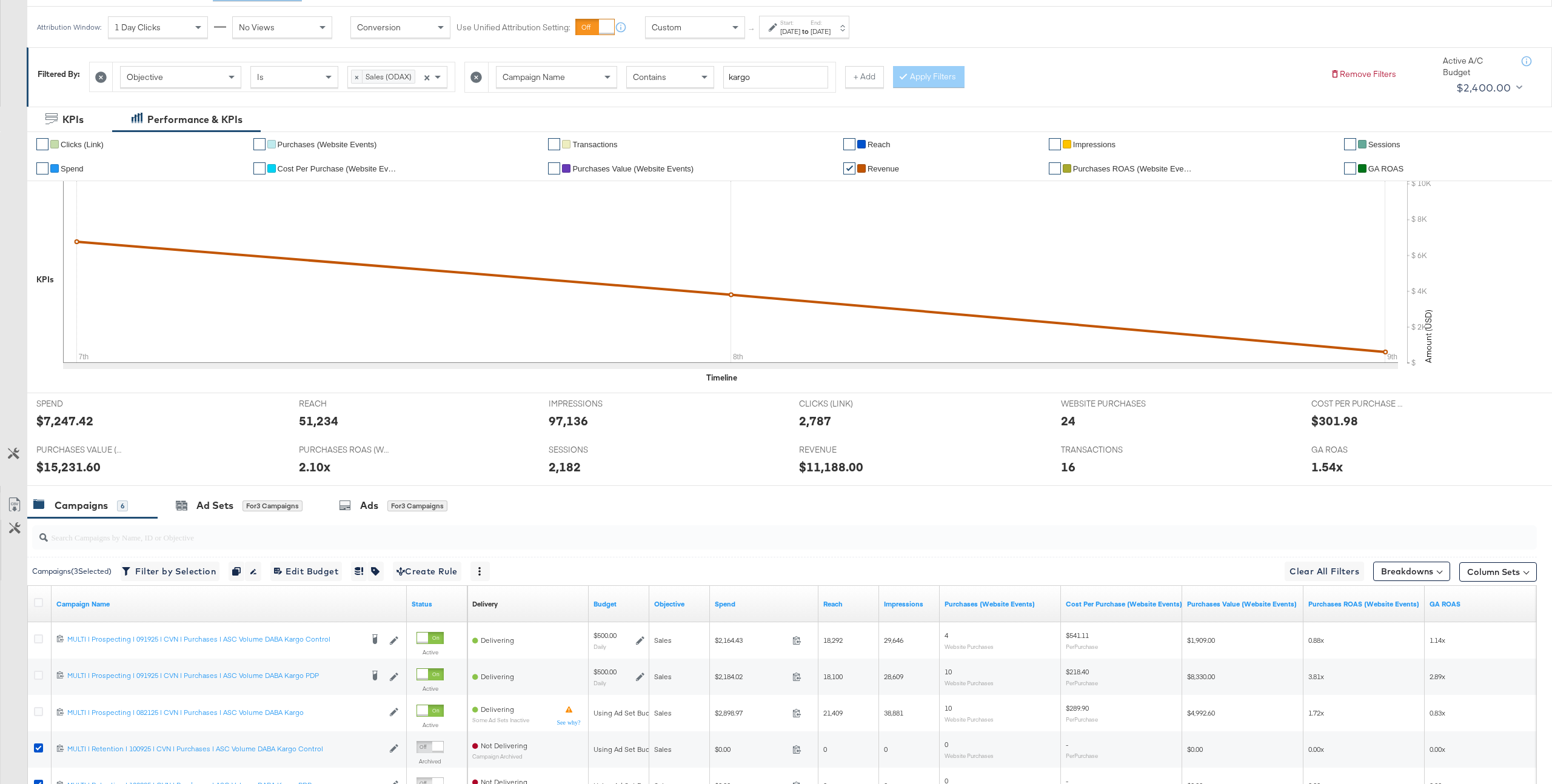
scroll to position [343, 0]
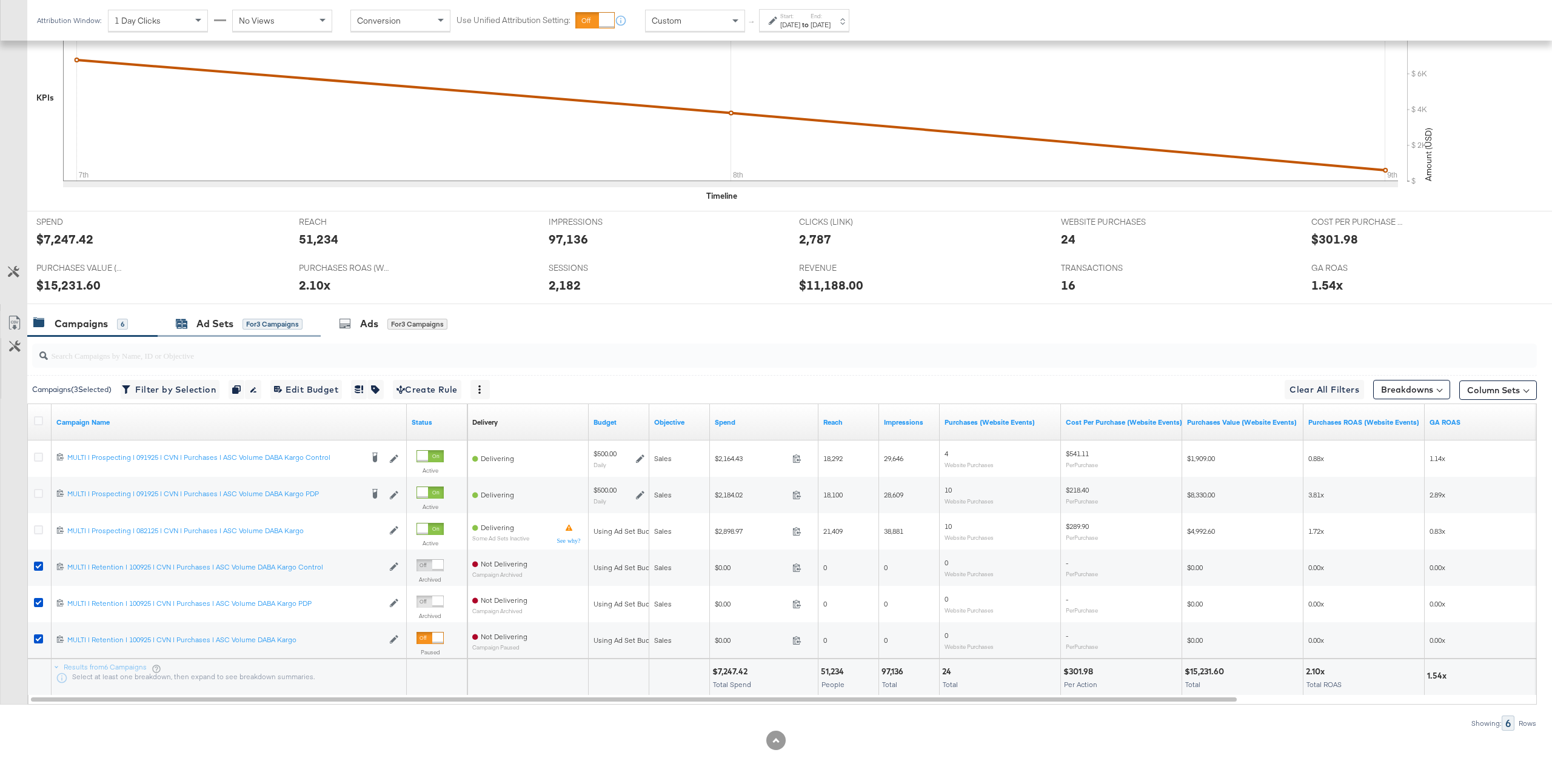
click at [267, 325] on div "for 3 Campaigns" at bounding box center [272, 324] width 60 height 11
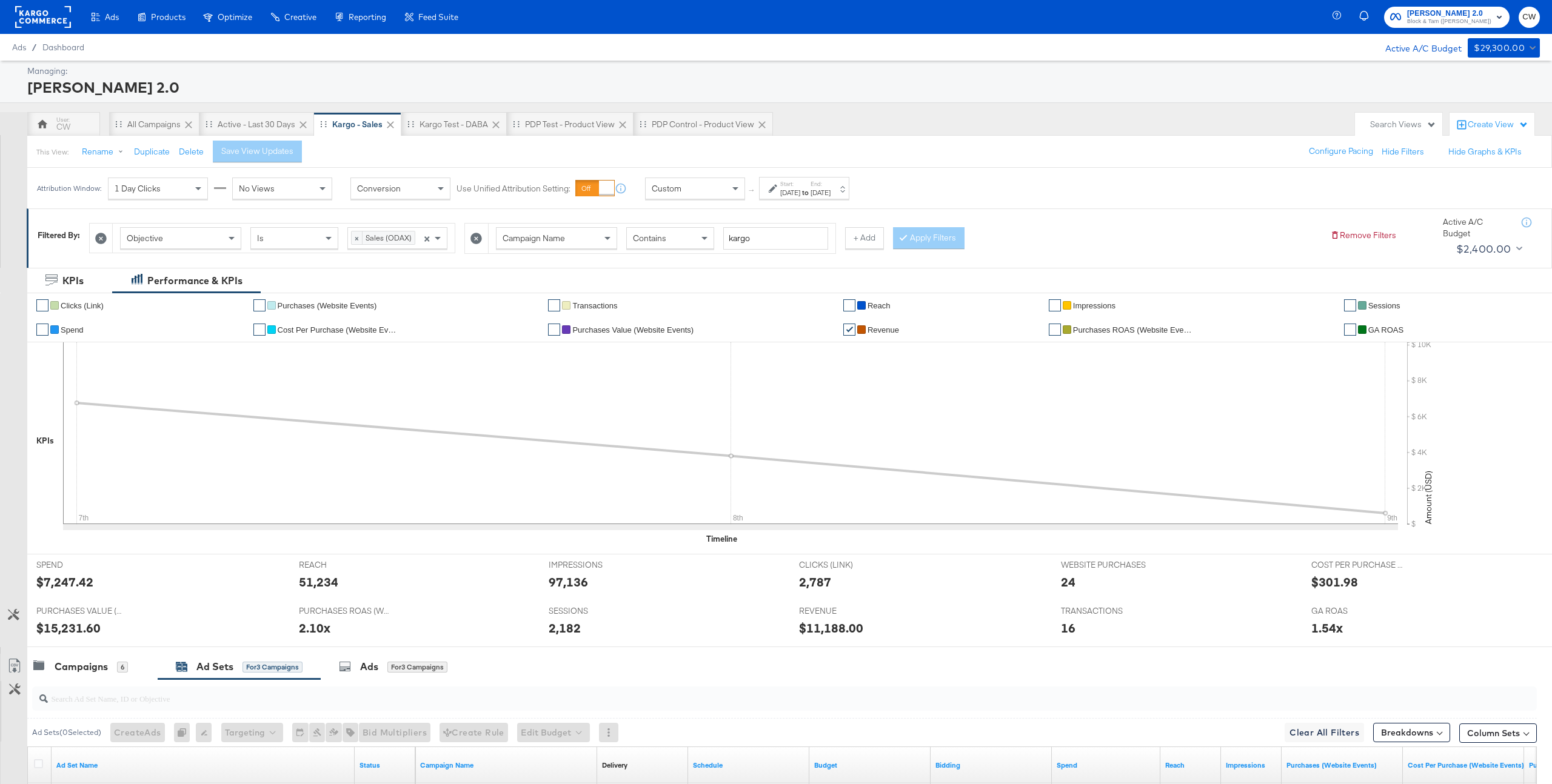
scroll to position [161, 0]
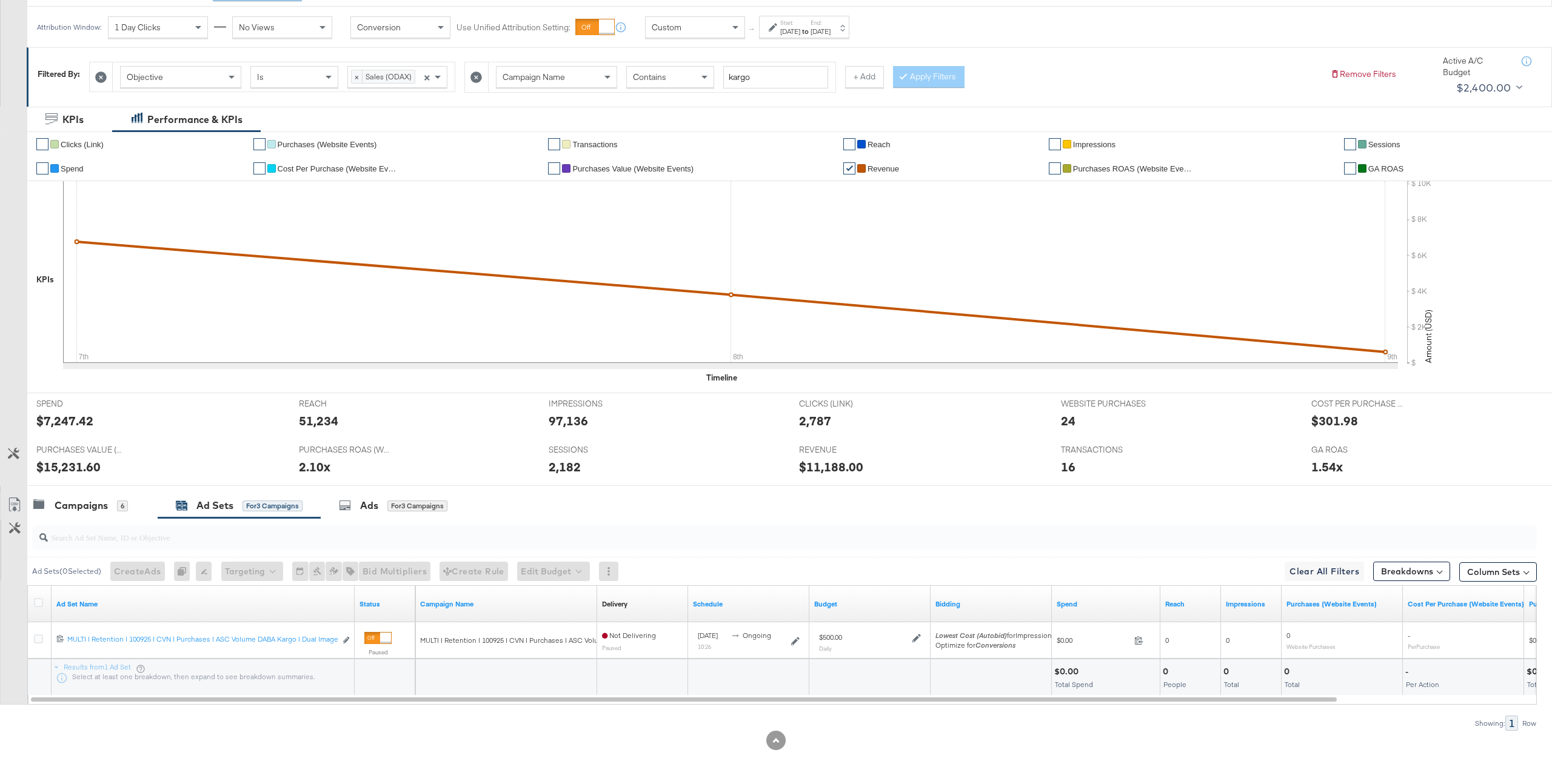
click at [228, 514] on div "Ad Sets for 3 Campaigns" at bounding box center [239, 505] width 163 height 26
click at [105, 504] on div "Campaigns" at bounding box center [81, 506] width 53 height 14
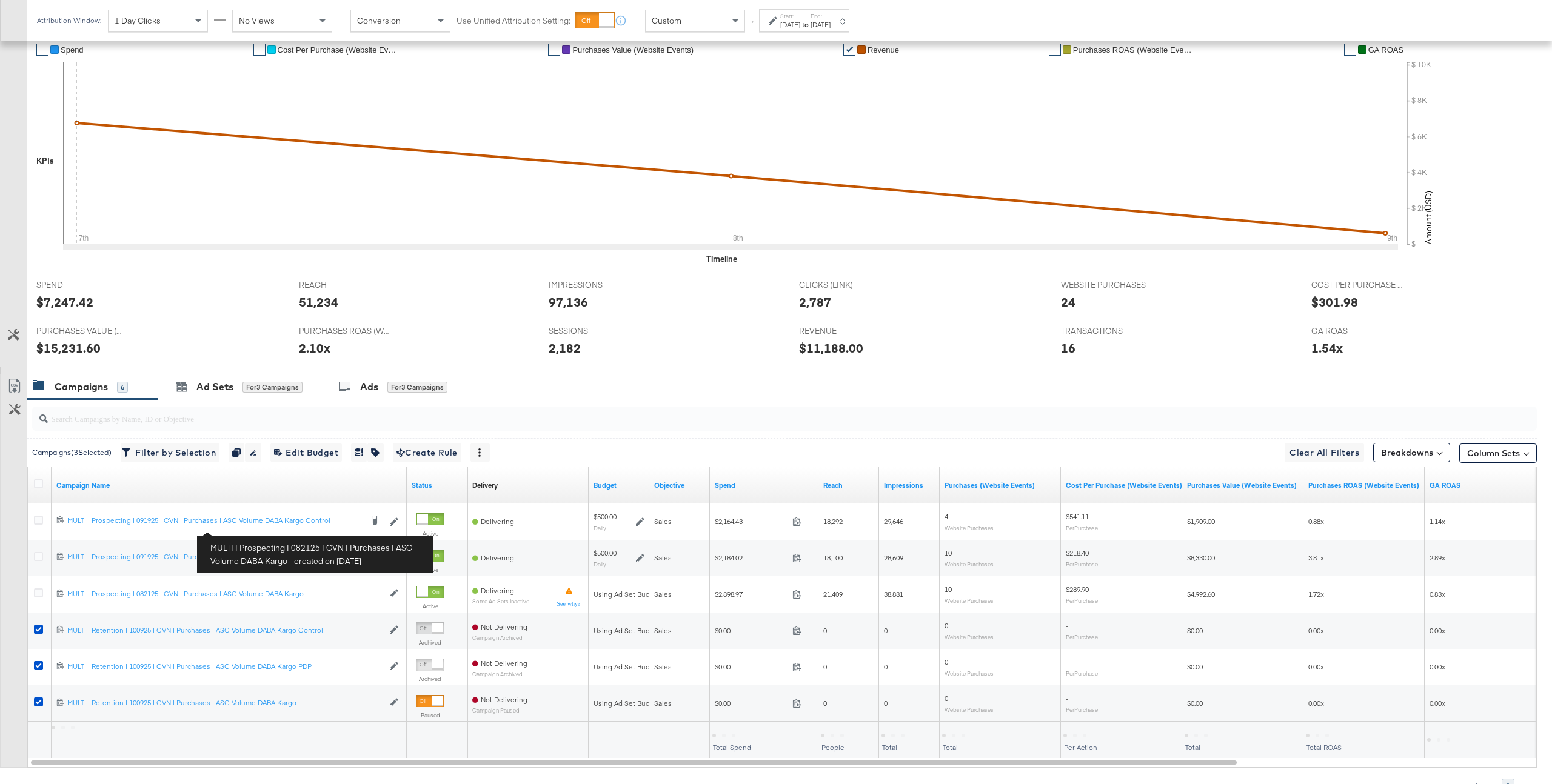
scroll to position [343, 0]
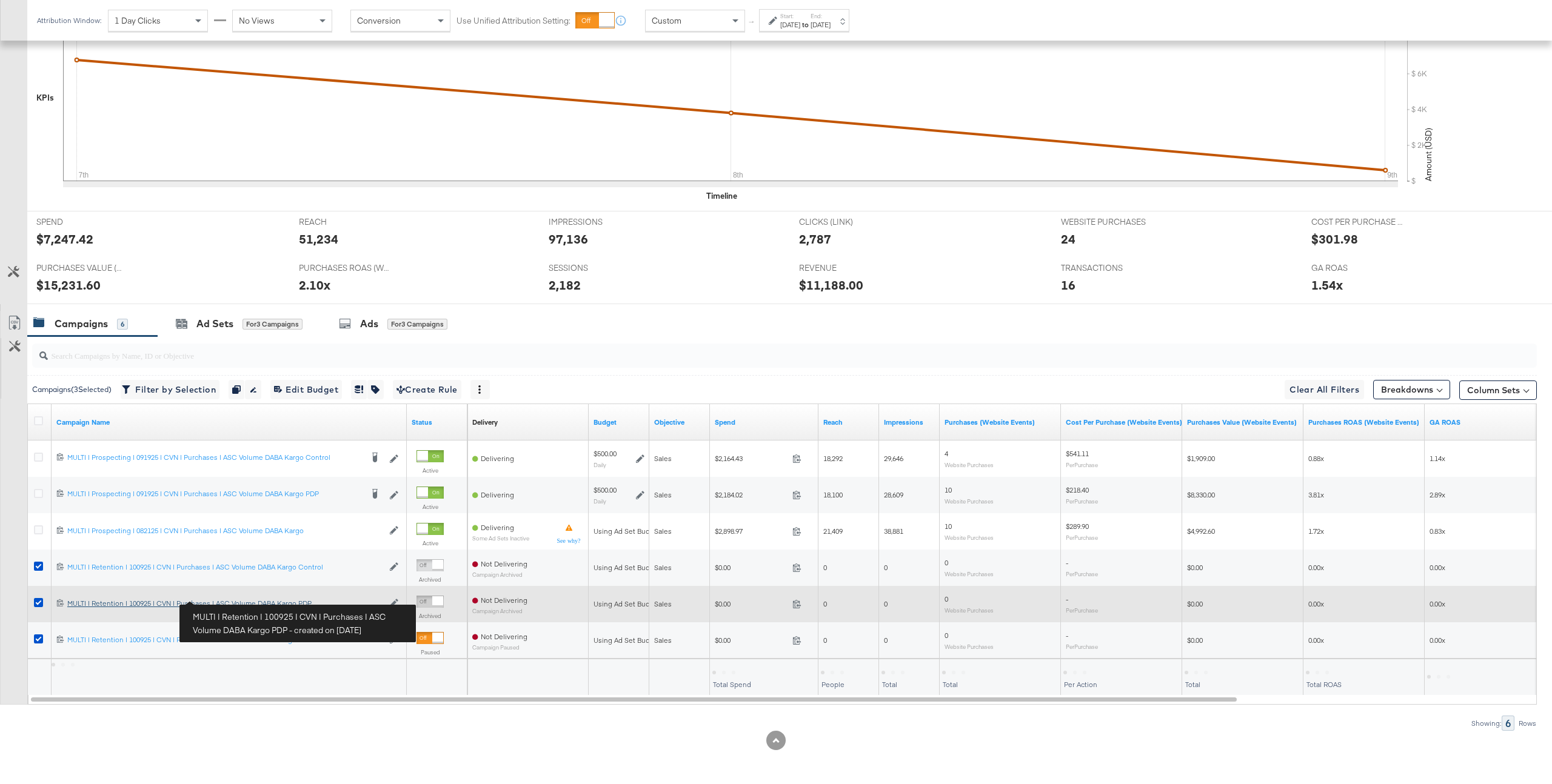
click at [175, 605] on div "MULTI | Retention | 100925 | CVN | Purchases | ASC Volume DABA Kargo PDP MULTI …" at bounding box center [225, 603] width 316 height 10
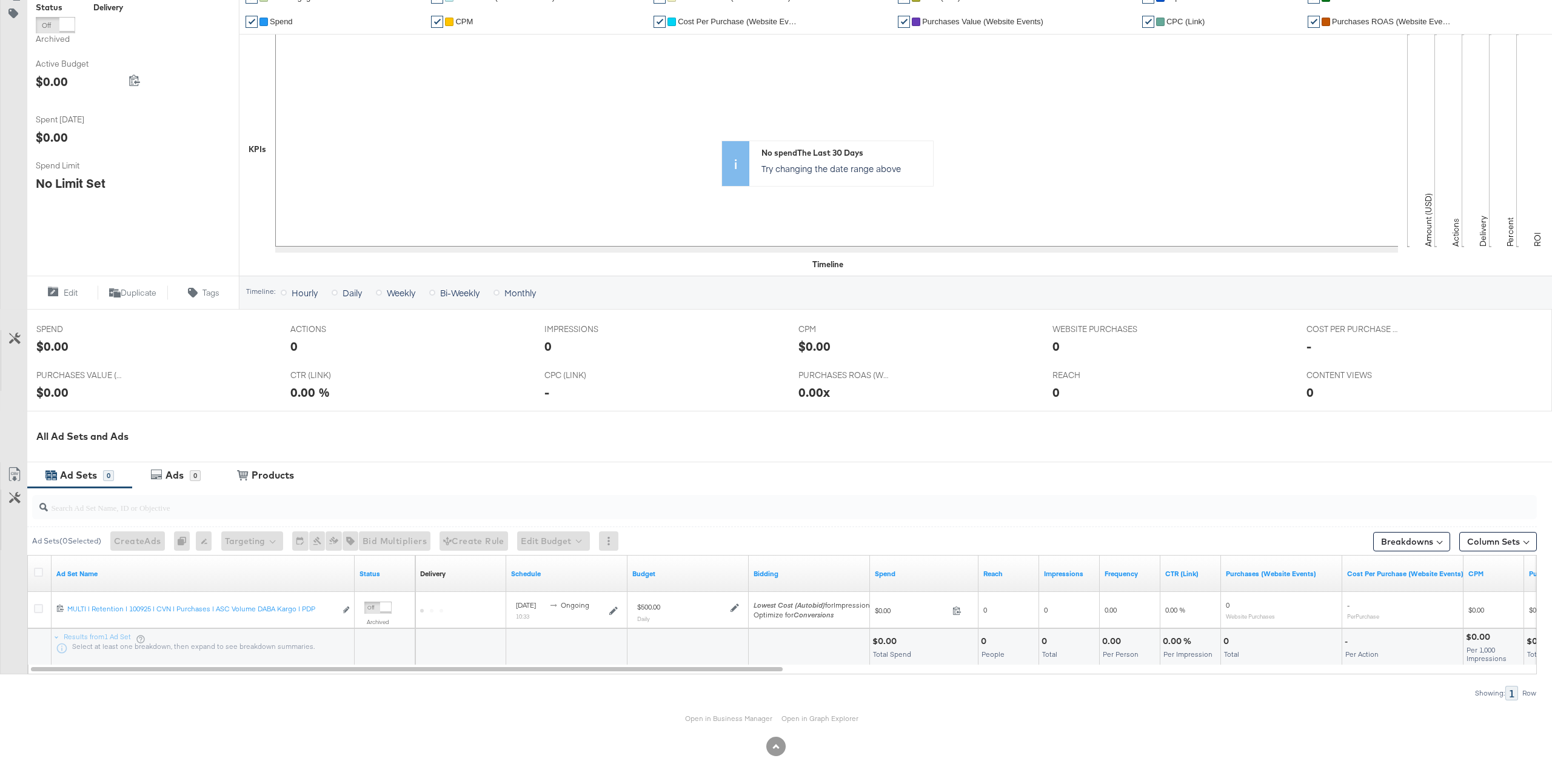
scroll to position [204, 0]
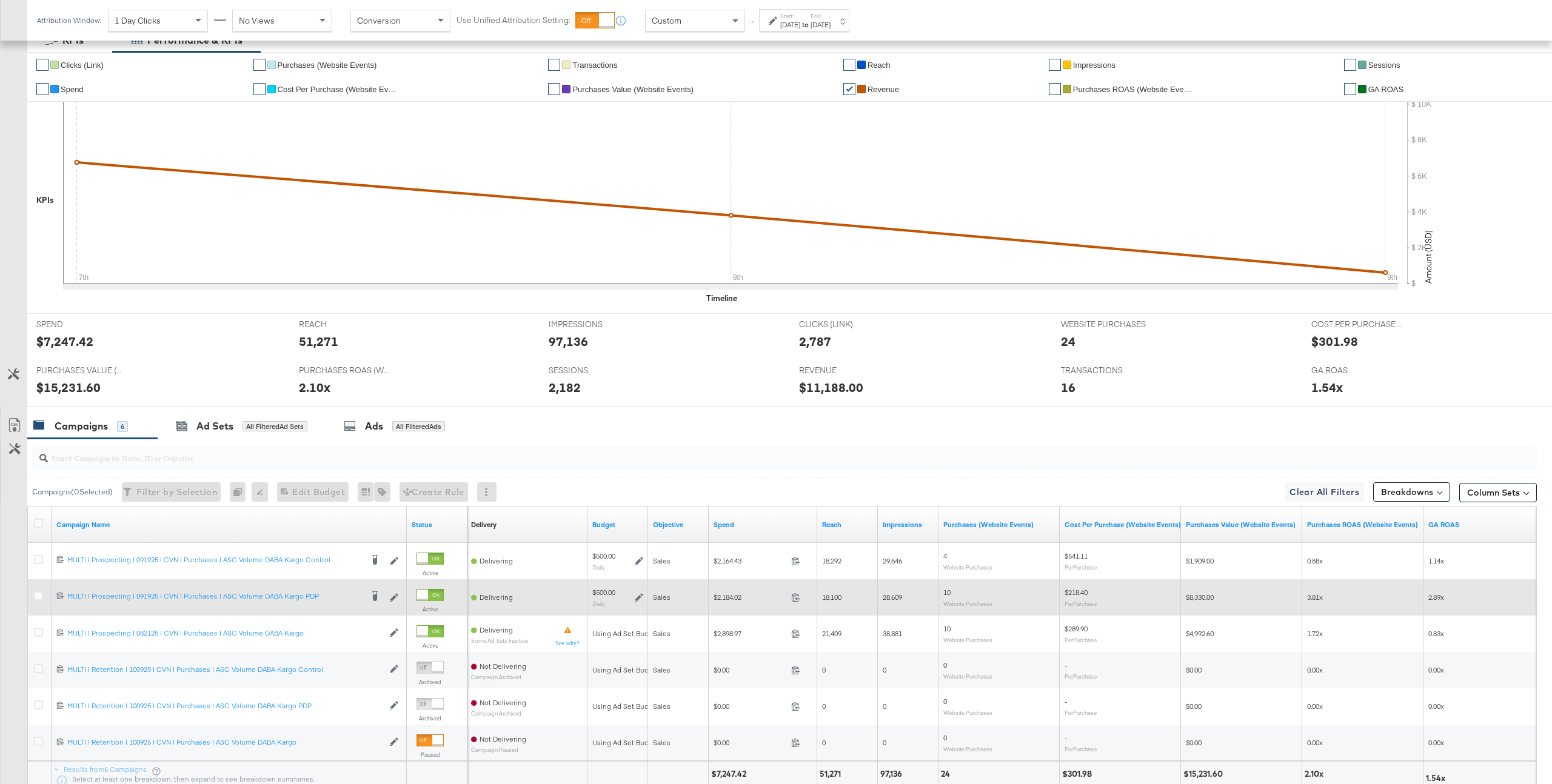
scroll to position [343, 0]
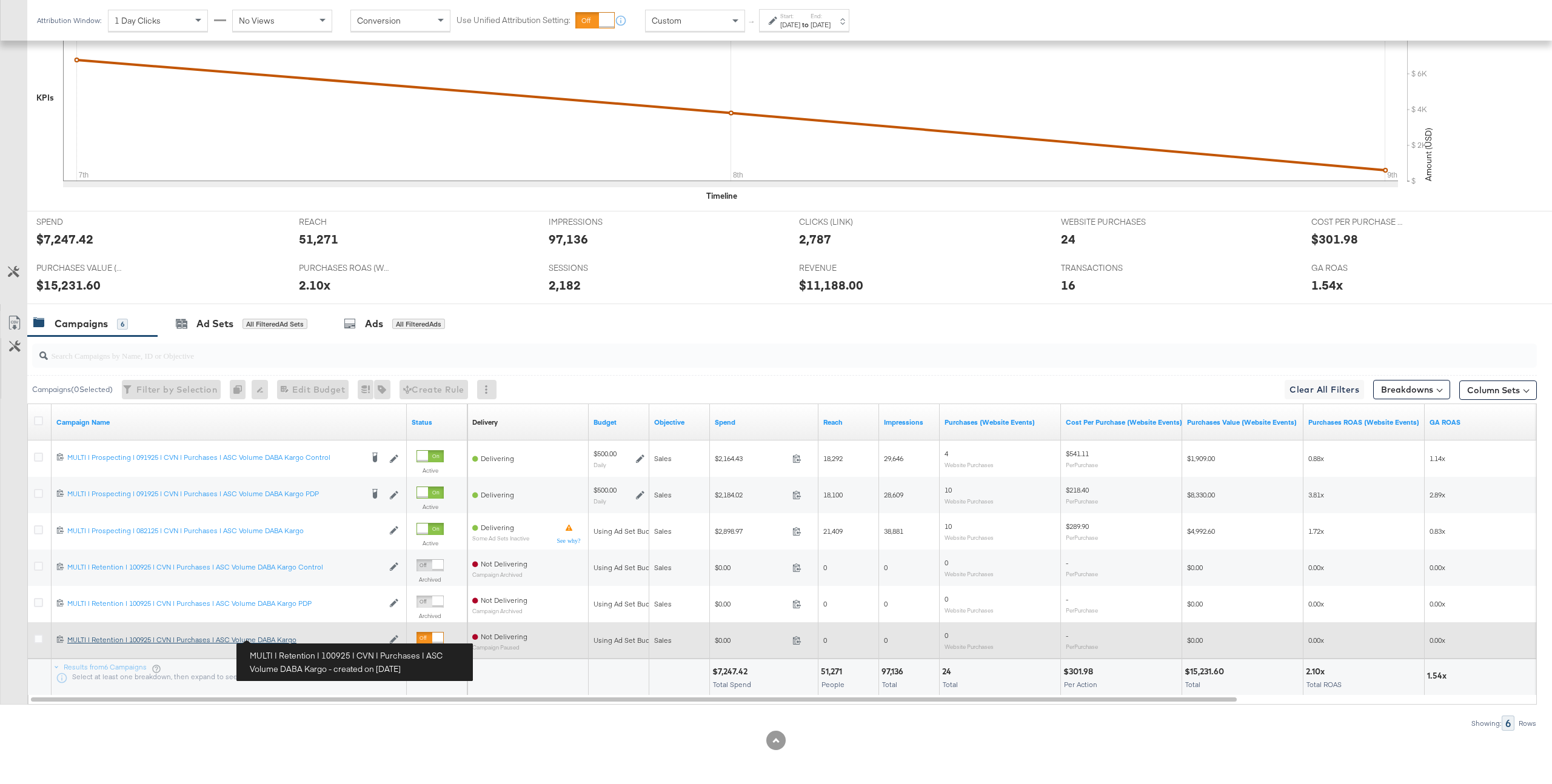
click at [283, 638] on div "MULTI | Retention | 100925 | CVN | Purchases | ASC Volume DABA Kargo MULTI | Re…" at bounding box center [225, 640] width 316 height 10
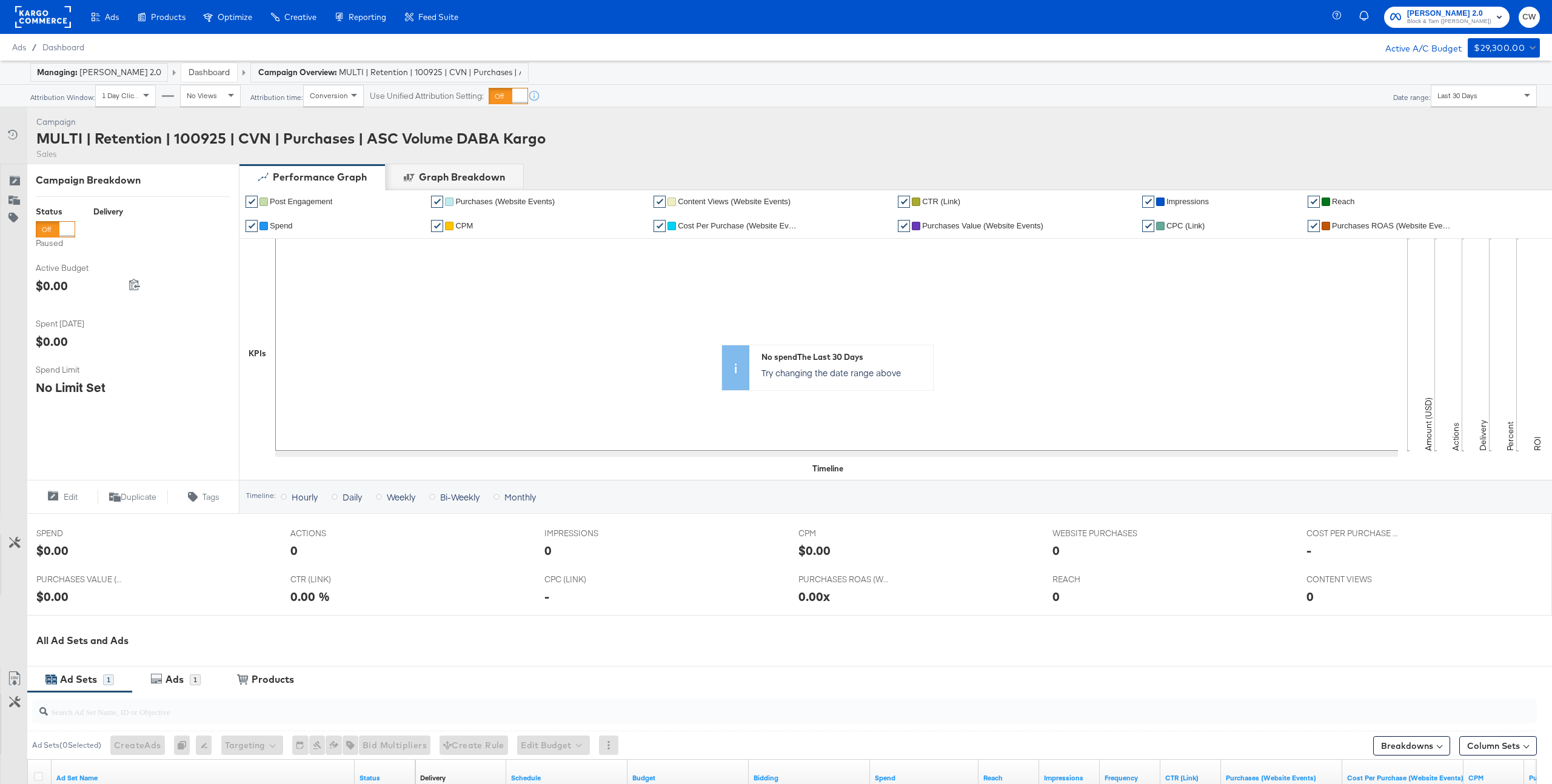
scroll to position [204, 0]
